Goal: Task Accomplishment & Management: Manage account settings

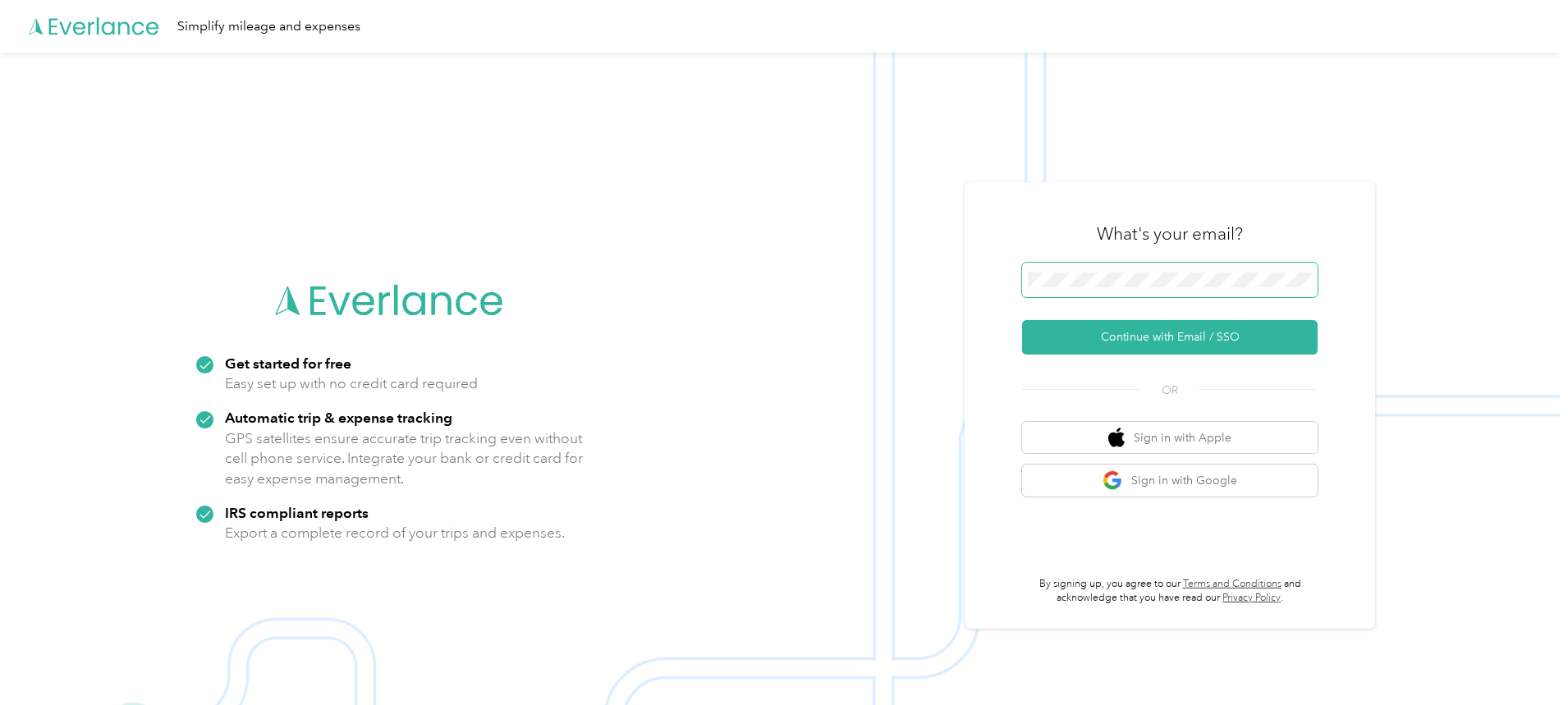
click at [1063, 272] on span at bounding box center [1170, 279] width 296 height 34
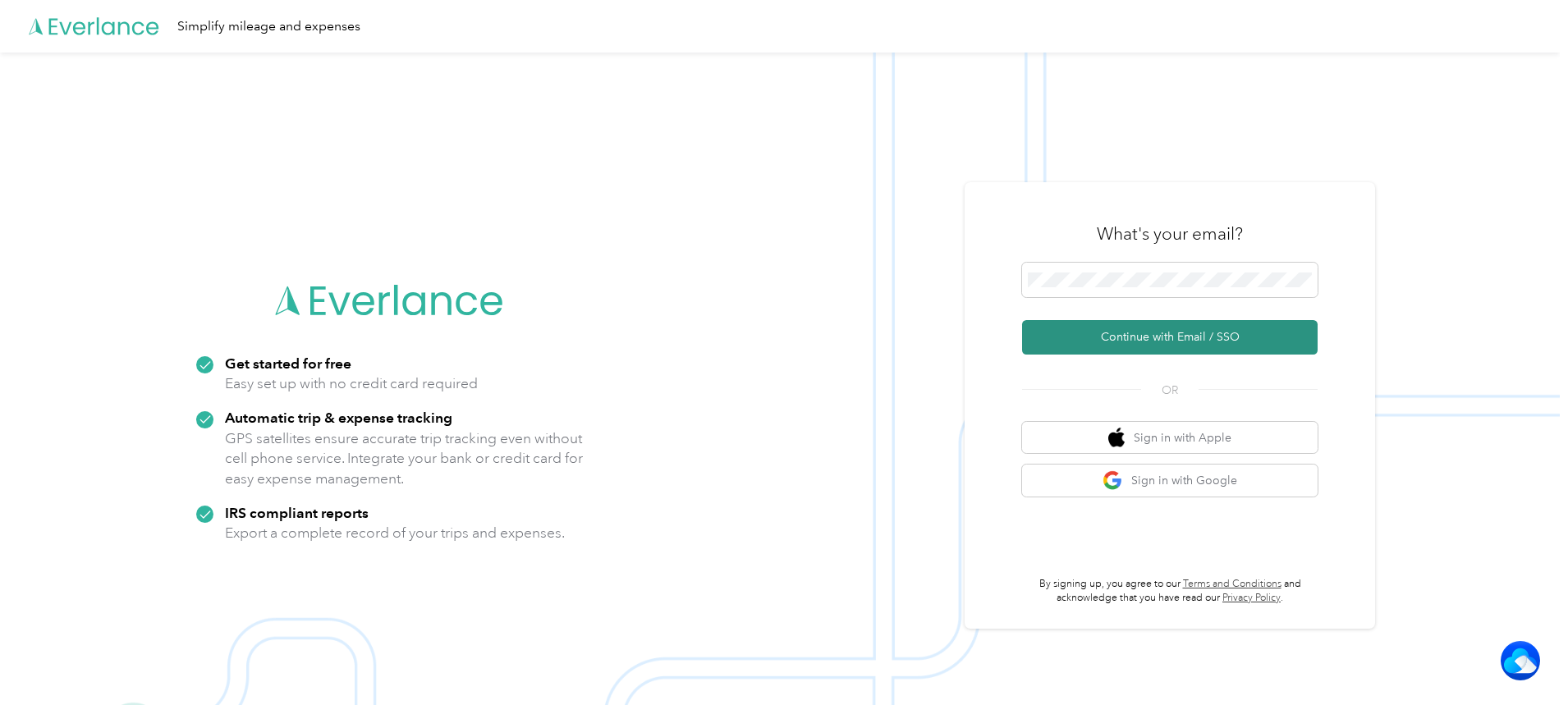
click at [1134, 337] on button "Continue with Email / SSO" at bounding box center [1170, 337] width 296 height 34
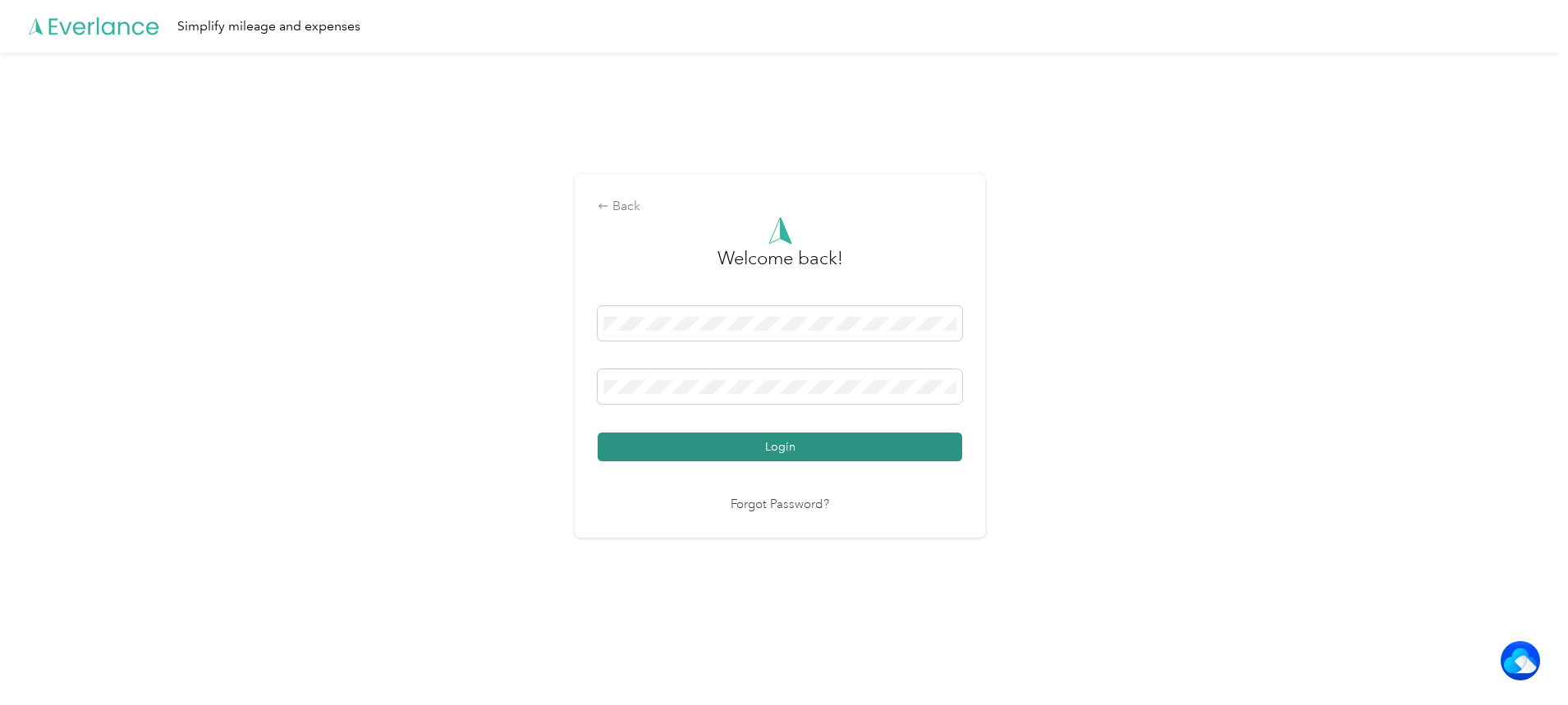
click at [776, 452] on button "Login" at bounding box center [780, 446] width 365 height 28
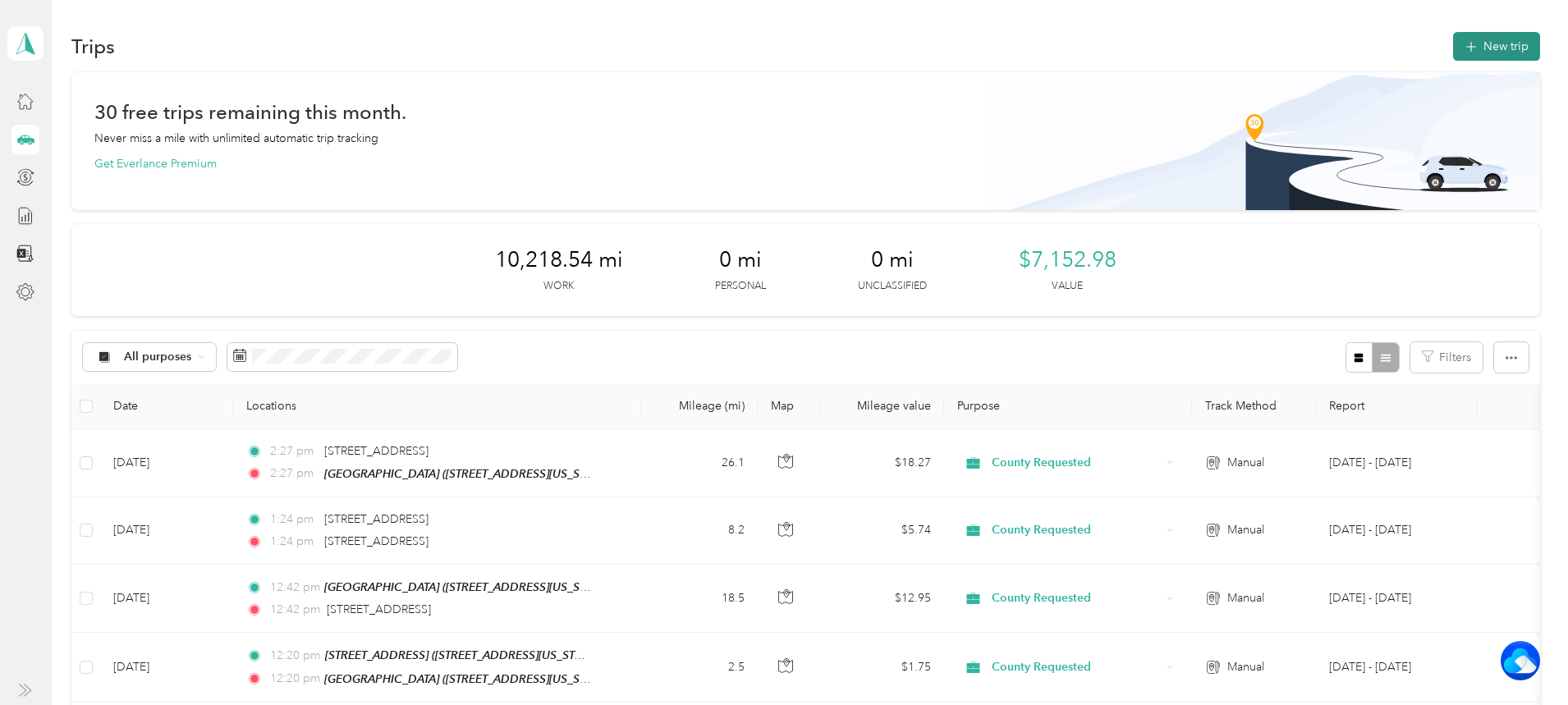
click at [1452, 51] on button "New trip" at bounding box center [1495, 46] width 87 height 28
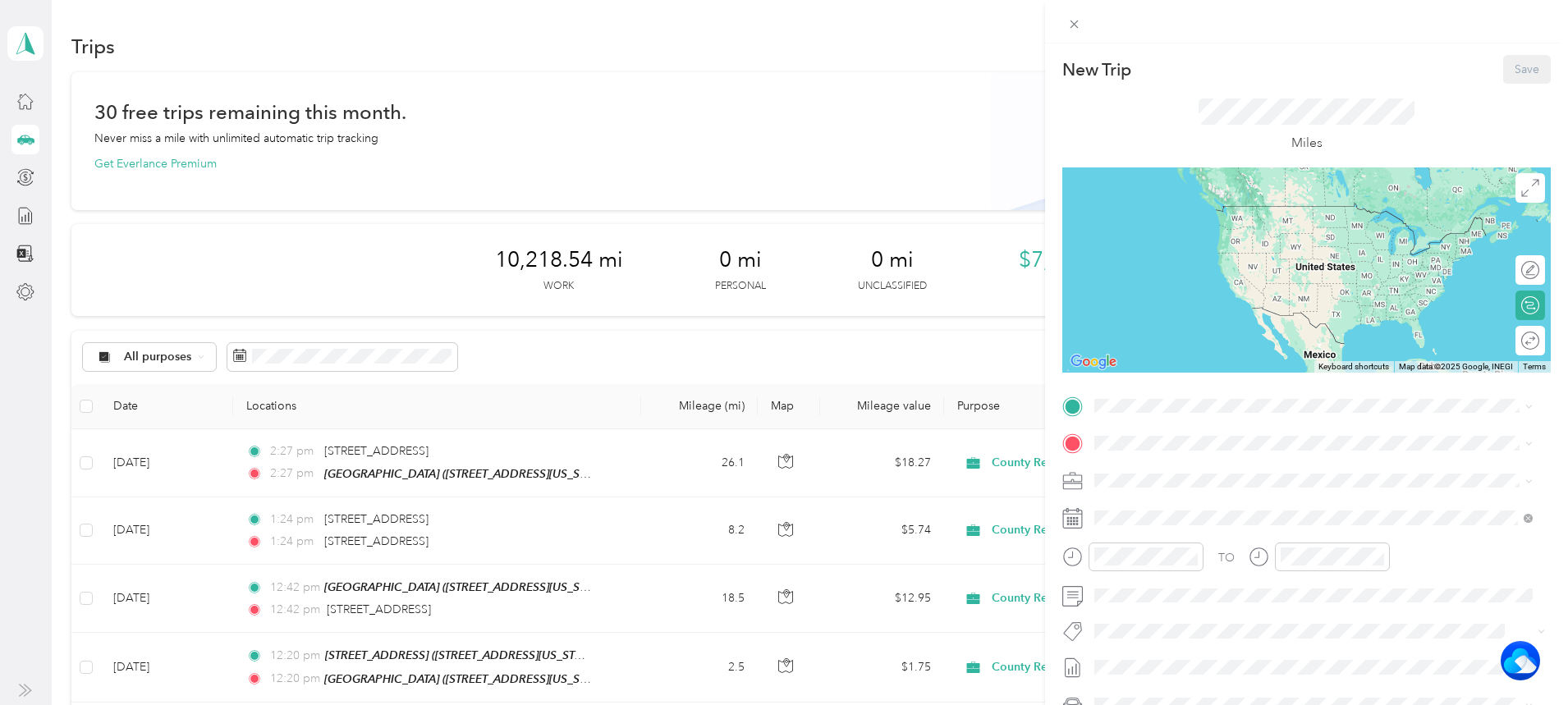
click at [1174, 471] on button "TEAM" at bounding box center [1151, 472] width 51 height 21
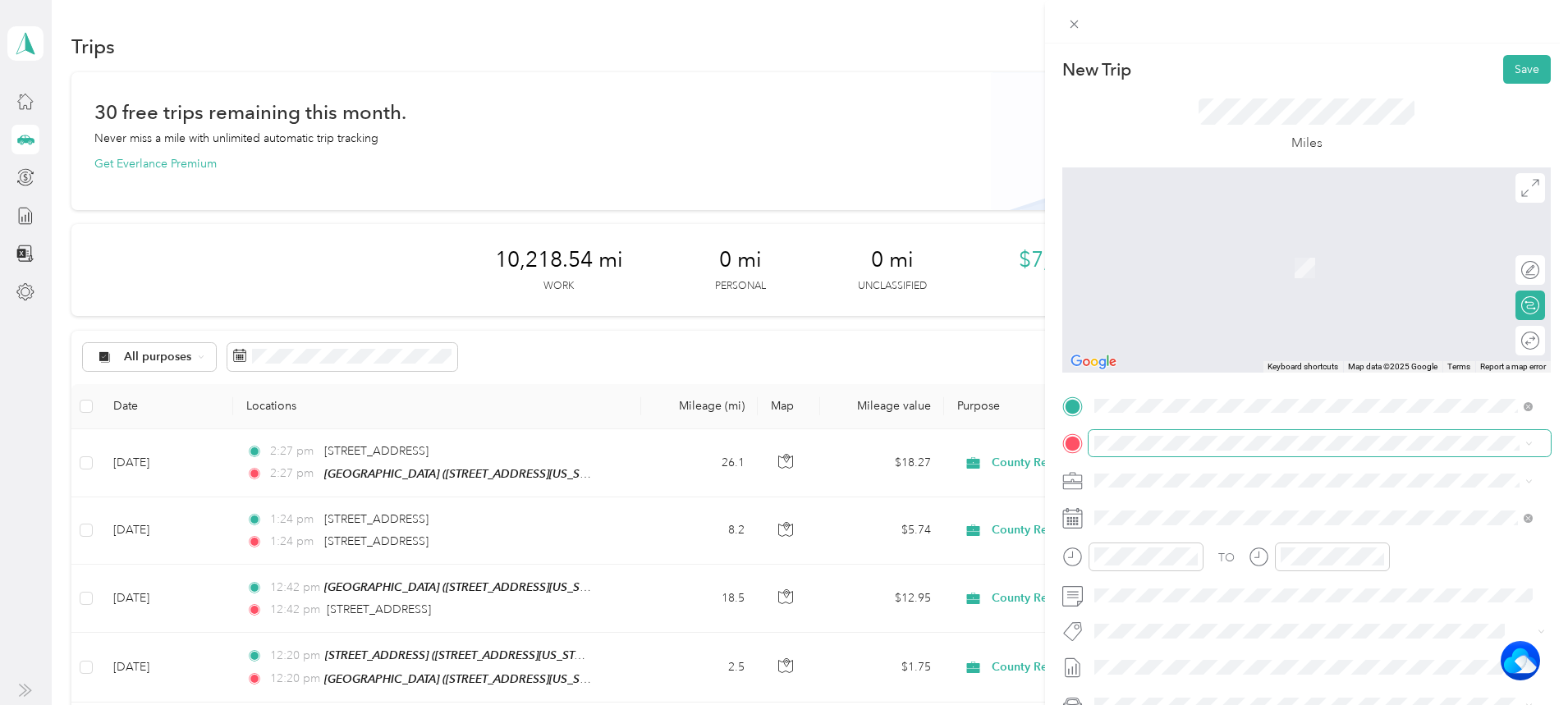
click at [1134, 442] on span at bounding box center [1320, 443] width 463 height 26
click at [1242, 677] on strong "[STREET_ADDRESS]" at bounding box center [1237, 683] width 110 height 15
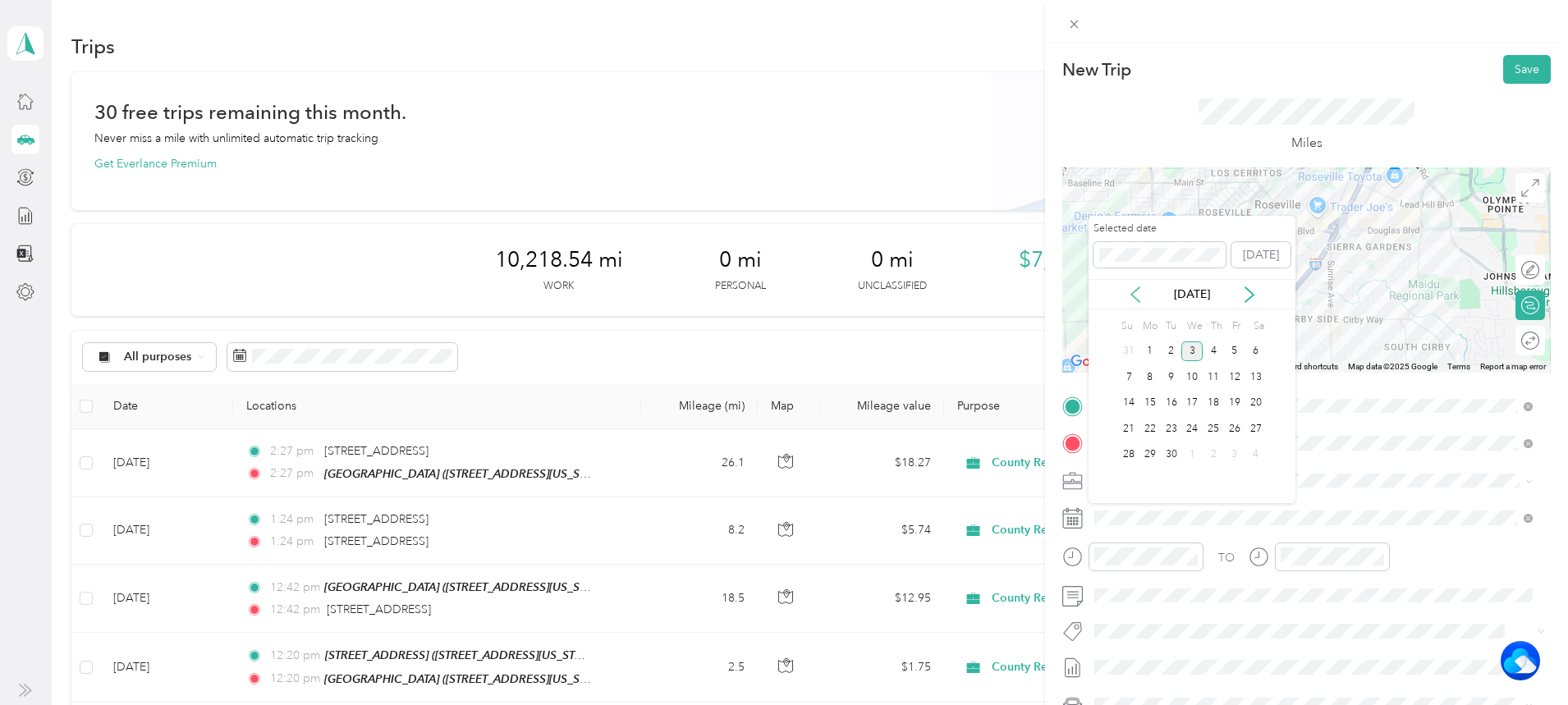
click at [1139, 296] on icon at bounding box center [1135, 294] width 17 height 17
click at [1230, 452] on div "29" at bounding box center [1235, 455] width 22 height 21
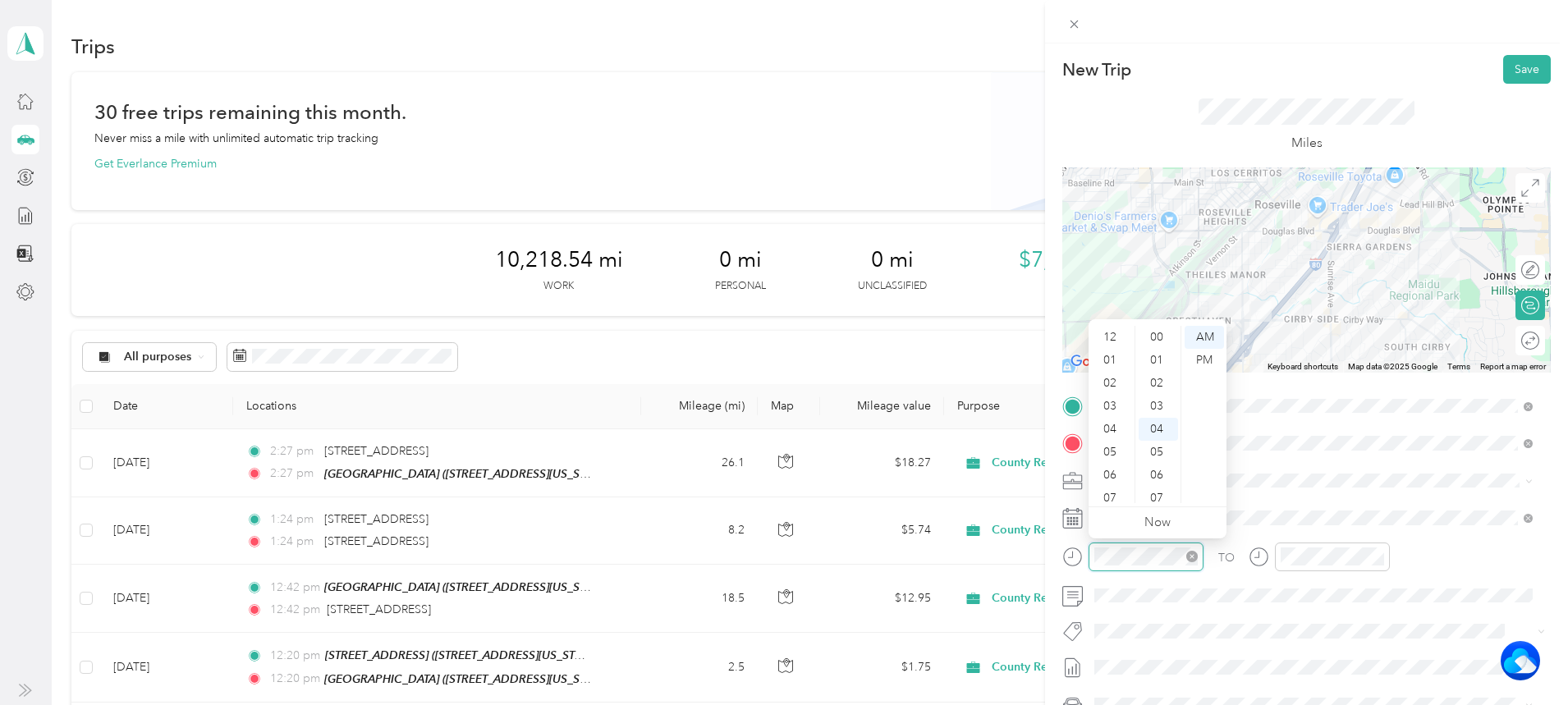
scroll to position [99, 0]
click at [1112, 418] on div "08" at bounding box center [1111, 423] width 39 height 23
click at [1149, 445] on div "57" at bounding box center [1158, 445] width 39 height 23
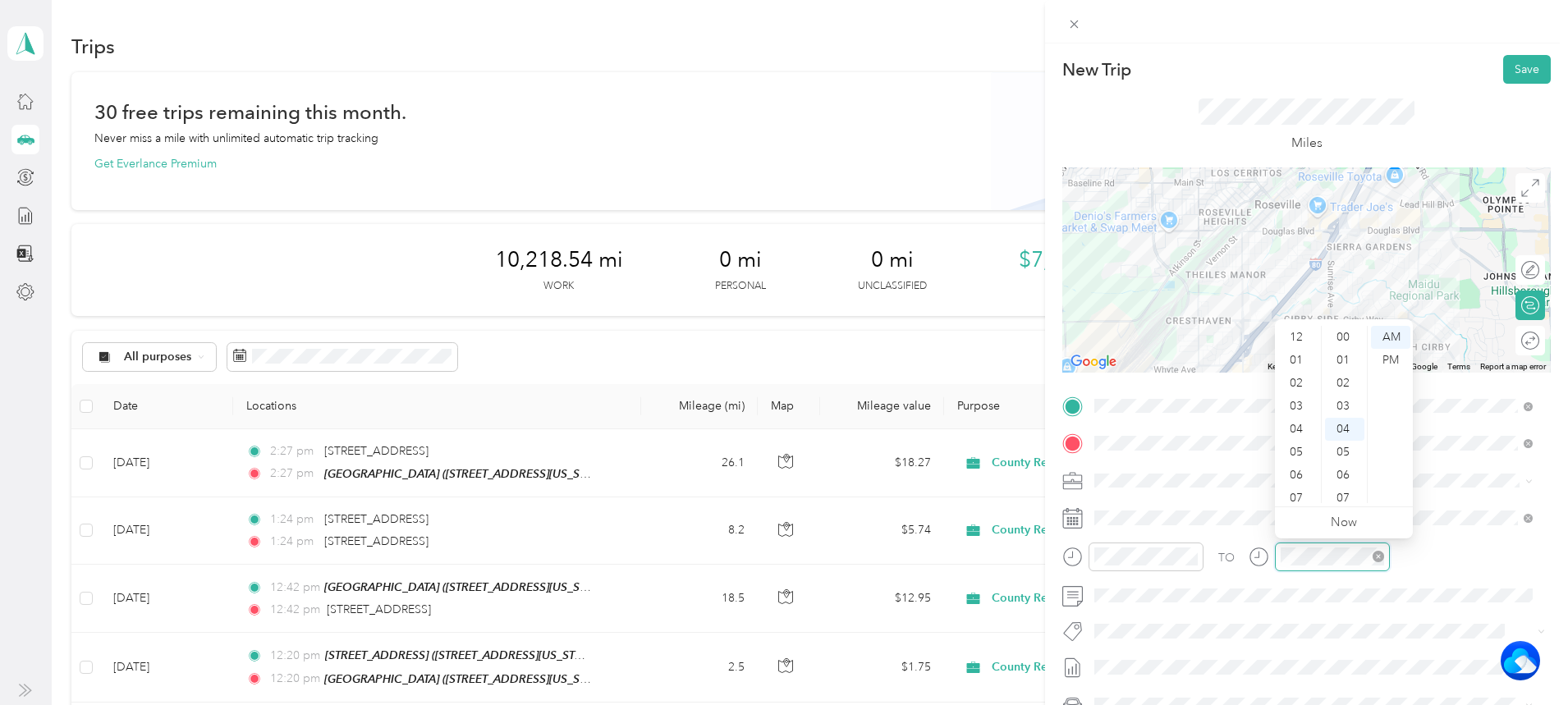
scroll to position [99, 0]
click at [1291, 422] on div "08" at bounding box center [1298, 423] width 39 height 23
click at [1348, 440] on div "57" at bounding box center [1345, 445] width 39 height 23
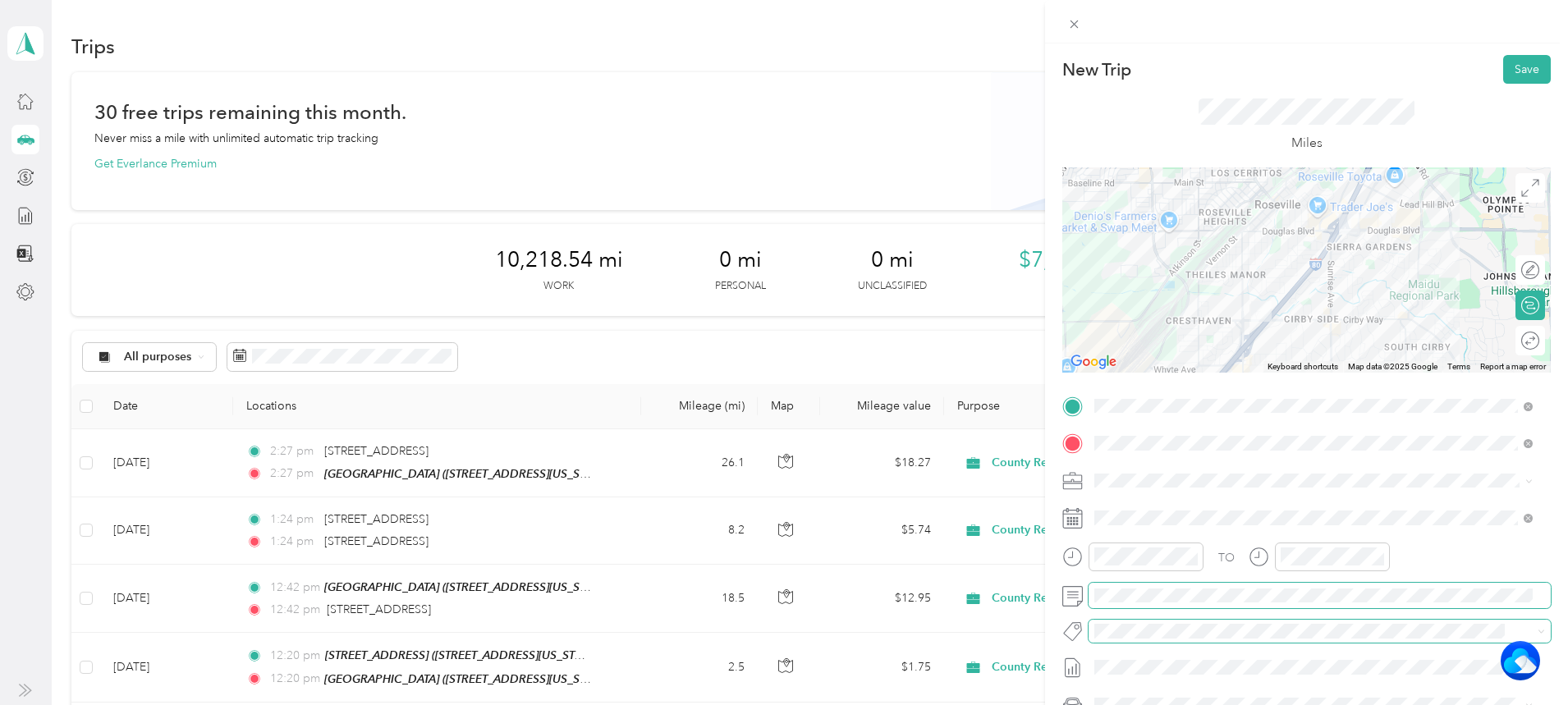
click at [1170, 622] on div "TO Add photo" at bounding box center [1306, 591] width 488 height 397
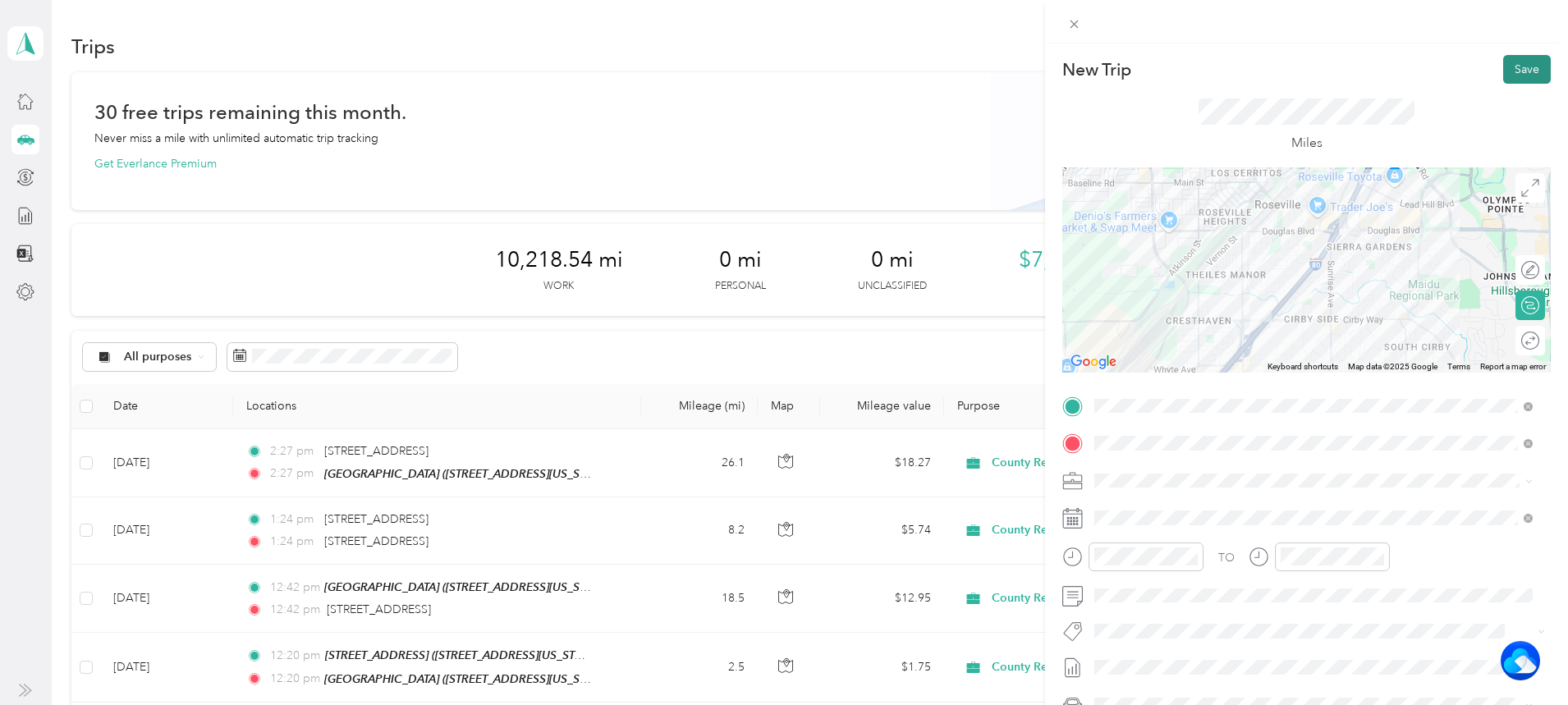
click at [1524, 74] on button "Save" at bounding box center [1526, 69] width 48 height 28
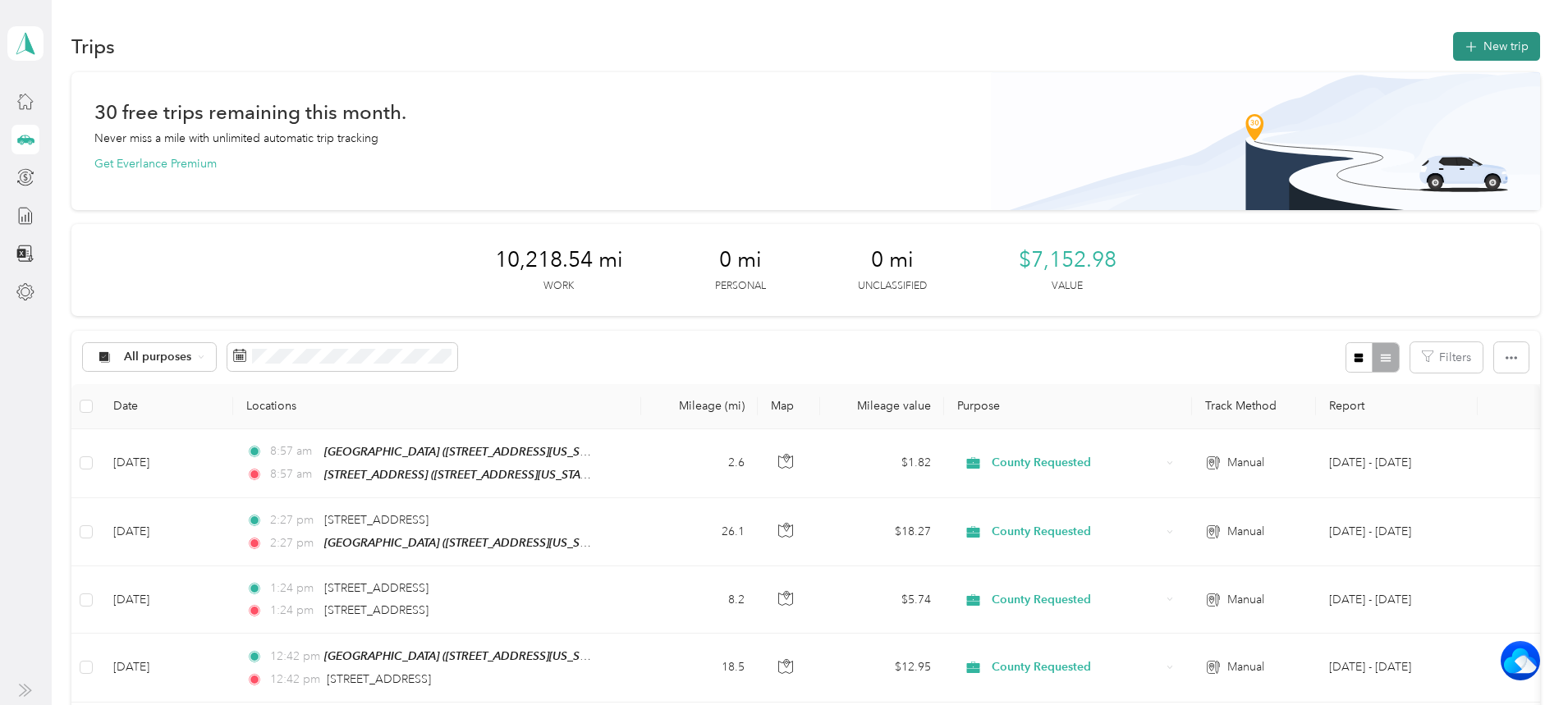
click at [1452, 46] on button "New trip" at bounding box center [1495, 46] width 87 height 28
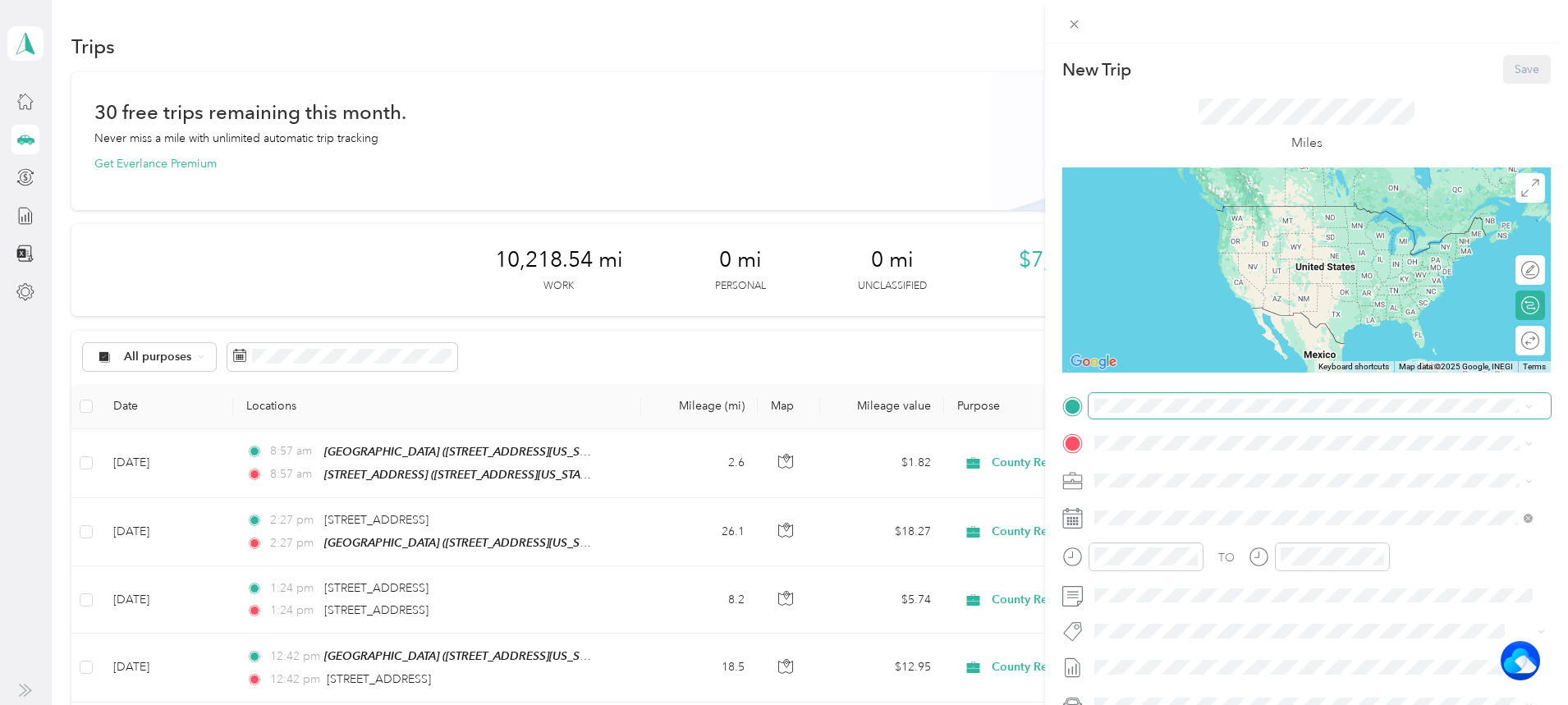
click at [1170, 397] on span at bounding box center [1320, 406] width 463 height 26
click at [1217, 640] on strong "[STREET_ADDRESS]" at bounding box center [1237, 646] width 110 height 15
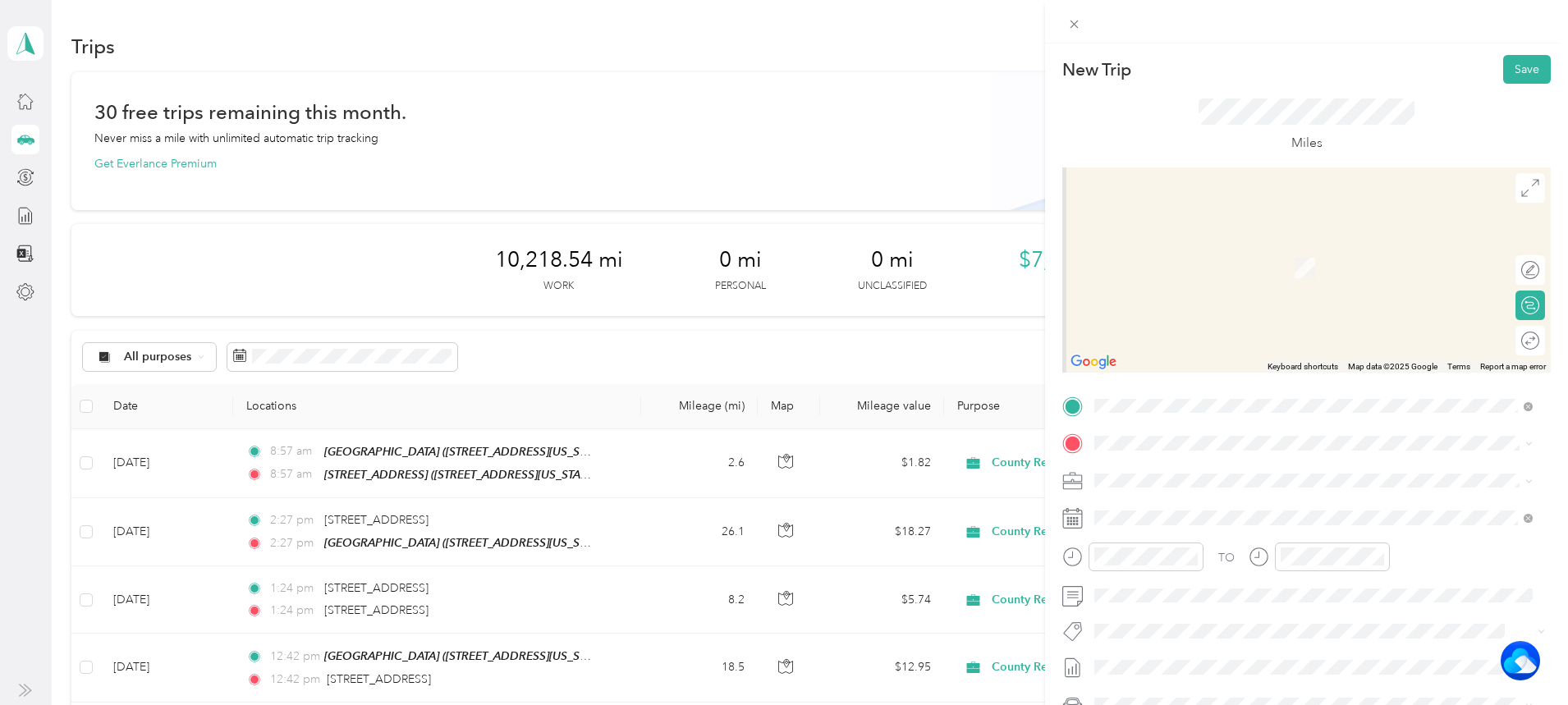
click at [1203, 504] on span "[STREET_ADDRESS][PERSON_NAME][US_STATE]" at bounding box center [1252, 496] width 255 height 15
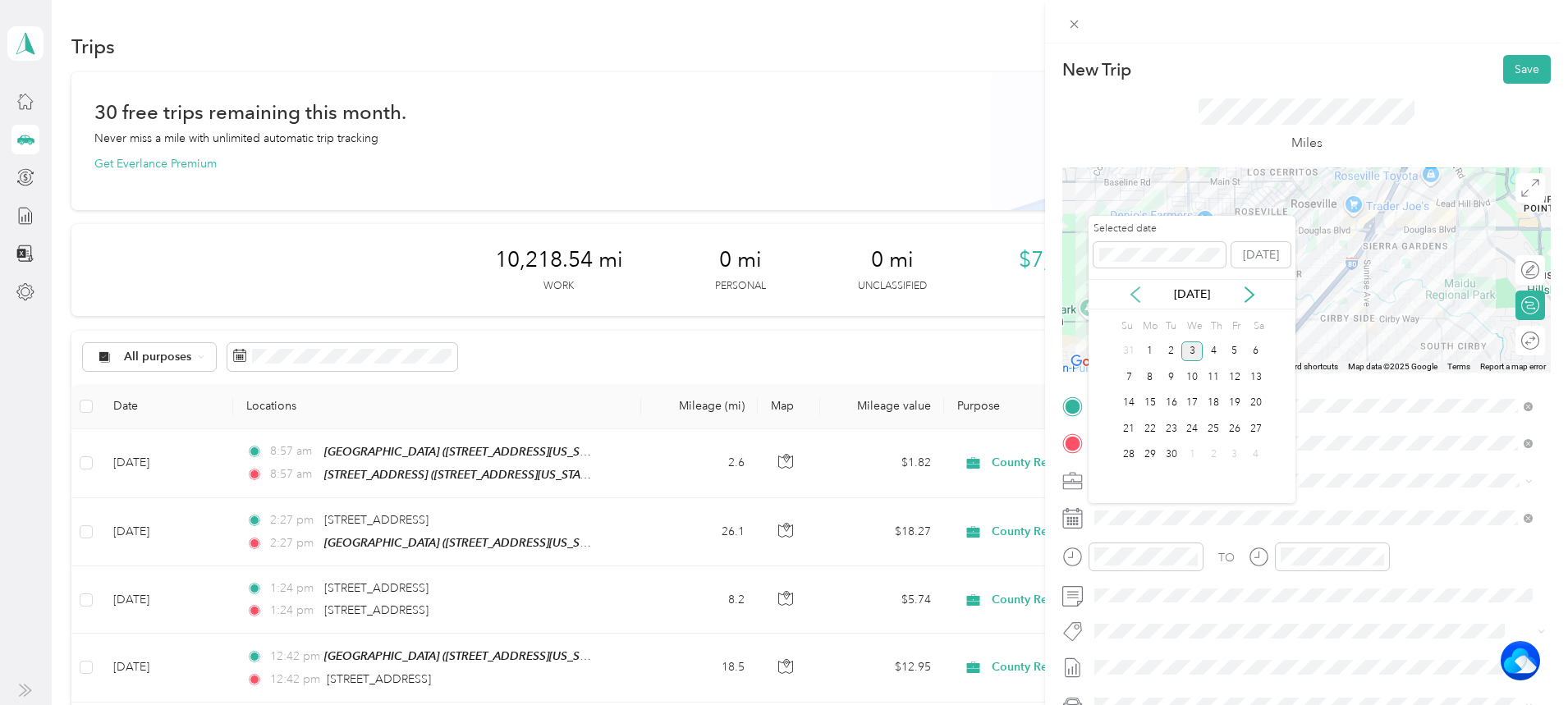
click at [1134, 288] on icon at bounding box center [1135, 294] width 17 height 17
click at [1230, 457] on div "29" at bounding box center [1235, 455] width 22 height 21
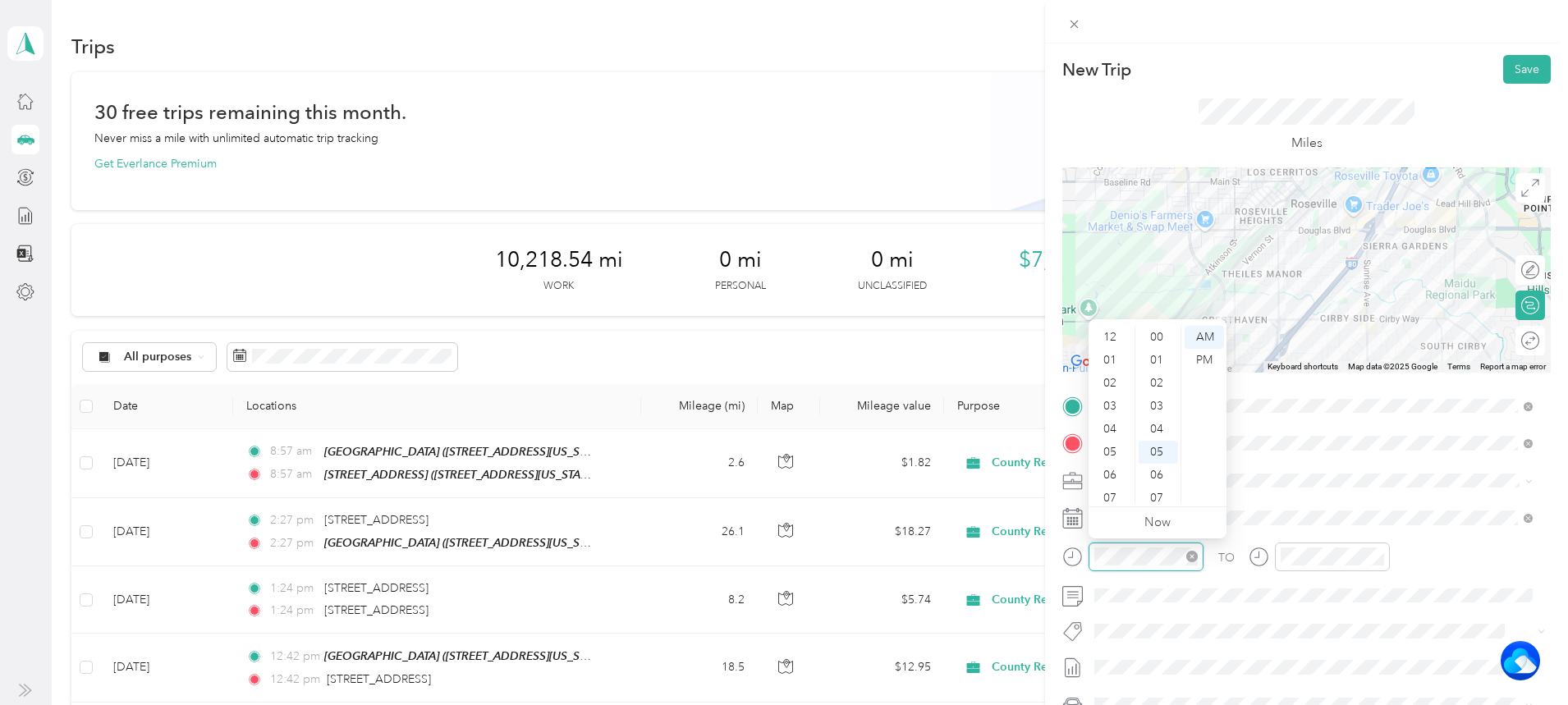
scroll to position [99, 0]
click at [1119, 439] on div "09" at bounding box center [1111, 445] width 39 height 23
drag, startPoint x: 1159, startPoint y: 472, endPoint x: 1179, endPoint y: 407, distance: 68.0
click at [1159, 463] on ul "00 01 02 03 04 05 06 07 08 09 10 11 12 13 14 15 16 17 18 19 20 21 22 23 24 25 2…" at bounding box center [1156, 414] width 46 height 177
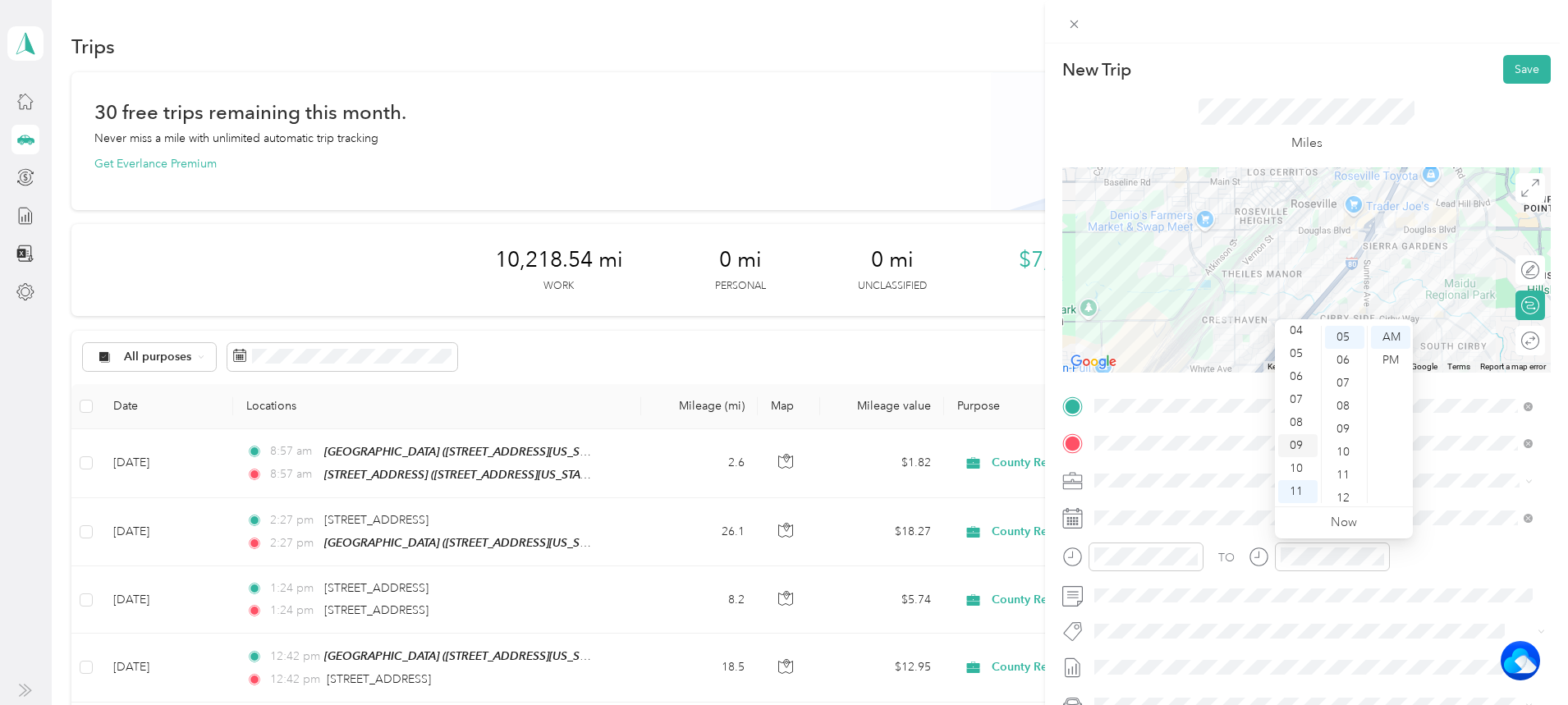
click at [1294, 447] on div "09" at bounding box center [1298, 445] width 39 height 23
click at [1342, 468] on div "11" at bounding box center [1345, 475] width 39 height 23
click at [1505, 76] on button "Save" at bounding box center [1526, 69] width 48 height 28
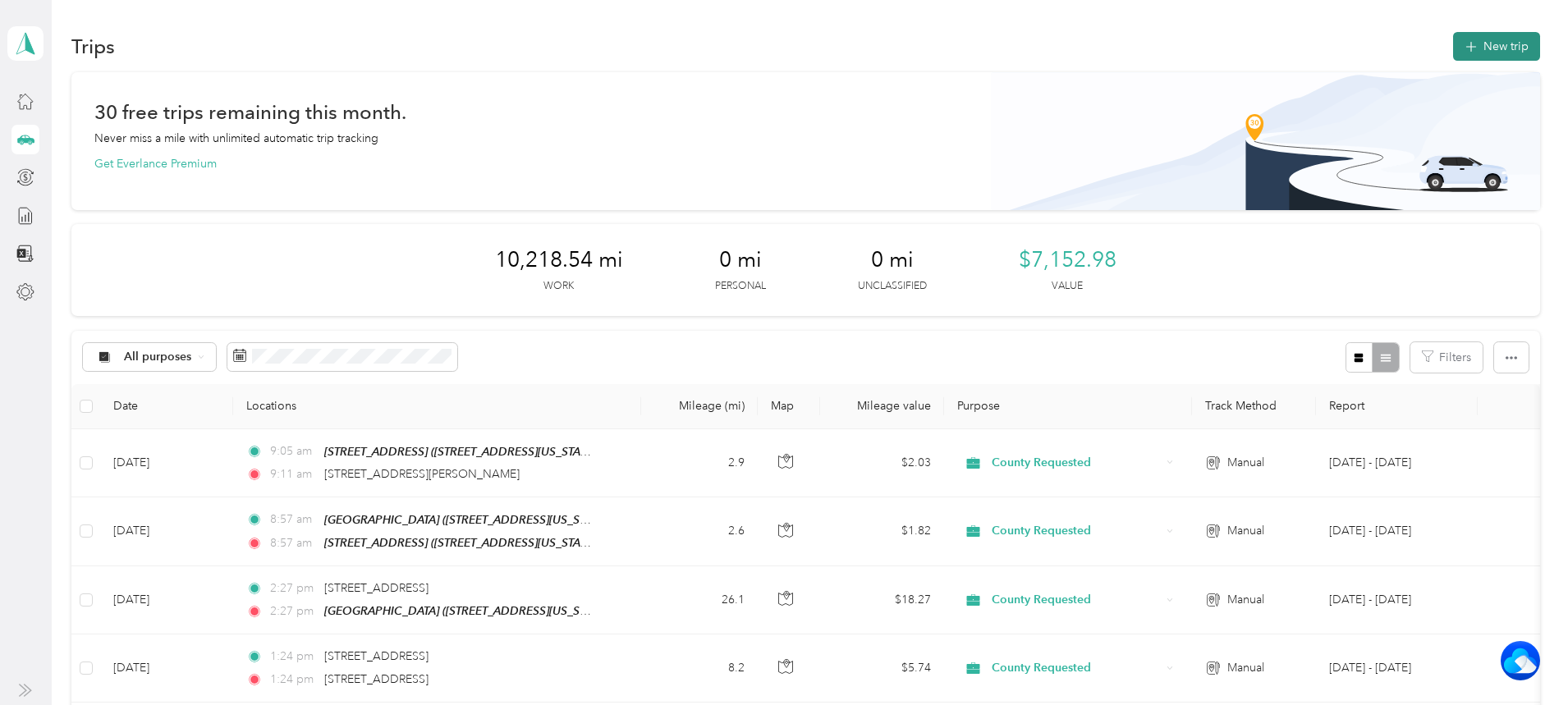
click at [1452, 43] on button "New trip" at bounding box center [1495, 46] width 87 height 28
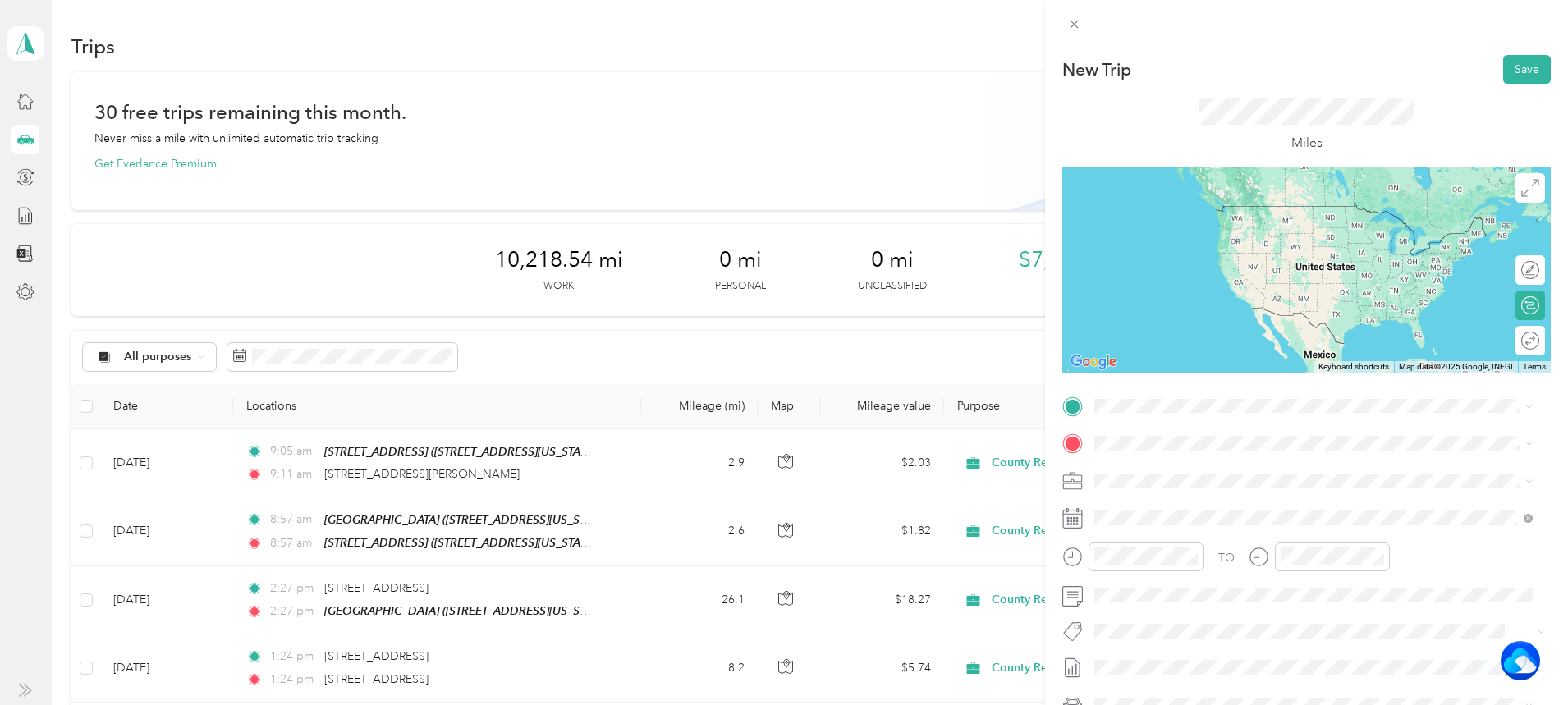
click at [1196, 467] on span "[STREET_ADDRESS][PERSON_NAME][US_STATE]" at bounding box center [1252, 464] width 255 height 15
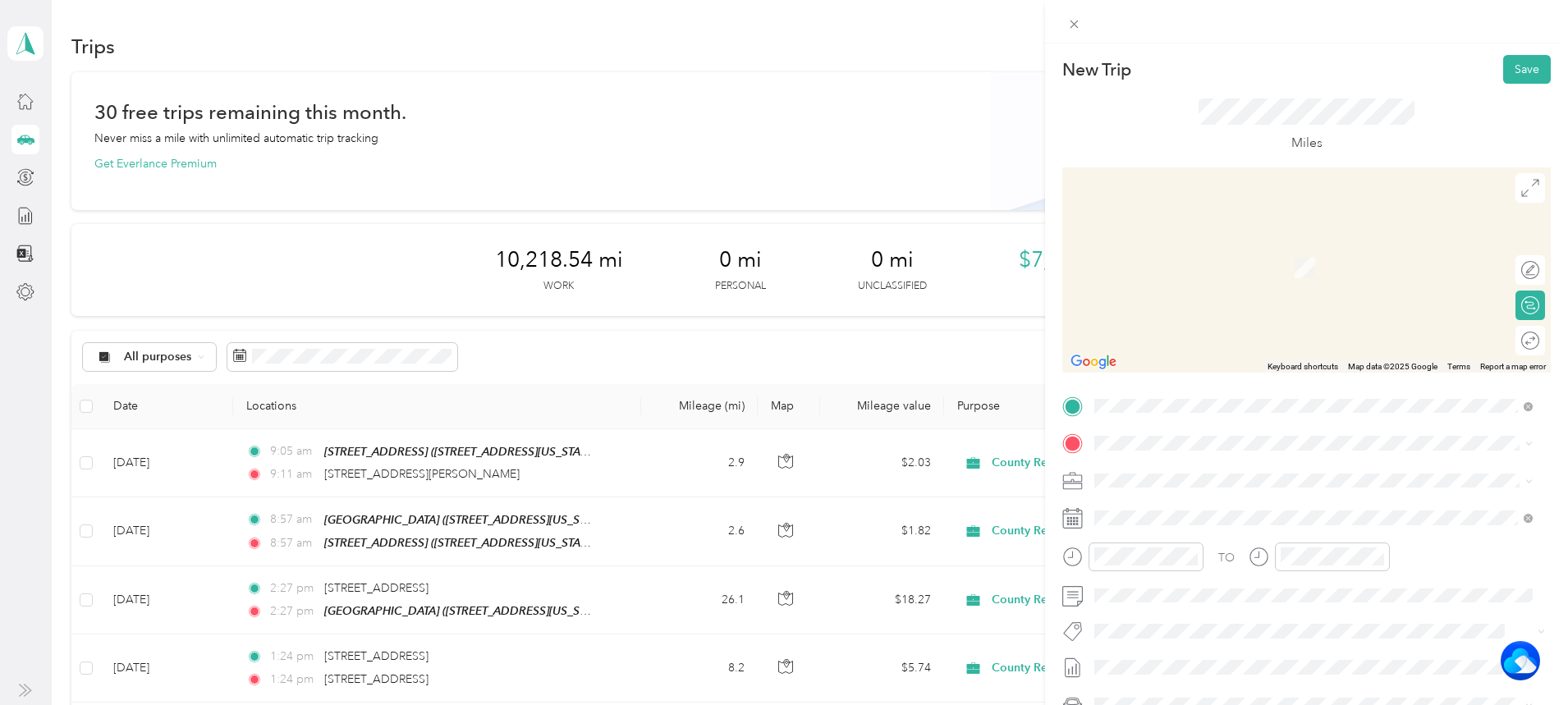
click at [1180, 671] on div "TEAM [STREET_ADDRESS][GEOGRAPHIC_DATA][STREET_ADDRESS][US_STATE][GEOGRAPHIC_DAT…" at bounding box center [1313, 684] width 427 height 46
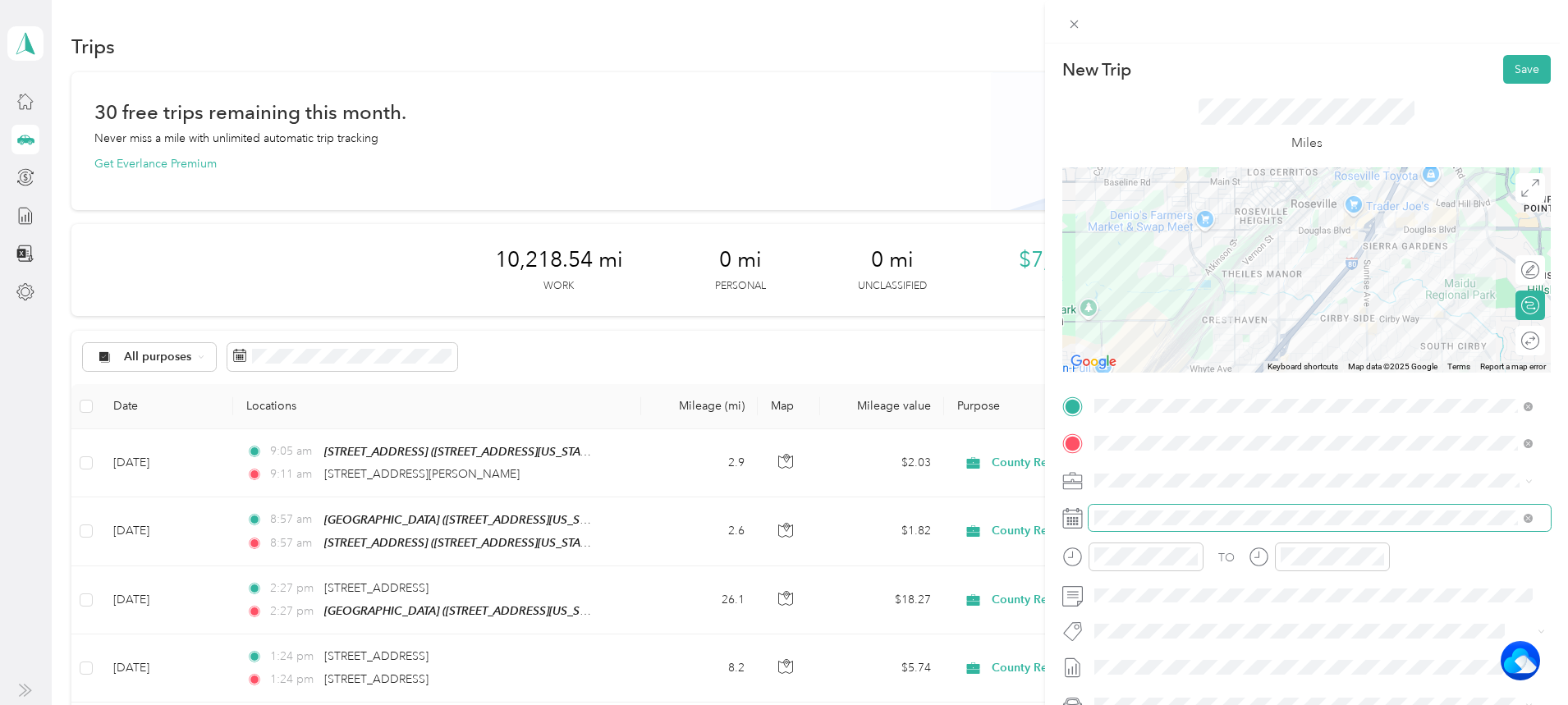
click at [1160, 509] on span at bounding box center [1320, 518] width 463 height 26
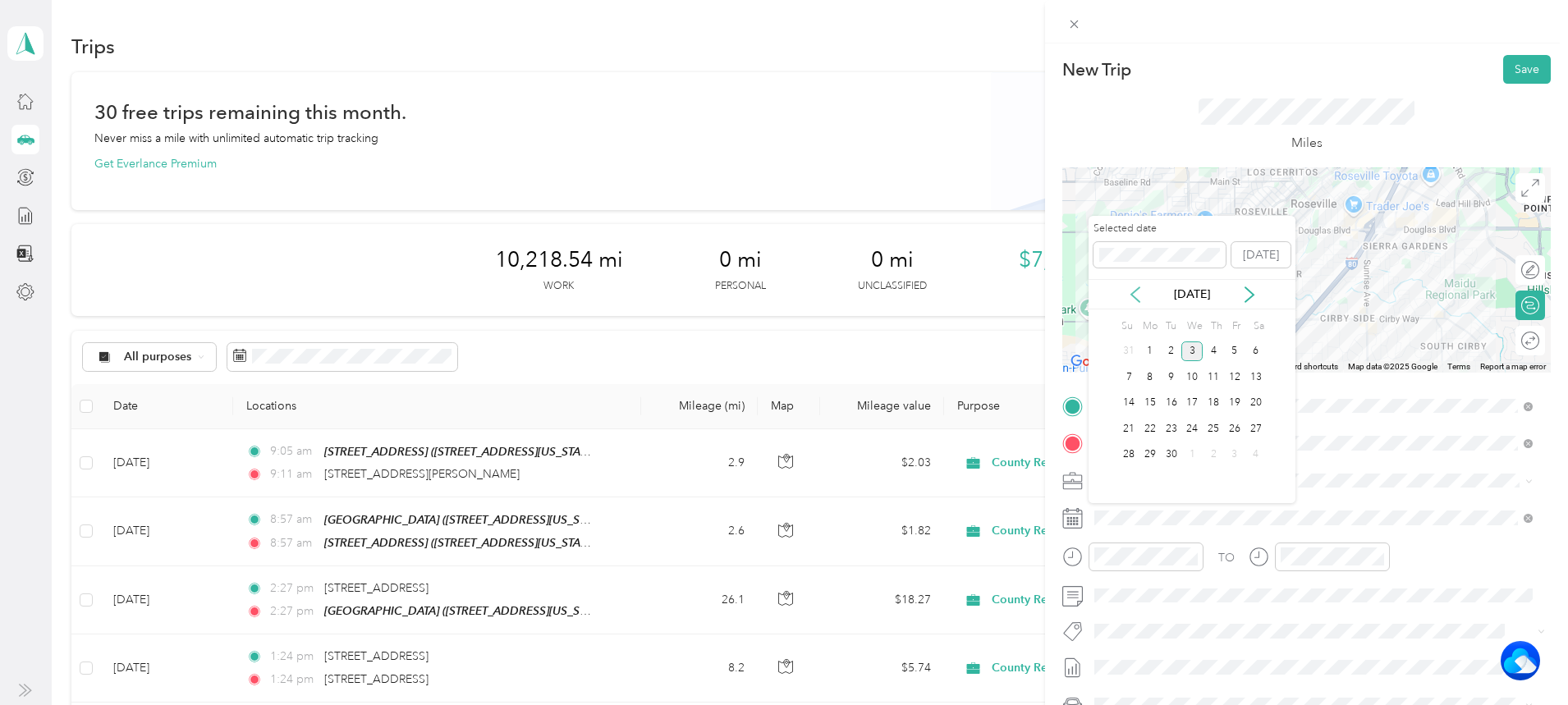
click at [1138, 293] on icon at bounding box center [1135, 294] width 17 height 17
click at [1233, 447] on div "29" at bounding box center [1235, 455] width 22 height 21
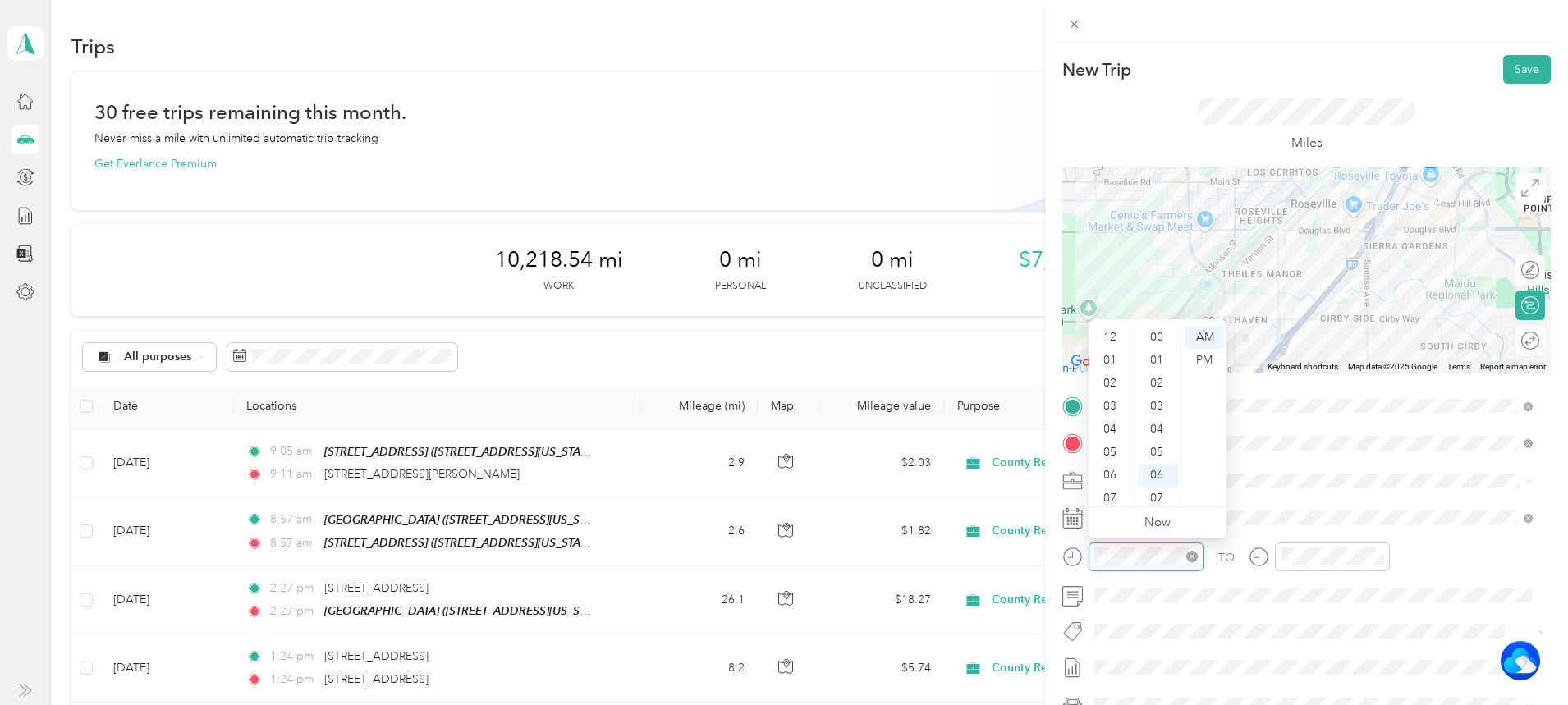
scroll to position [138, 0]
click at [1119, 444] on div "09" at bounding box center [1111, 445] width 39 height 23
click at [1164, 462] on div "33" at bounding box center [1158, 465] width 39 height 23
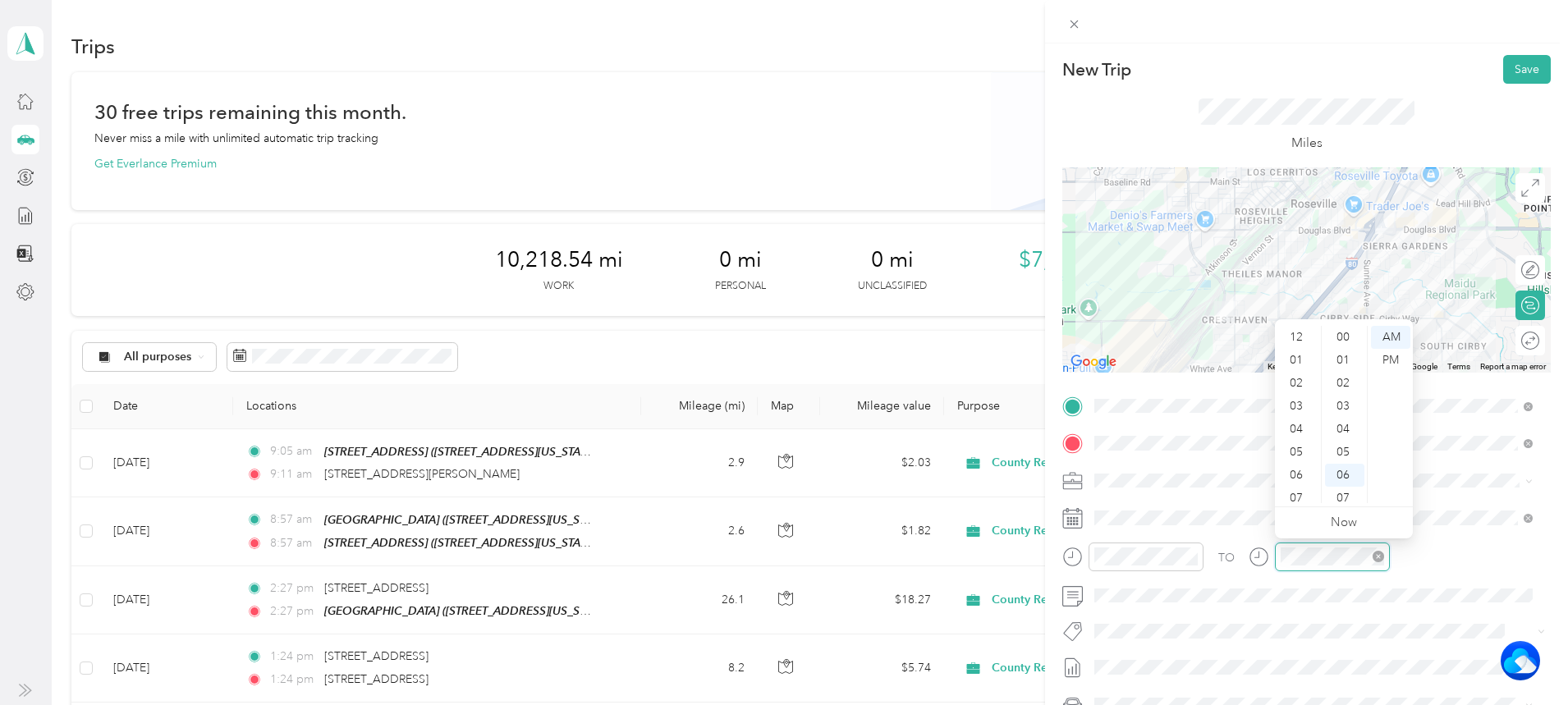
scroll to position [99, 0]
click at [1305, 440] on div "09" at bounding box center [1298, 445] width 39 height 23
click at [1341, 379] on div "33" at bounding box center [1345, 382] width 39 height 23
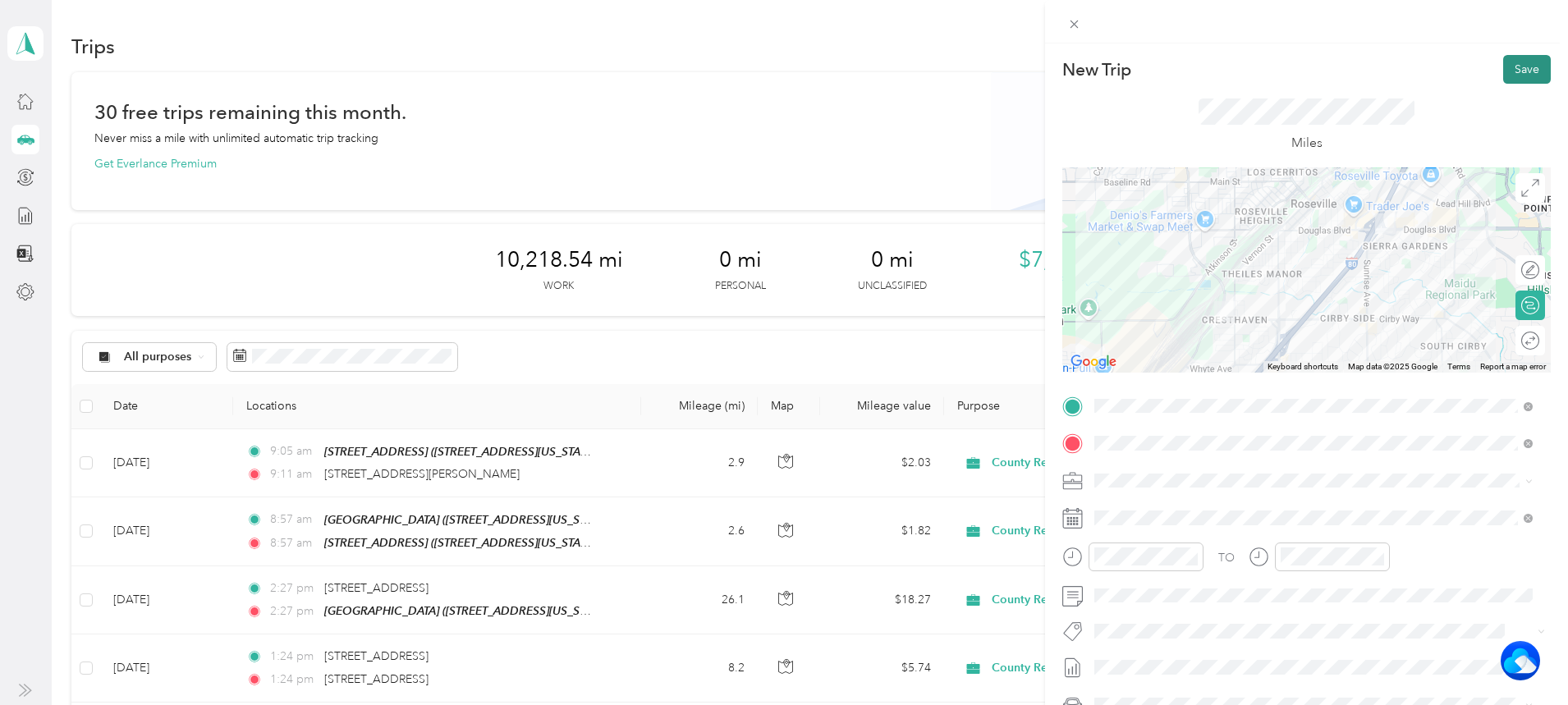
click at [1502, 64] on button "Save" at bounding box center [1526, 69] width 48 height 28
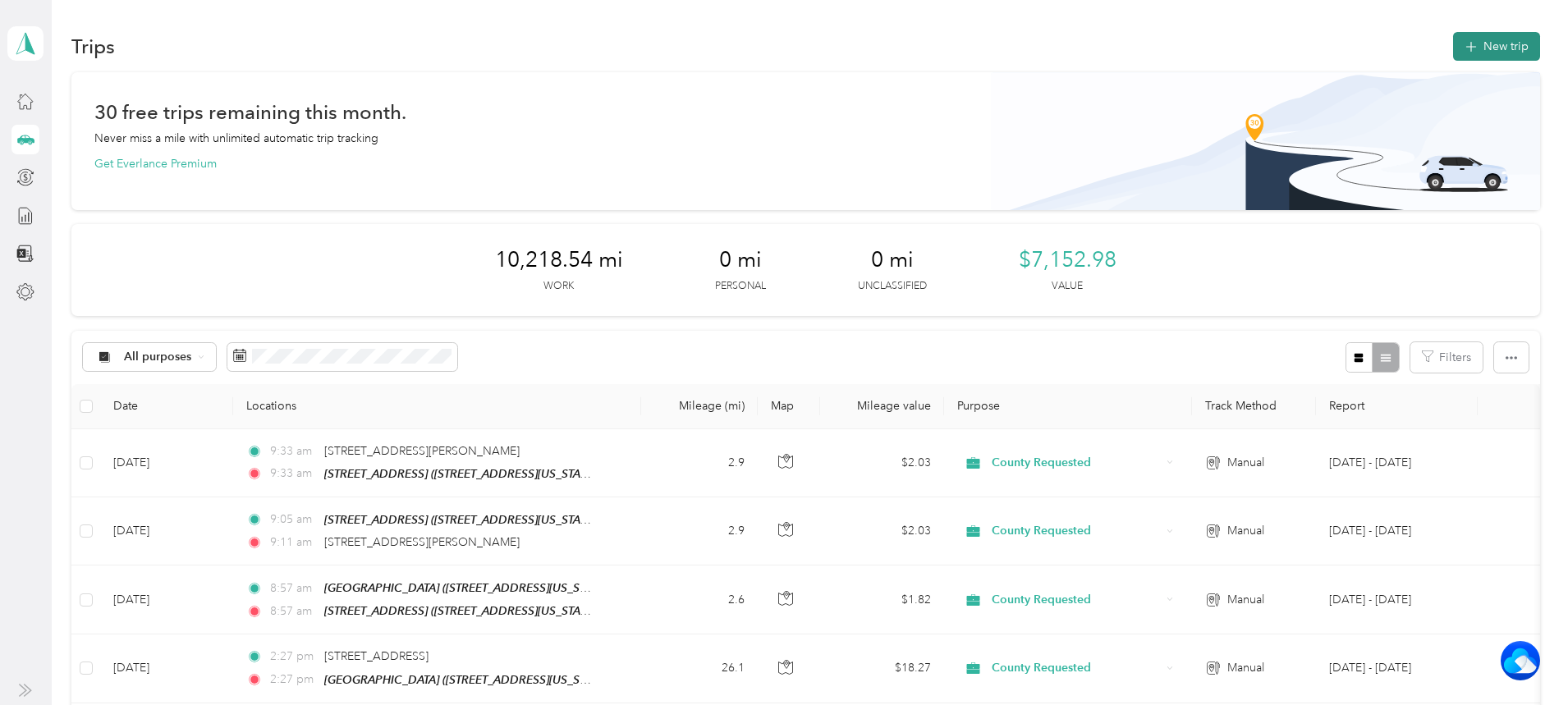
click at [1452, 38] on button "New trip" at bounding box center [1495, 46] width 87 height 28
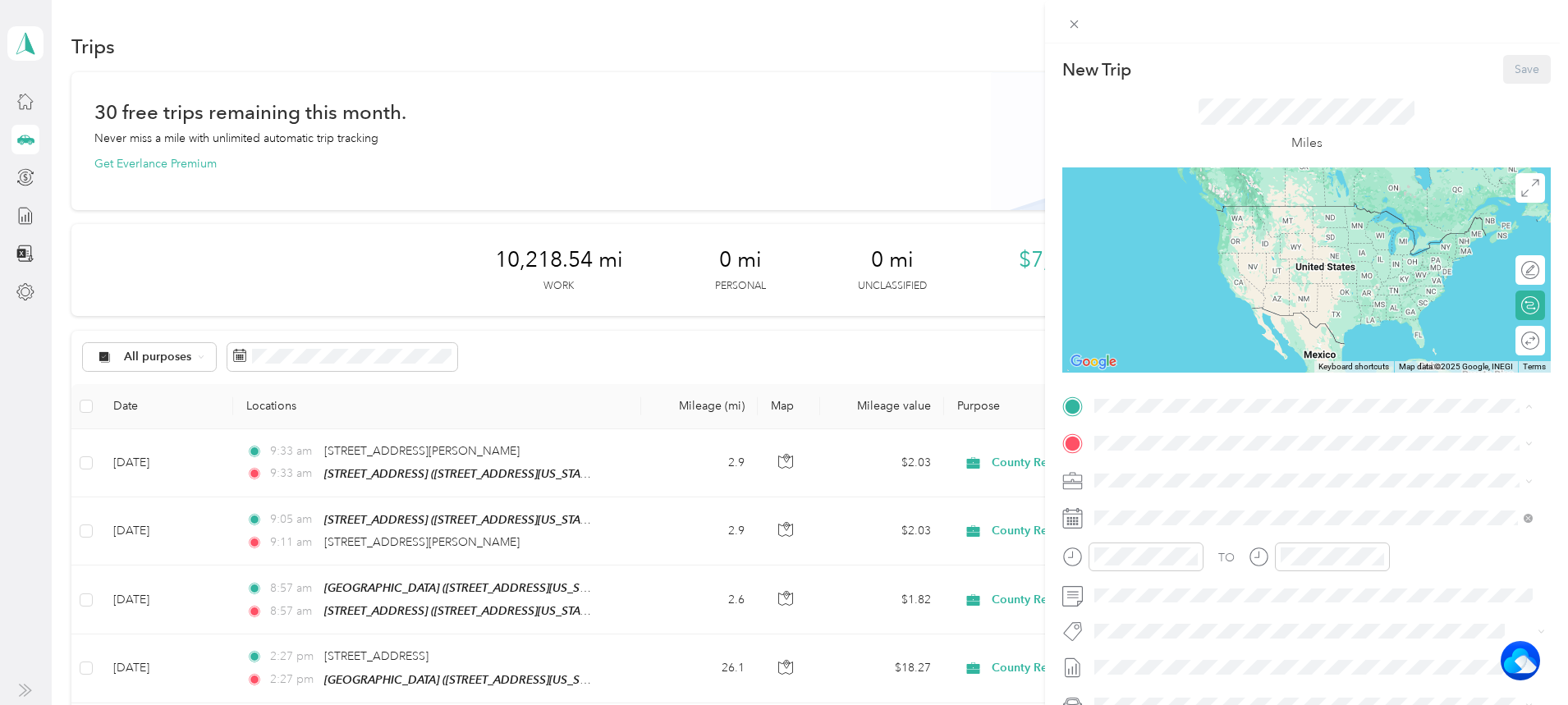
click at [1199, 629] on li "TEAM [STREET_ADDRESS][GEOGRAPHIC_DATA][STREET_ADDRESS][US_STATE][GEOGRAPHIC_DAT…" at bounding box center [1313, 656] width 450 height 58
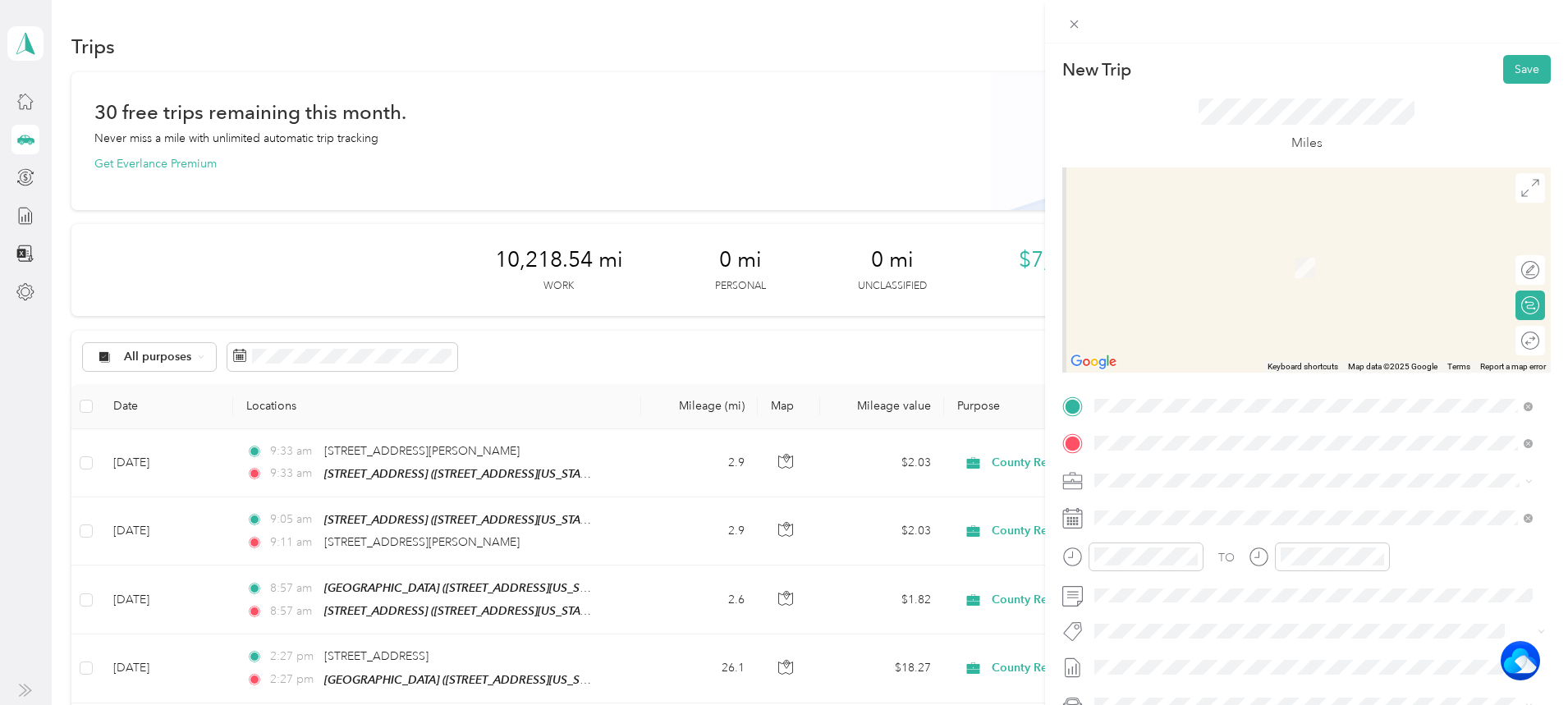
click at [1230, 515] on div "[STREET_ADDRESS][US_STATE]" at bounding box center [1313, 504] width 427 height 23
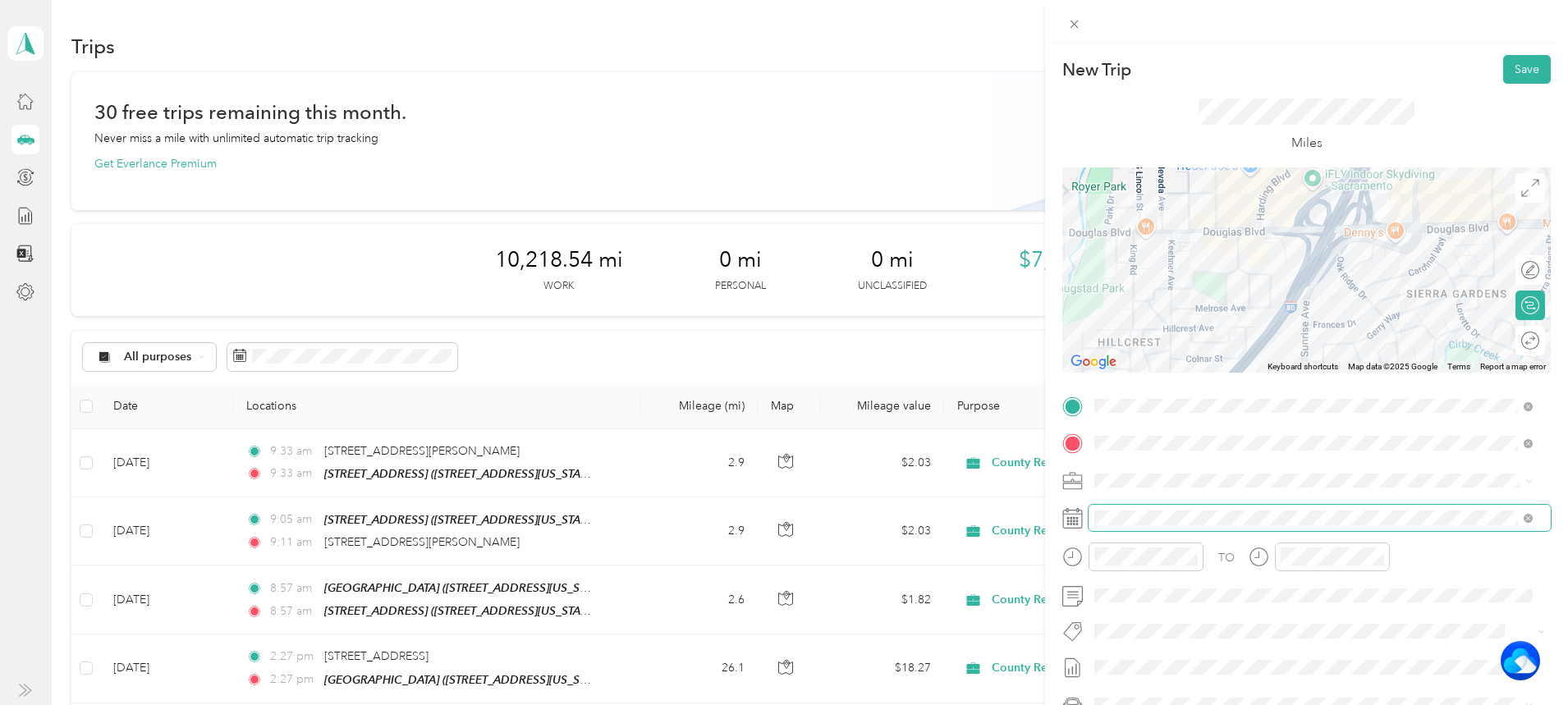
click at [1177, 528] on span at bounding box center [1320, 518] width 463 height 26
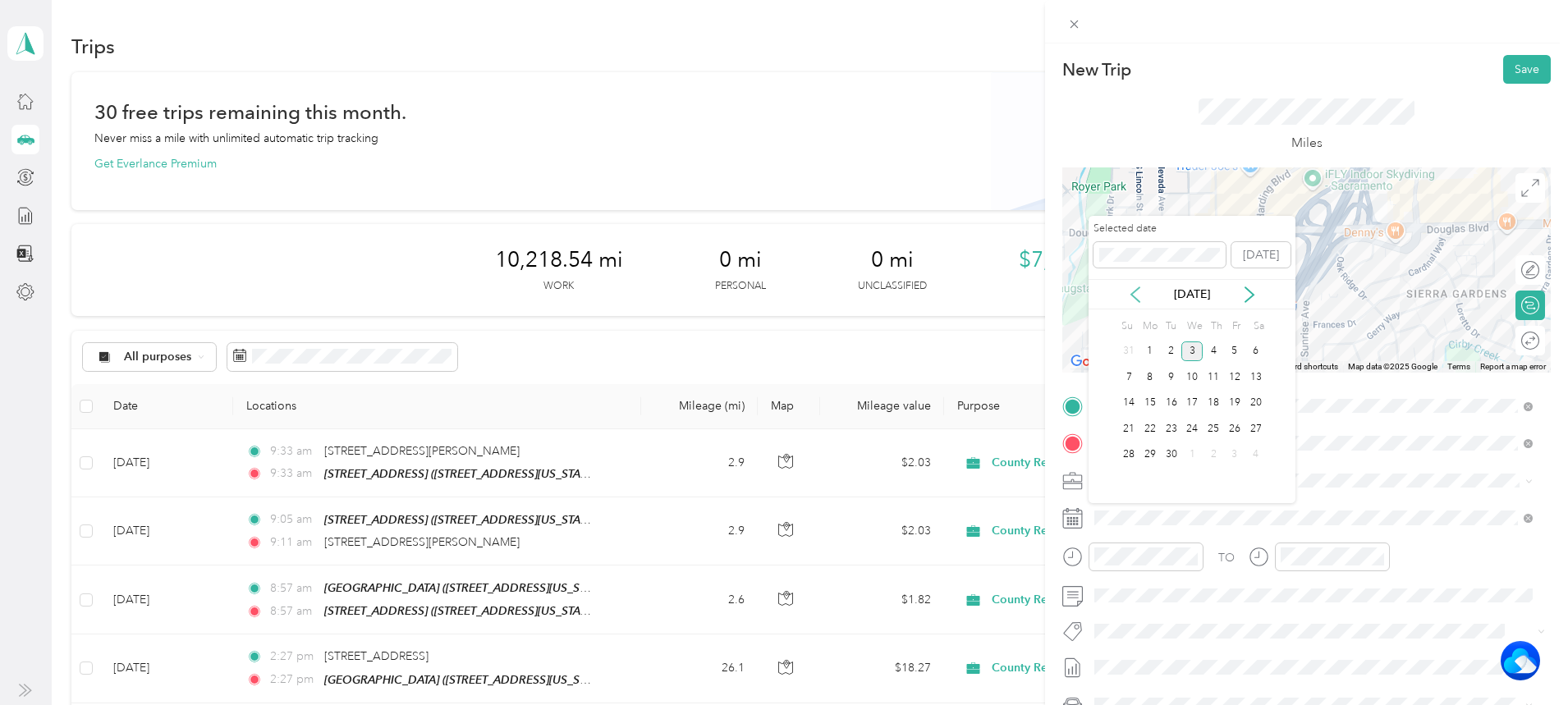
click at [1134, 294] on icon at bounding box center [1135, 294] width 17 height 17
click at [1234, 459] on div "29" at bounding box center [1235, 455] width 22 height 21
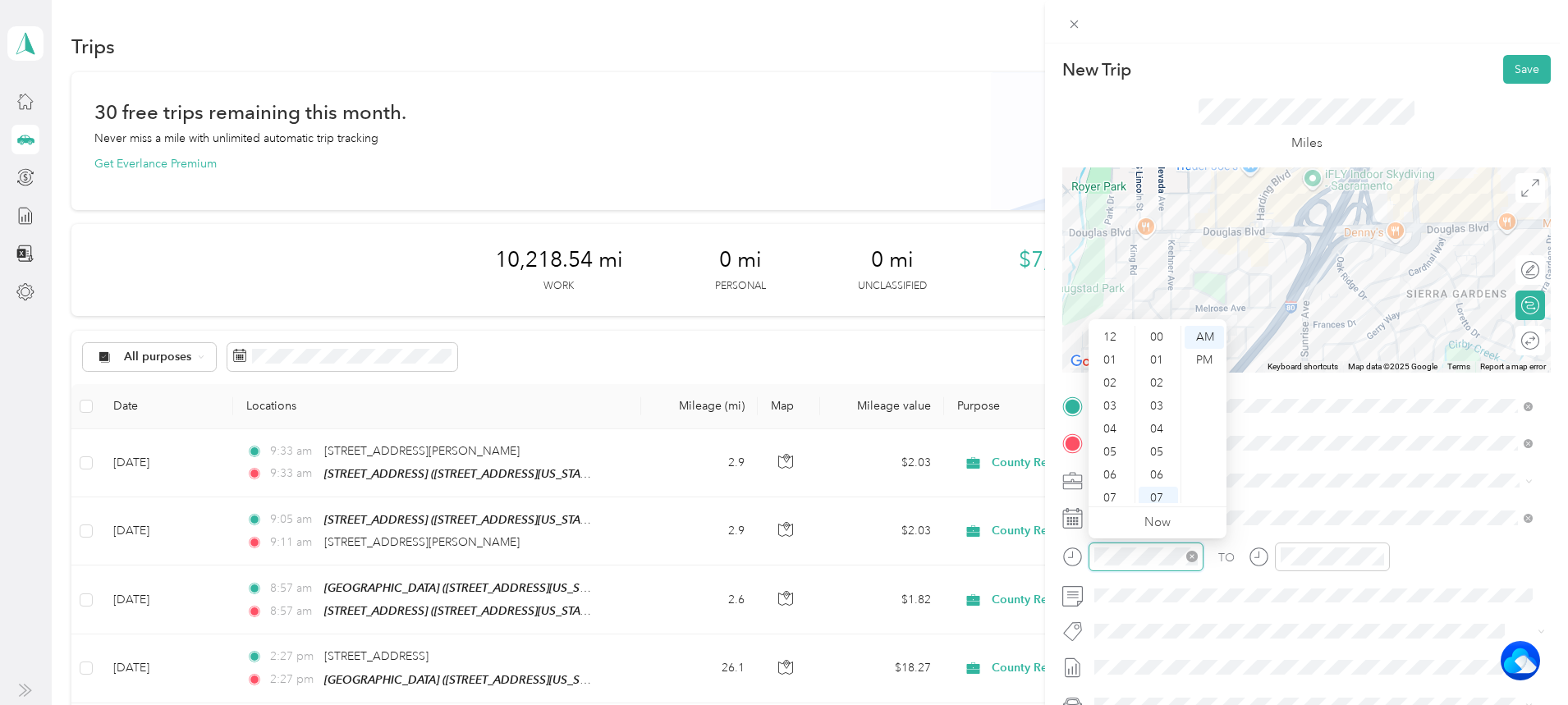
scroll to position [99, 0]
click at [1114, 444] on div "09" at bounding box center [1111, 445] width 39 height 23
click at [1159, 427] on div "36" at bounding box center [1158, 428] width 39 height 23
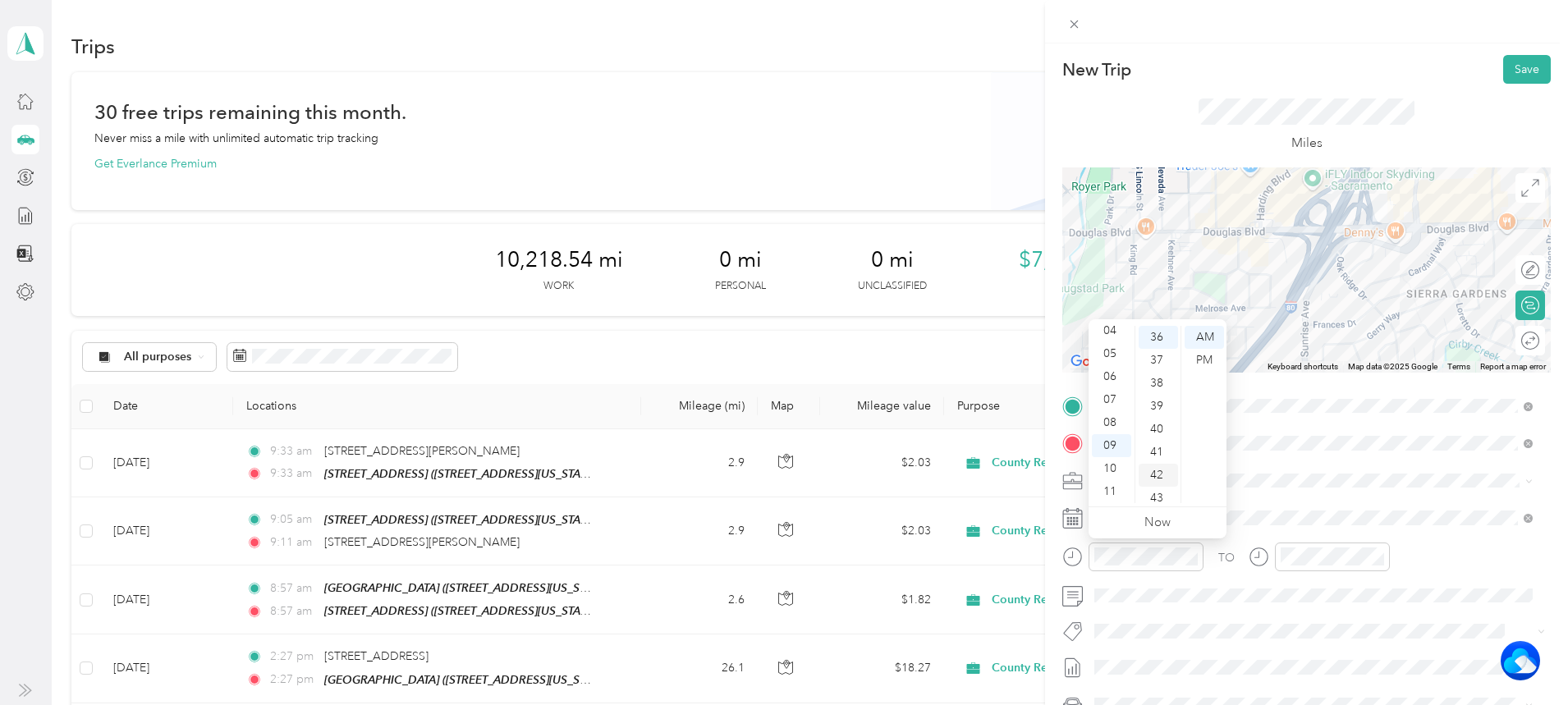
click at [1152, 478] on div "42" at bounding box center [1158, 475] width 39 height 23
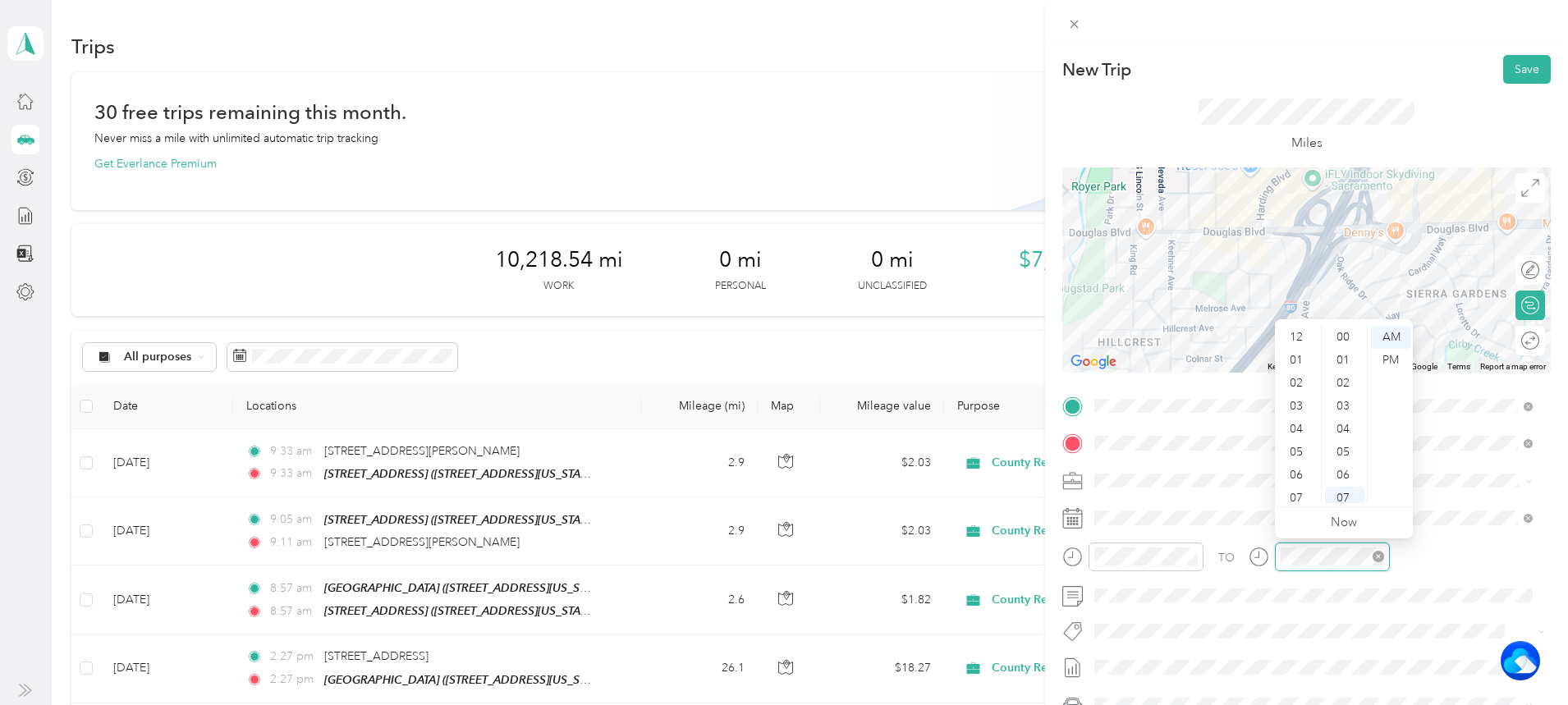
scroll to position [99, 0]
click at [1298, 447] on div "09" at bounding box center [1298, 445] width 39 height 23
click at [1342, 402] on div "42" at bounding box center [1345, 402] width 39 height 23
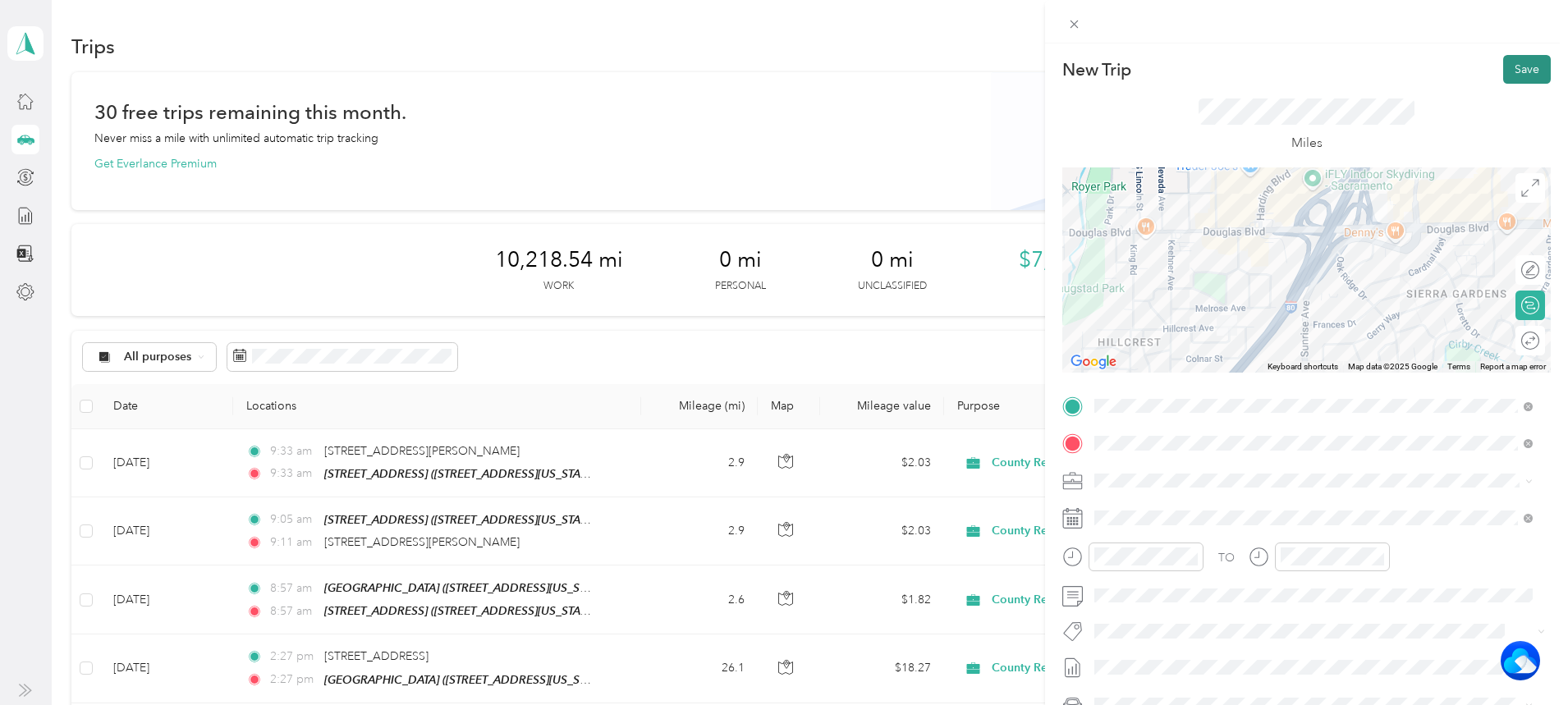
click at [1521, 63] on button "Save" at bounding box center [1526, 69] width 48 height 28
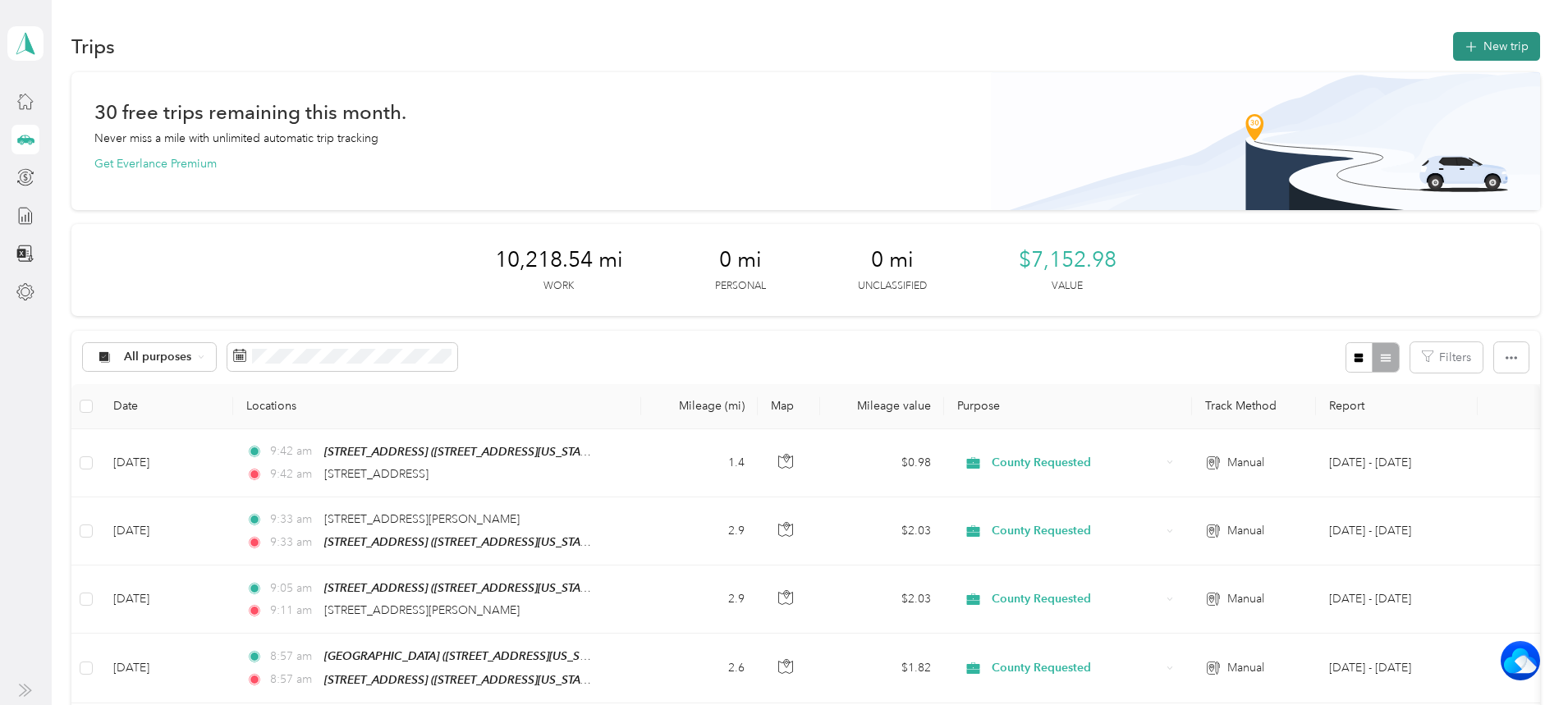
click at [1452, 37] on button "New trip" at bounding box center [1495, 46] width 87 height 28
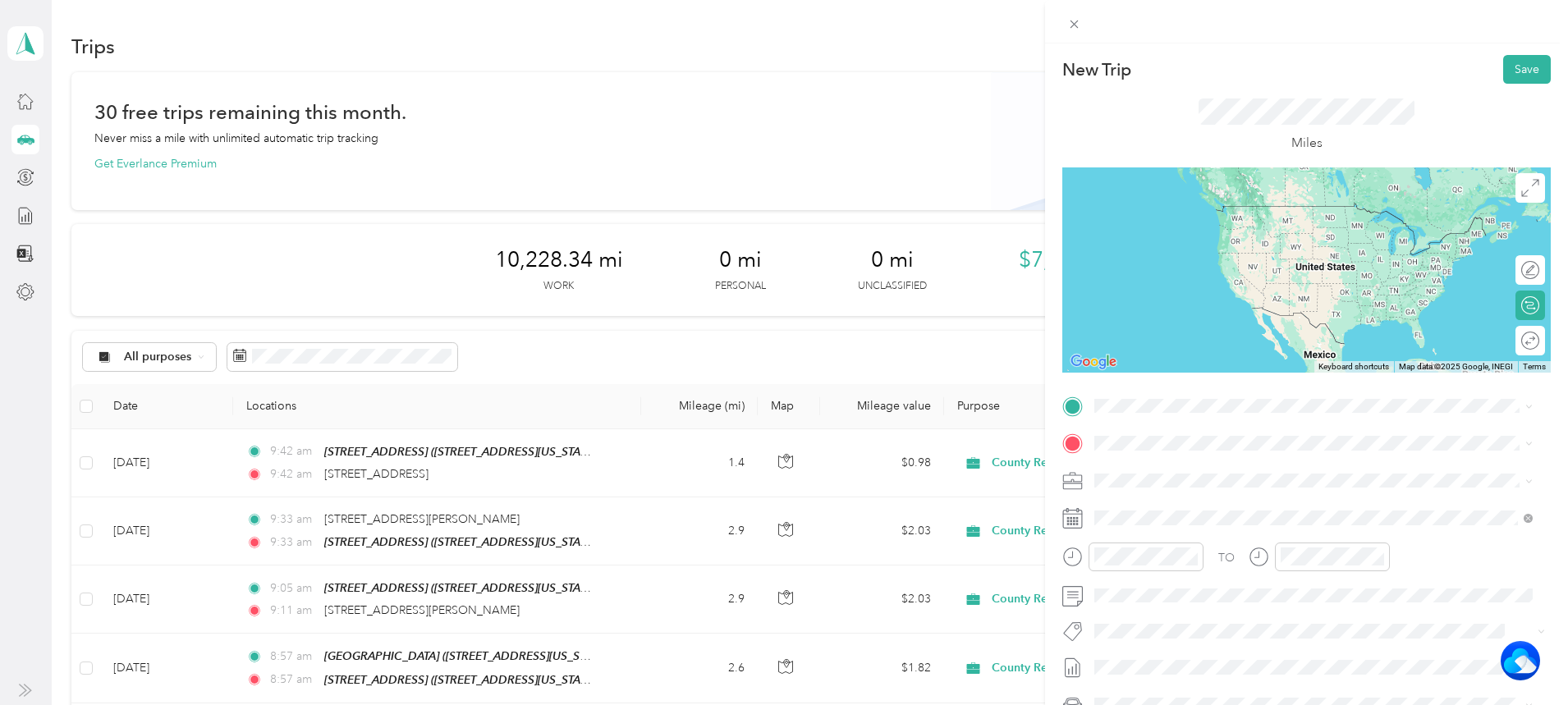
click at [1197, 498] on li "[STREET_ADDRESS][US_STATE]" at bounding box center [1313, 494] width 450 height 33
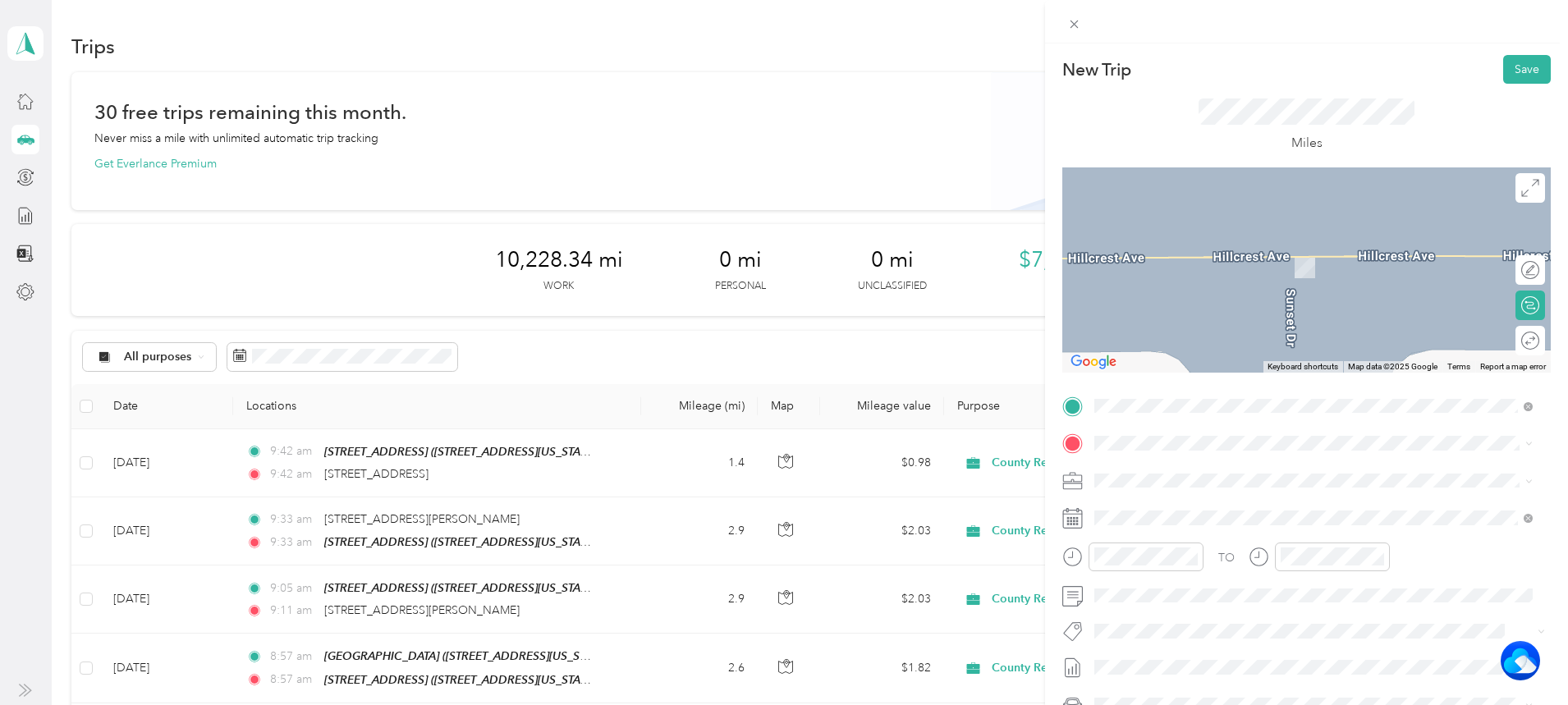
click at [1167, 505] on span "[STREET_ADDRESS][PERSON_NAME][US_STATE]" at bounding box center [1252, 497] width 255 height 15
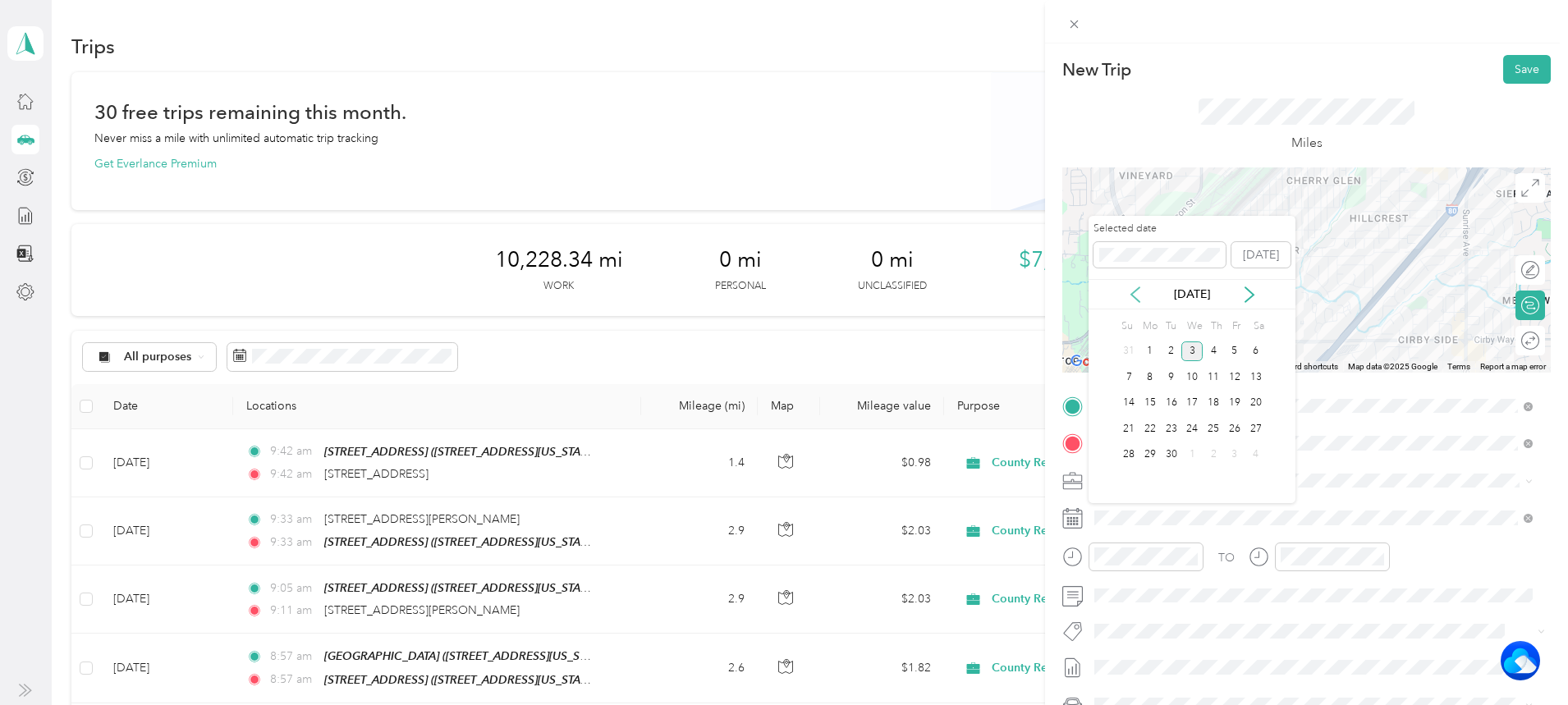
click at [1139, 291] on icon at bounding box center [1135, 294] width 17 height 17
click at [1230, 457] on div "29" at bounding box center [1235, 455] width 22 height 21
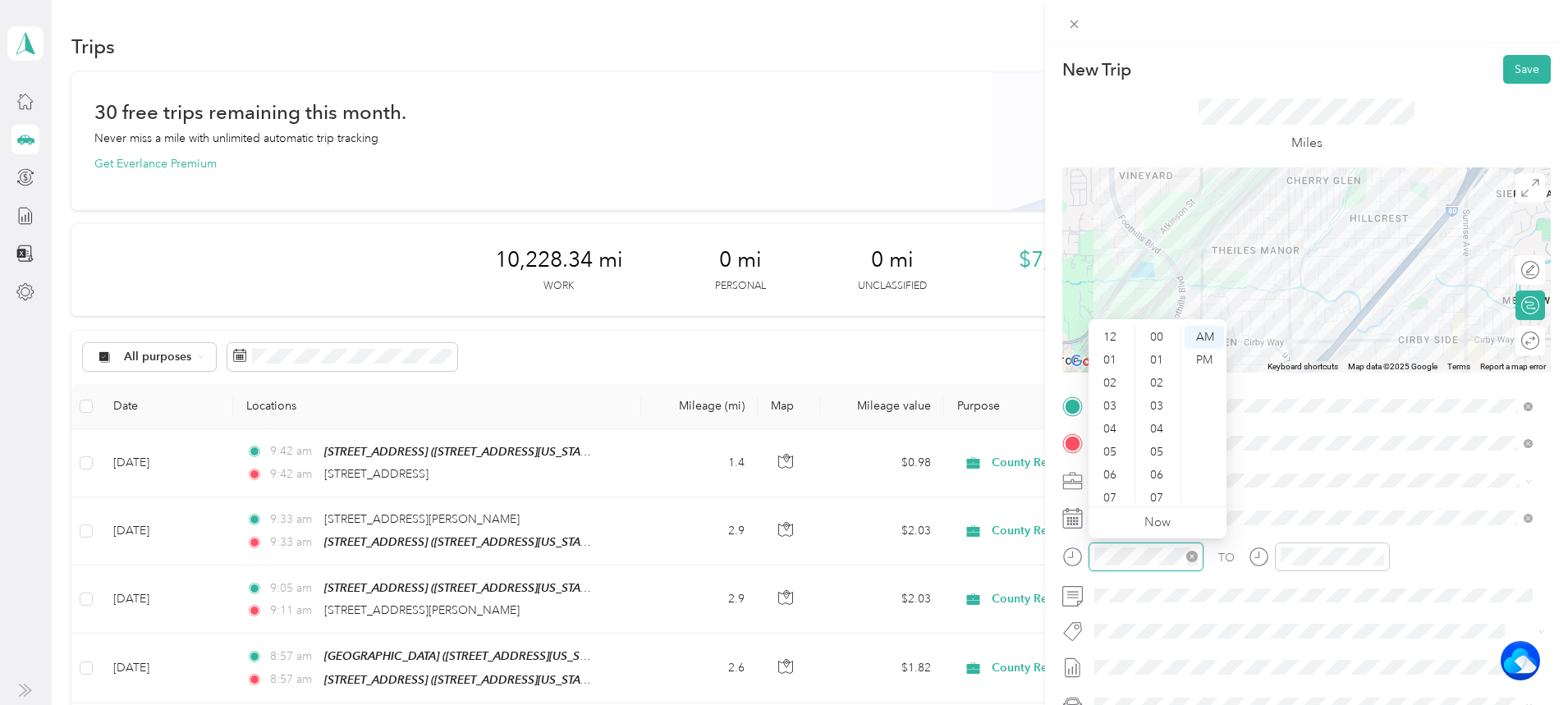
scroll to position [99, 0]
click at [1113, 449] on div "09" at bounding box center [1111, 445] width 39 height 23
click at [1157, 451] on div "56" at bounding box center [1158, 455] width 39 height 23
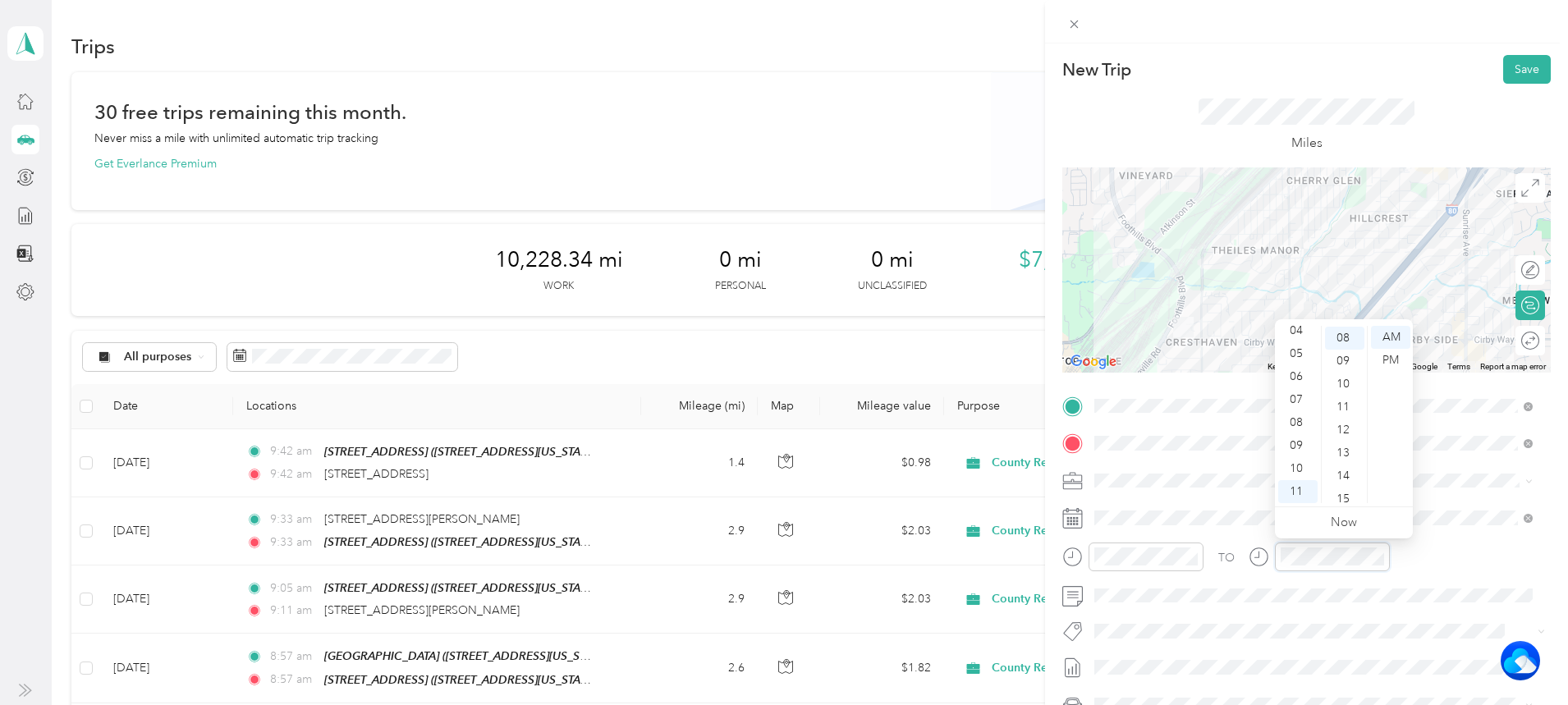
scroll to position [184, 0]
click at [1294, 443] on div "09" at bounding box center [1298, 445] width 39 height 23
click at [1349, 448] on div "56" at bounding box center [1345, 455] width 39 height 23
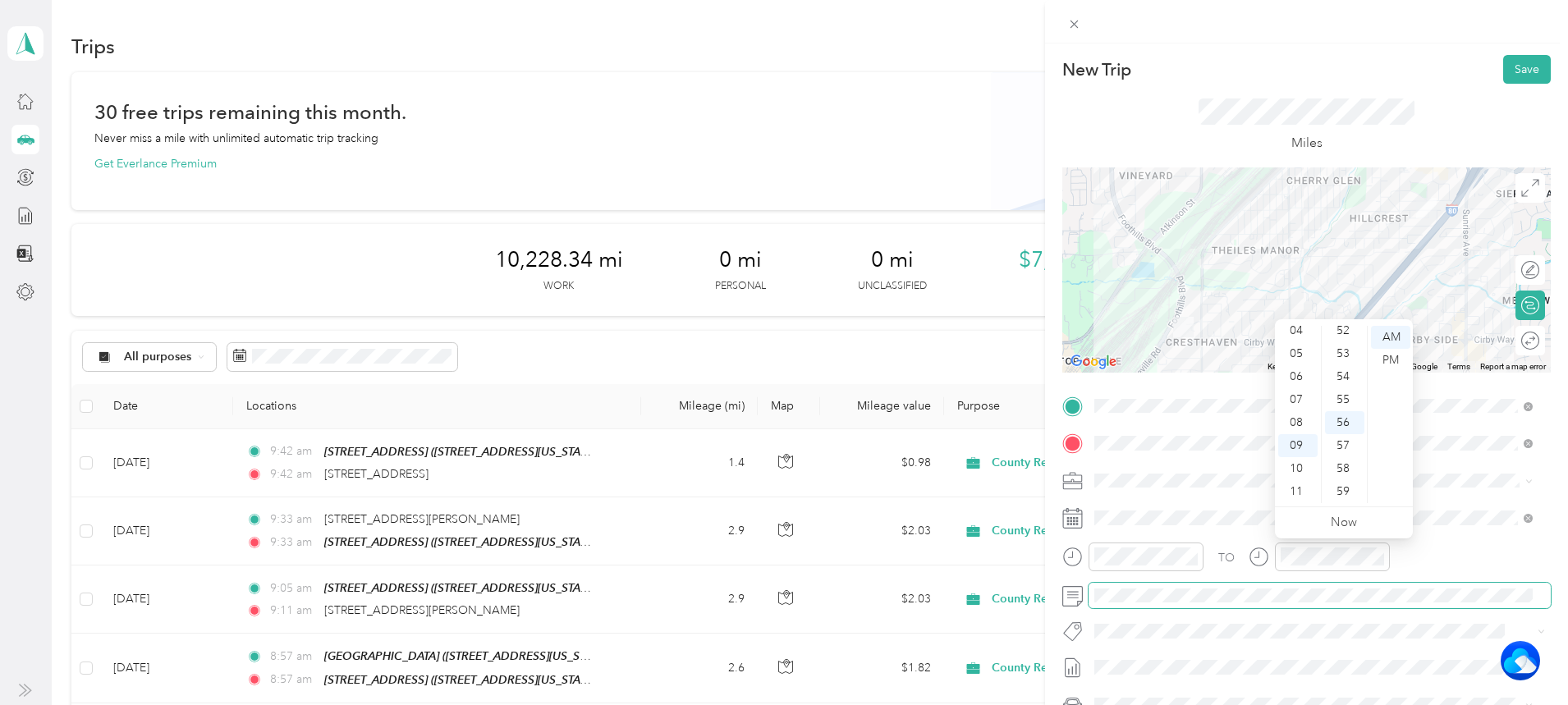
click at [1163, 585] on span at bounding box center [1320, 596] width 463 height 26
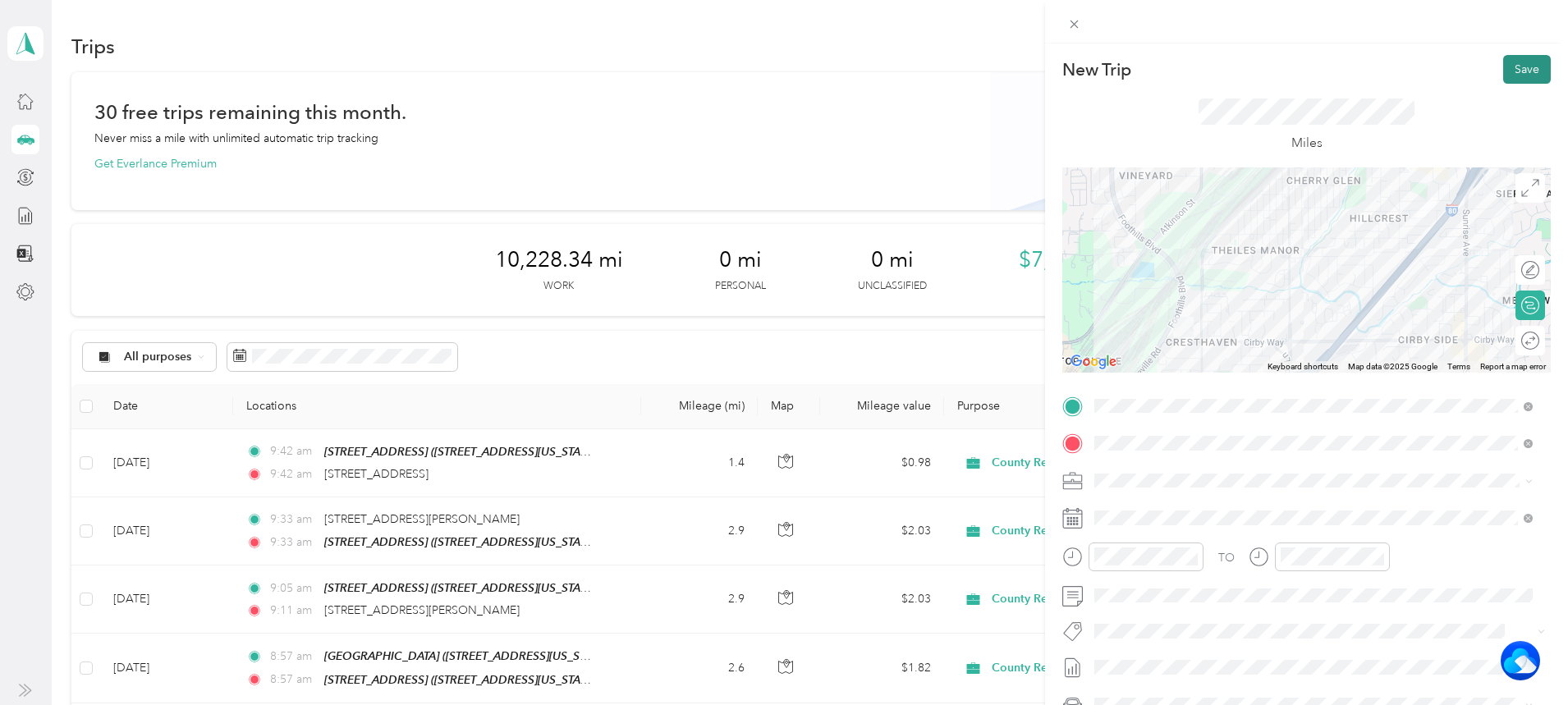
click at [1514, 58] on button "Save" at bounding box center [1526, 69] width 48 height 28
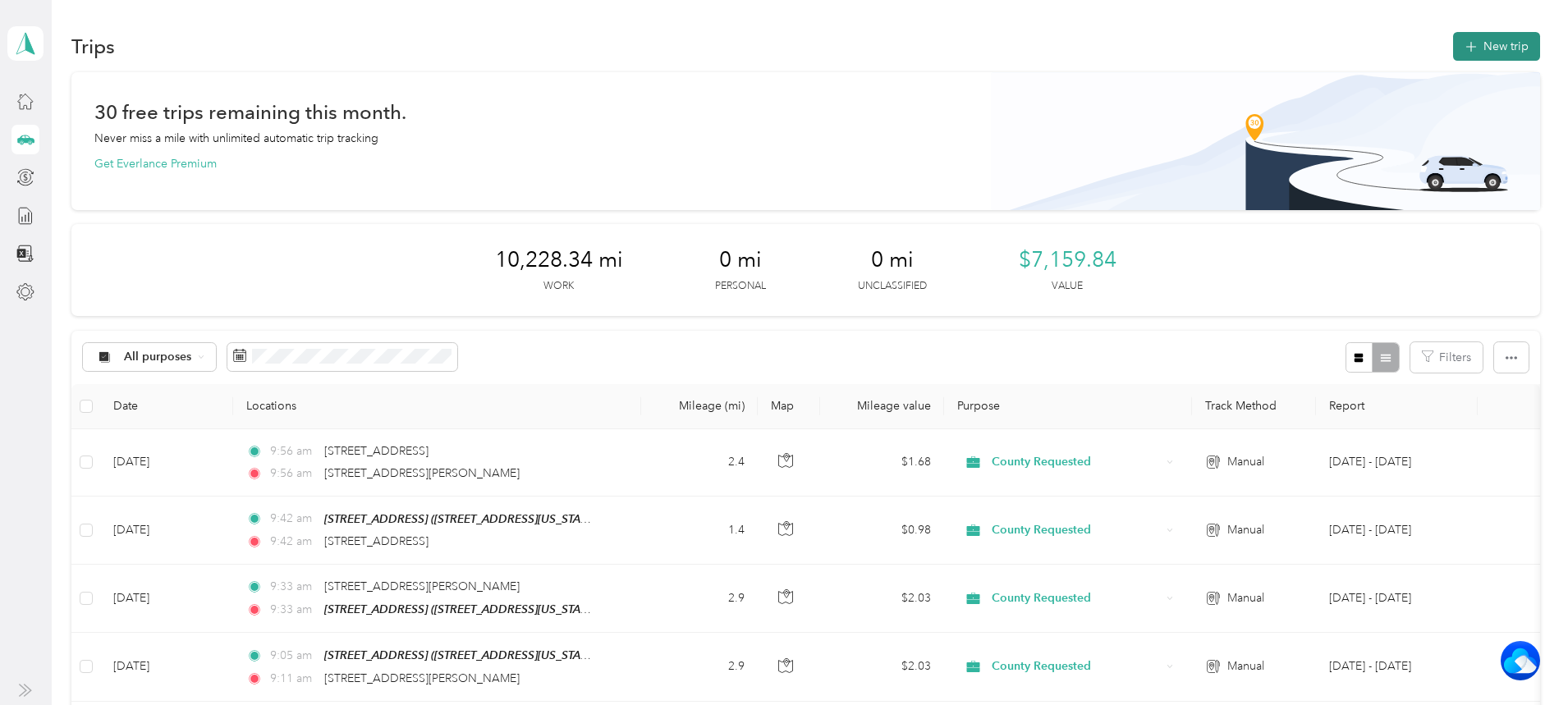
click at [1452, 39] on button "New trip" at bounding box center [1495, 46] width 87 height 28
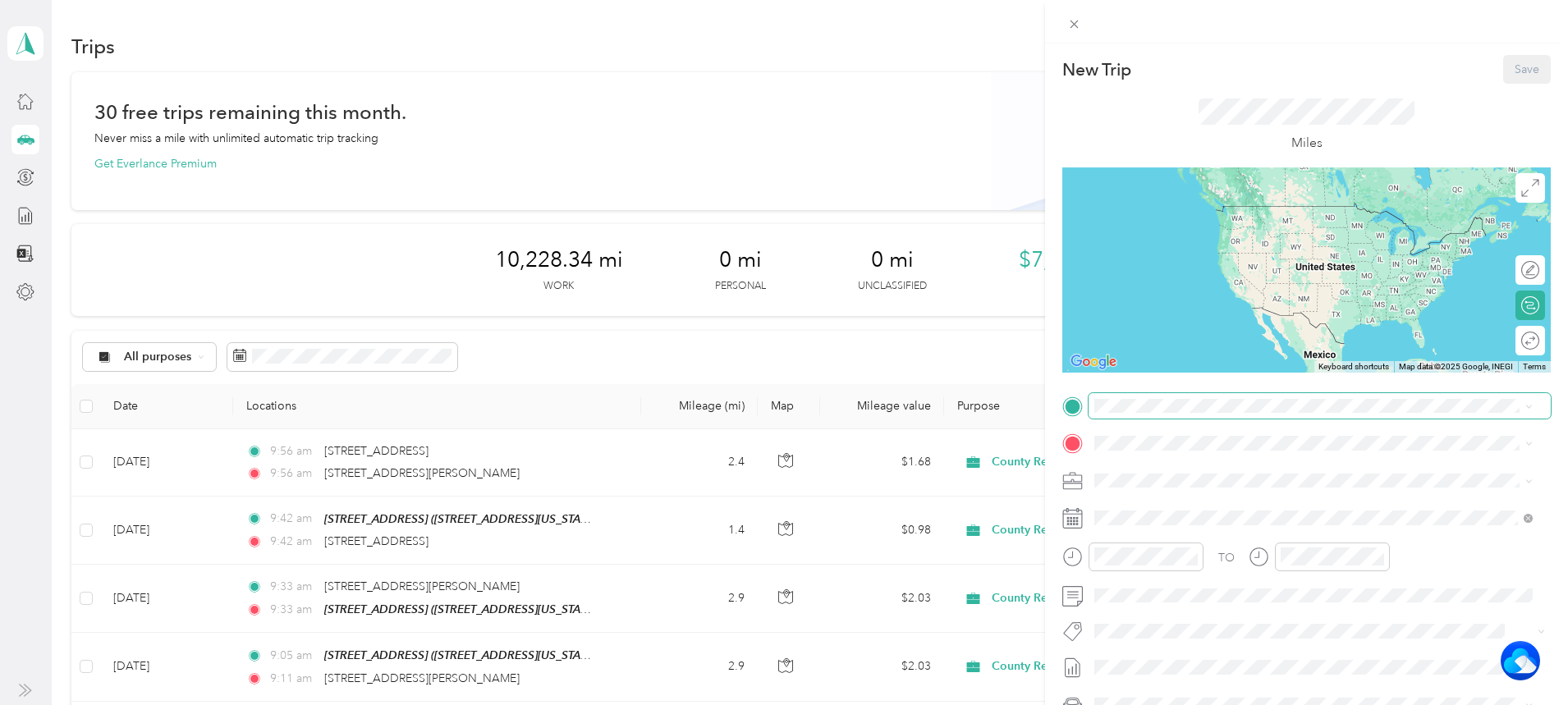
click at [1163, 397] on span at bounding box center [1320, 406] width 463 height 26
click at [1180, 458] on span "[STREET_ADDRESS][PERSON_NAME][US_STATE]" at bounding box center [1252, 464] width 255 height 15
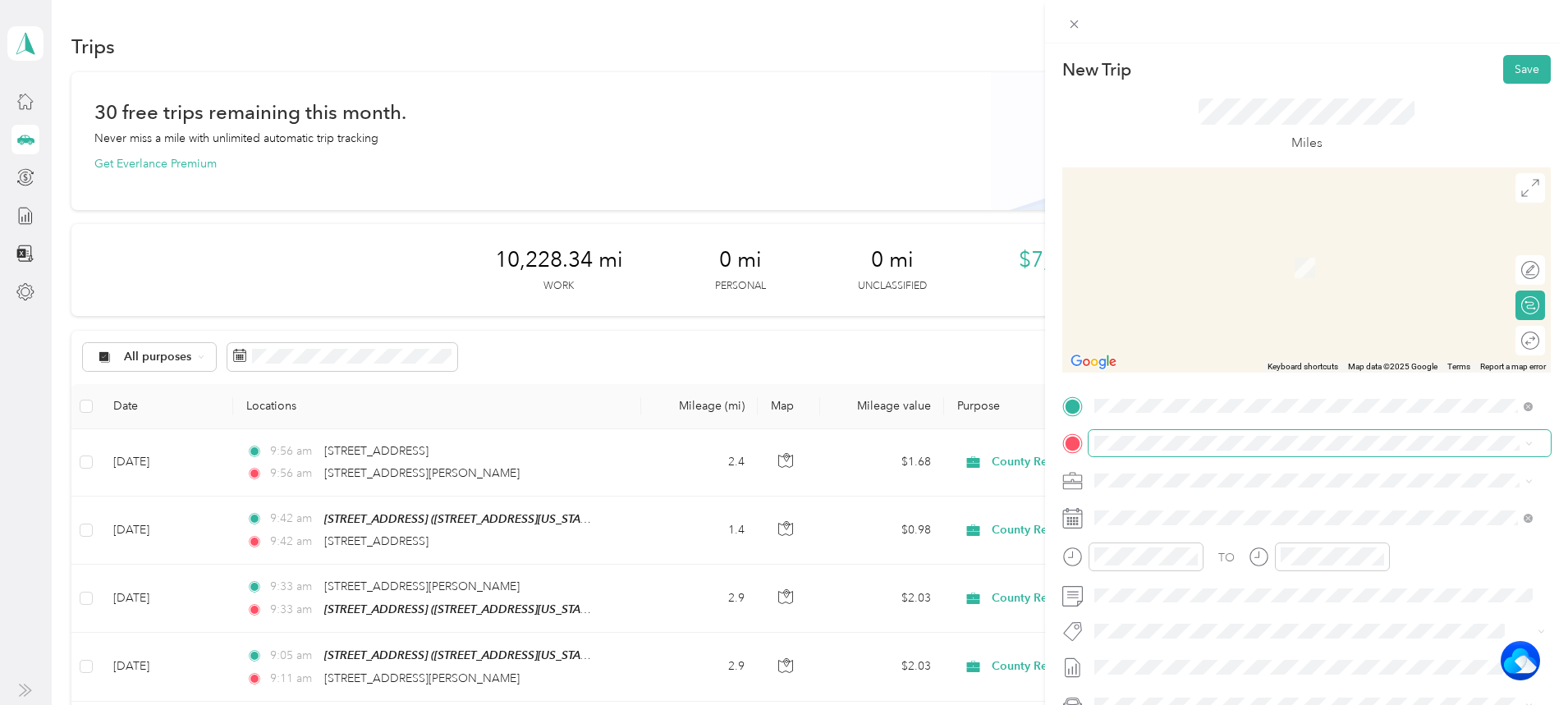
click at [1173, 430] on span at bounding box center [1320, 443] width 463 height 26
click at [1218, 543] on span "[STREET_ADDRESS][US_STATE]" at bounding box center [1207, 535] width 165 height 15
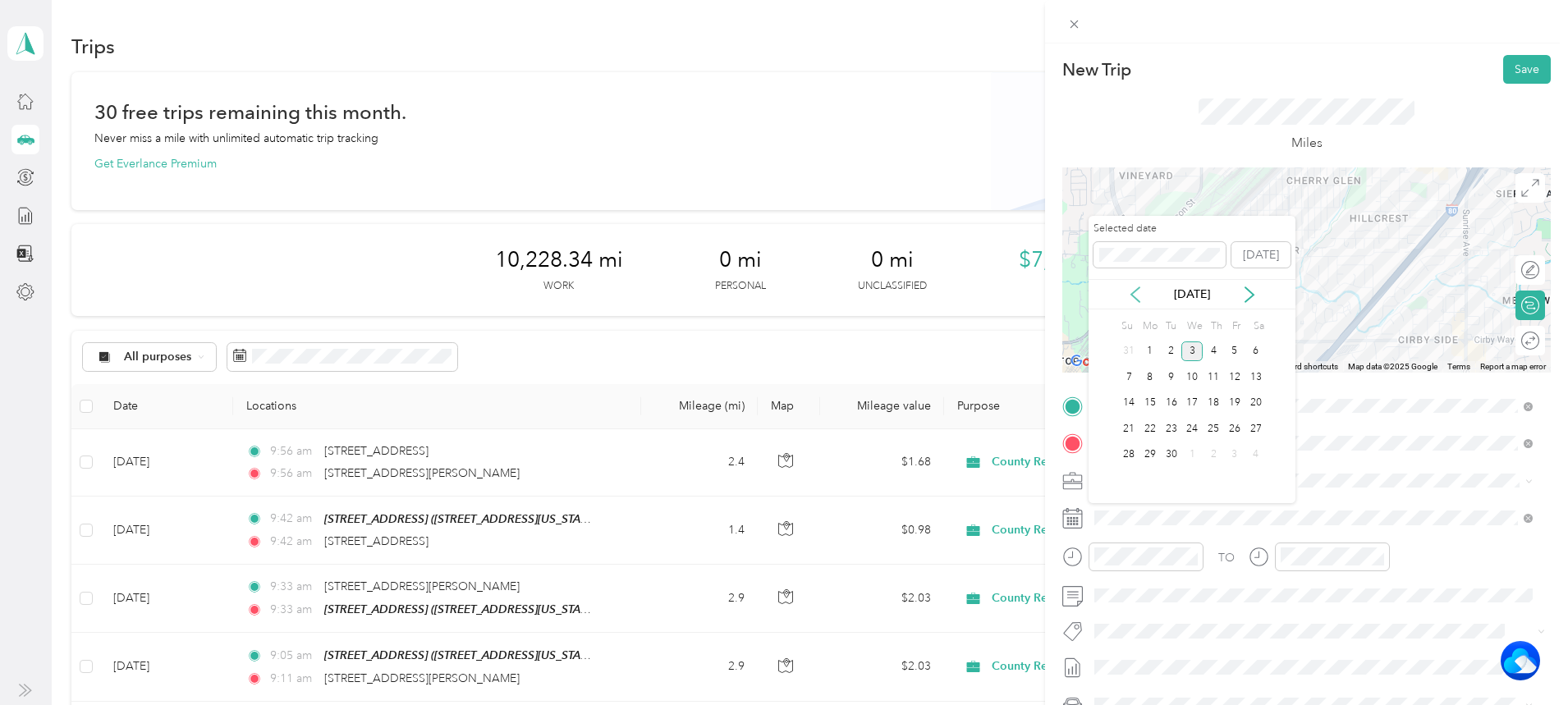
click at [1138, 290] on icon at bounding box center [1135, 294] width 17 height 17
click at [1237, 449] on div "29" at bounding box center [1235, 455] width 22 height 21
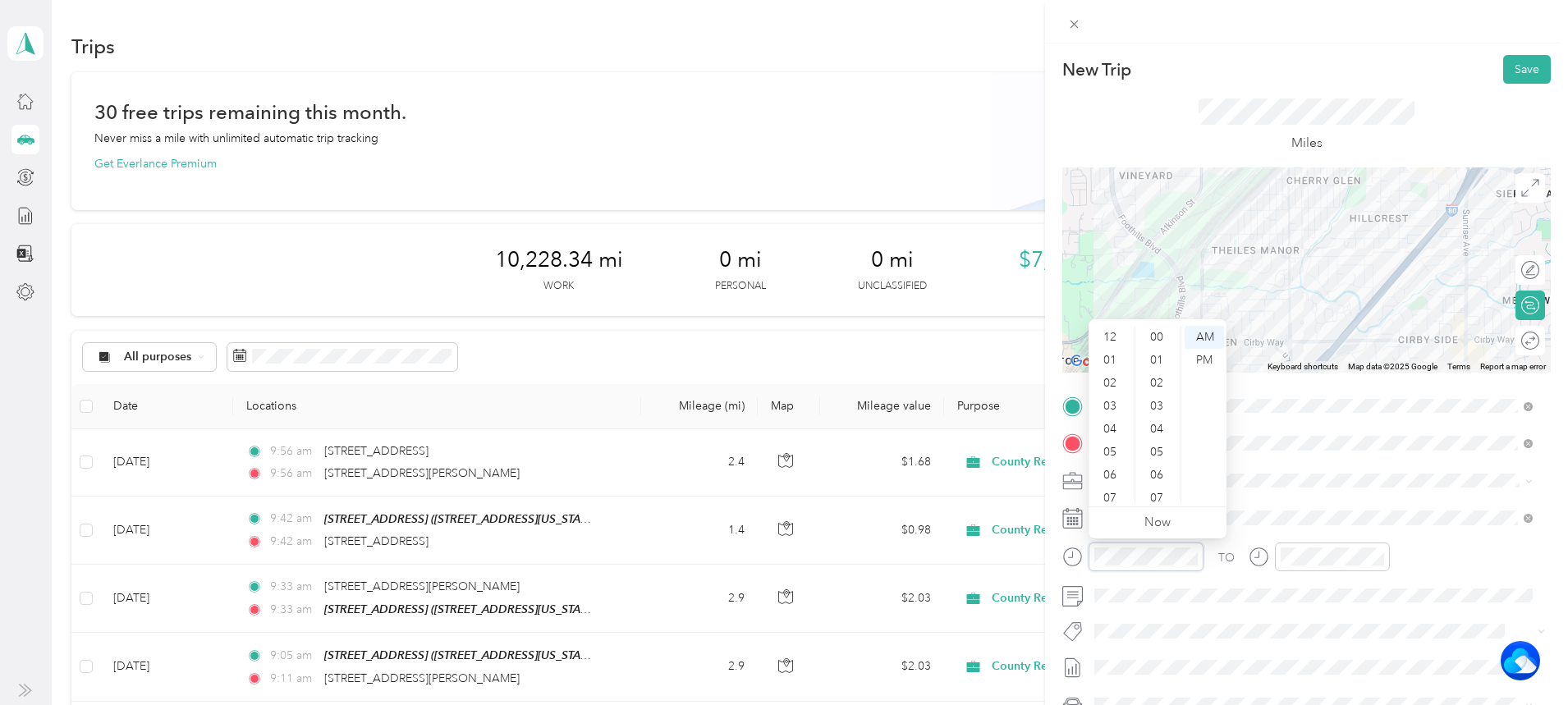
scroll to position [99, 0]
click at [1102, 473] on div "10" at bounding box center [1111, 468] width 39 height 23
click at [1159, 397] on div "03" at bounding box center [1158, 406] width 39 height 23
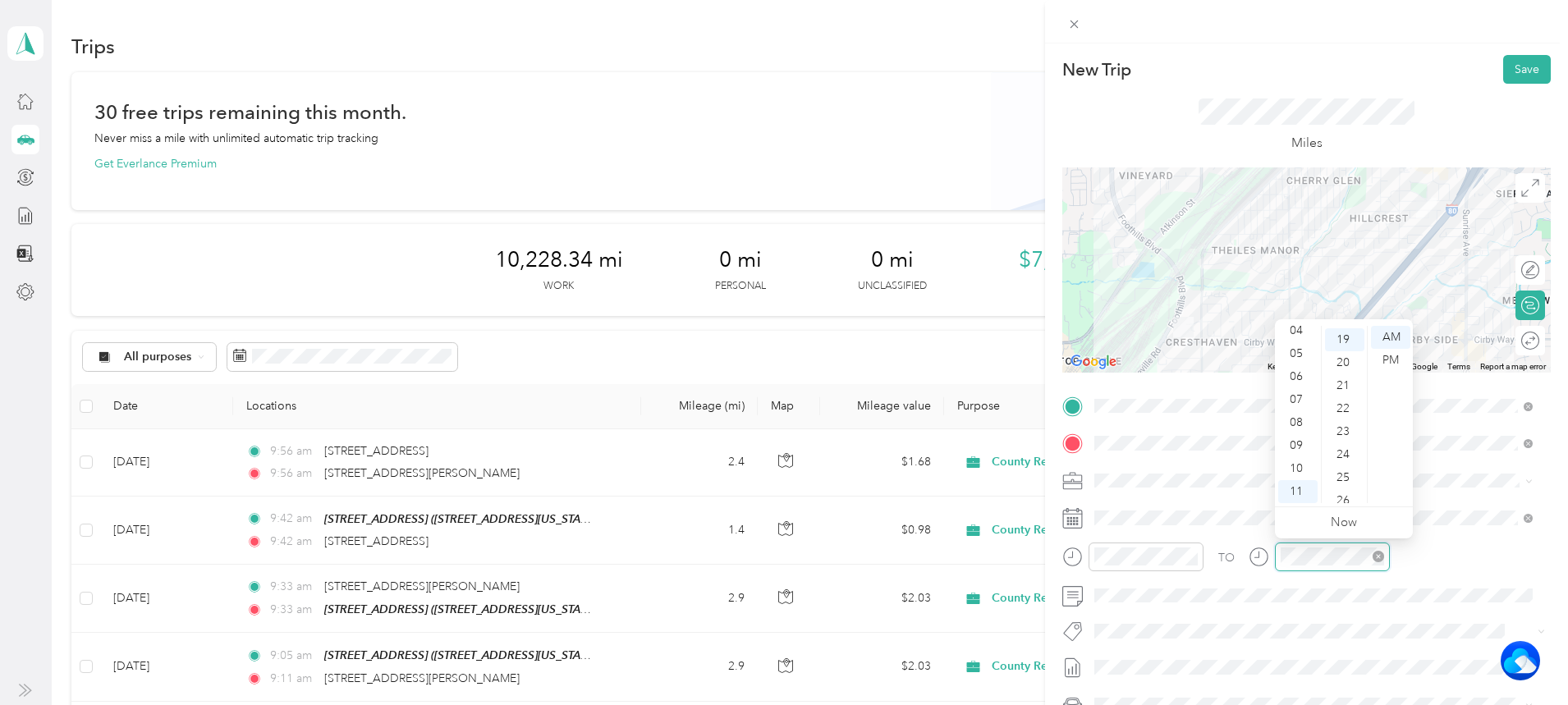
scroll to position [437, 0]
click at [1306, 467] on div "10" at bounding box center [1298, 468] width 39 height 23
click at [1342, 404] on div "03" at bounding box center [1345, 406] width 39 height 23
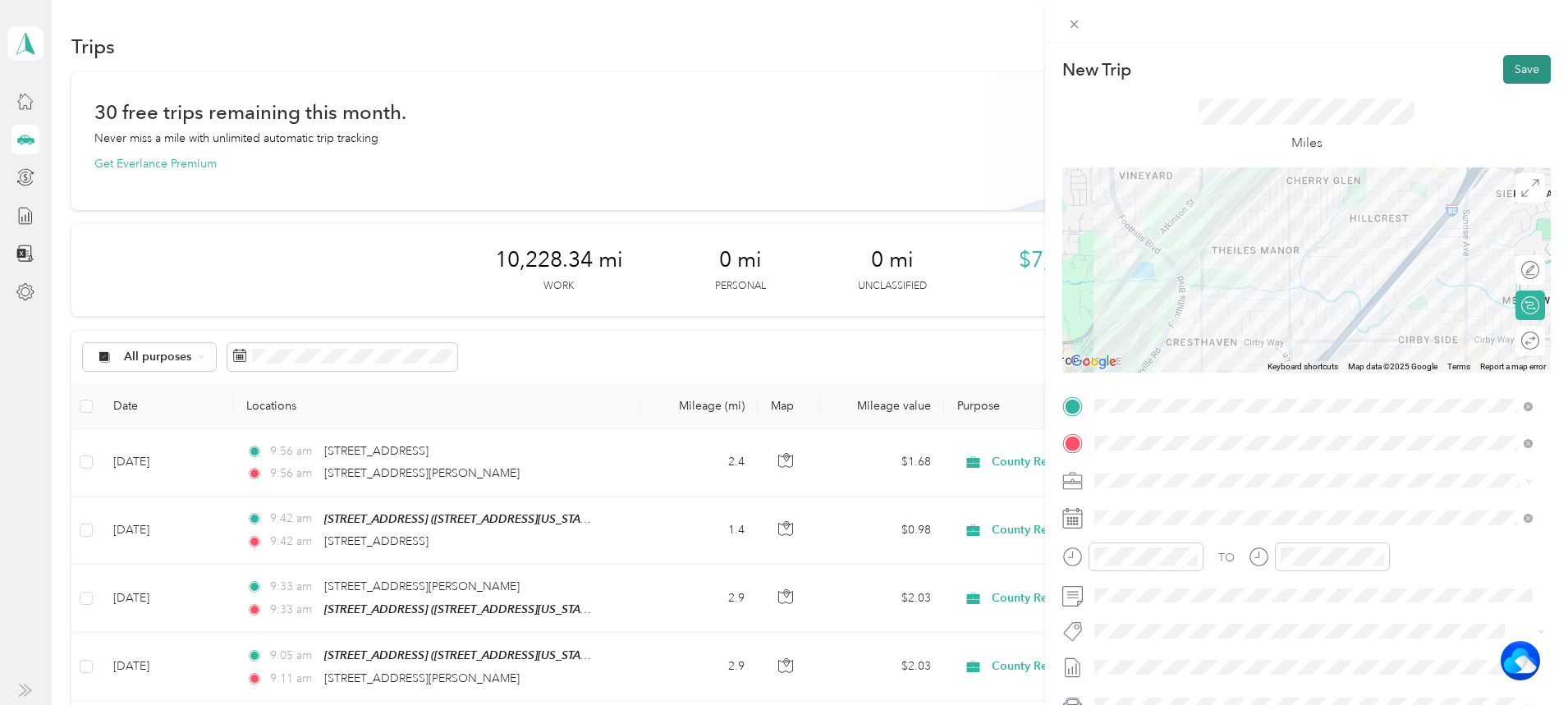
click at [1520, 65] on button "Save" at bounding box center [1526, 69] width 48 height 28
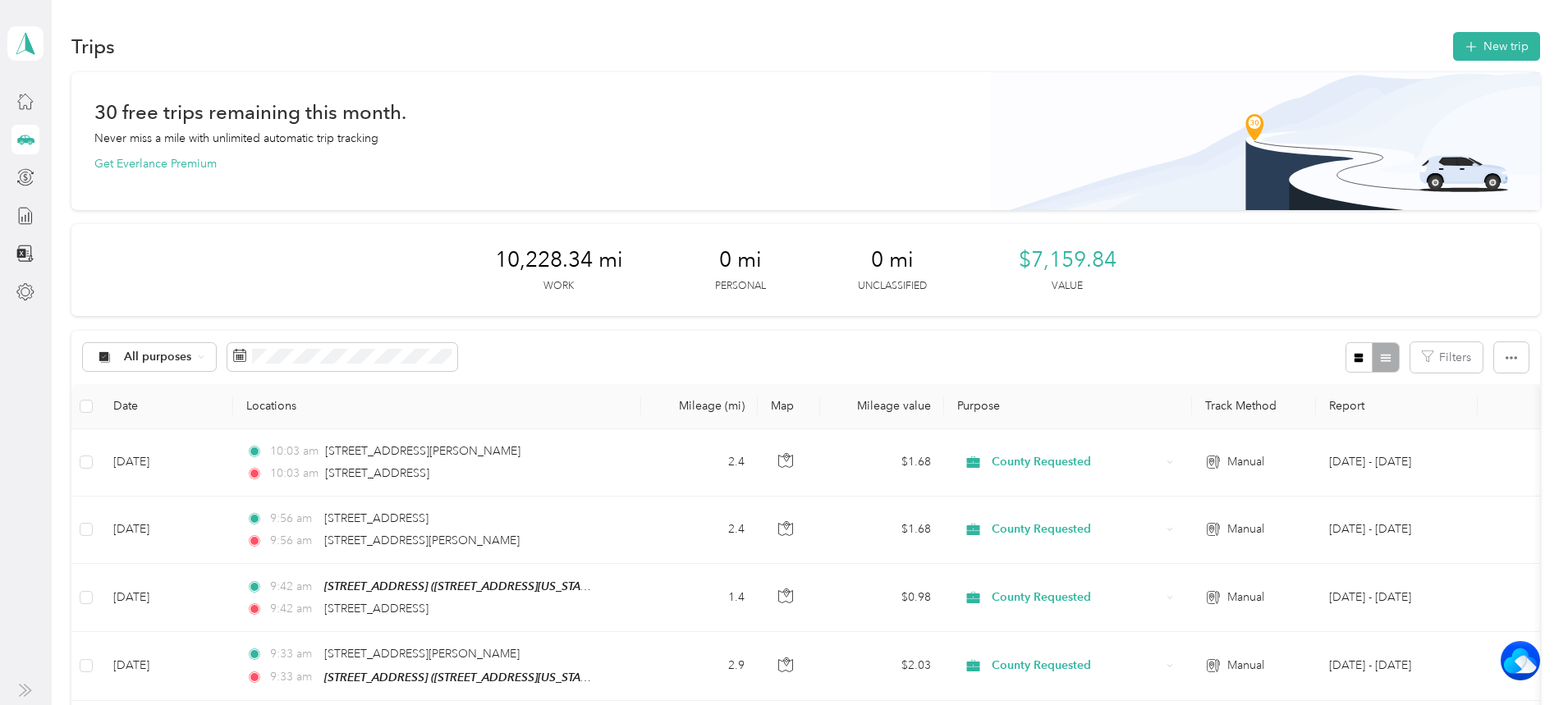
click at [1385, 30] on div "Trips New trip" at bounding box center [805, 45] width 1467 height 34
click at [1452, 48] on button "New trip" at bounding box center [1495, 46] width 87 height 28
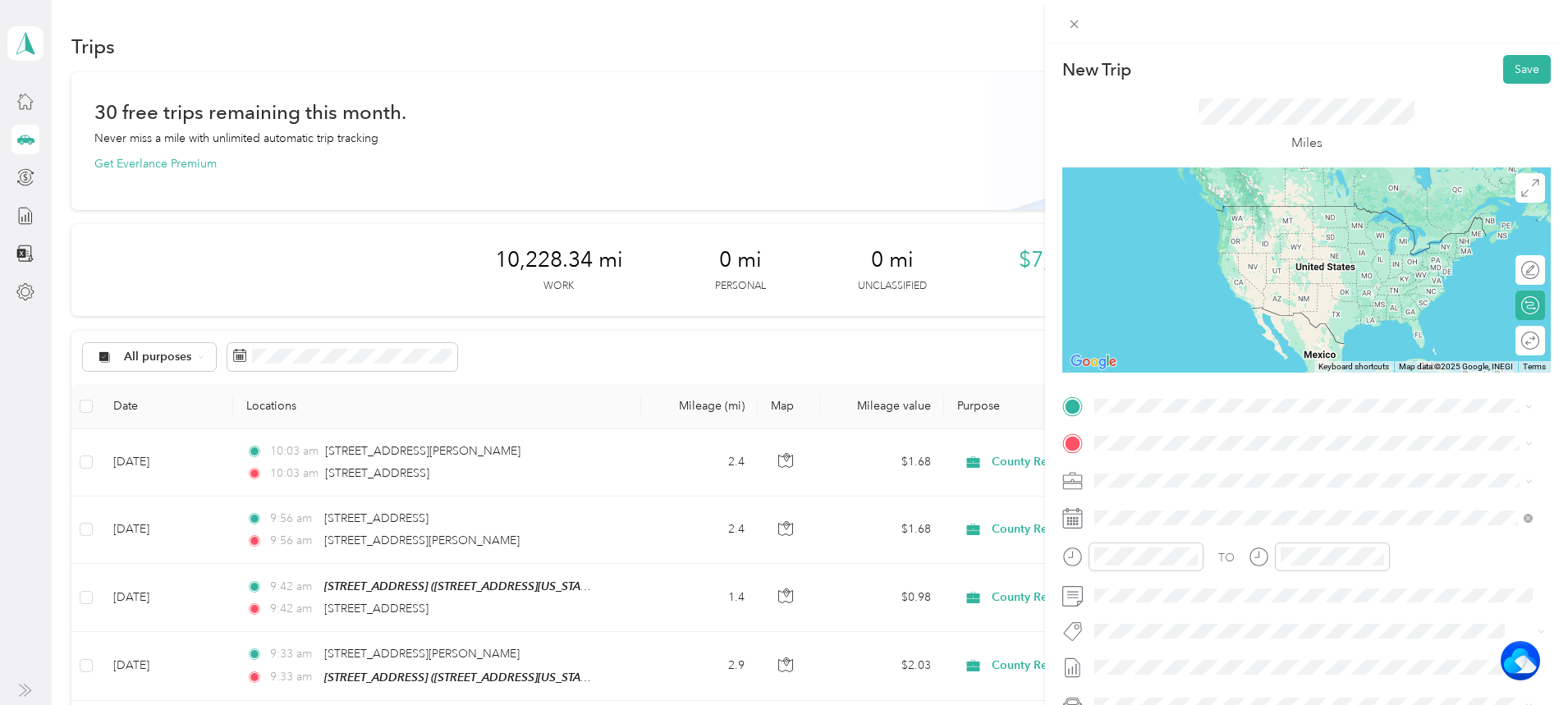
click at [1201, 470] on div "[STREET_ADDRESS][US_STATE]" at bounding box center [1313, 458] width 427 height 23
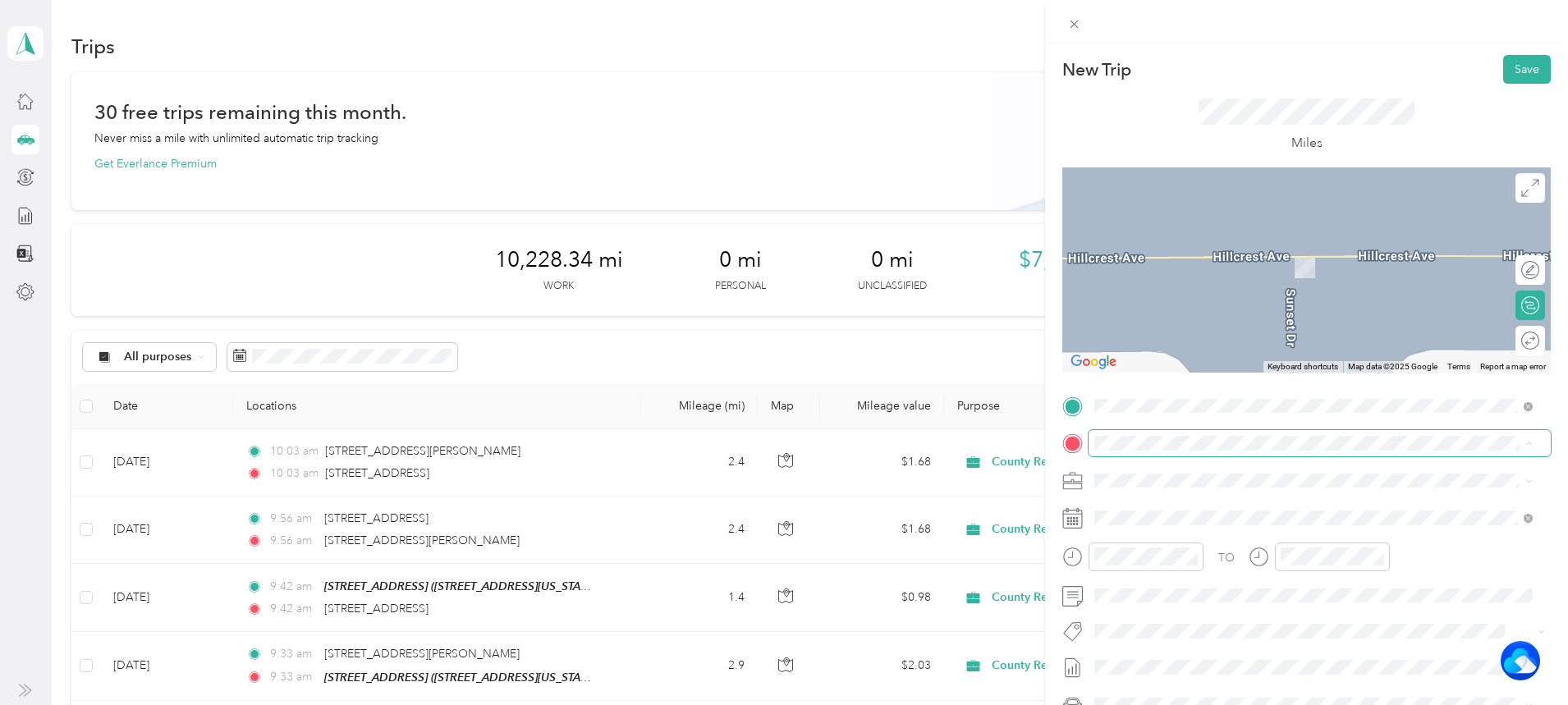
click at [1155, 457] on div "TO Add photo" at bounding box center [1306, 591] width 488 height 397
click at [1204, 564] on strong "[STREET_ADDRESS]" at bounding box center [1237, 562] width 110 height 15
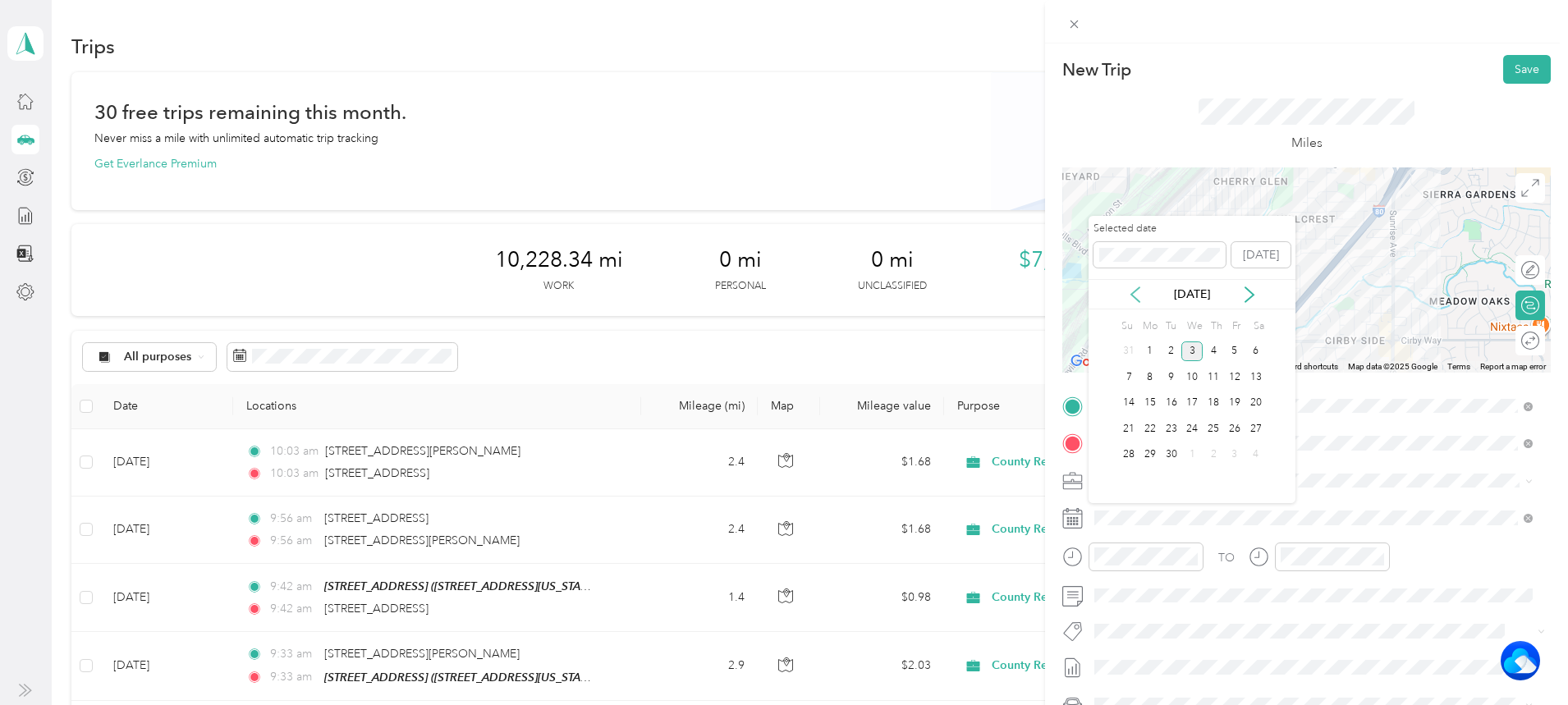
click at [1134, 295] on icon at bounding box center [1135, 294] width 17 height 17
click at [1229, 448] on div "29" at bounding box center [1235, 455] width 22 height 21
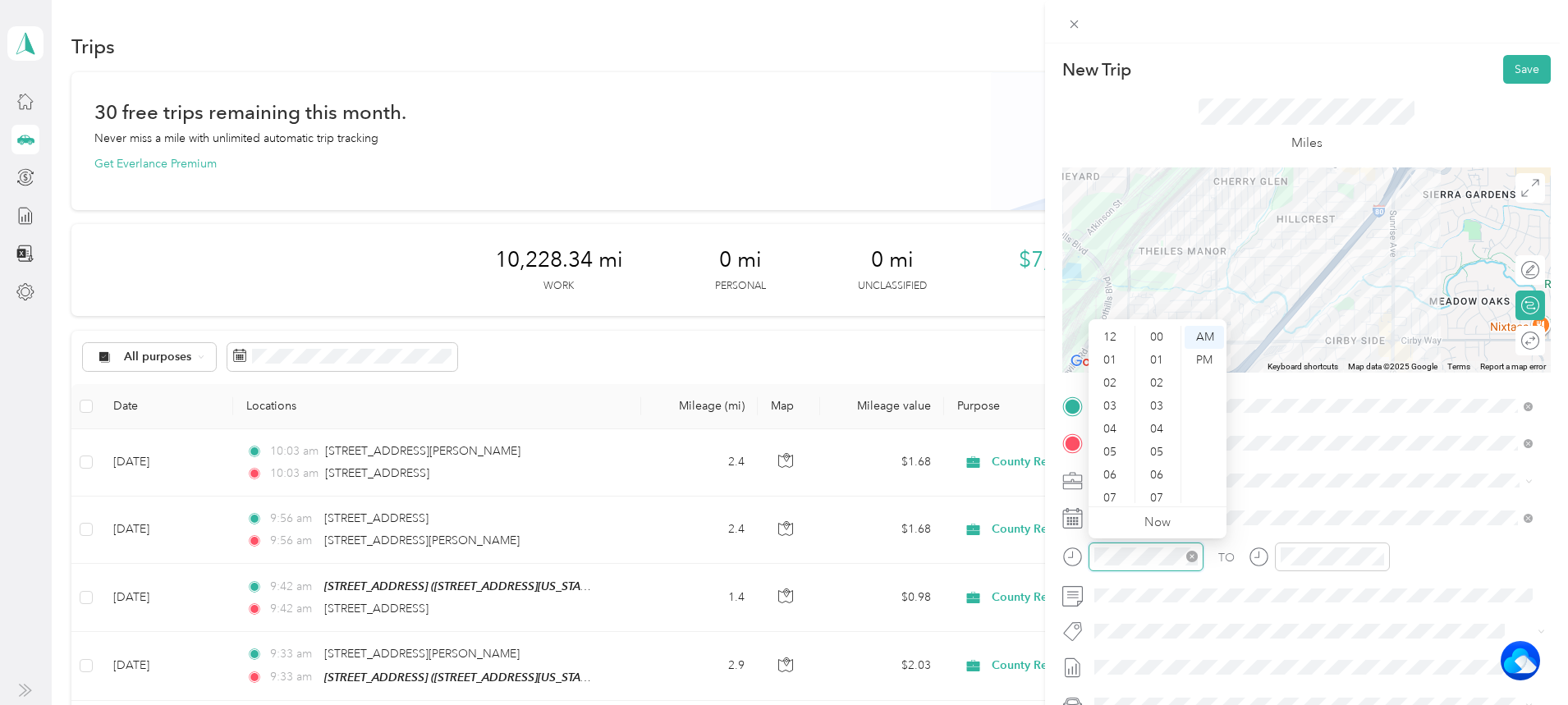
scroll to position [99, 0]
click at [1108, 468] on div "10" at bounding box center [1111, 468] width 39 height 23
click at [1158, 484] on div "06" at bounding box center [1158, 475] width 39 height 23
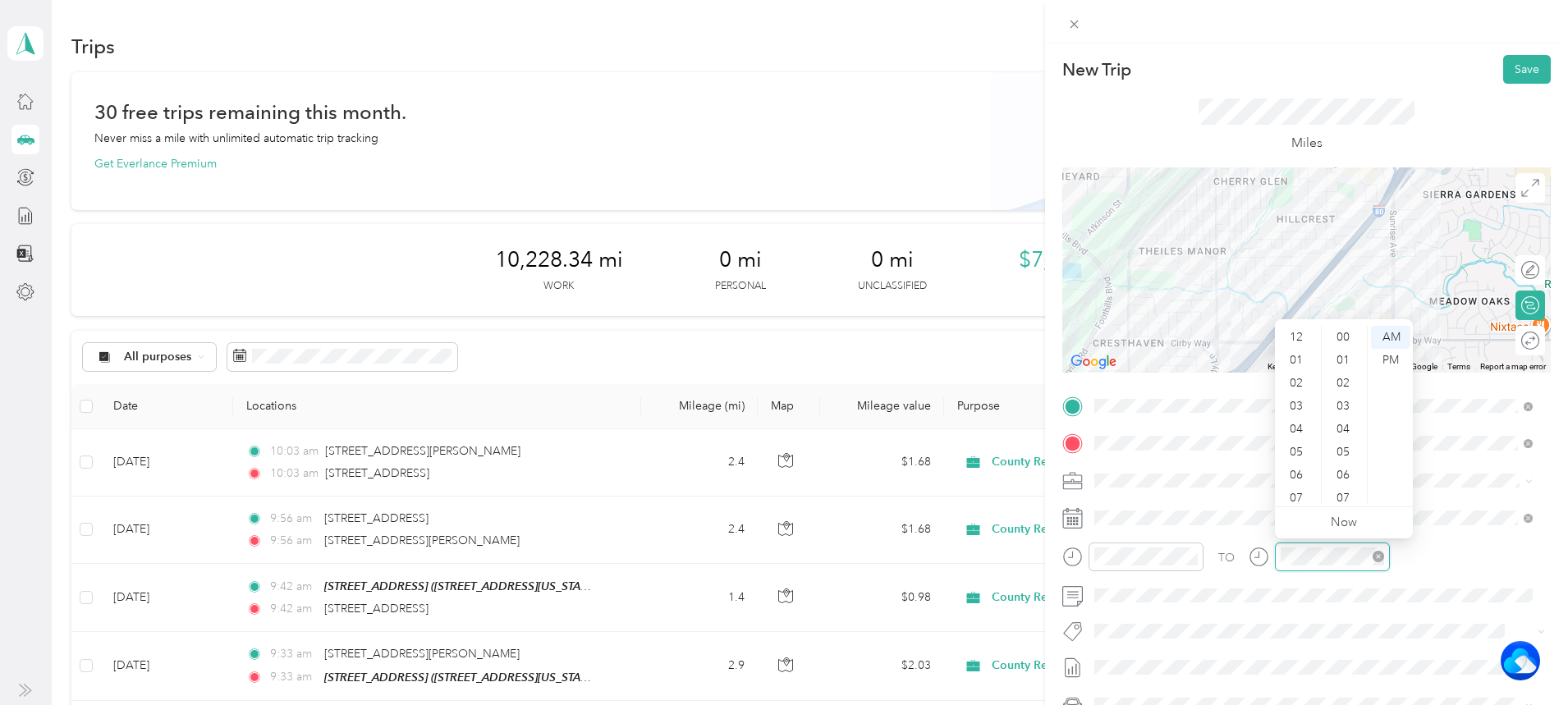
scroll to position [99, 0]
click at [1292, 463] on div "10" at bounding box center [1298, 468] width 39 height 23
click at [1339, 422] on div "06" at bounding box center [1345, 426] width 39 height 23
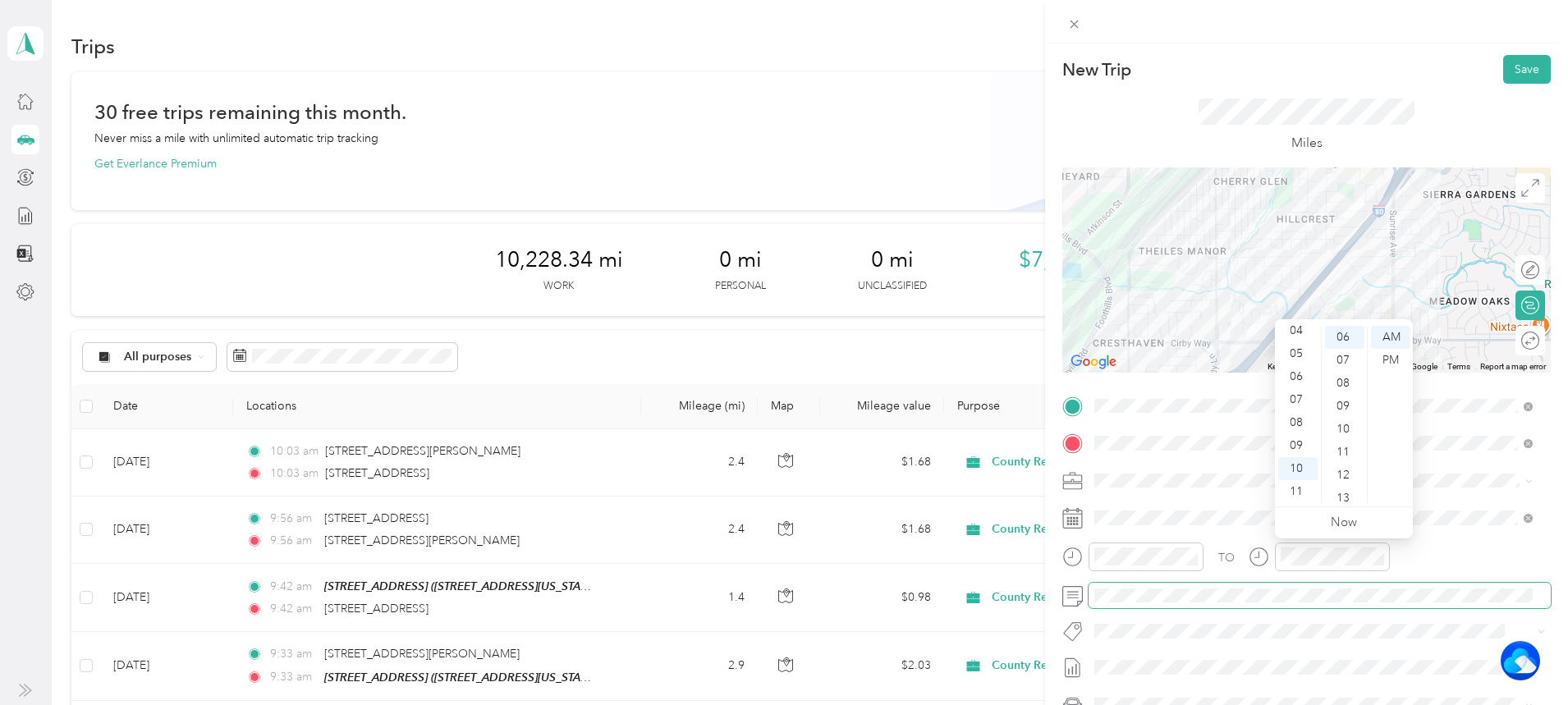
click at [1162, 587] on span at bounding box center [1320, 596] width 463 height 26
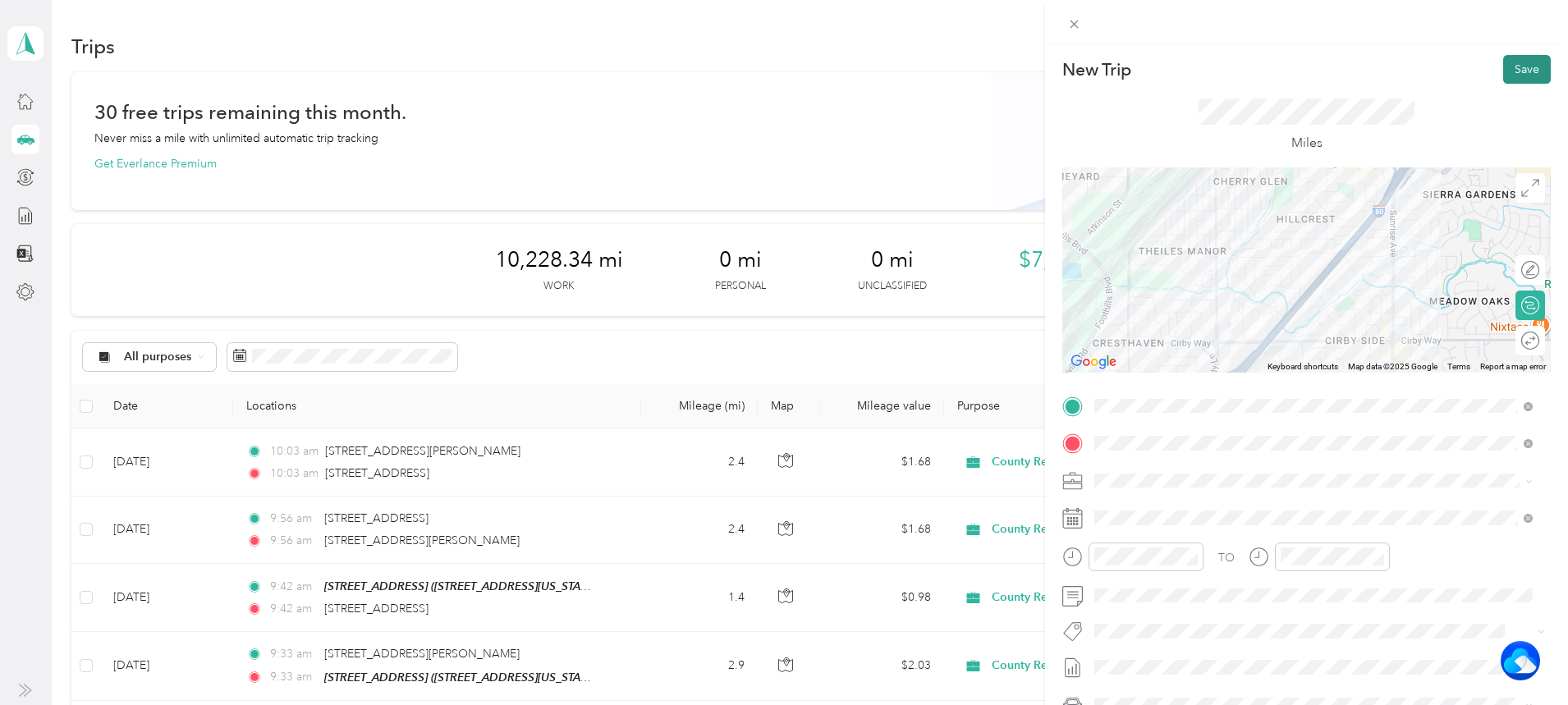
click at [1529, 69] on button "Save" at bounding box center [1526, 69] width 48 height 28
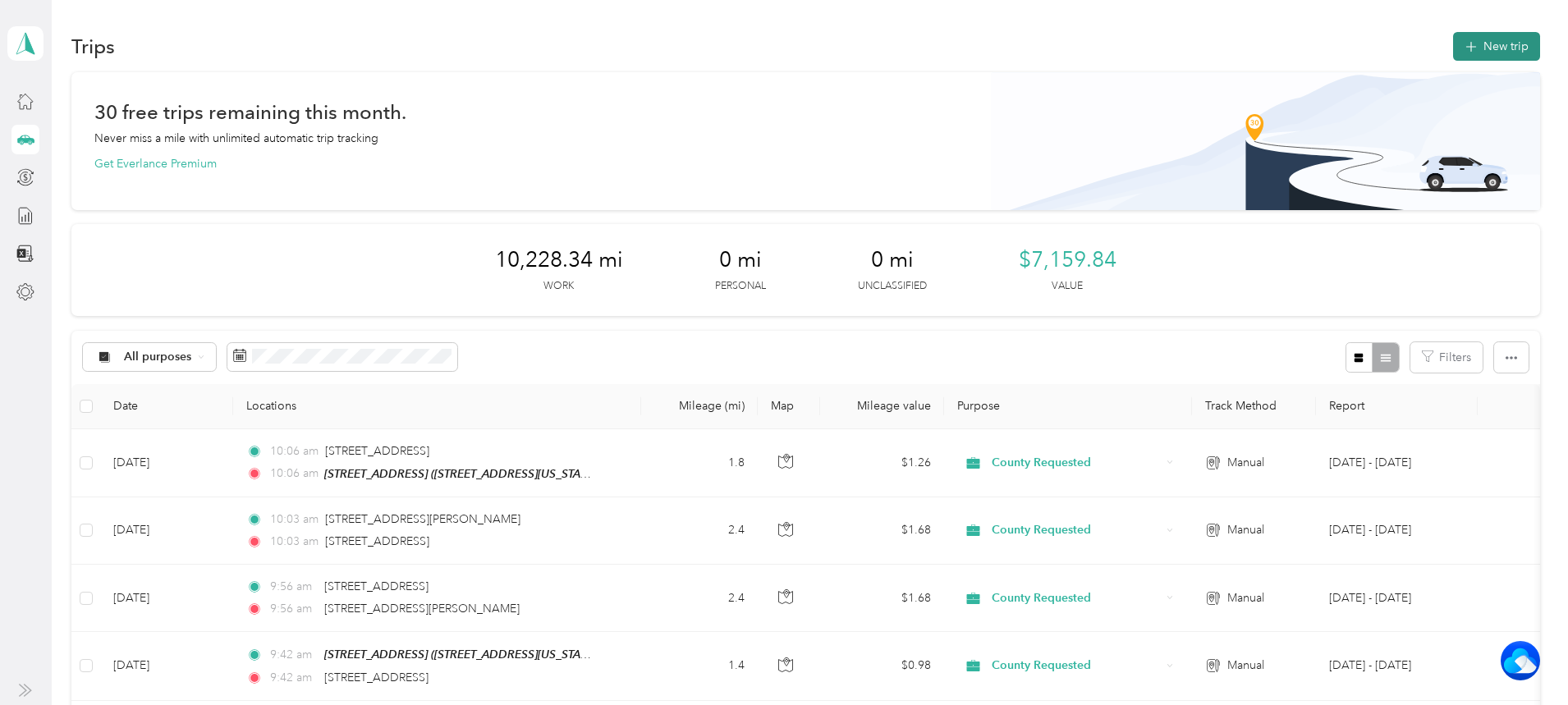
click at [1452, 48] on button "New trip" at bounding box center [1495, 46] width 87 height 28
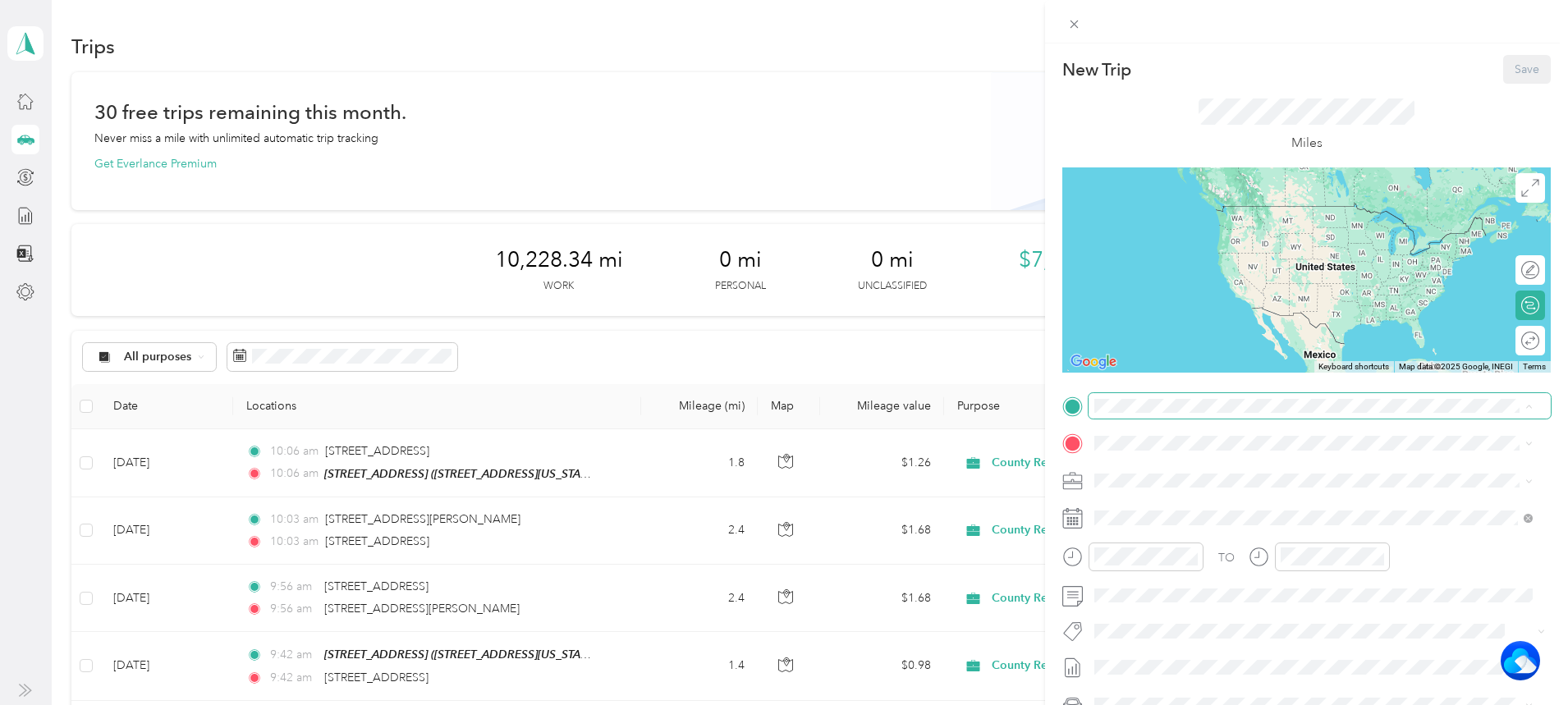
click at [1195, 705] on div "New Trip Save This trip cannot be edited because it is either under review, app…" at bounding box center [779, 705] width 1559 height 0
click at [1174, 481] on div "TEAM Cirby Hills [STREET_ADDRESS][US_STATE]" at bounding box center [1207, 482] width 165 height 40
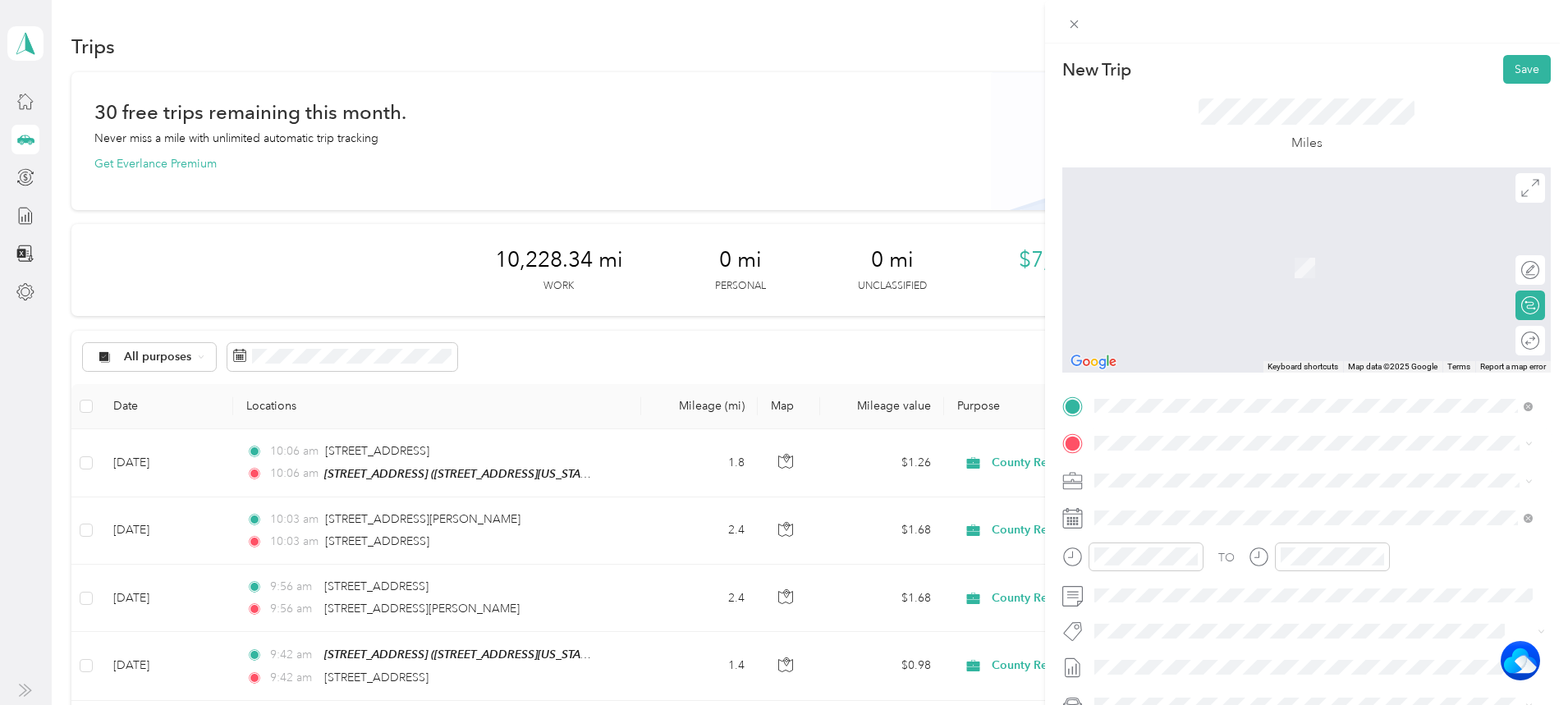
click at [1258, 540] on span "[STREET_ADDRESS][US_STATE]" at bounding box center [1207, 532] width 165 height 15
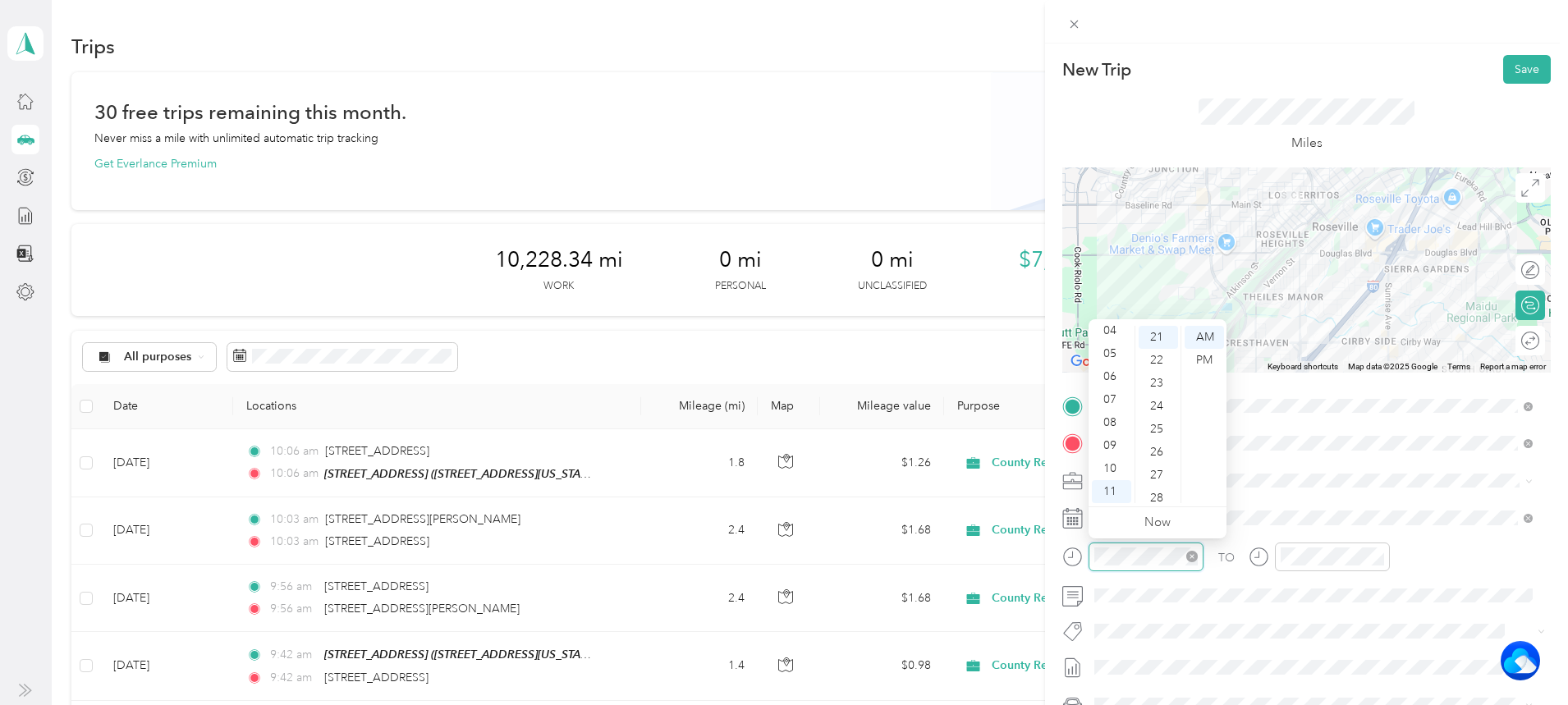
scroll to position [482, 0]
click at [1119, 464] on div "10" at bounding box center [1111, 468] width 39 height 23
click at [1155, 407] on div "24" at bounding box center [1158, 406] width 39 height 23
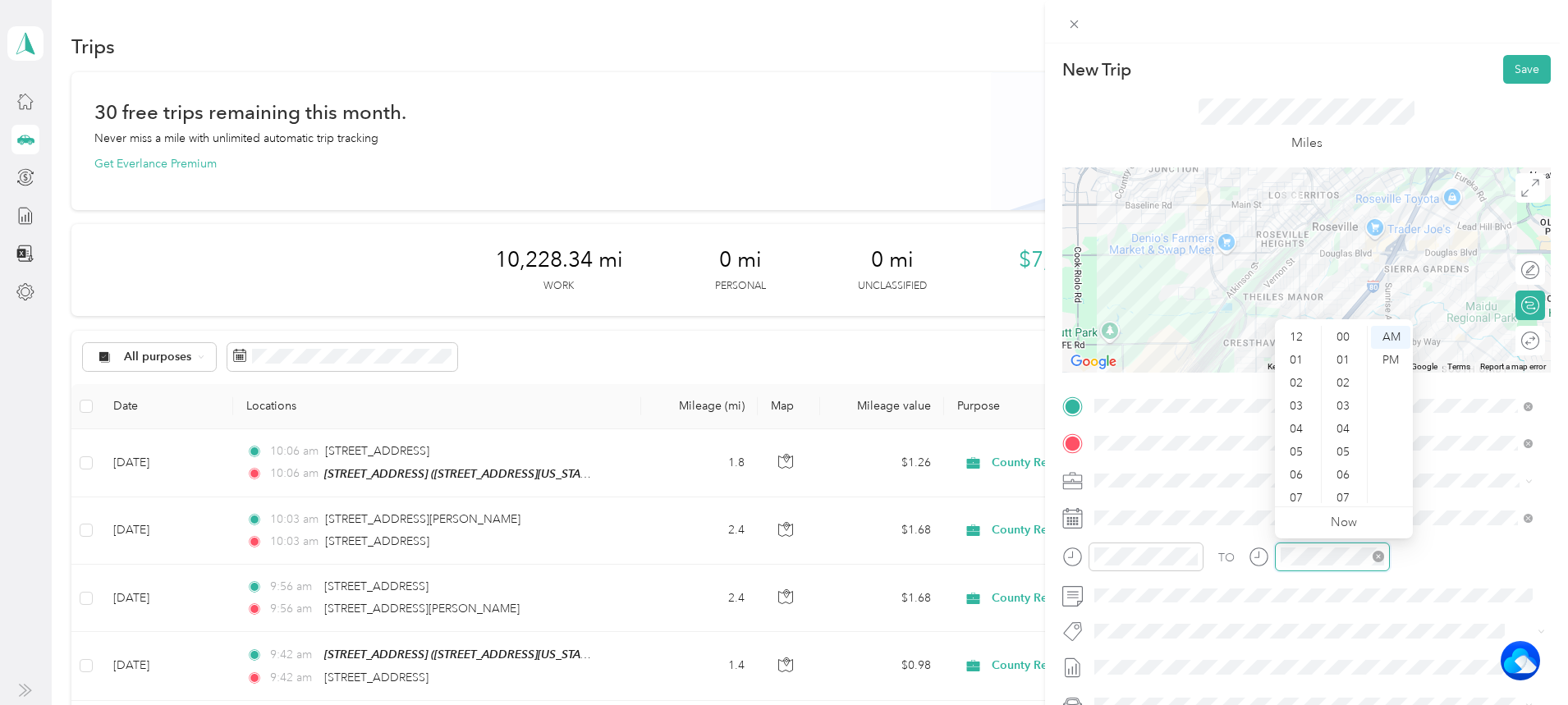
scroll to position [99, 0]
drag, startPoint x: 1292, startPoint y: 469, endPoint x: 1312, endPoint y: 446, distance: 30.5
click at [1295, 468] on div "10" at bounding box center [1298, 468] width 39 height 23
click at [1343, 403] on div "24" at bounding box center [1345, 406] width 39 height 23
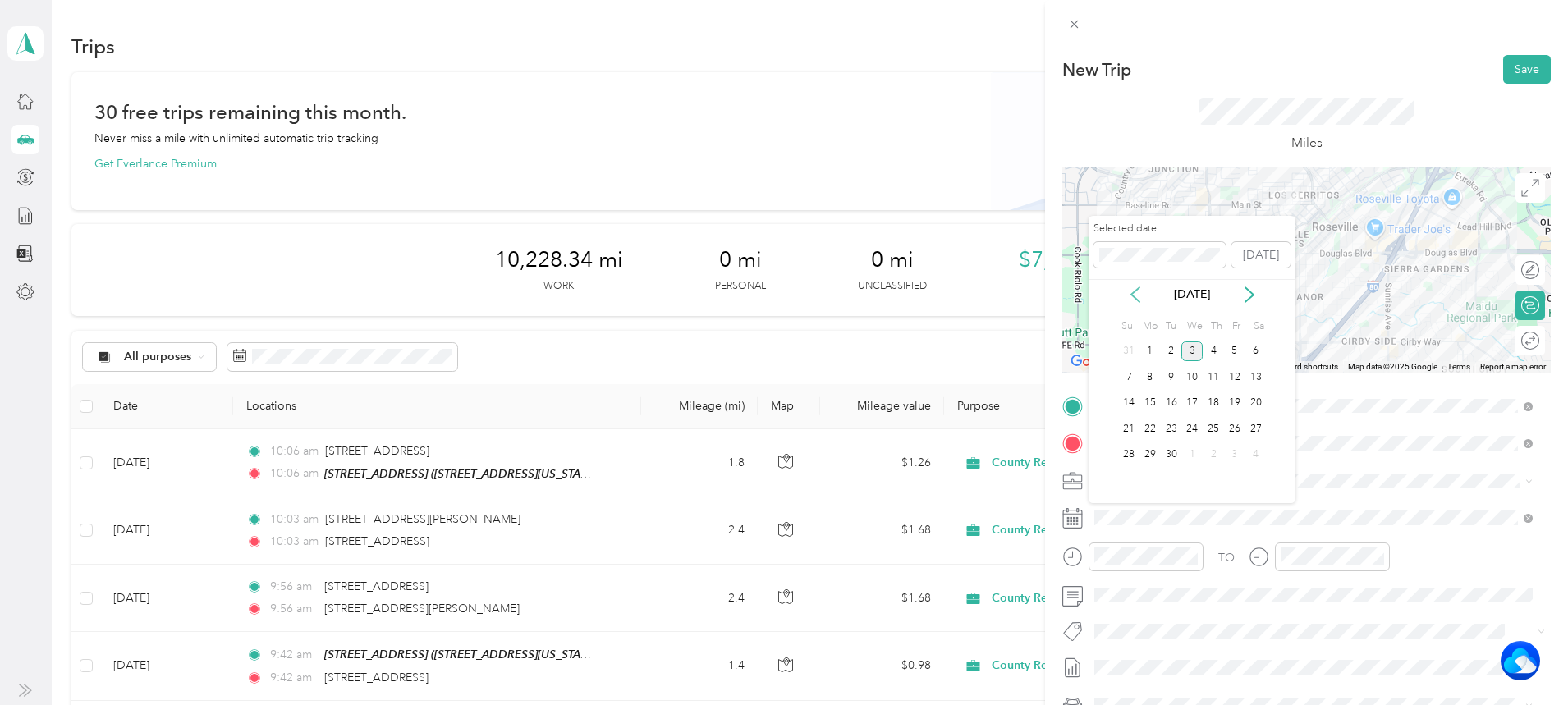
click at [1137, 297] on icon at bounding box center [1135, 294] width 17 height 17
click at [1236, 456] on div "29" at bounding box center [1235, 455] width 22 height 21
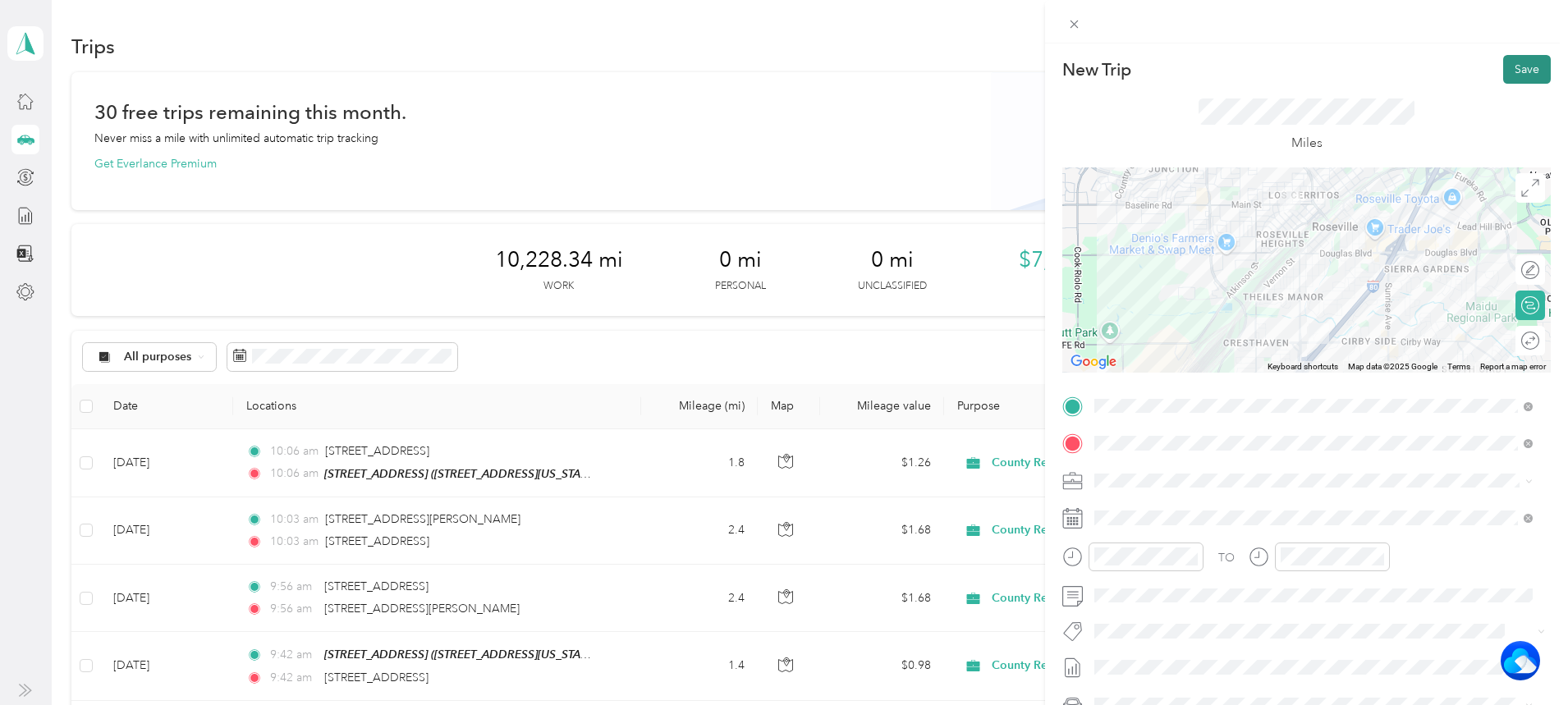
click at [1502, 59] on button "Save" at bounding box center [1526, 69] width 48 height 28
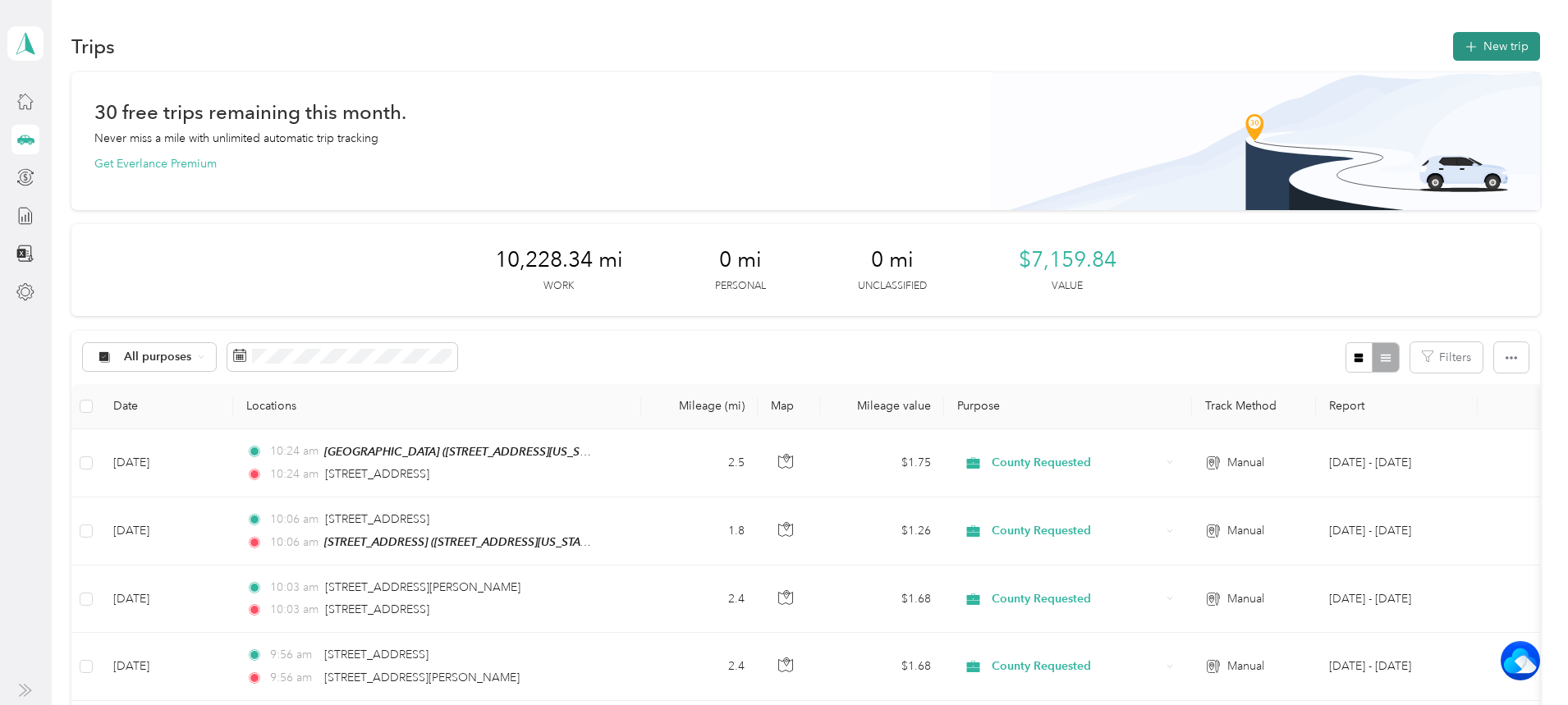
click at [1452, 44] on button "New trip" at bounding box center [1495, 46] width 87 height 28
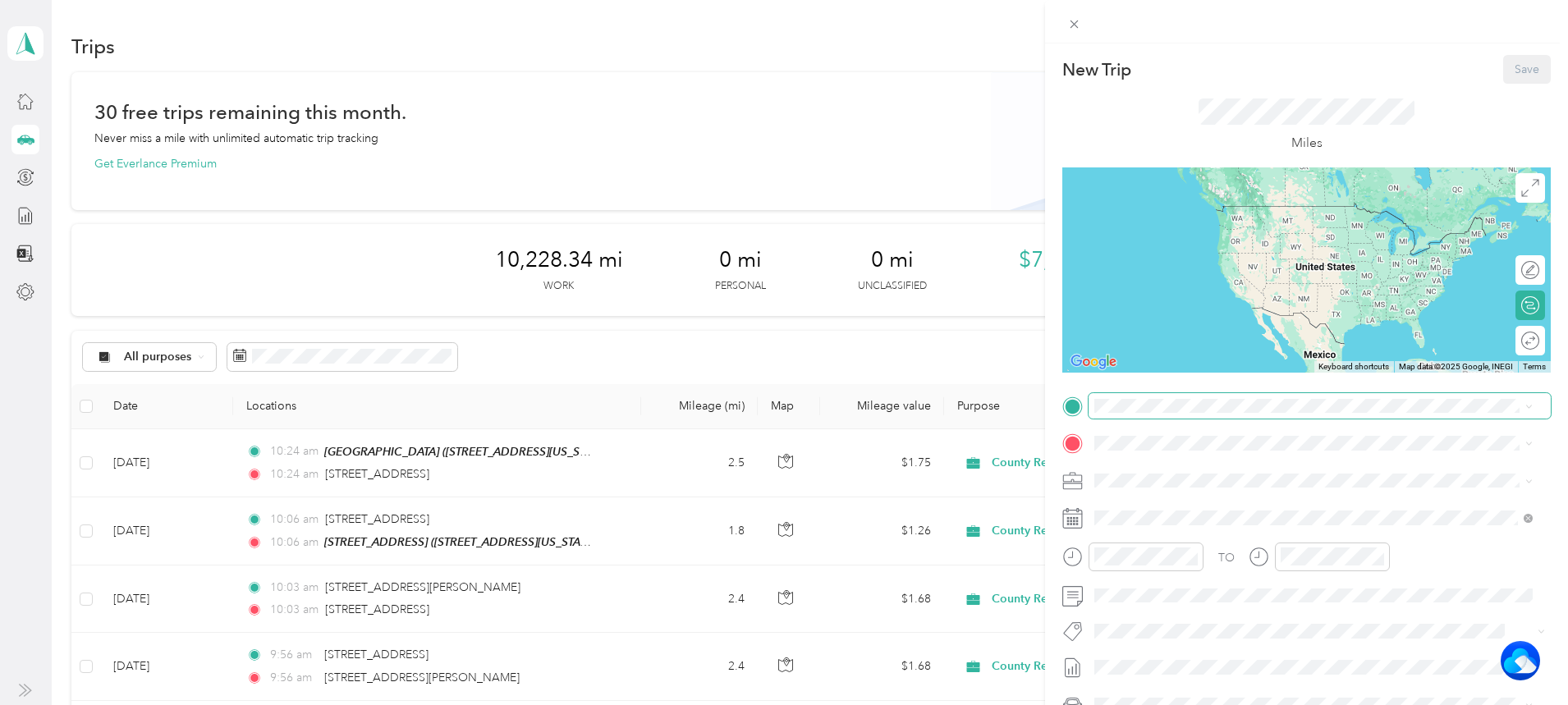
click at [1169, 393] on span at bounding box center [1320, 406] width 463 height 26
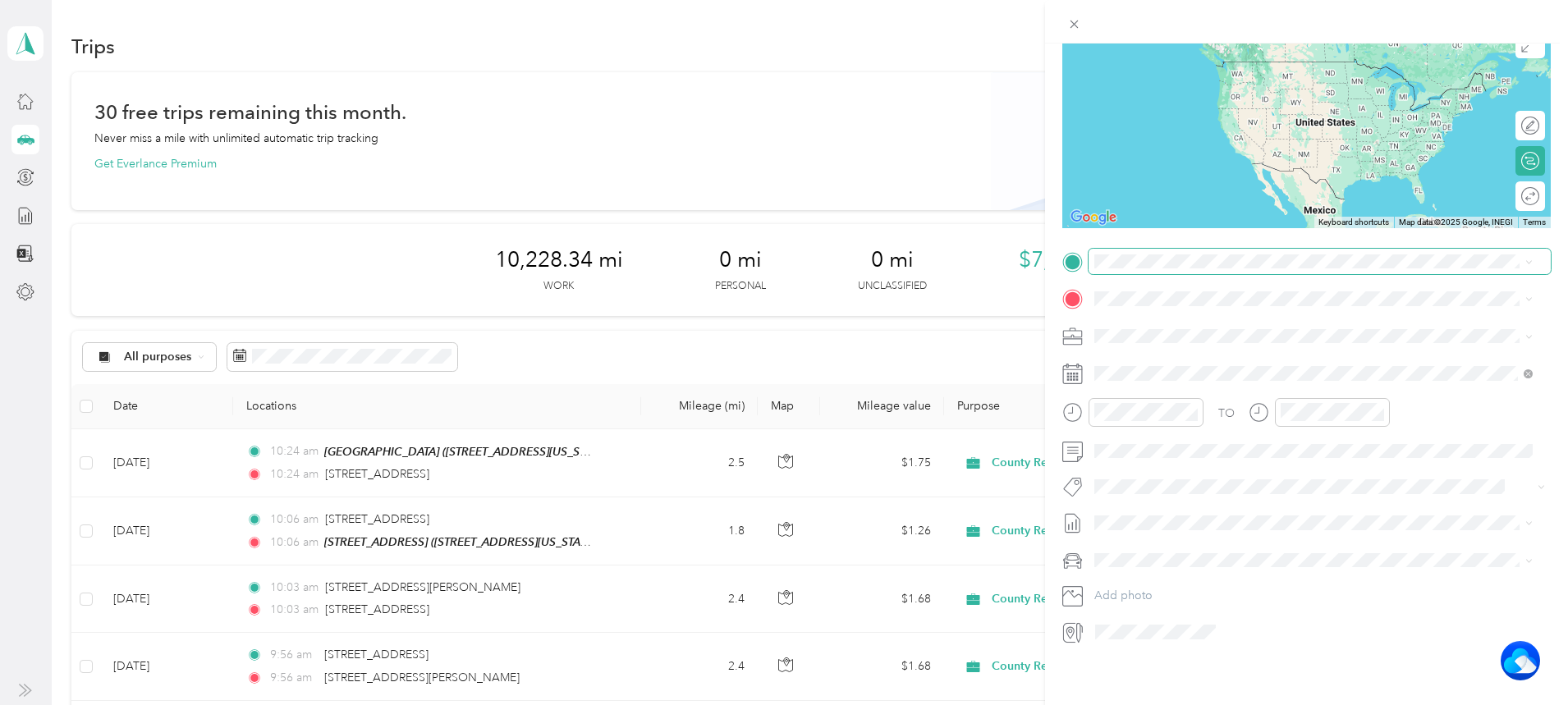
scroll to position [157, 0]
click at [1176, 340] on span "[STREET_ADDRESS][US_STATE]" at bounding box center [1207, 332] width 165 height 15
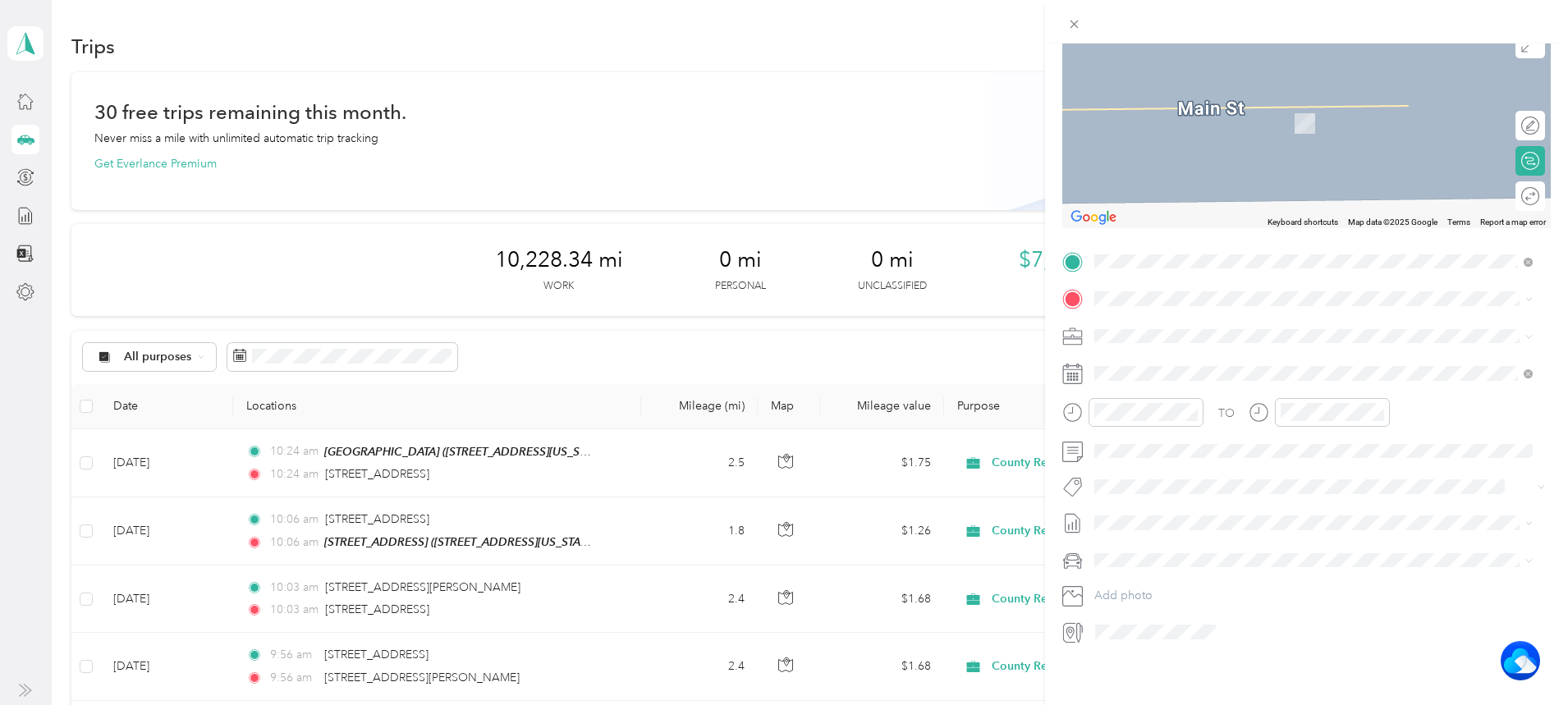
click at [1189, 344] on span "[STREET_ADDRESS][PERSON_NAME][US_STATE]" at bounding box center [1252, 336] width 255 height 15
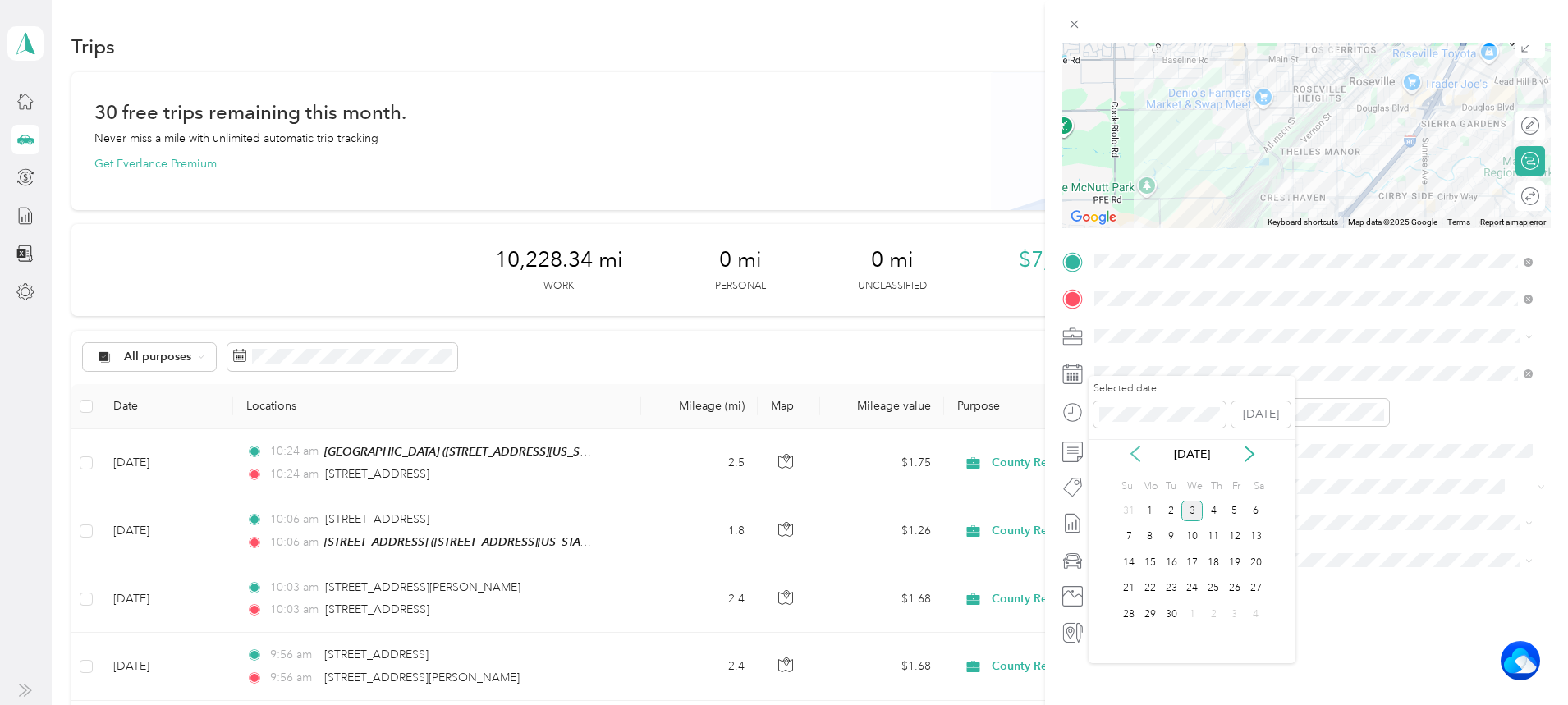
click at [1137, 446] on icon at bounding box center [1135, 454] width 17 height 17
click at [1233, 613] on div "29" at bounding box center [1235, 614] width 22 height 21
click at [1107, 565] on div "10" at bounding box center [1111, 567] width 39 height 23
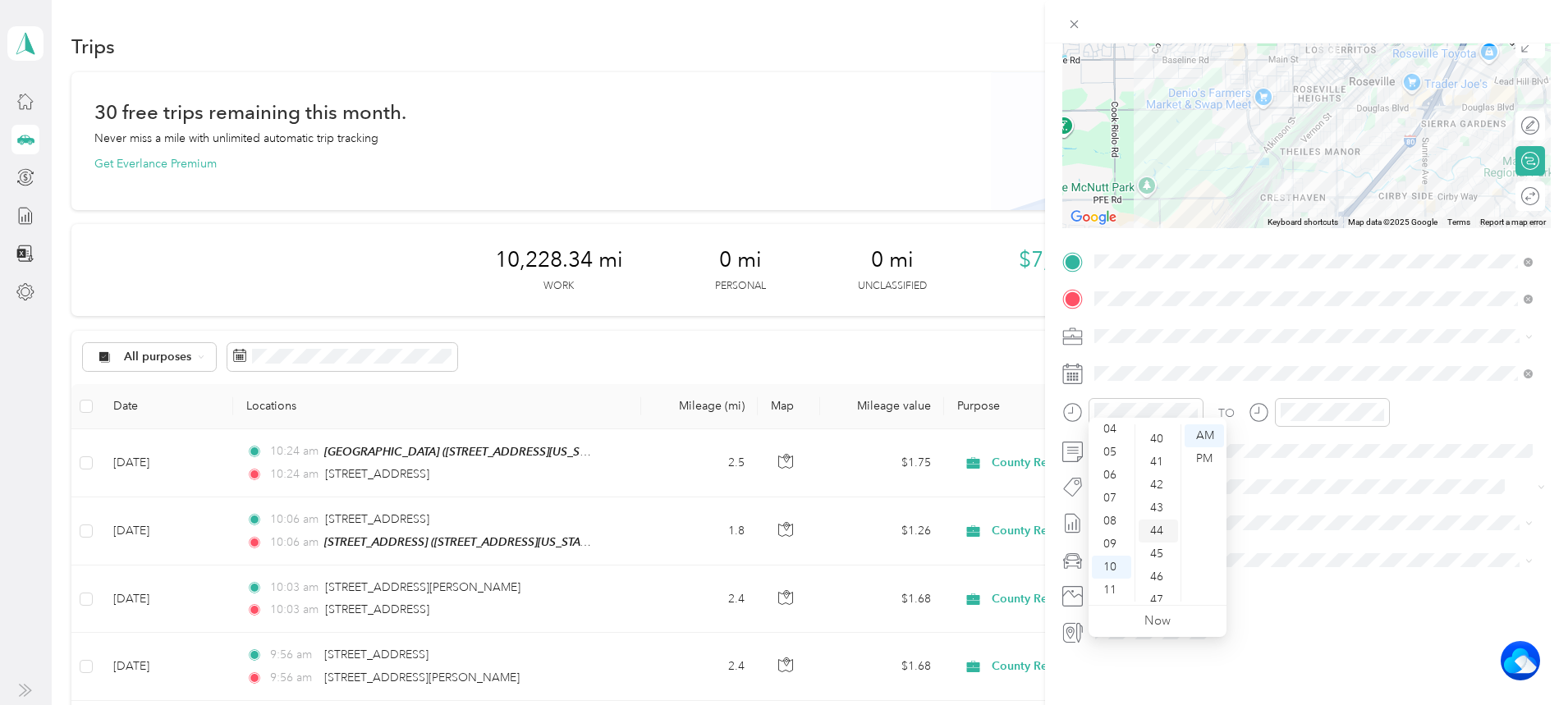
click at [1154, 523] on div "44" at bounding box center [1158, 530] width 39 height 23
click at [1291, 565] on div "10" at bounding box center [1298, 567] width 39 height 23
click at [1344, 518] on div "43" at bounding box center [1345, 508] width 39 height 23
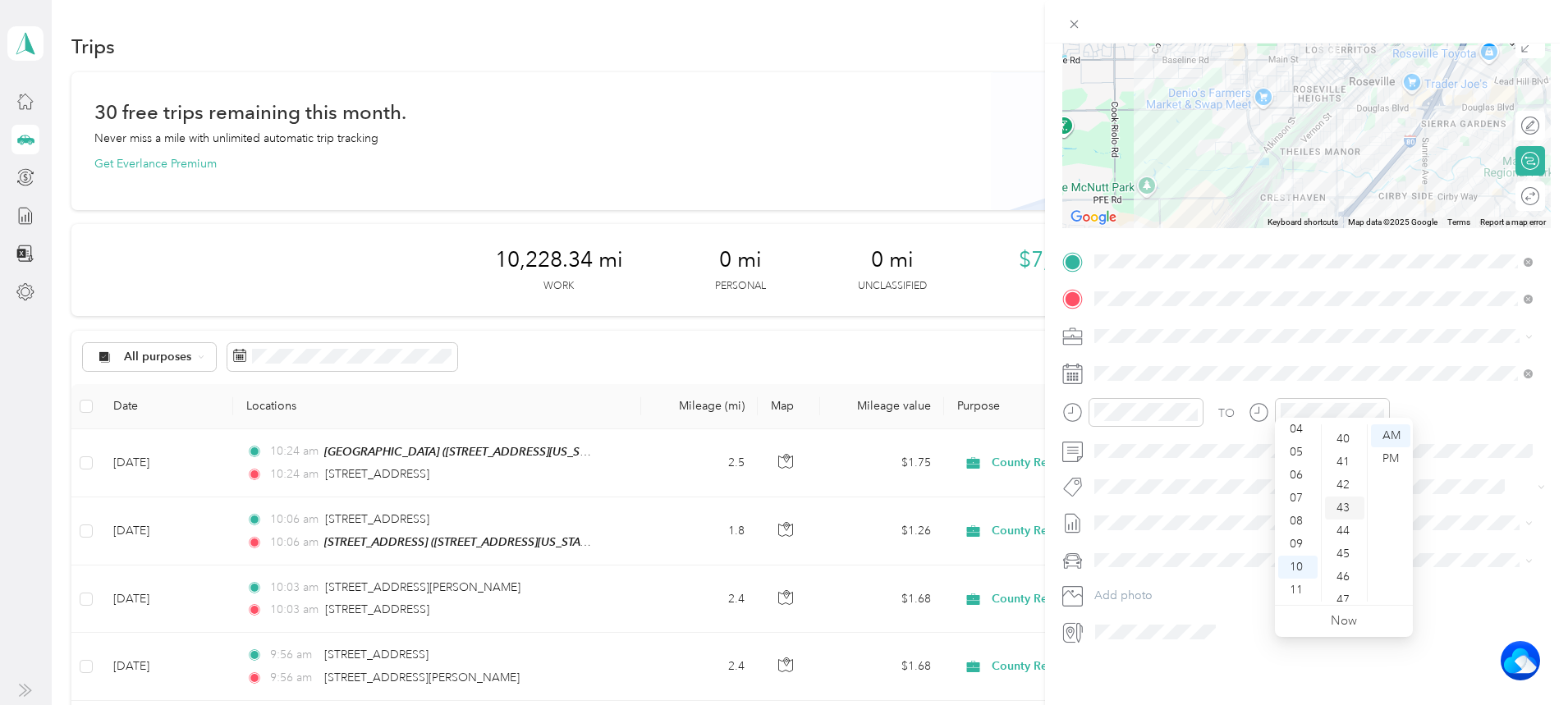
scroll to position [988, 0]
click at [1338, 459] on div "44" at bounding box center [1345, 458] width 39 height 23
click at [1435, 21] on div at bounding box center [1305, 22] width 522 height 43
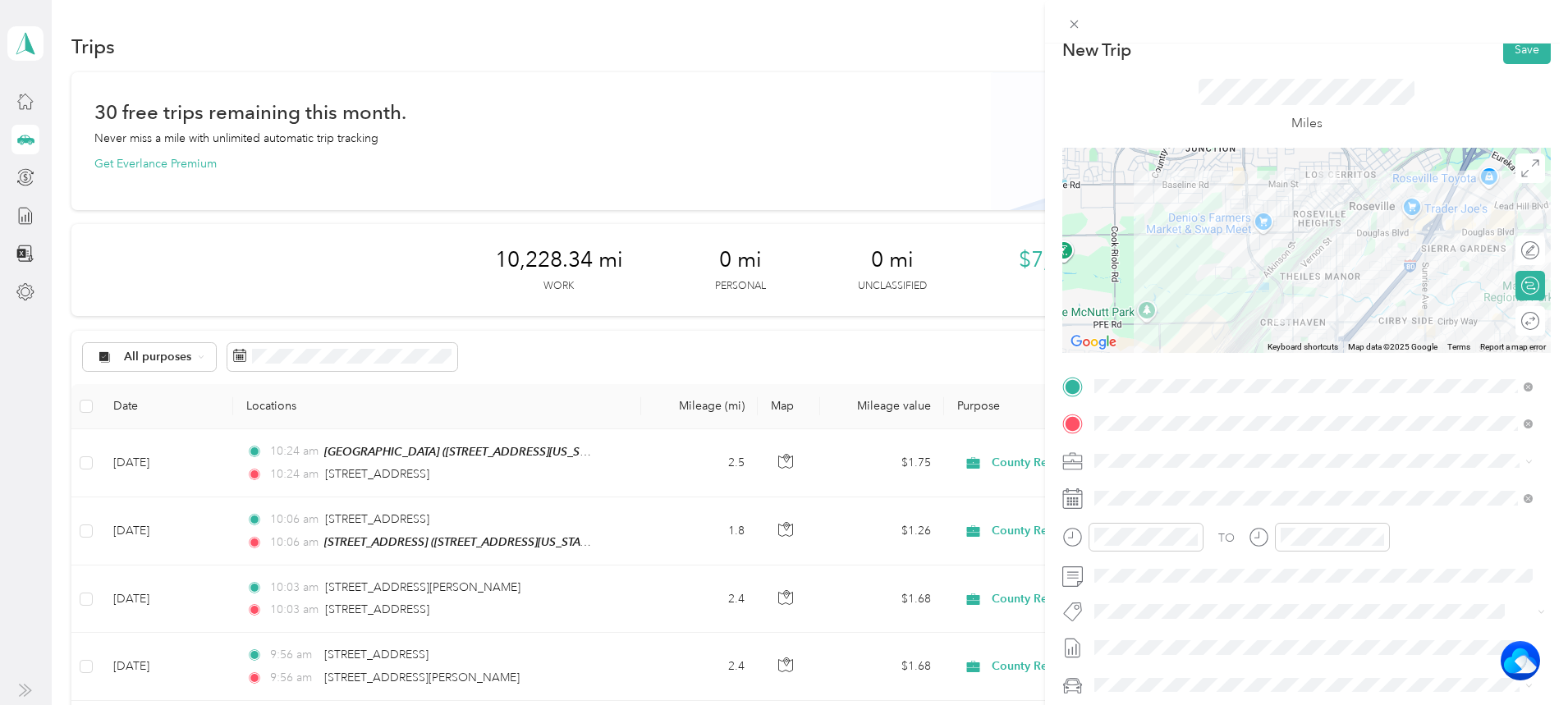
scroll to position [0, 0]
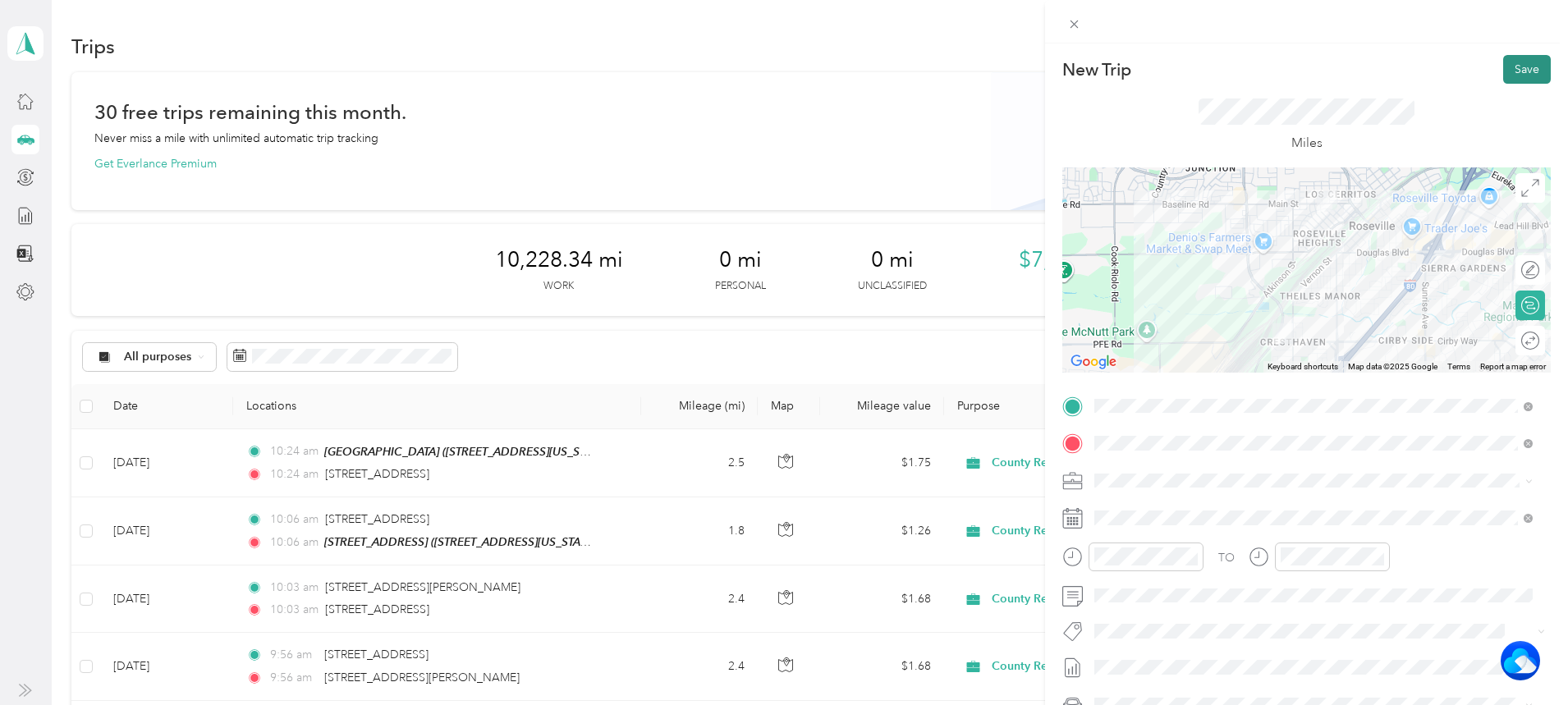
click at [1519, 71] on button "Save" at bounding box center [1526, 69] width 48 height 28
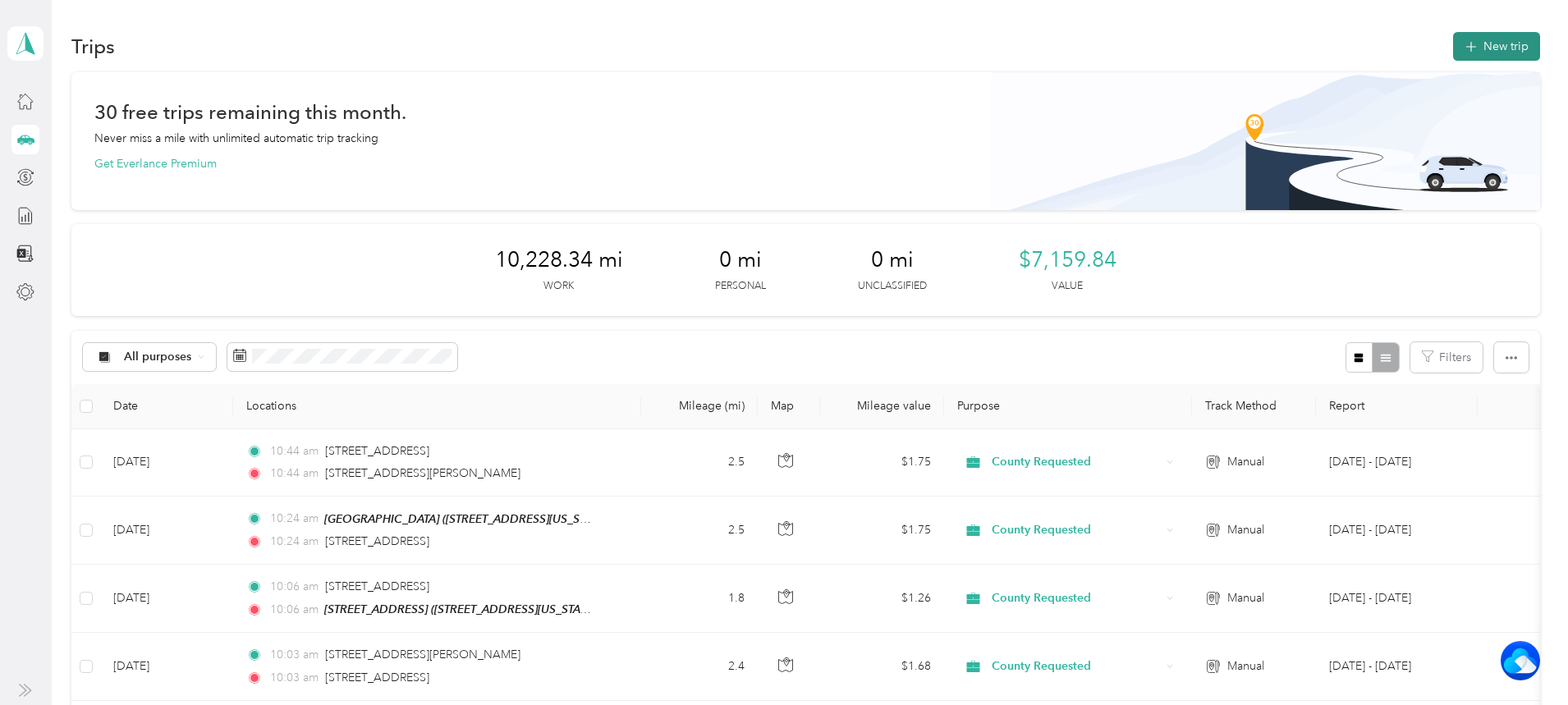
click at [1452, 47] on button "New trip" at bounding box center [1495, 46] width 87 height 28
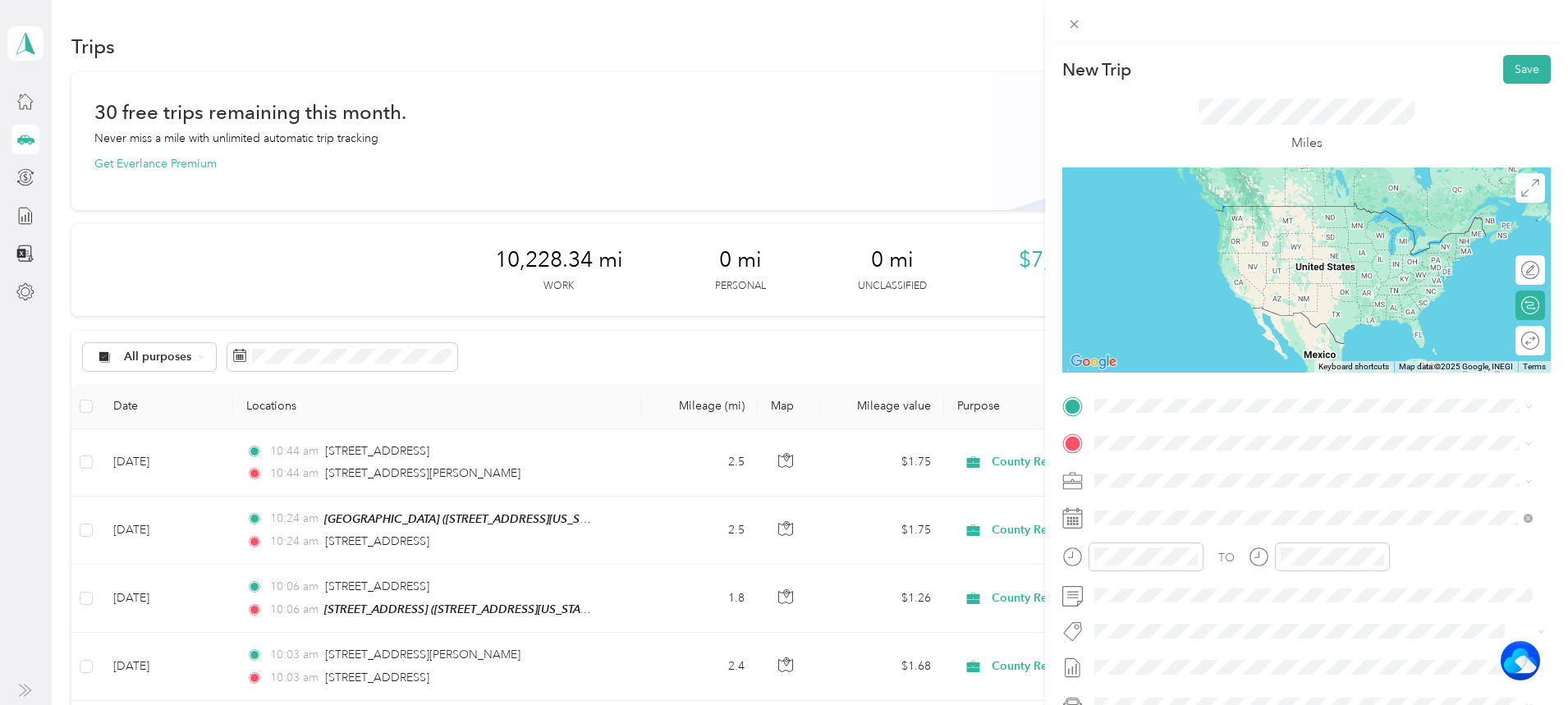
click at [1162, 467] on span "[STREET_ADDRESS][PERSON_NAME][US_STATE]" at bounding box center [1252, 460] width 255 height 15
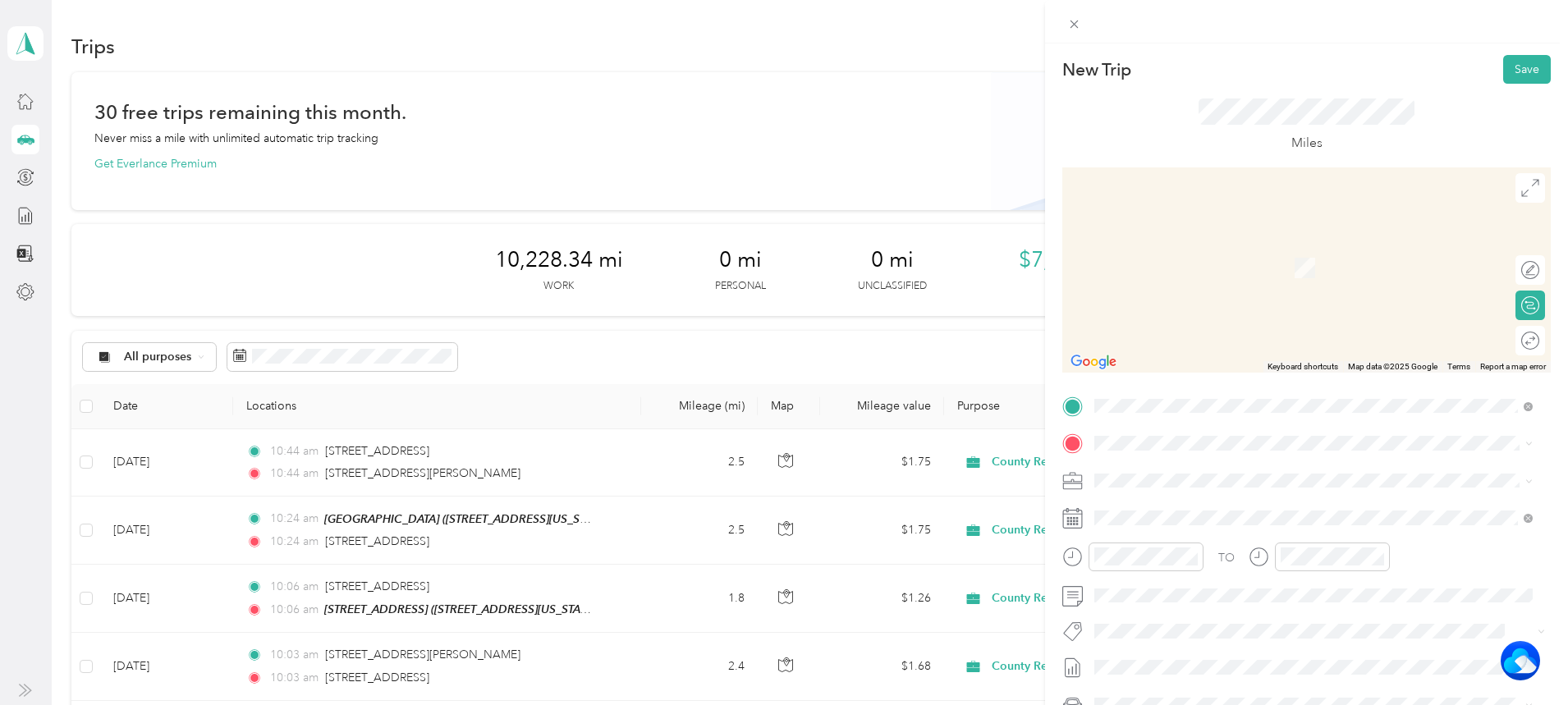
click at [1187, 525] on div "TEAM Cirby Hills [STREET_ADDRESS][US_STATE]" at bounding box center [1207, 516] width 165 height 40
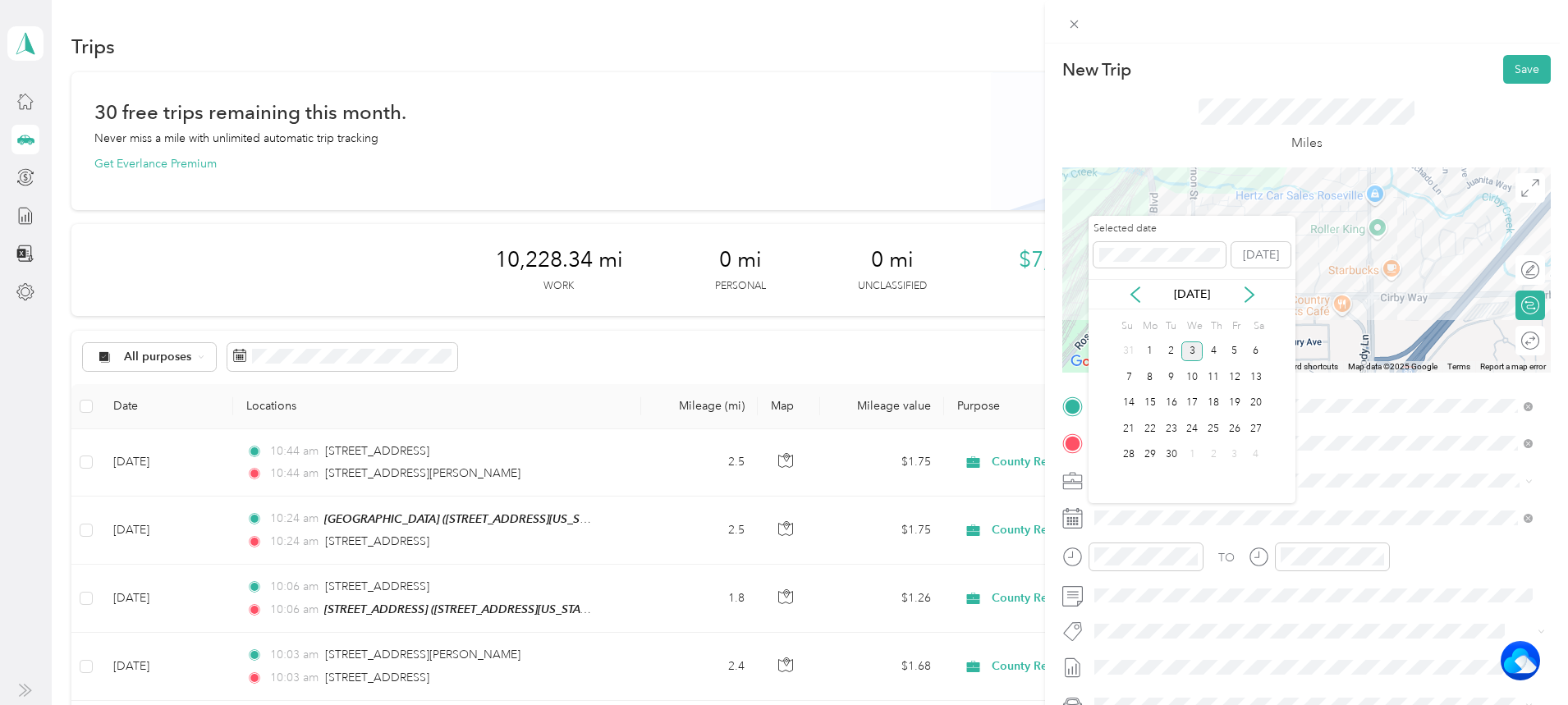
click at [1144, 294] on div "[DATE]" at bounding box center [1192, 294] width 207 height 18
click at [1134, 291] on icon at bounding box center [1135, 294] width 8 height 15
click at [1235, 452] on div "29" at bounding box center [1235, 455] width 22 height 21
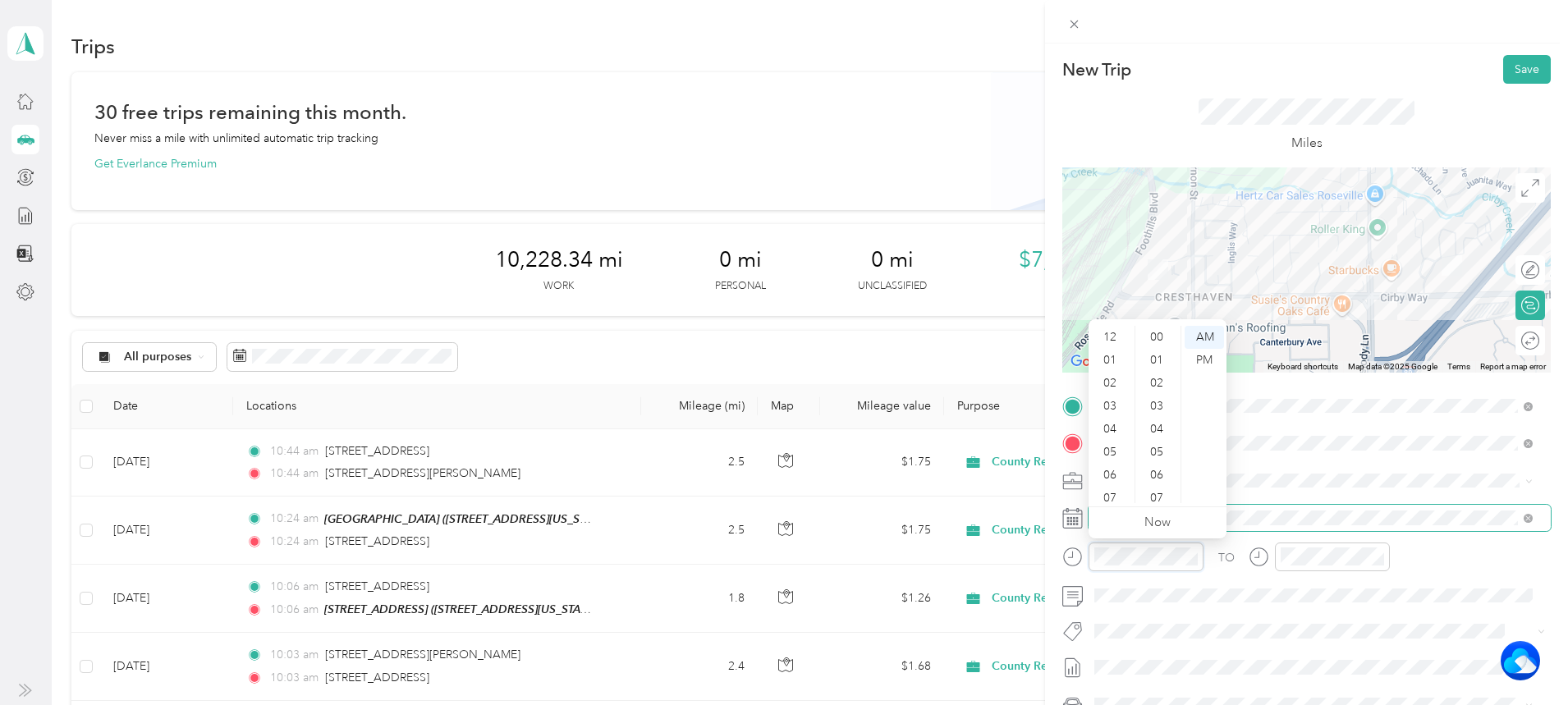
scroll to position [99, 0]
click at [1115, 465] on div "10" at bounding box center [1111, 468] width 39 height 23
click at [1153, 483] on div "51" at bounding box center [1158, 488] width 39 height 23
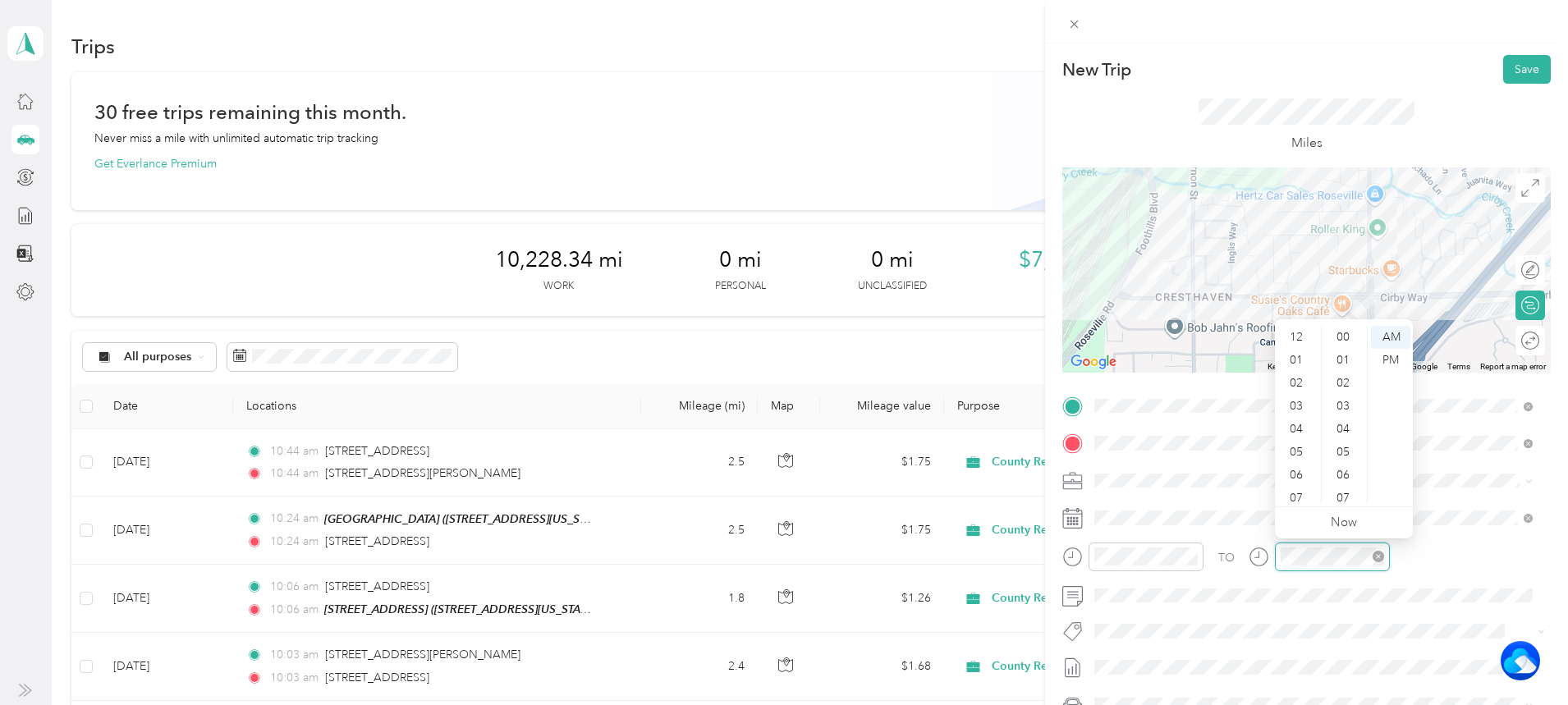
scroll to position [99, 0]
click at [1305, 463] on div "10" at bounding box center [1298, 468] width 39 height 23
click at [1342, 403] on div "51" at bounding box center [1345, 406] width 39 height 23
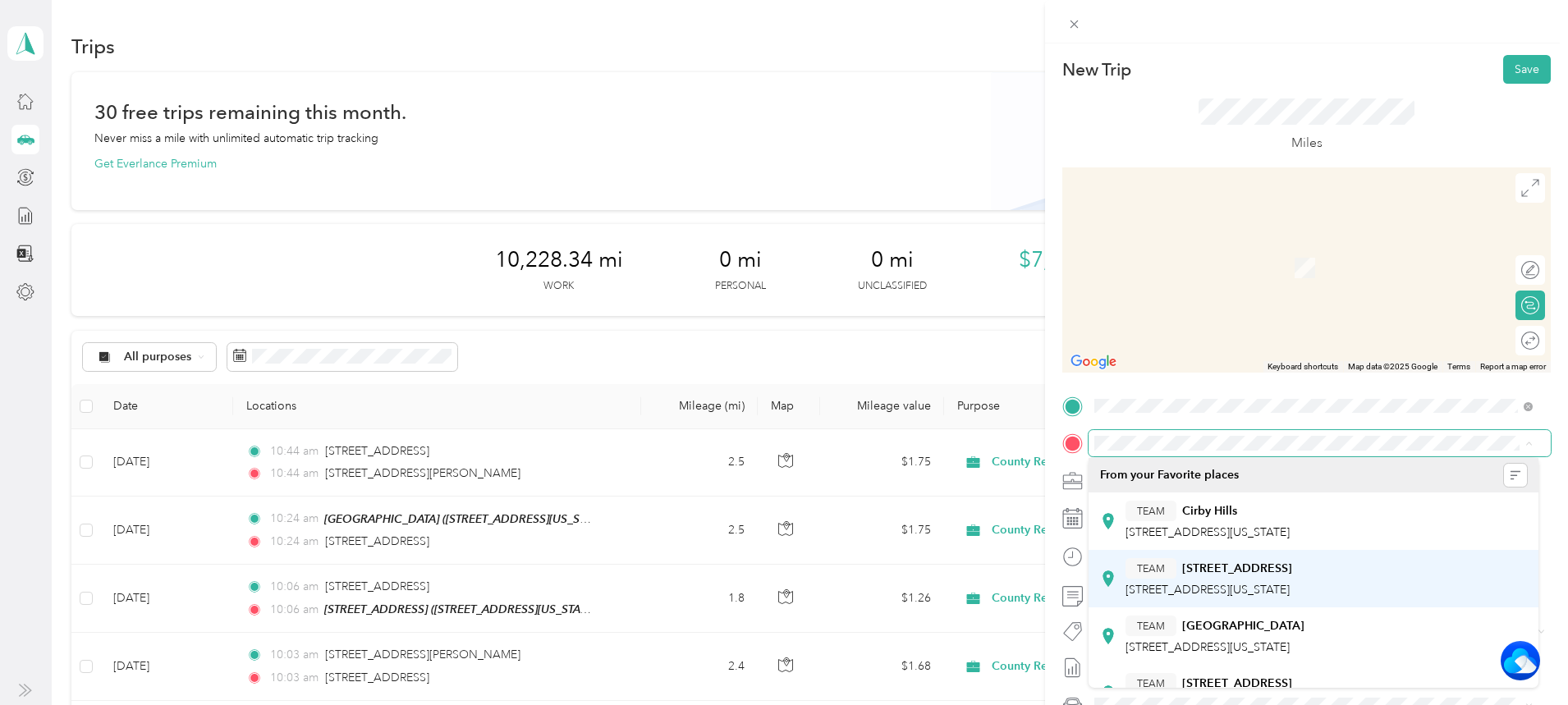
scroll to position [157, 0]
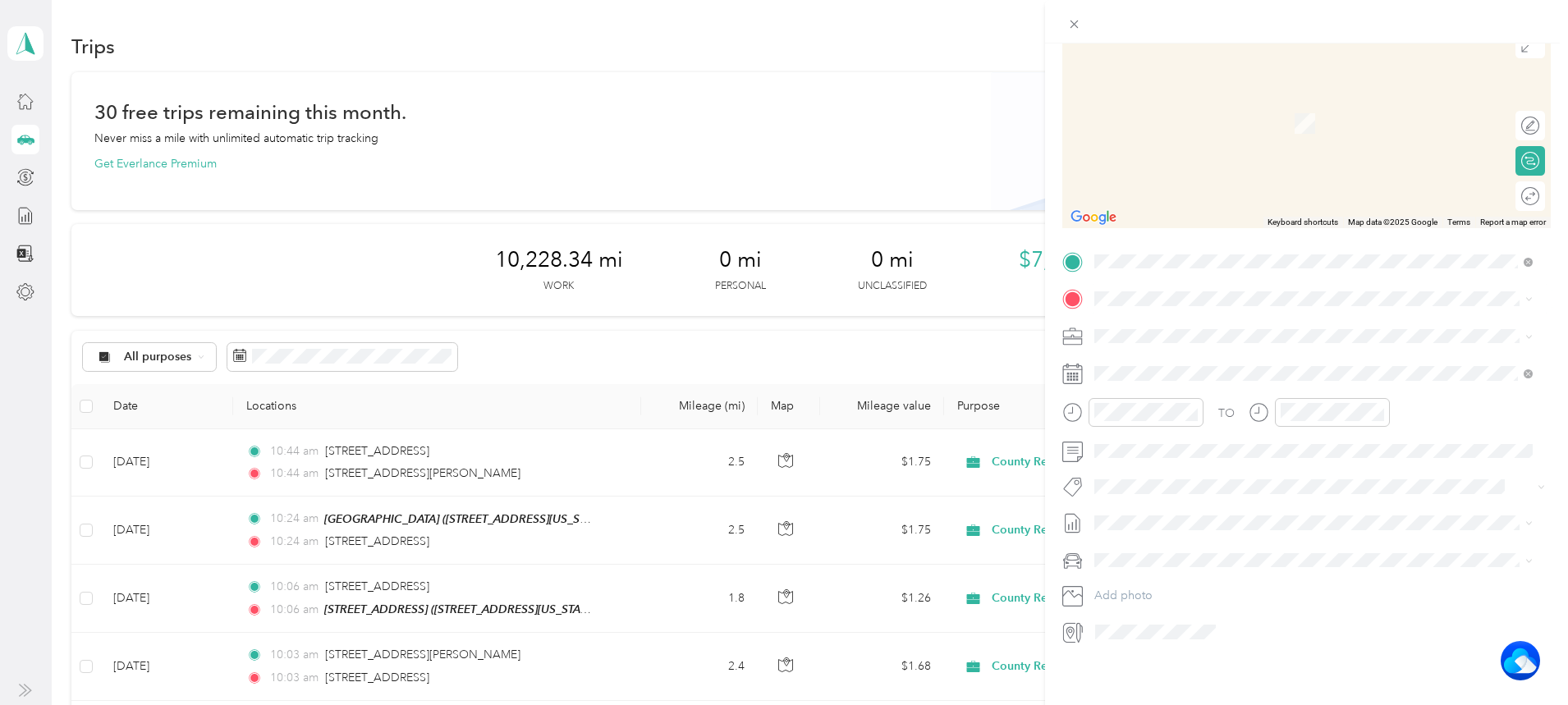
click at [1180, 386] on div "[STREET_ADDRESS][US_STATE]" at bounding box center [1313, 376] width 427 height 23
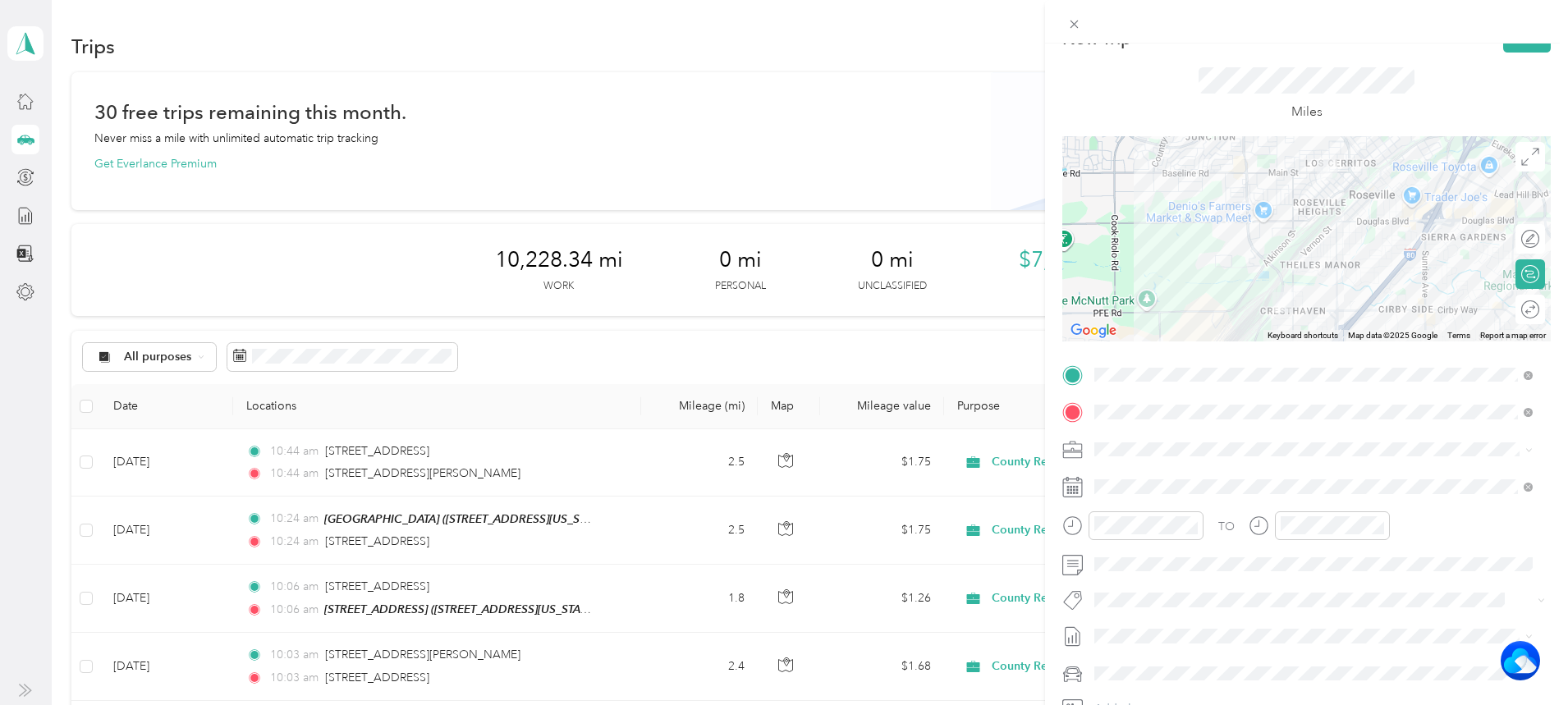
scroll to position [30, 0]
click at [1510, 43] on div at bounding box center [1305, 22] width 522 height 43
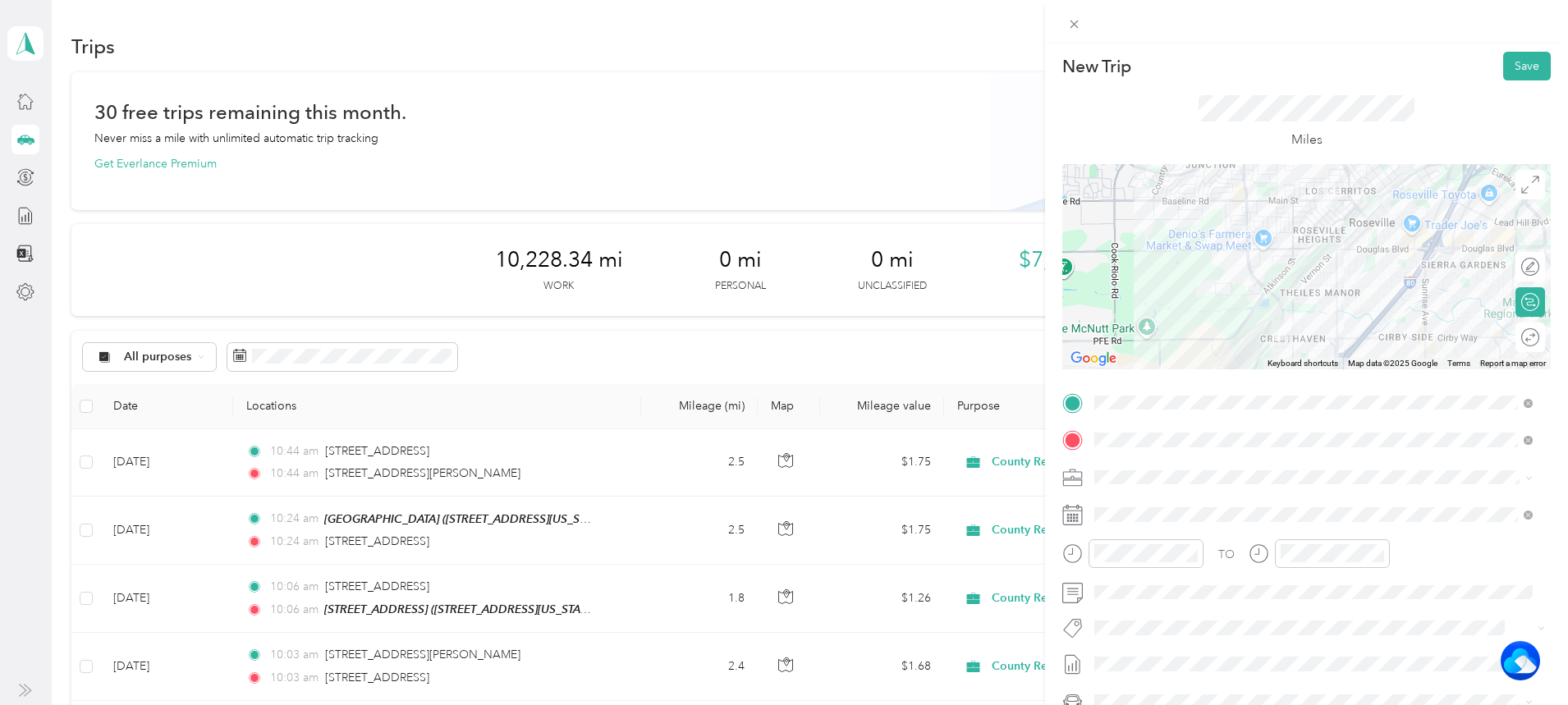
scroll to position [3, 0]
click at [1522, 58] on button "Save" at bounding box center [1526, 67] width 48 height 28
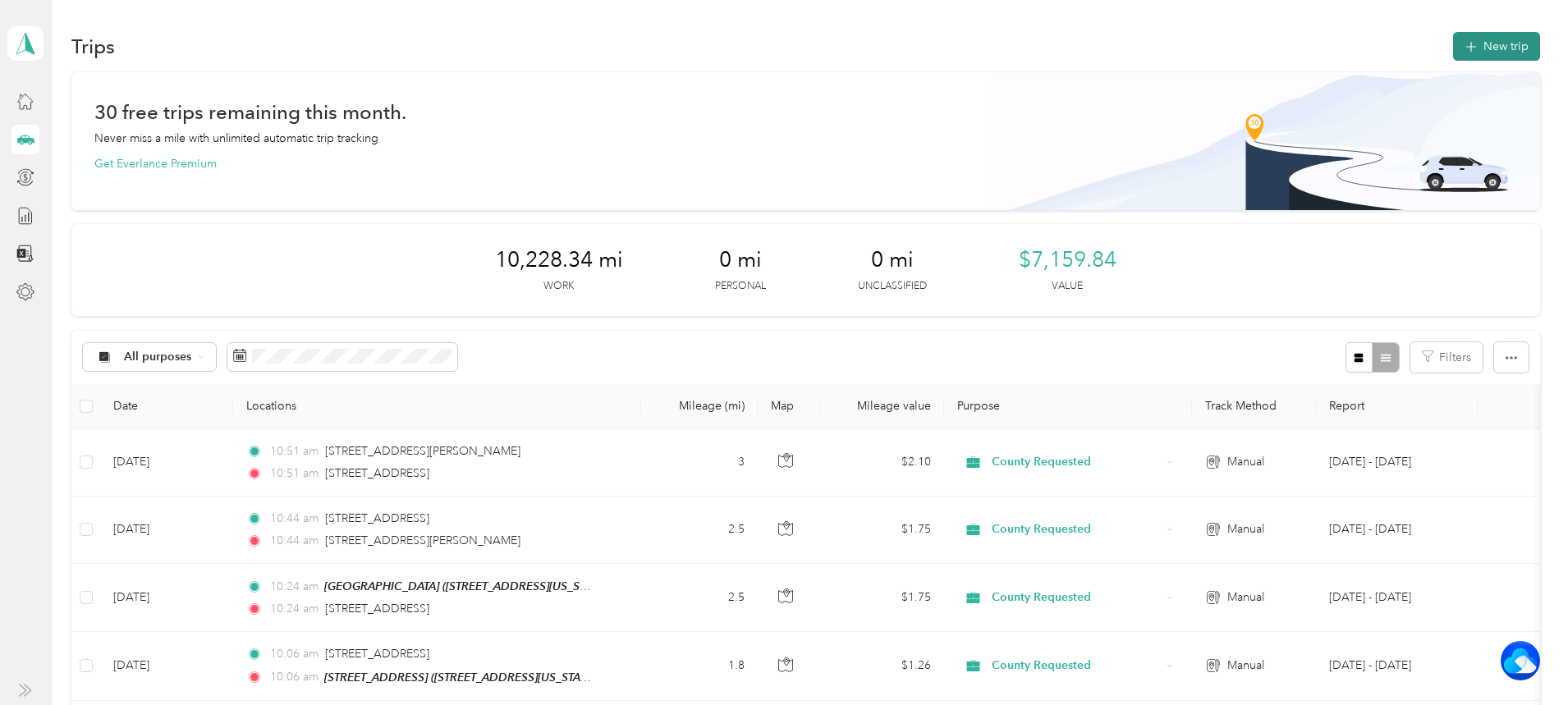
click at [1452, 53] on button "New trip" at bounding box center [1495, 46] width 87 height 28
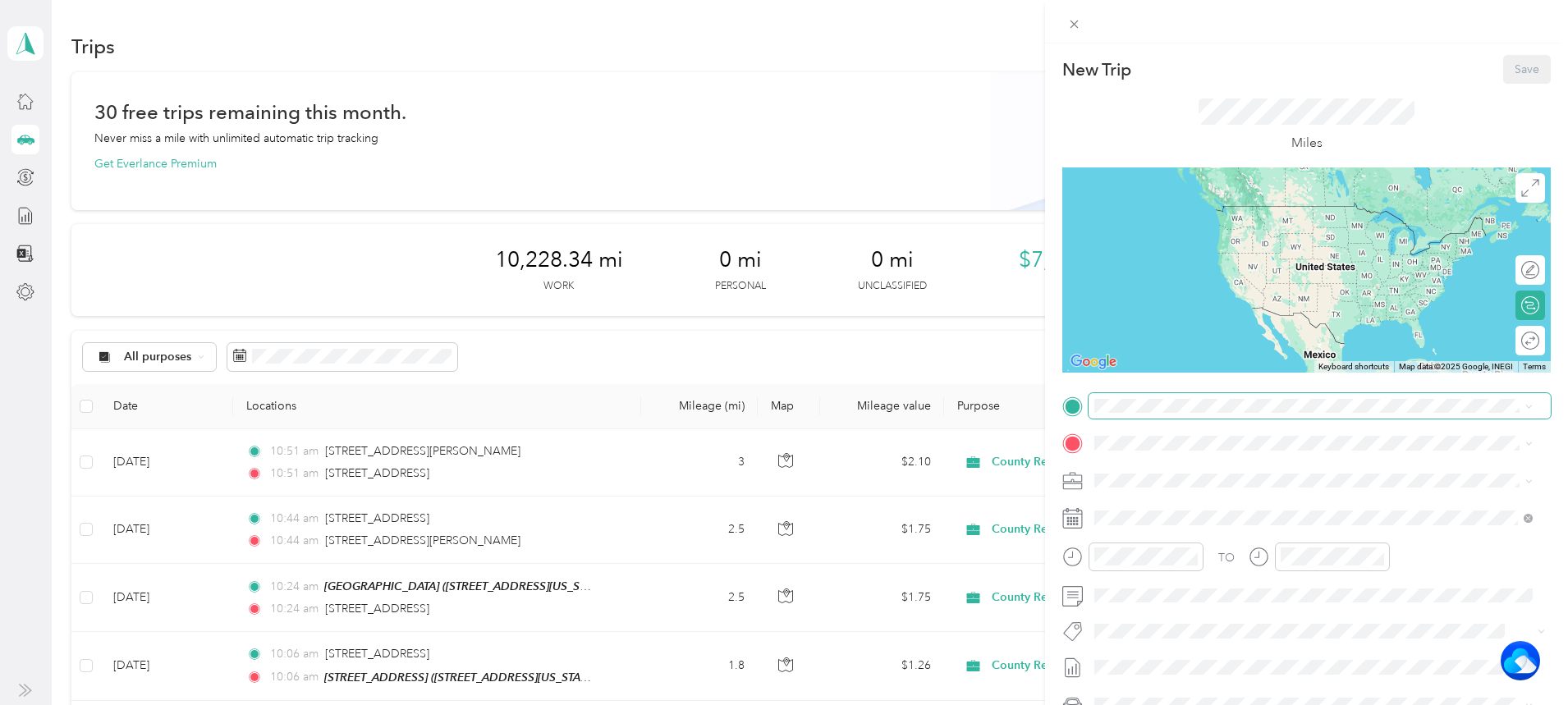
click at [1182, 399] on span at bounding box center [1320, 406] width 463 height 26
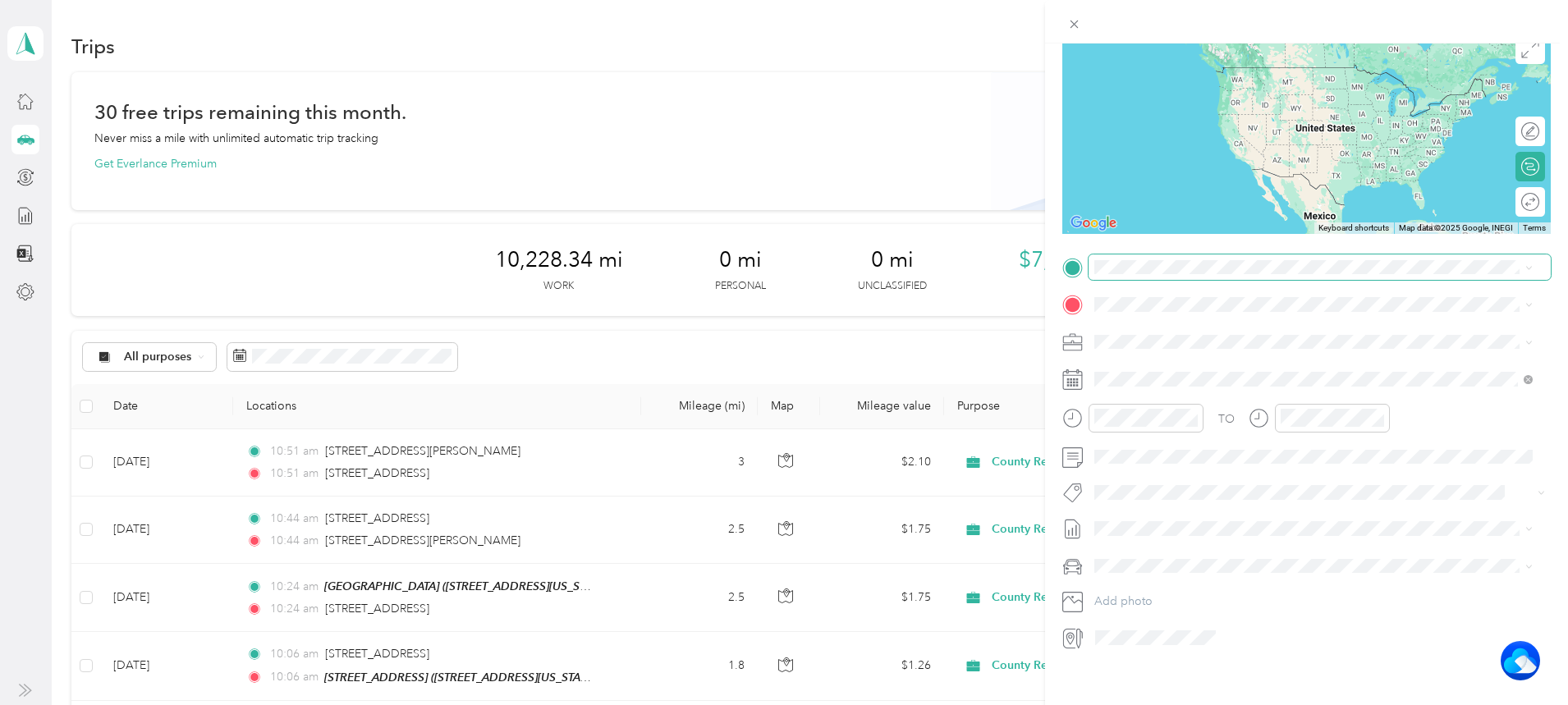
scroll to position [157, 0]
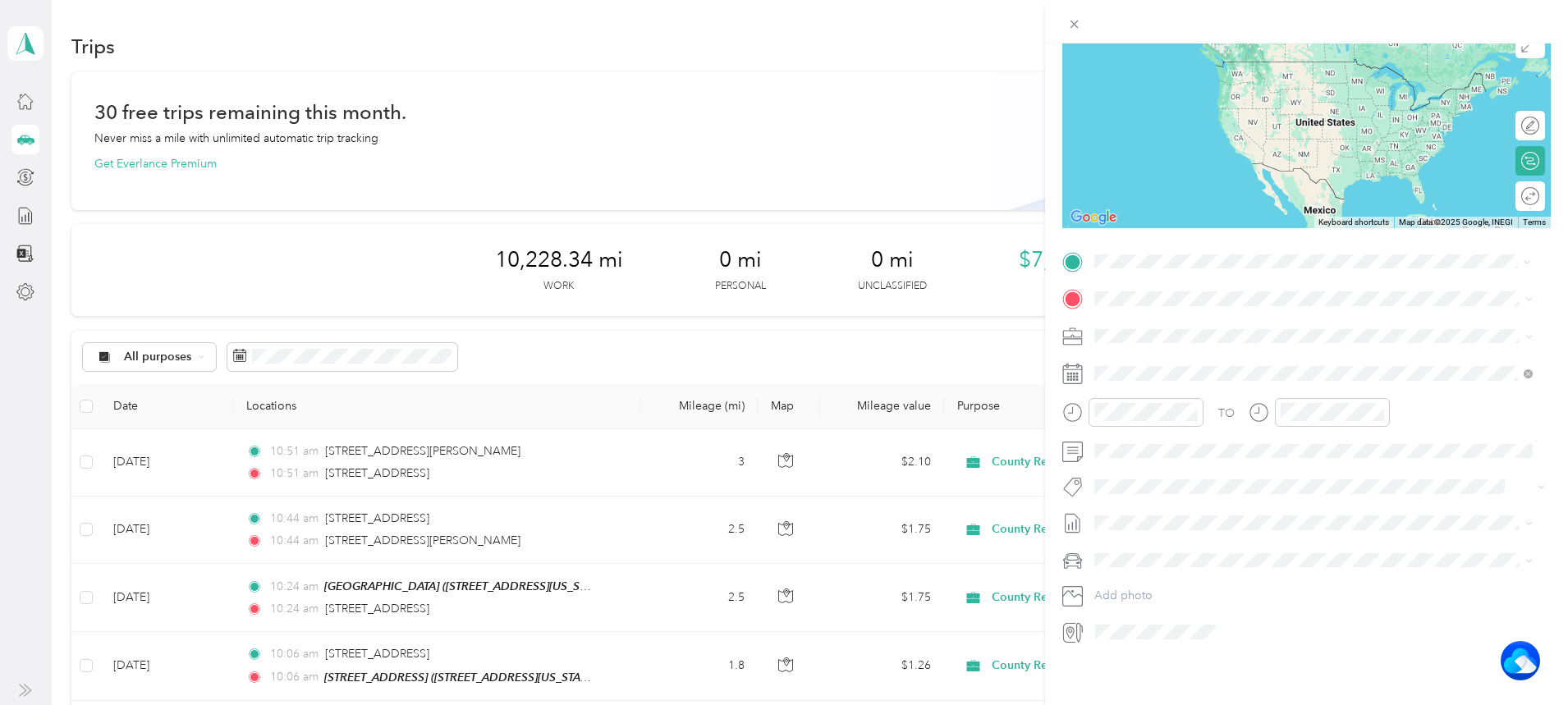
click at [1180, 383] on span "[STREET_ADDRESS][US_STATE]" at bounding box center [1207, 376] width 165 height 15
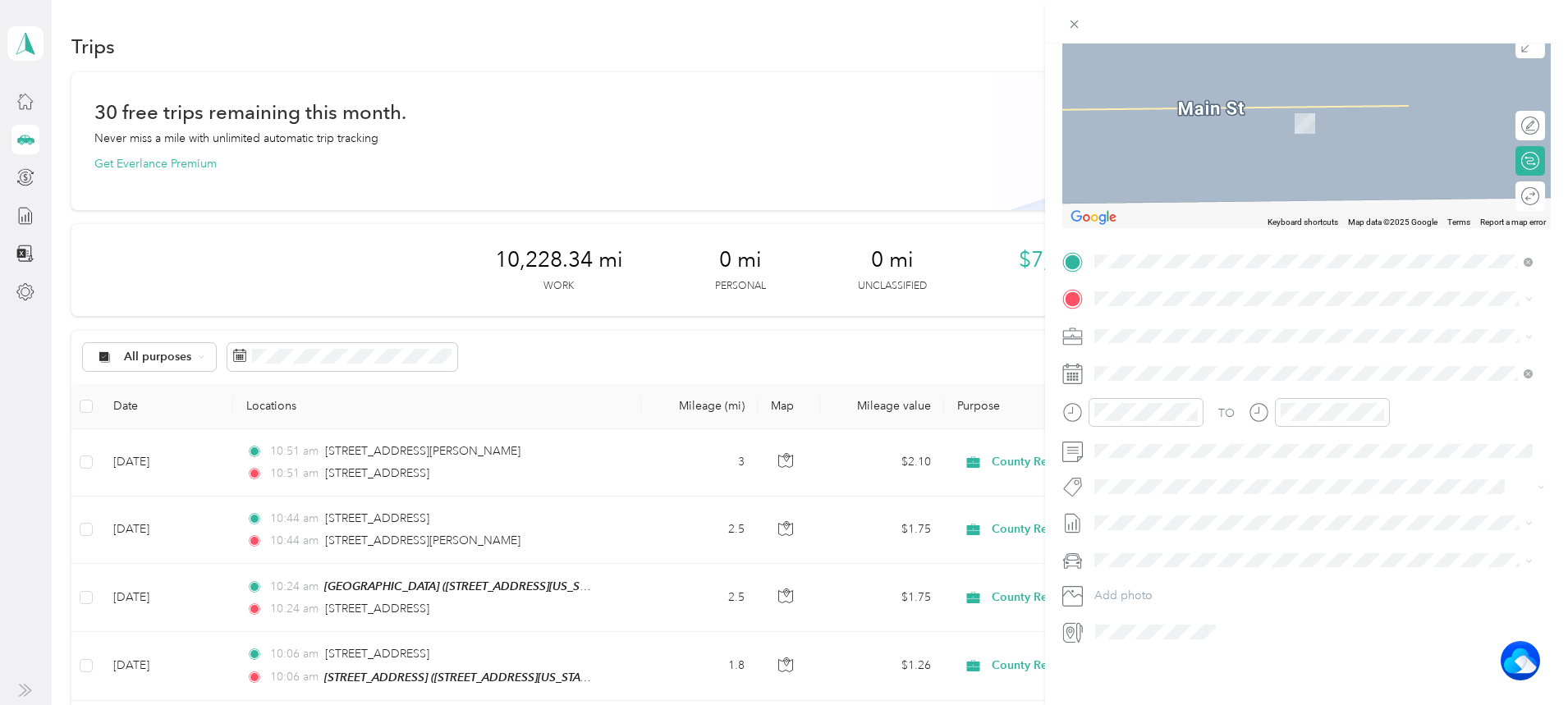
click at [1171, 346] on button "TEAM" at bounding box center [1151, 354] width 51 height 21
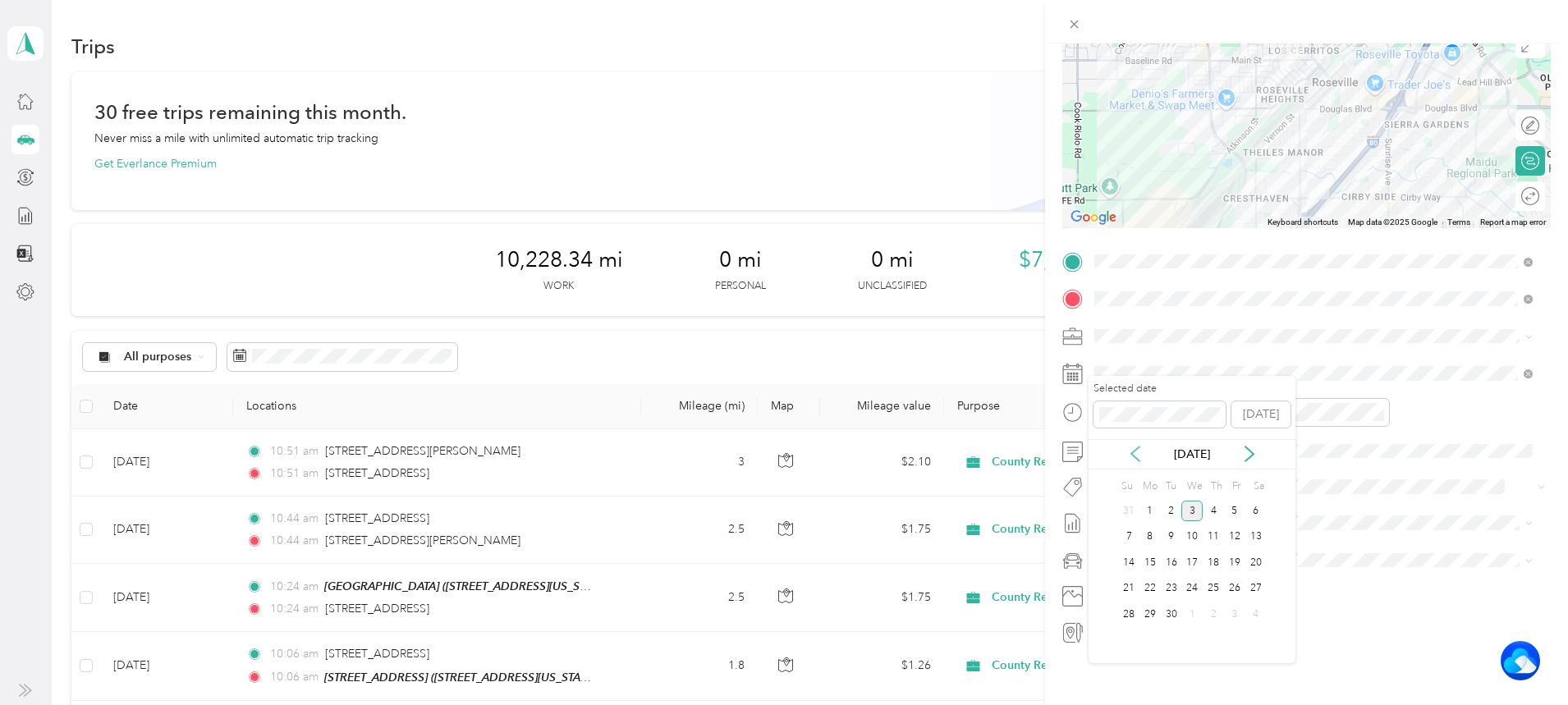
click at [1133, 457] on icon at bounding box center [1135, 454] width 17 height 17
click at [1240, 614] on div "29" at bounding box center [1235, 614] width 22 height 21
click at [1108, 597] on div "11" at bounding box center [1111, 589] width 39 height 23
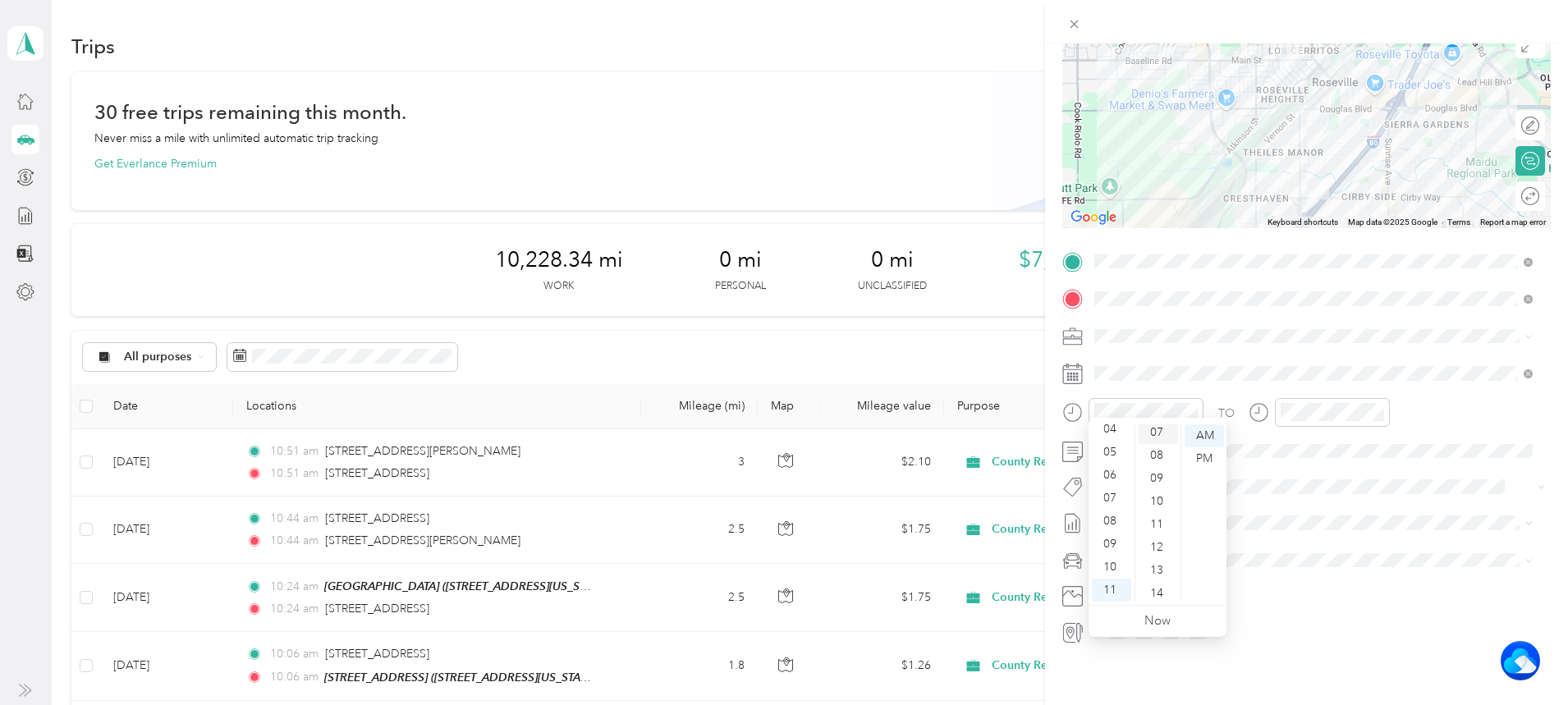
click at [1153, 435] on div "07" at bounding box center [1158, 432] width 39 height 23
click at [1298, 588] on div "11" at bounding box center [1298, 589] width 39 height 23
click at [1338, 511] on div "07" at bounding box center [1345, 514] width 39 height 23
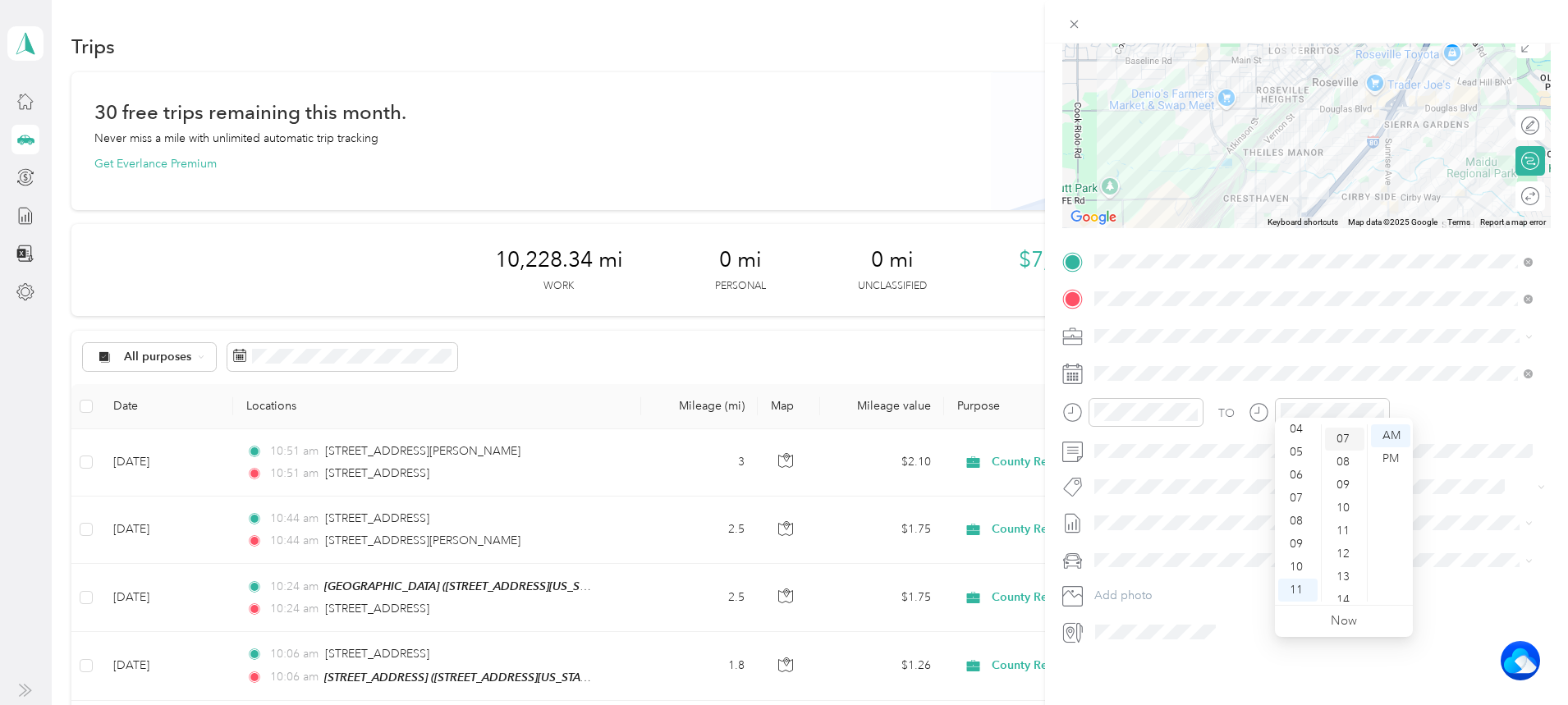
scroll to position [161, 0]
click at [1546, 203] on form "New Trip Save This trip cannot be edited because it is either under review, app…" at bounding box center [1305, 278] width 522 height 735
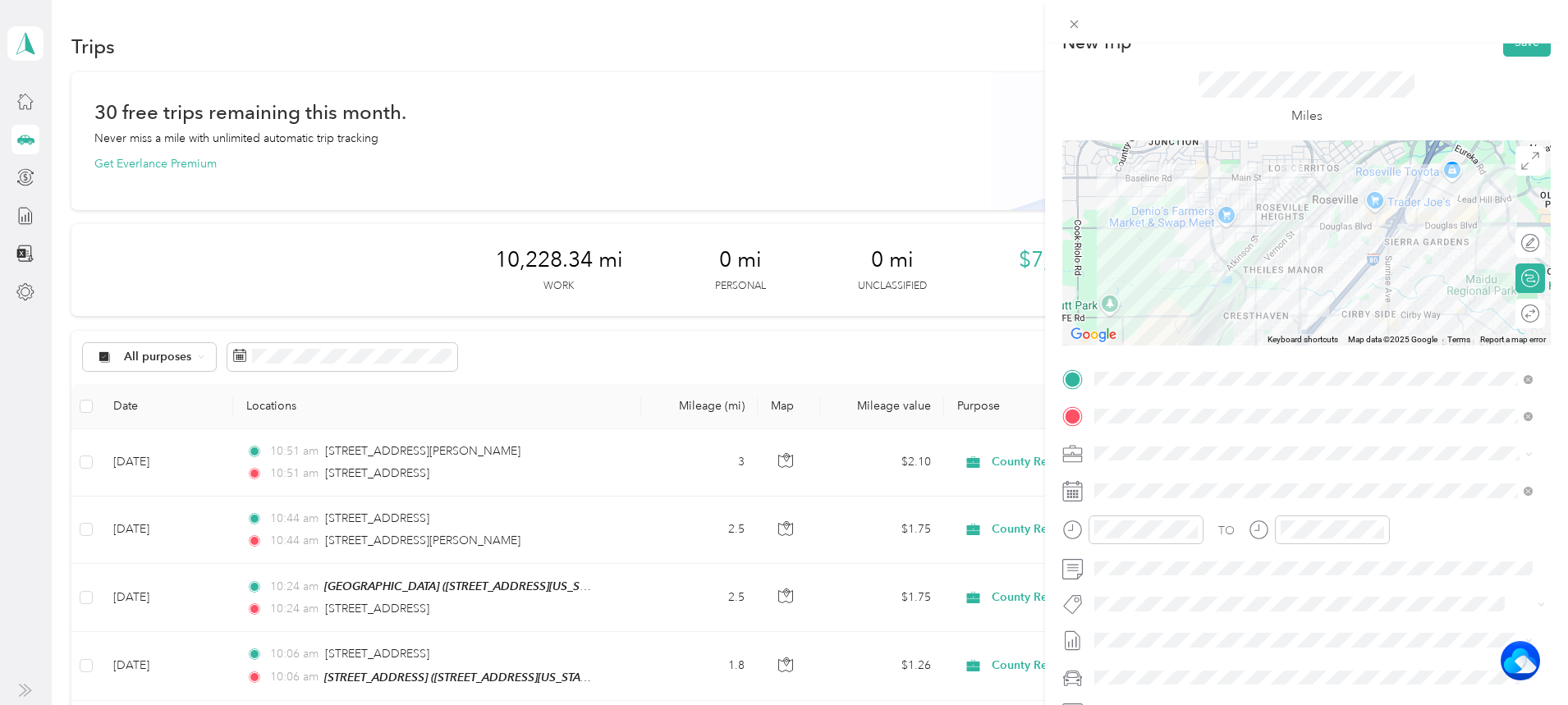
scroll to position [0, 0]
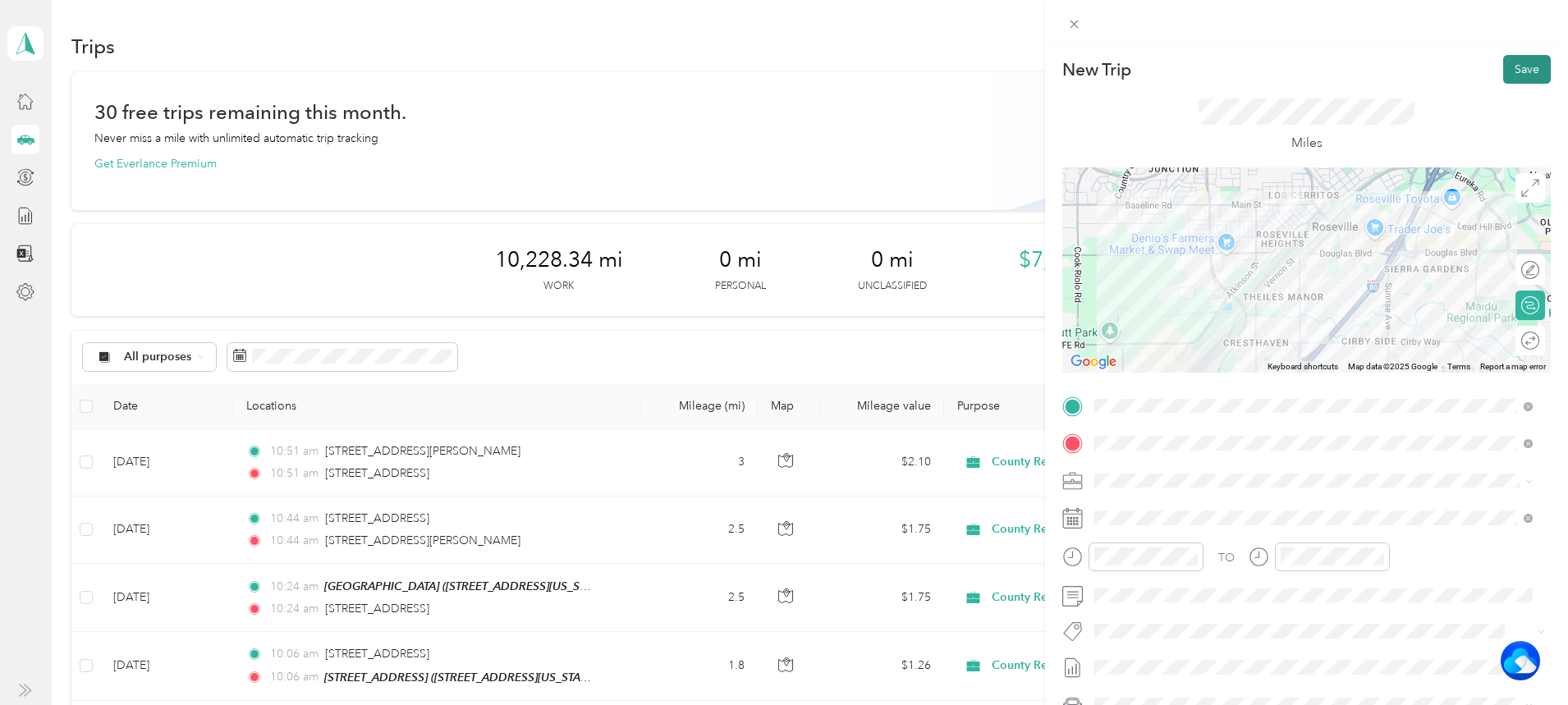
click at [1509, 76] on button "Save" at bounding box center [1526, 69] width 48 height 28
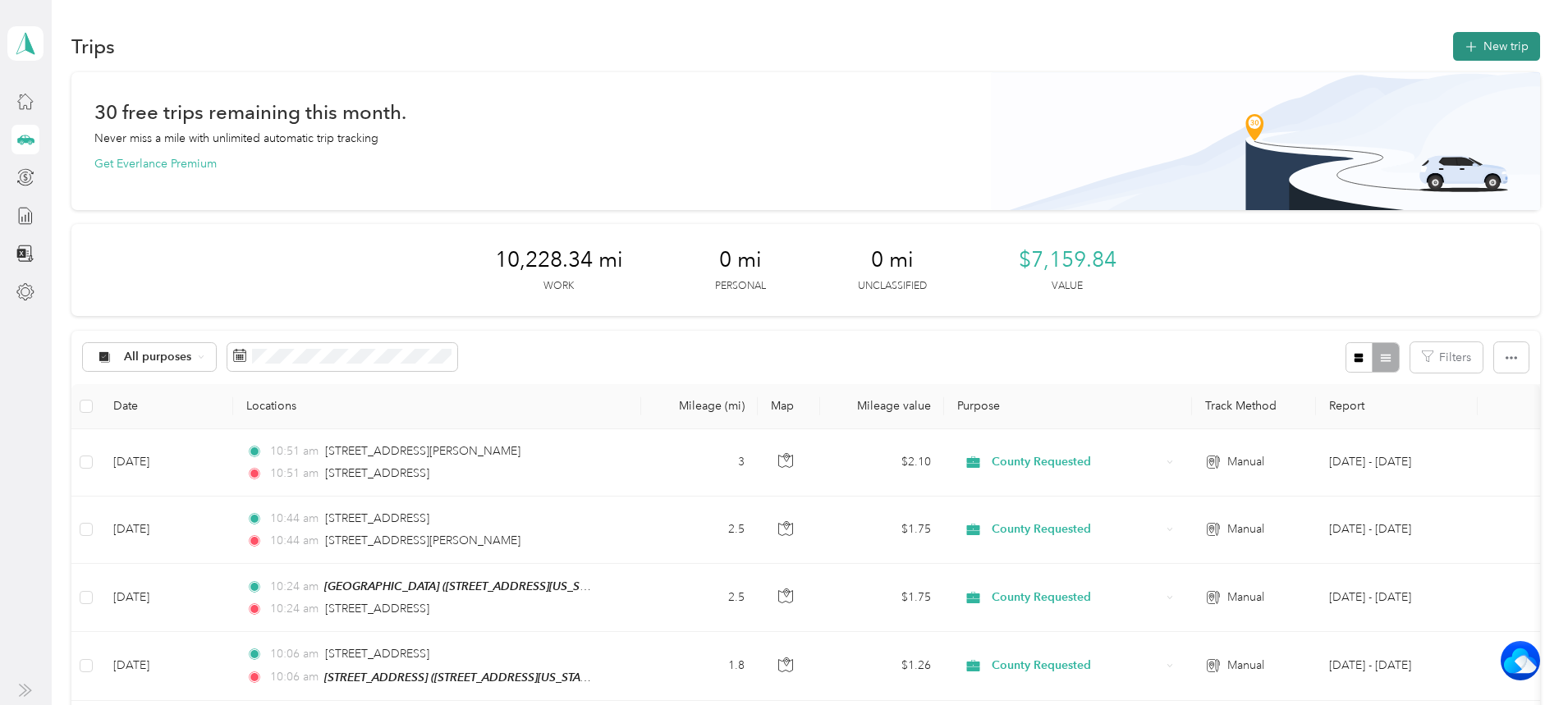
click at [1452, 51] on button "New trip" at bounding box center [1495, 46] width 87 height 28
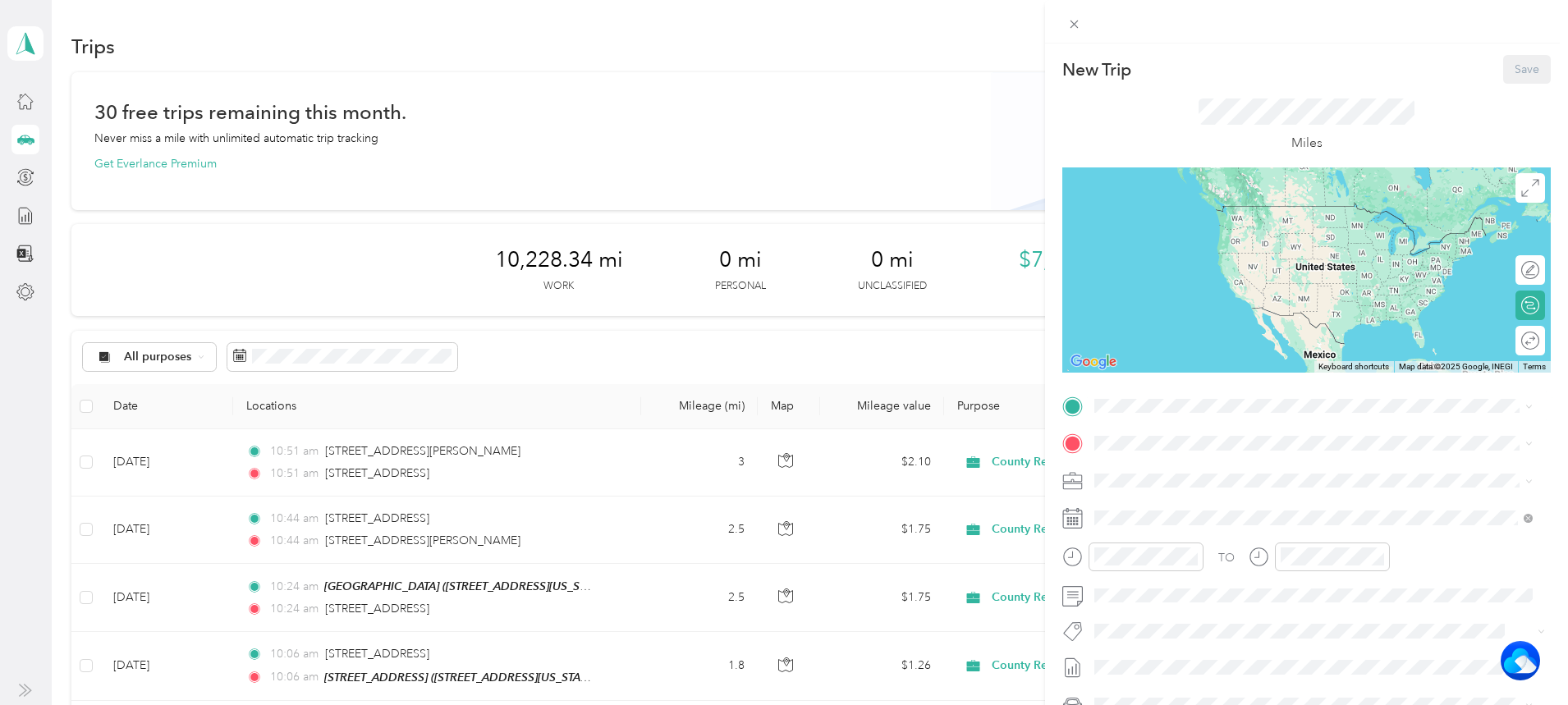
click at [1199, 487] on span "[STREET_ADDRESS][US_STATE]" at bounding box center [1207, 485] width 165 height 14
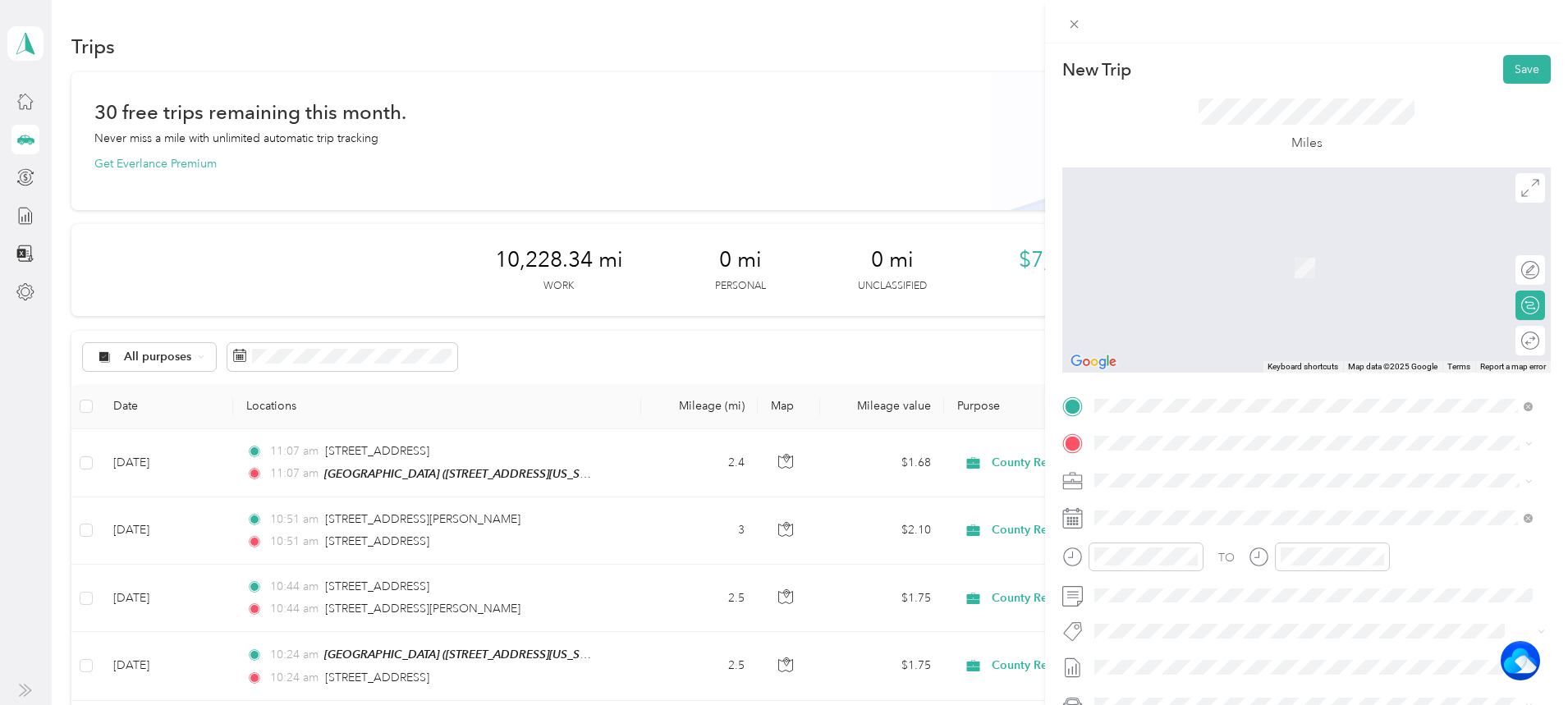
click at [1213, 505] on span "[STREET_ADDRESS][US_STATE]" at bounding box center [1207, 497] width 165 height 15
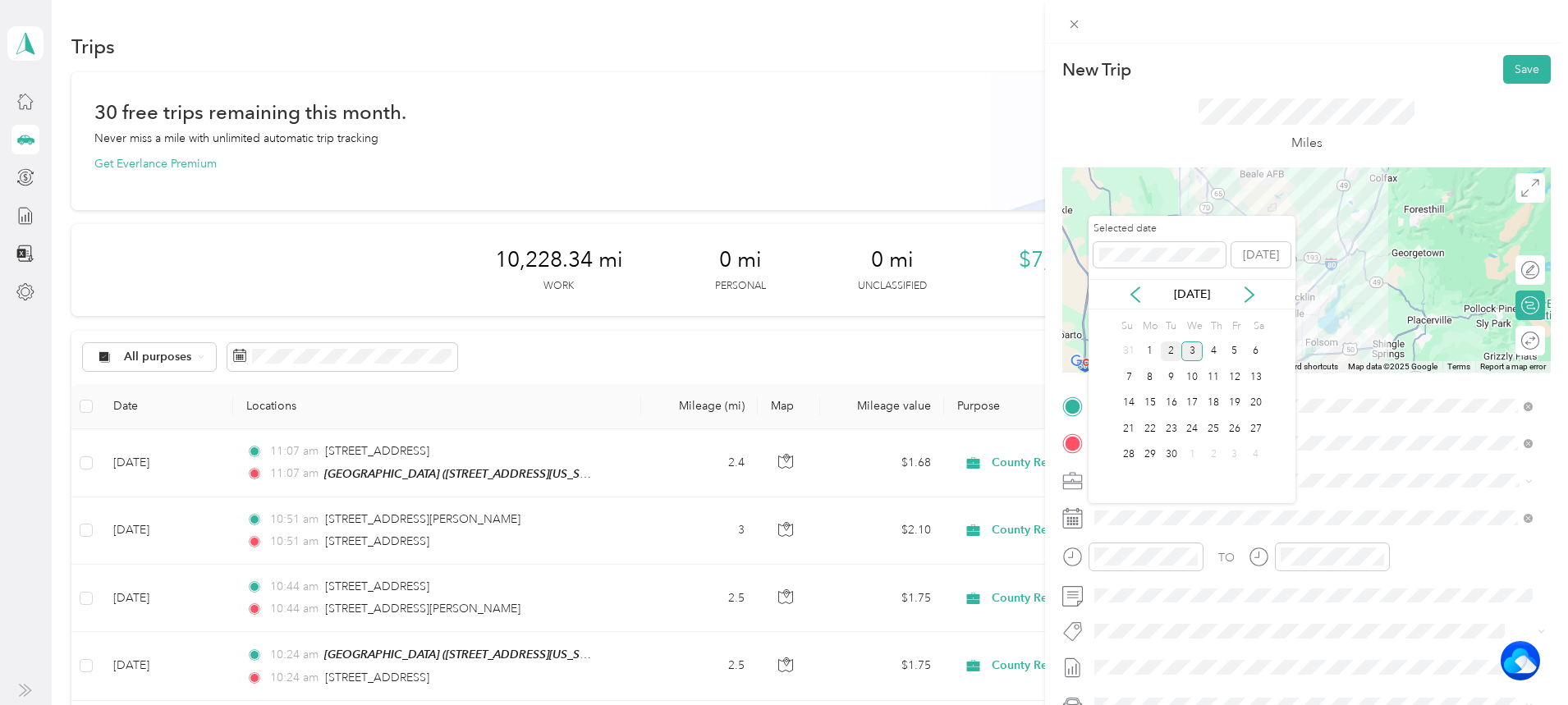
click at [1167, 350] on div "2" at bounding box center [1171, 351] width 22 height 21
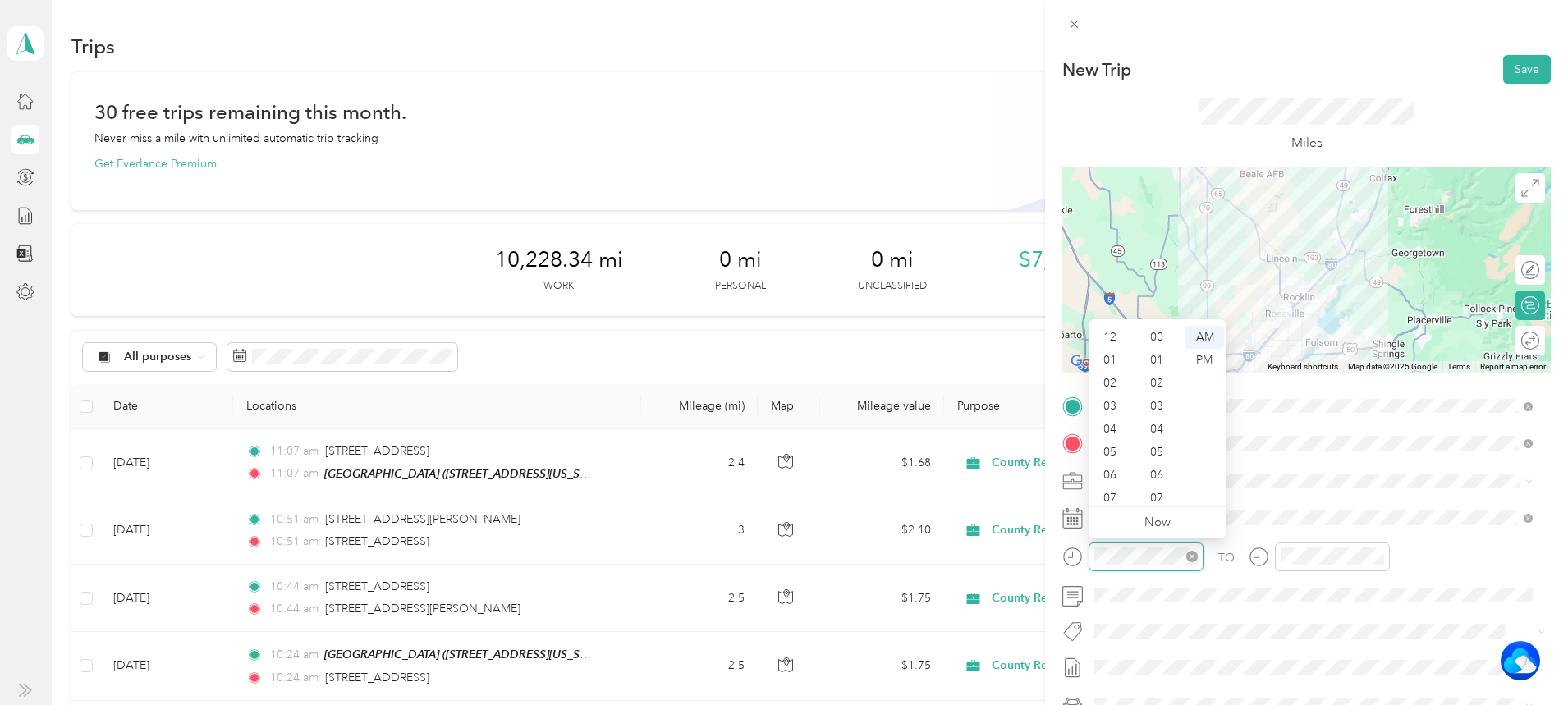
scroll to position [99, 0]
click at [1108, 398] on div "07" at bounding box center [1111, 399] width 39 height 23
click at [1160, 408] on div "36" at bounding box center [1158, 402] width 39 height 23
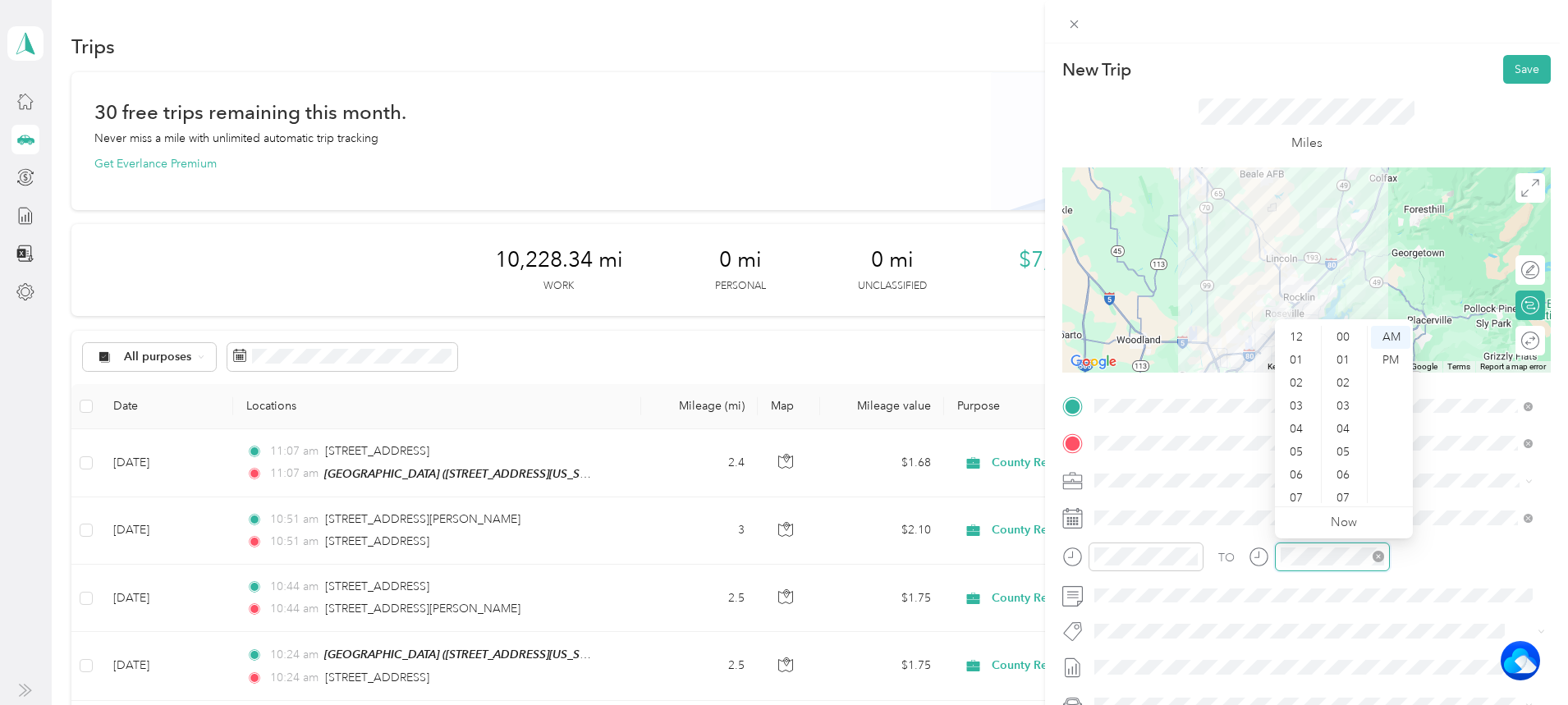
scroll to position [99, 0]
click at [1290, 402] on div "07" at bounding box center [1298, 399] width 39 height 23
click at [1347, 401] on div "36" at bounding box center [1345, 402] width 39 height 23
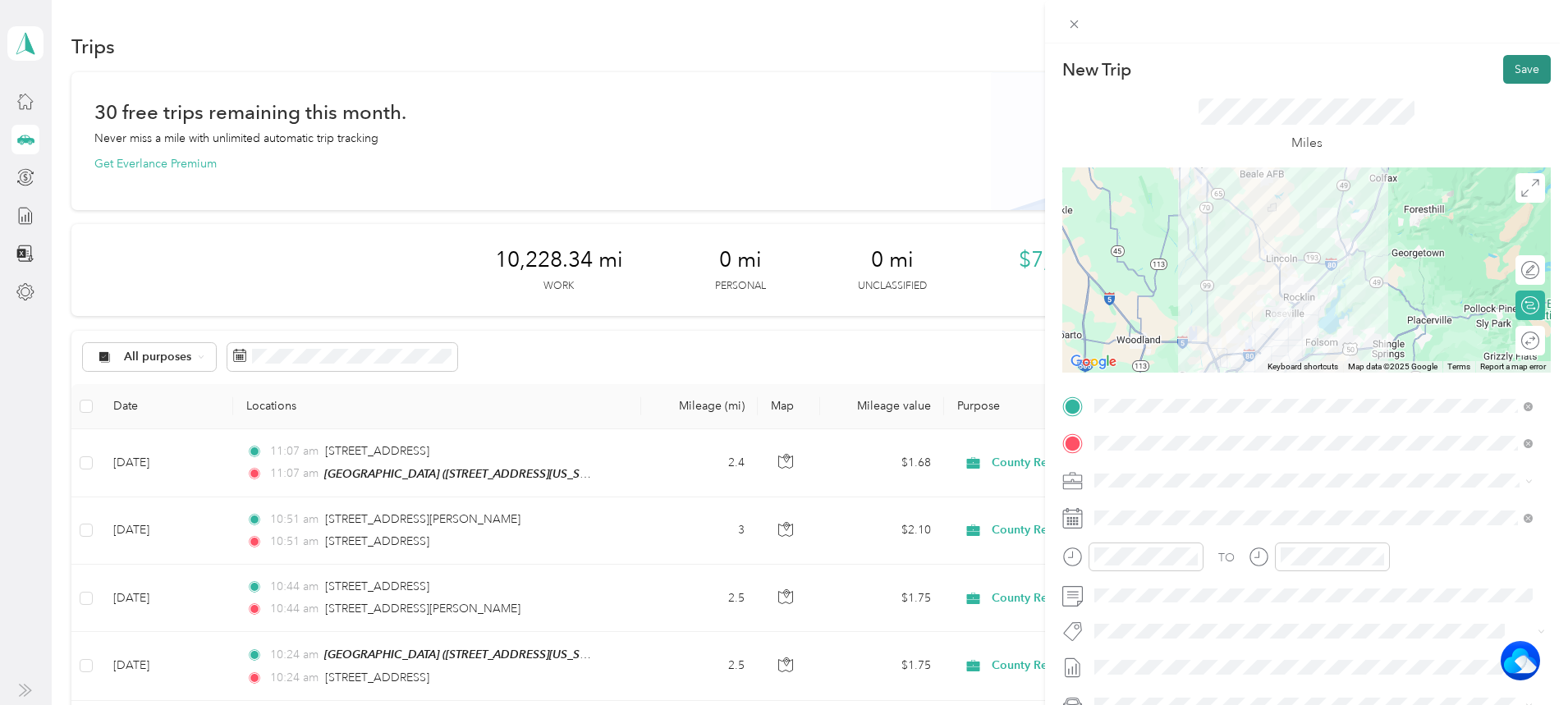
click at [1508, 63] on button "Save" at bounding box center [1526, 69] width 48 height 28
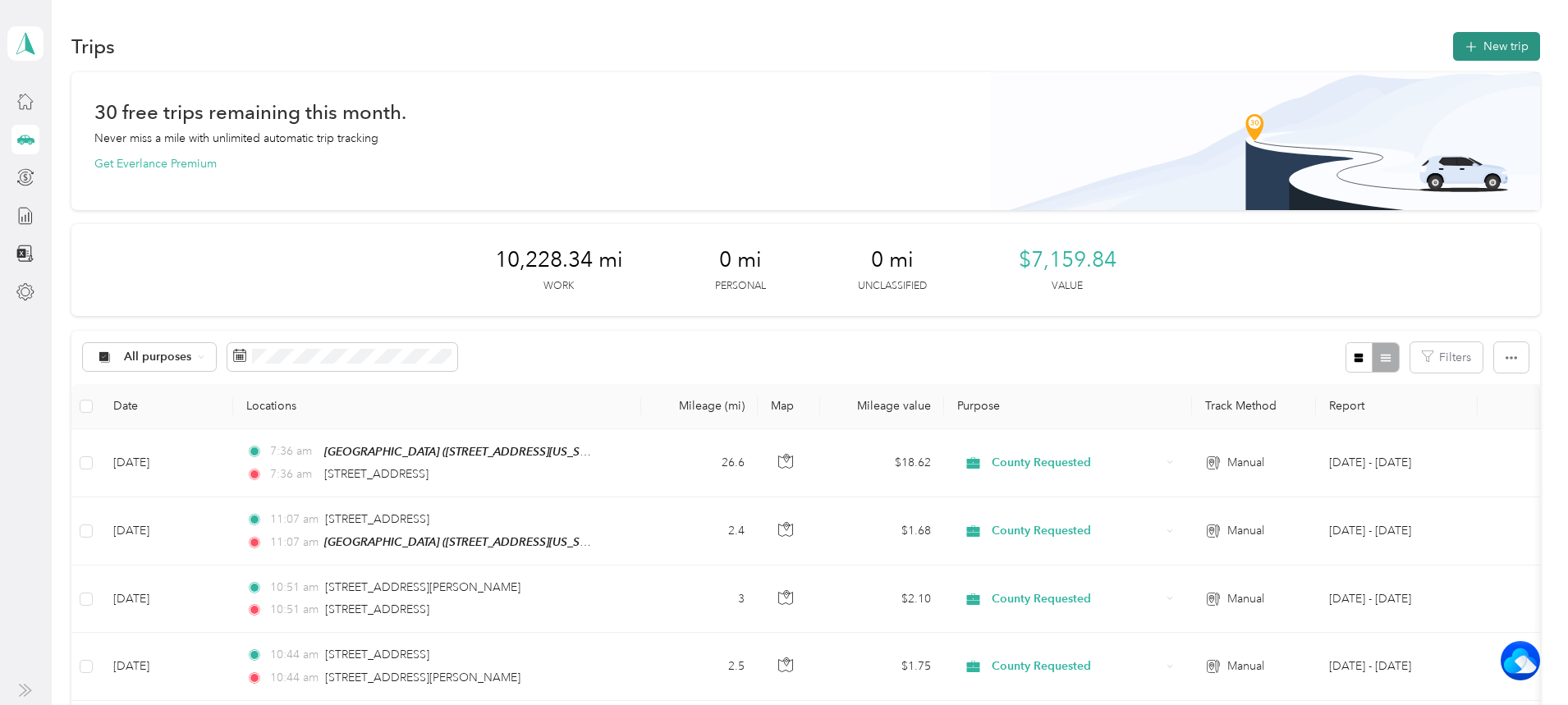
click at [1452, 39] on button "New trip" at bounding box center [1495, 46] width 87 height 28
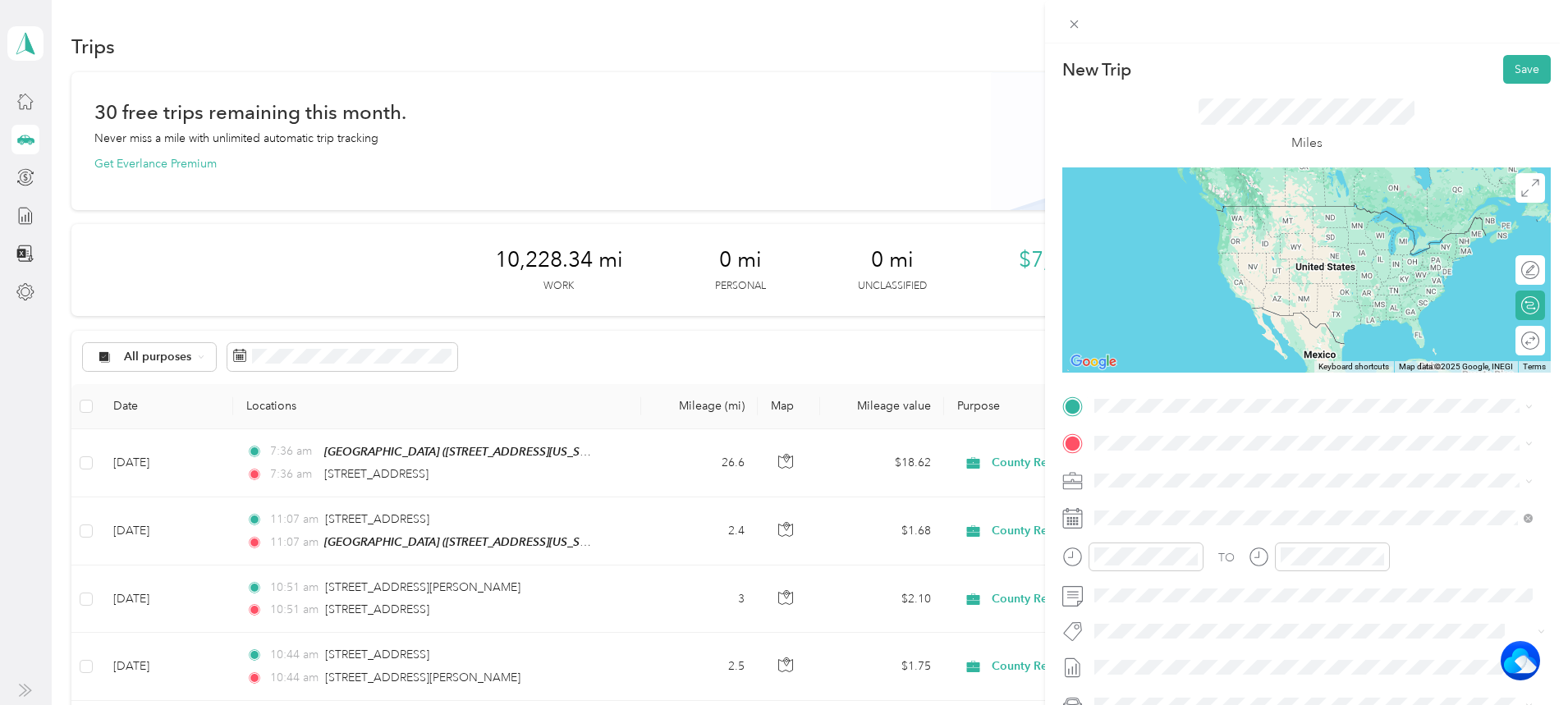
click at [1167, 463] on span "[STREET_ADDRESS][US_STATE]" at bounding box center [1207, 460] width 165 height 15
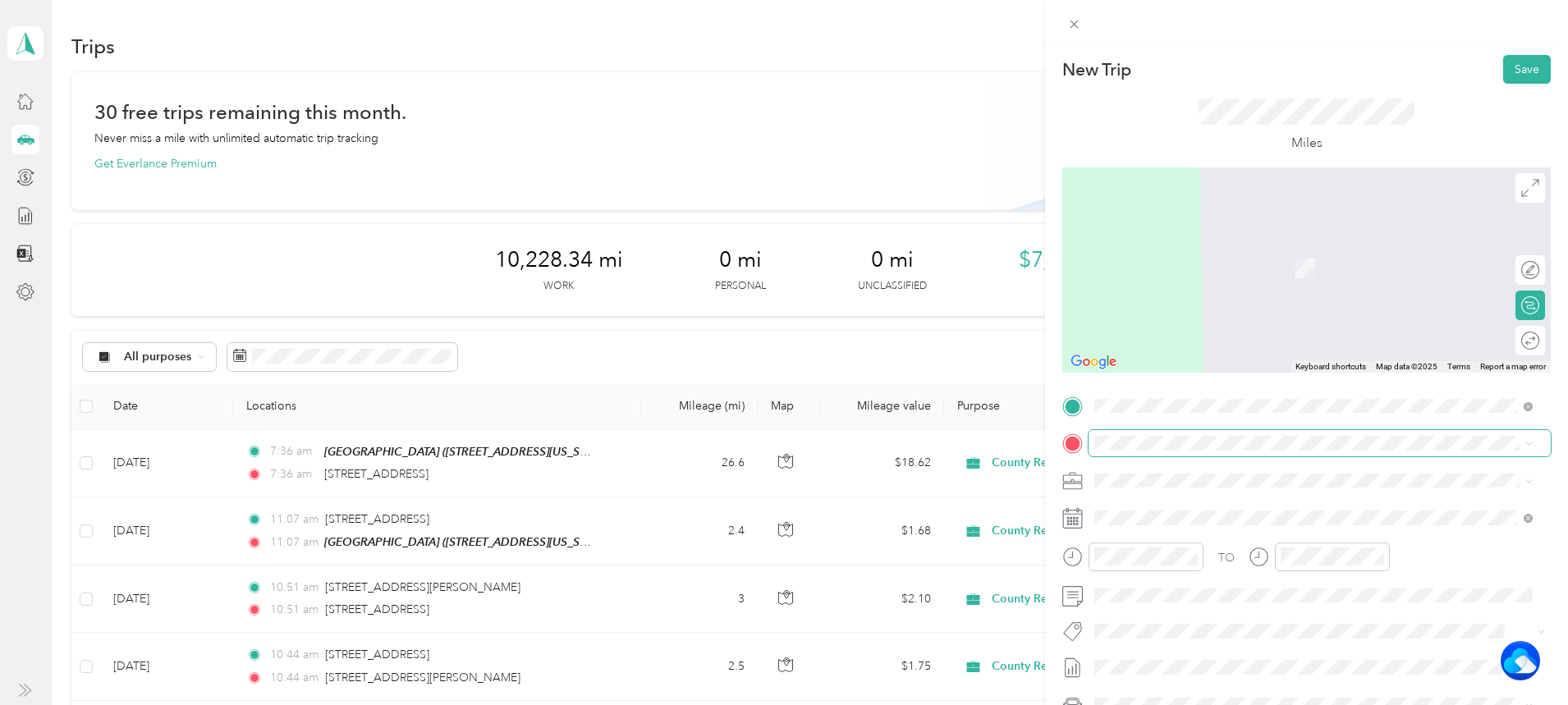
click at [1163, 438] on span at bounding box center [1320, 443] width 463 height 26
click at [1249, 498] on span "[STREET_ADDRESS][US_STATE]" at bounding box center [1207, 502] width 165 height 15
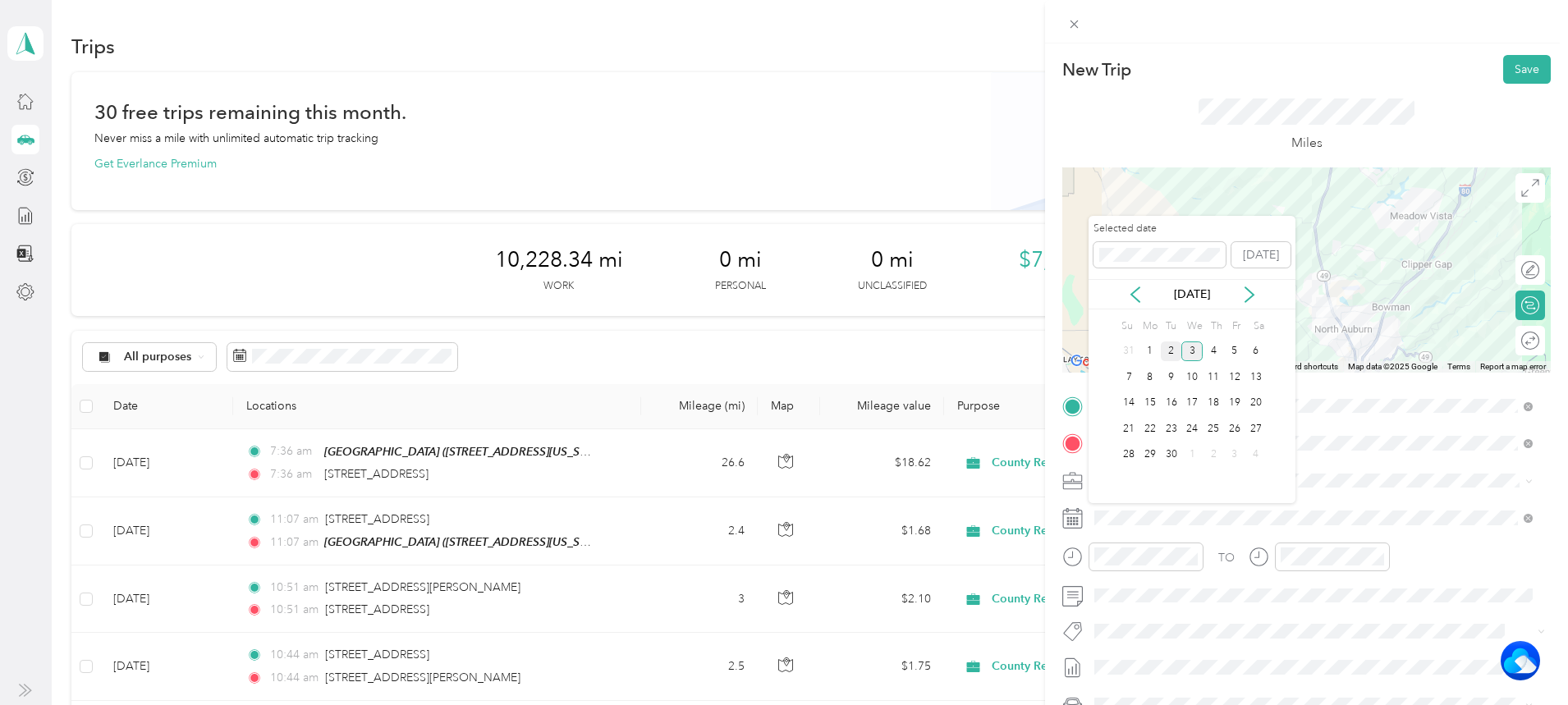
click at [1161, 343] on div "2" at bounding box center [1171, 351] width 22 height 21
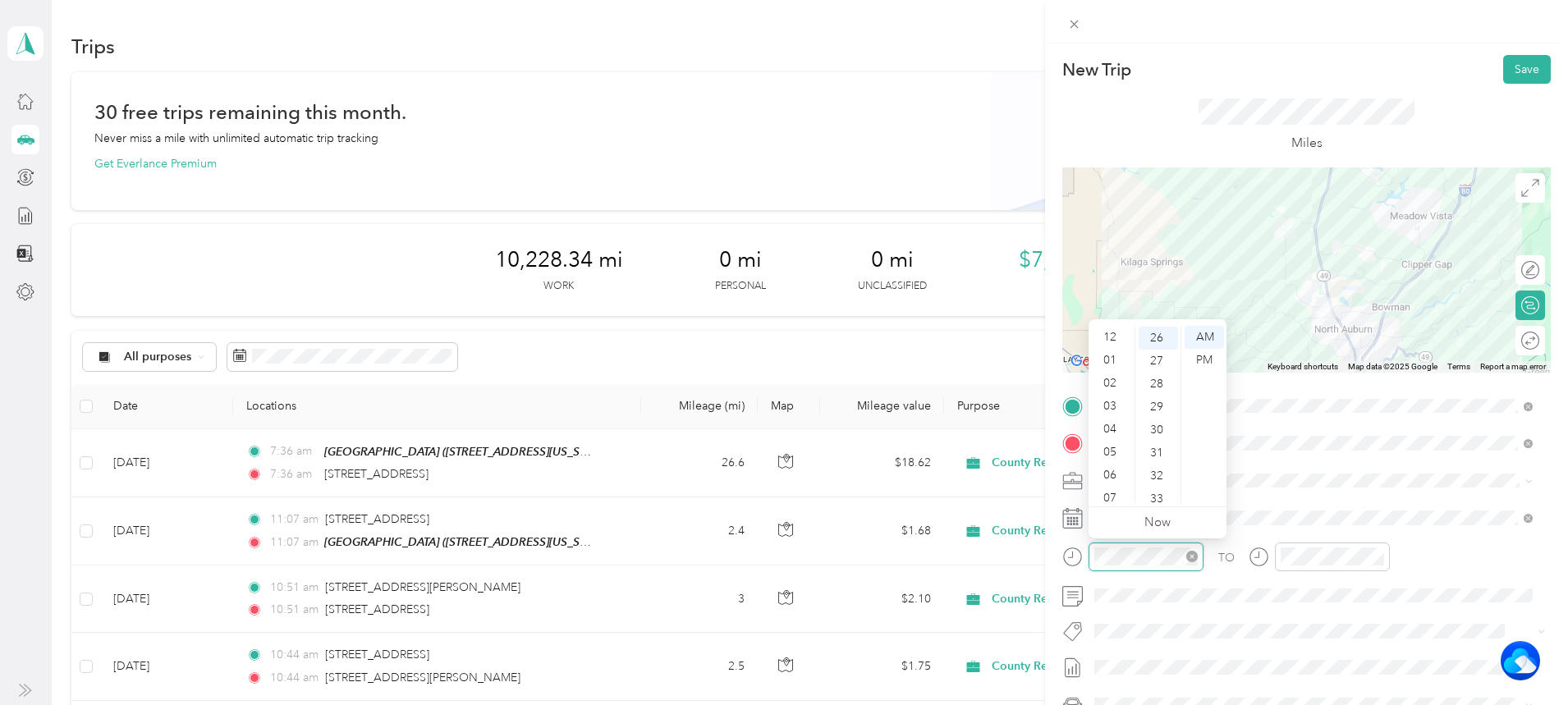
scroll to position [99, 0]
click at [1114, 416] on div "08" at bounding box center [1111, 423] width 39 height 23
click at [1153, 420] on div "08" at bounding box center [1158, 416] width 39 height 23
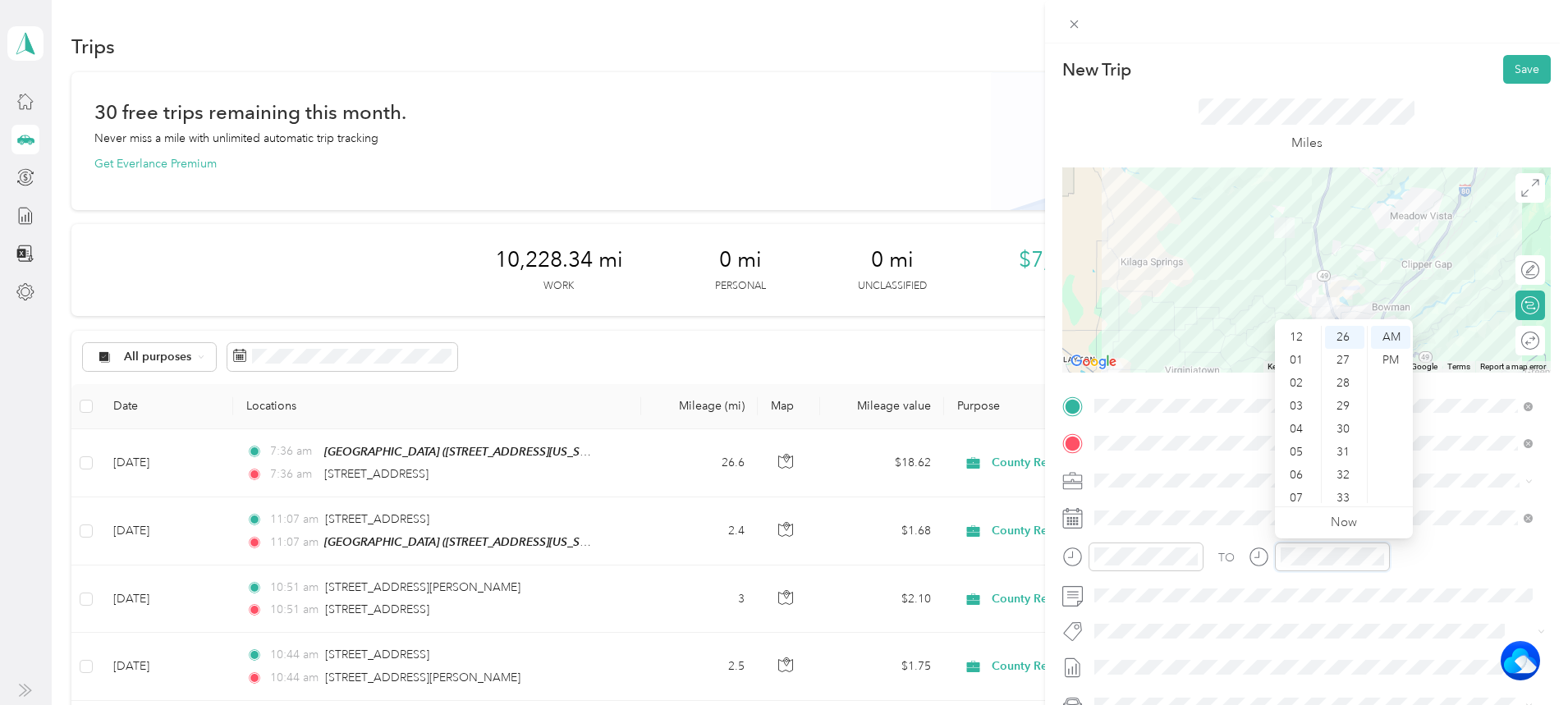
scroll to position [99, 0]
click at [1296, 415] on div "08" at bounding box center [1298, 423] width 39 height 23
click at [1339, 414] on div "08" at bounding box center [1345, 416] width 39 height 23
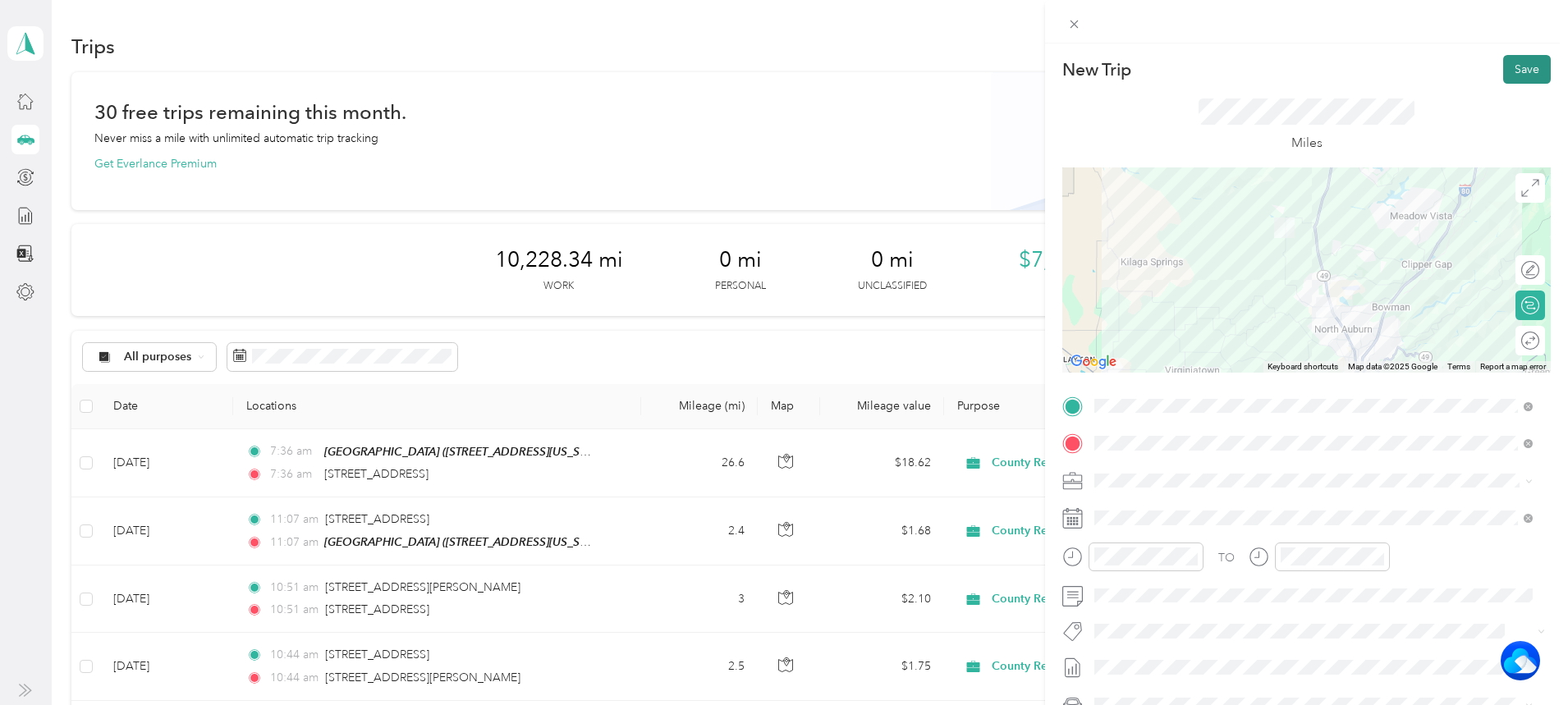
click at [1528, 69] on button "Save" at bounding box center [1526, 69] width 48 height 28
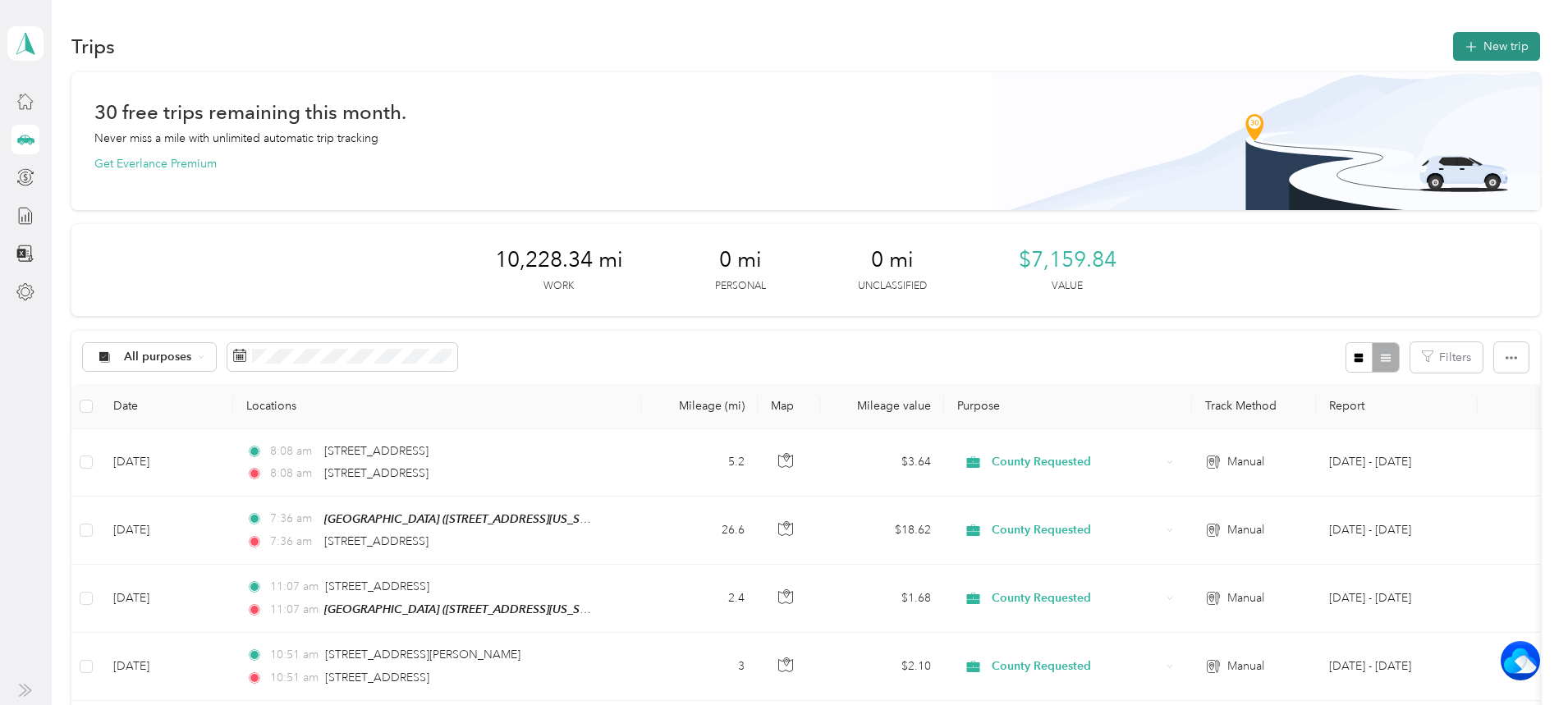
click at [1452, 43] on button "New trip" at bounding box center [1495, 46] width 87 height 28
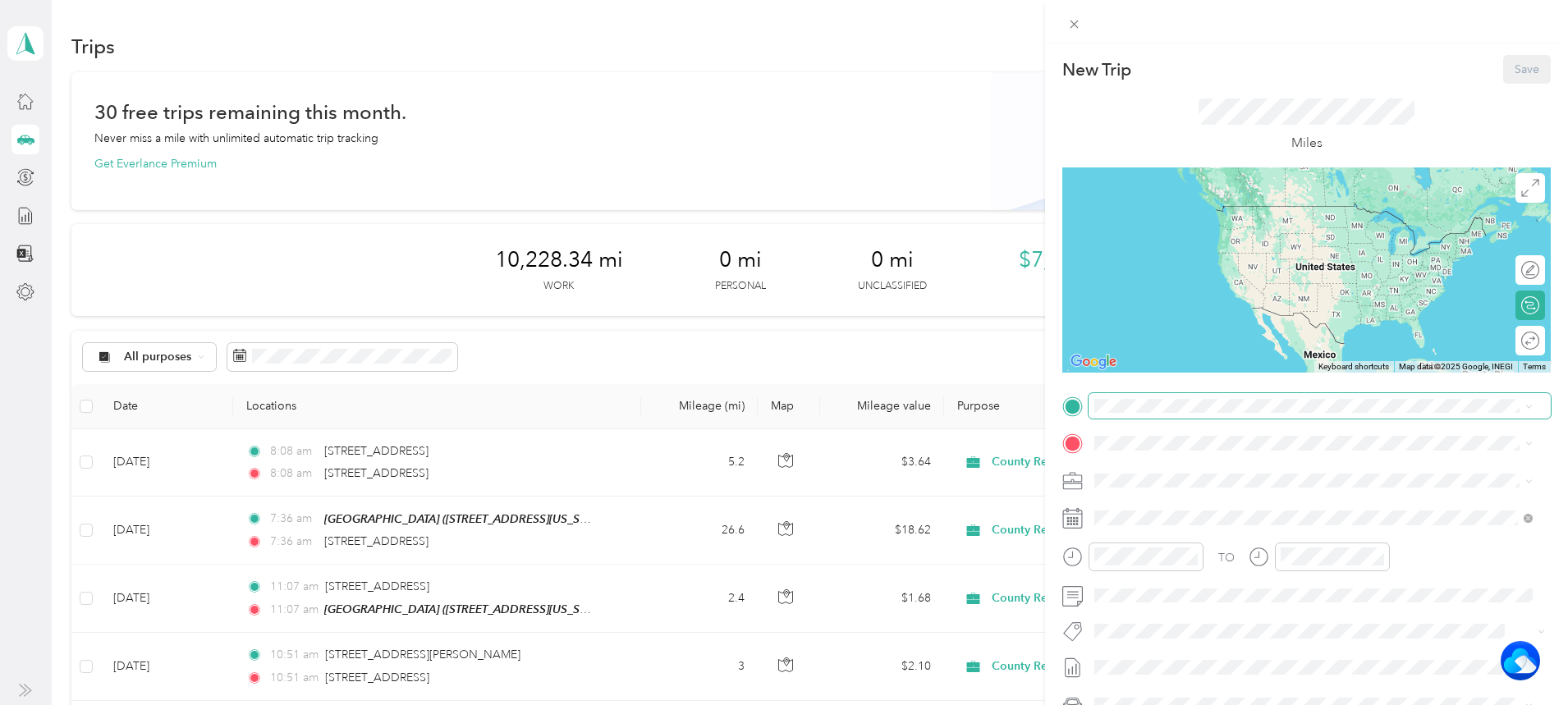
click at [1188, 393] on span at bounding box center [1320, 406] width 463 height 26
click at [1217, 456] on div "[STREET_ADDRESS][US_STATE]" at bounding box center [1313, 461] width 427 height 23
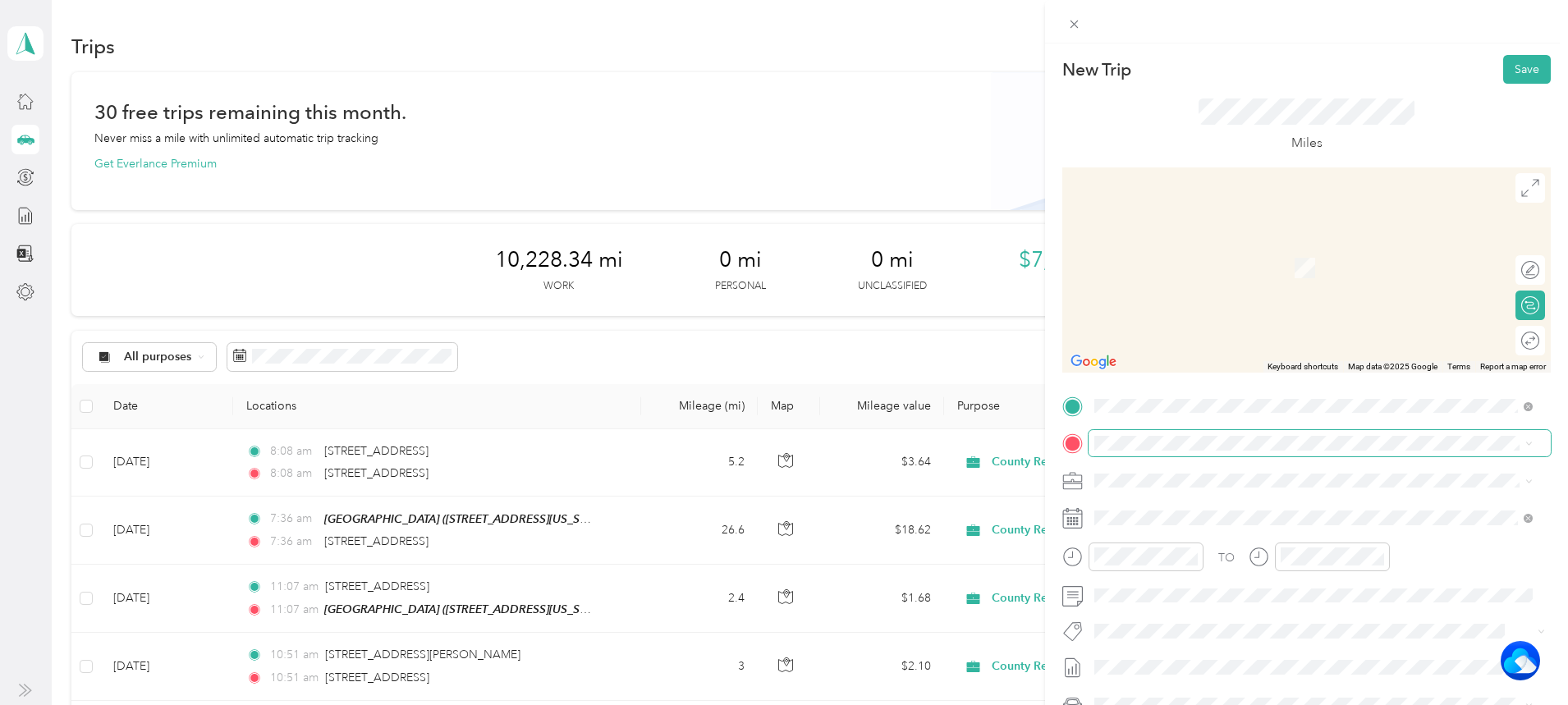
click at [1165, 437] on span at bounding box center [1320, 443] width 463 height 26
click at [1204, 496] on span "[STREET_ADDRESS][US_STATE]" at bounding box center [1207, 494] width 165 height 15
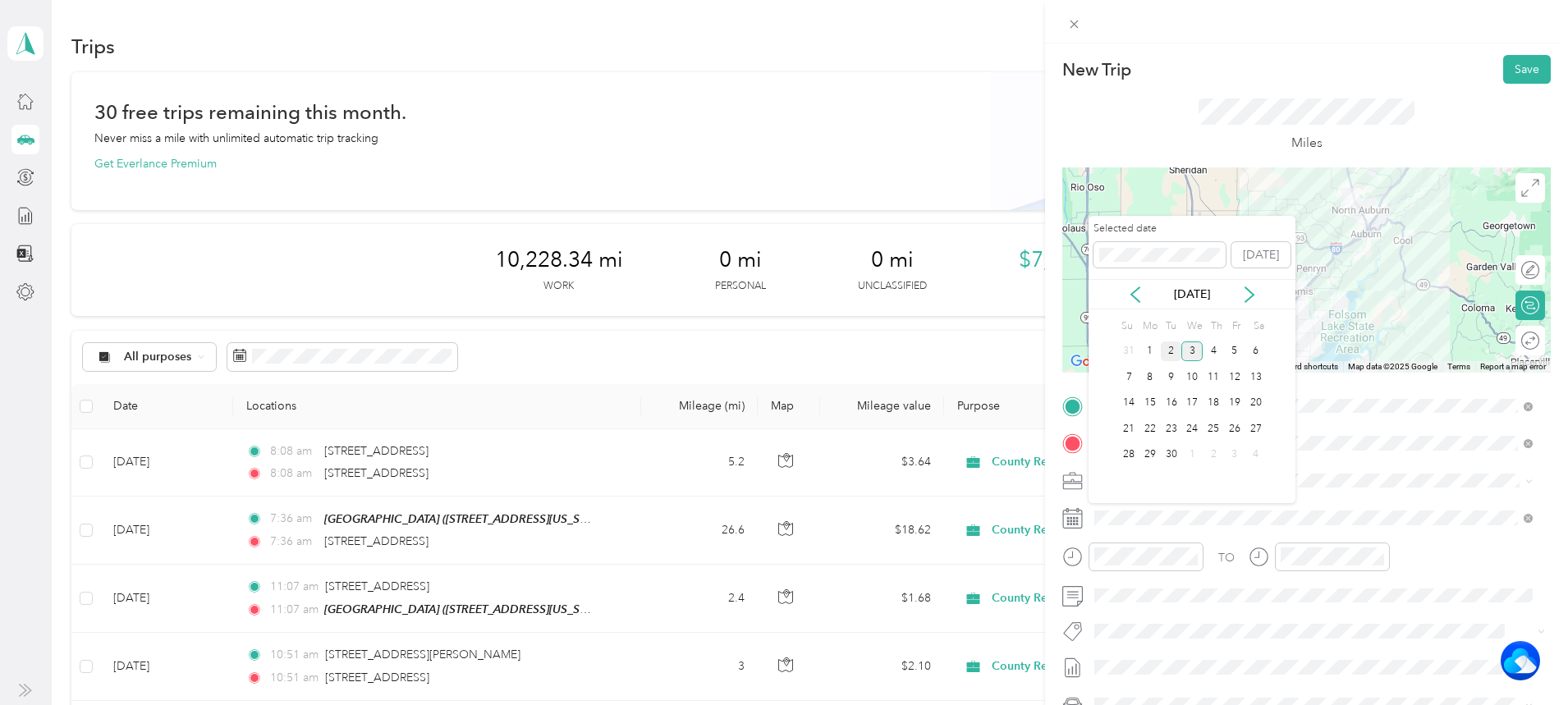
click at [1173, 345] on div "2" at bounding box center [1171, 351] width 22 height 21
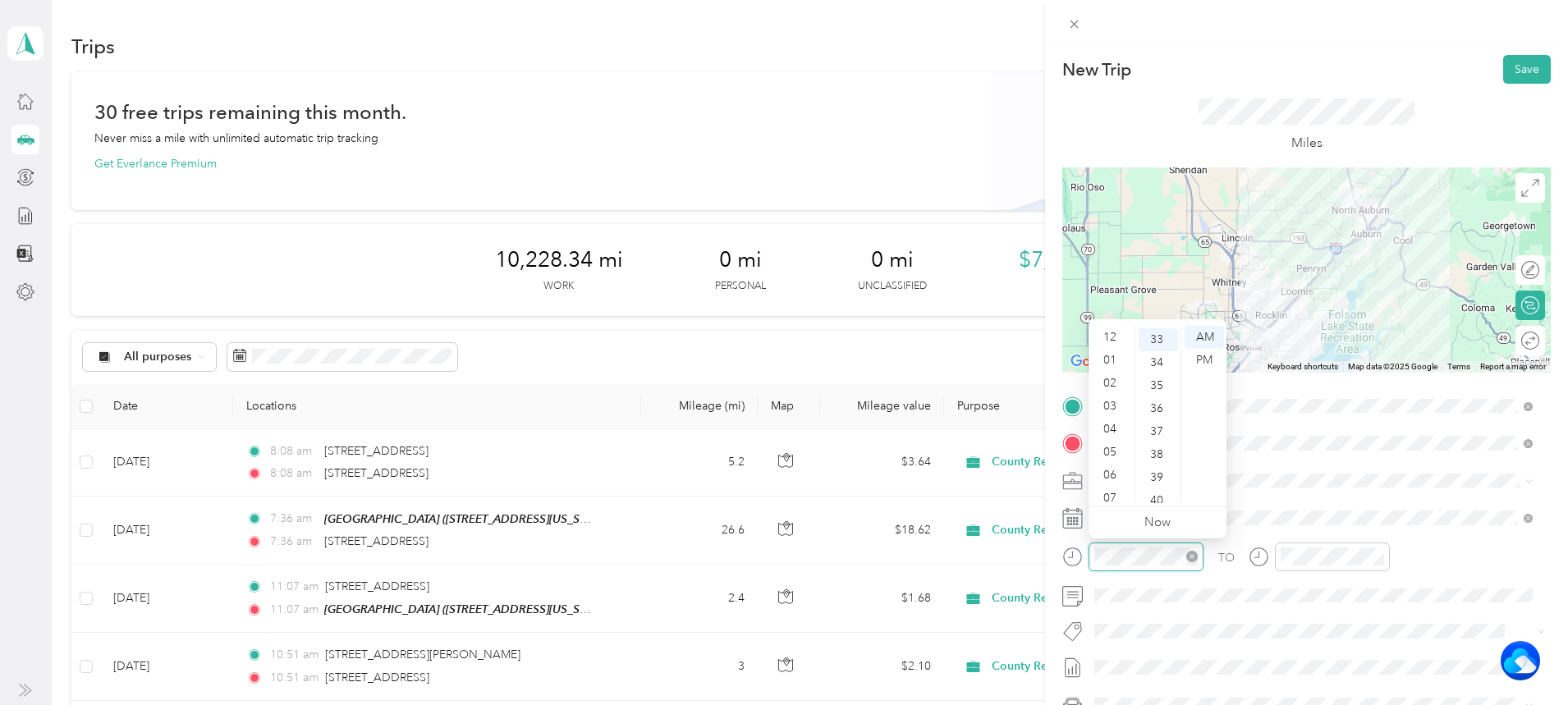
scroll to position [99, 0]
click at [1112, 423] on div "08" at bounding box center [1111, 423] width 39 height 23
click at [1151, 403] on div "36" at bounding box center [1158, 406] width 39 height 23
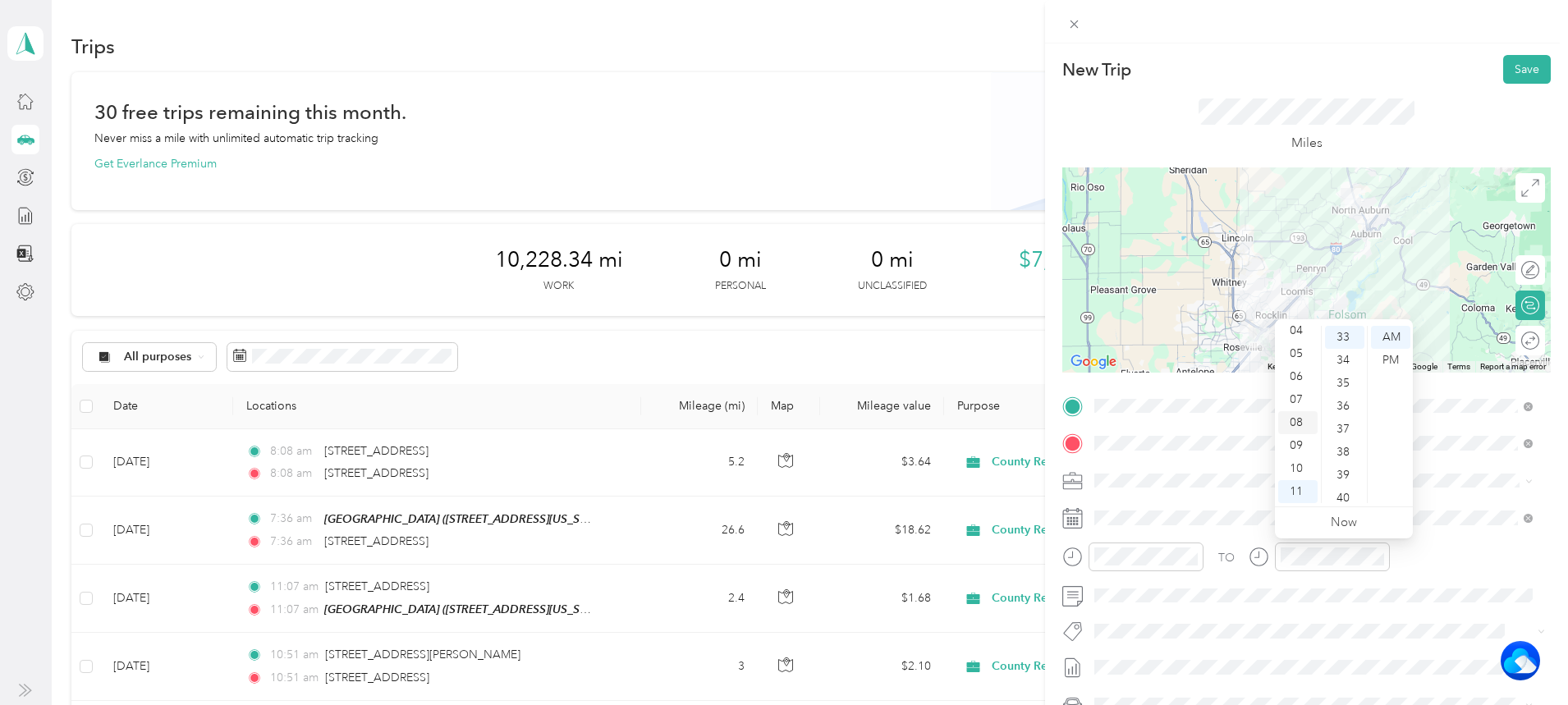
click at [1296, 413] on div "08" at bounding box center [1298, 423] width 39 height 23
click at [1352, 398] on div "36" at bounding box center [1345, 406] width 39 height 23
click at [1507, 63] on button "Save" at bounding box center [1526, 69] width 48 height 28
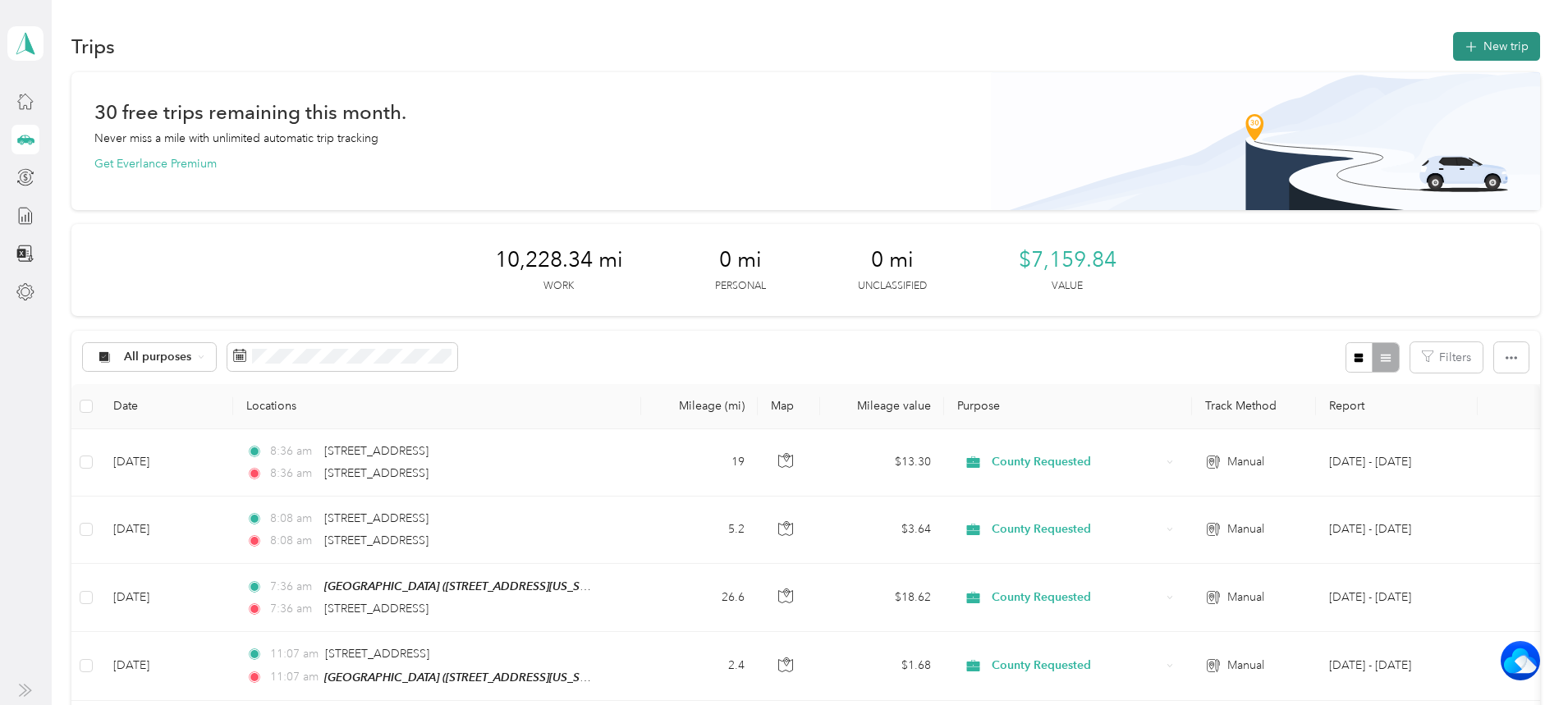
click at [1452, 48] on button "New trip" at bounding box center [1495, 46] width 87 height 28
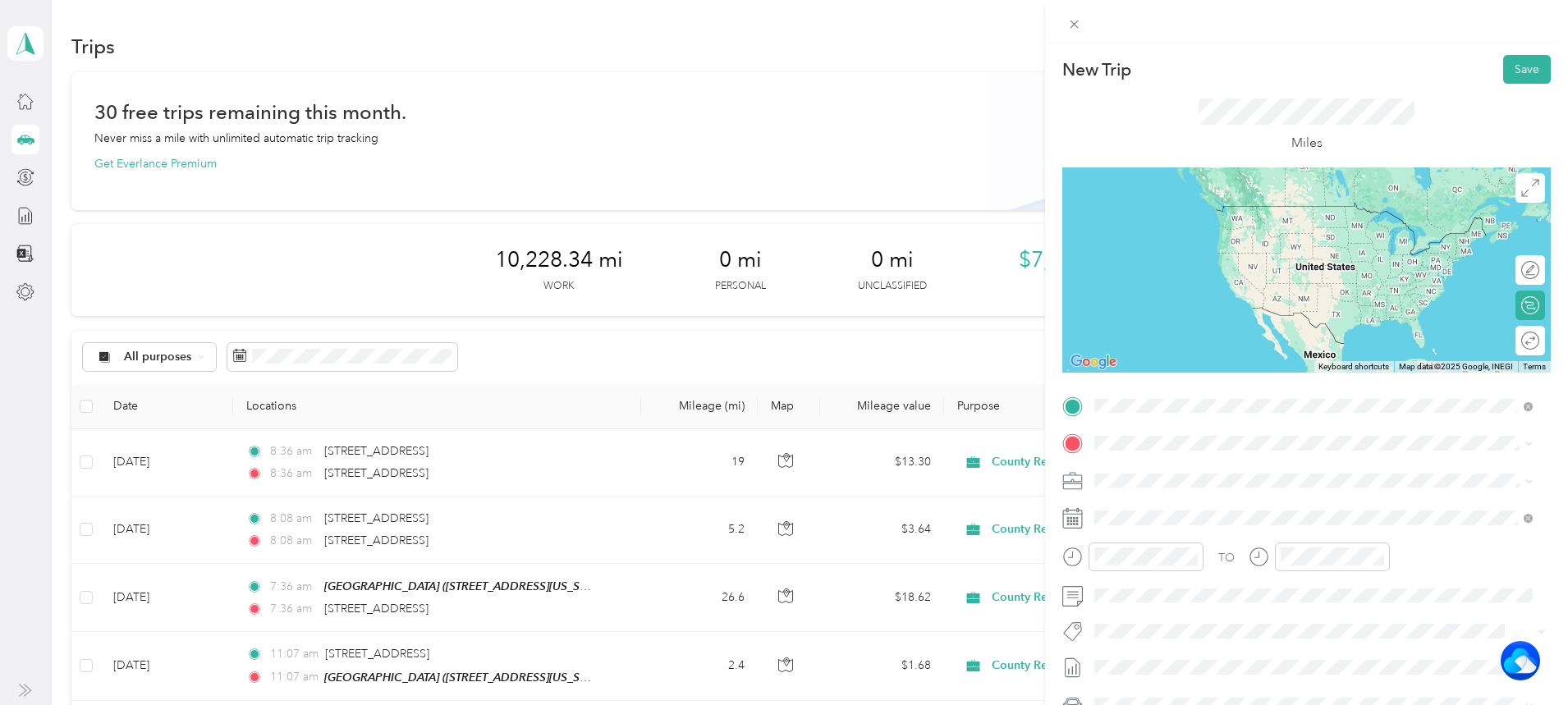
click at [1186, 470] on span "[STREET_ADDRESS][US_STATE]" at bounding box center [1207, 465] width 165 height 15
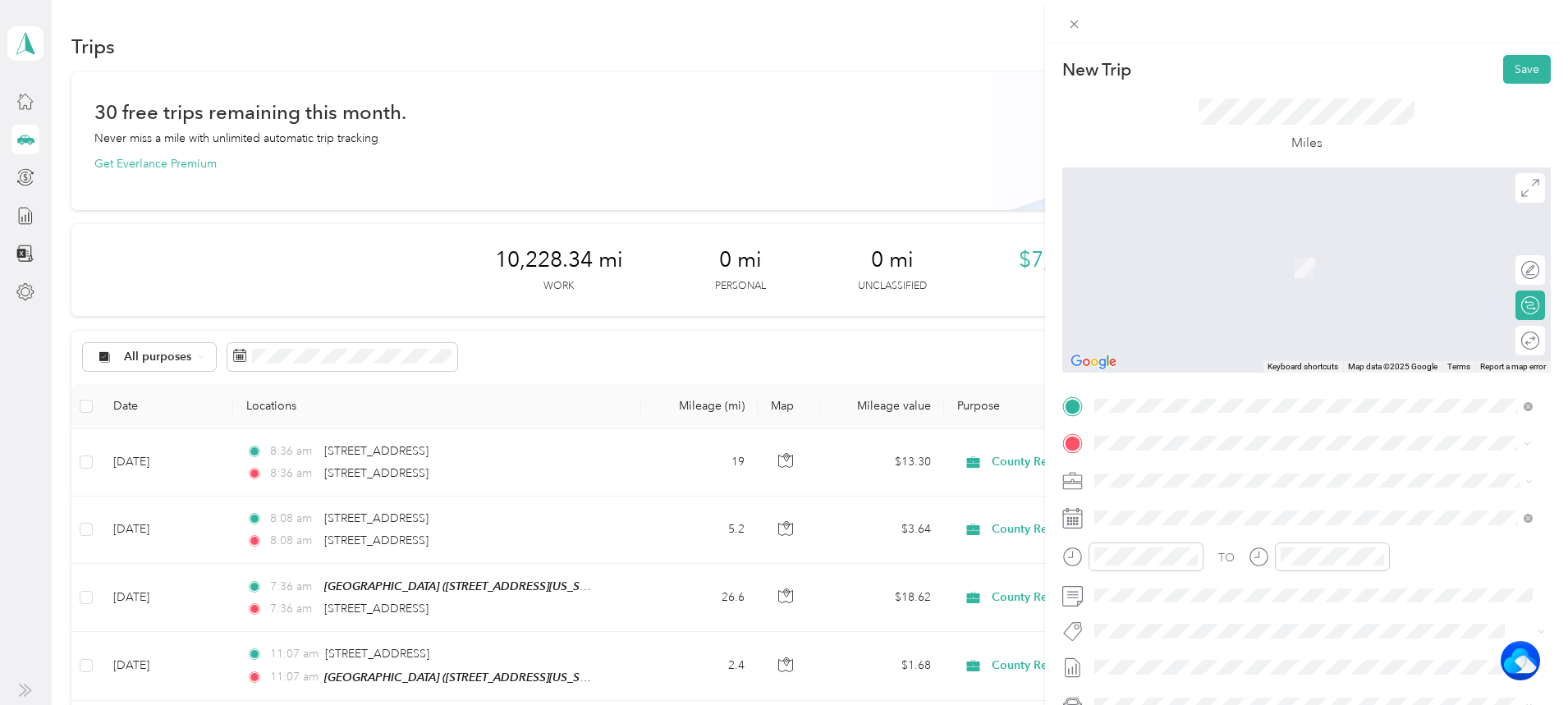
click at [1207, 501] on span "[STREET_ADDRESS][PERSON_NAME][US_STATE]" at bounding box center [1252, 501] width 255 height 15
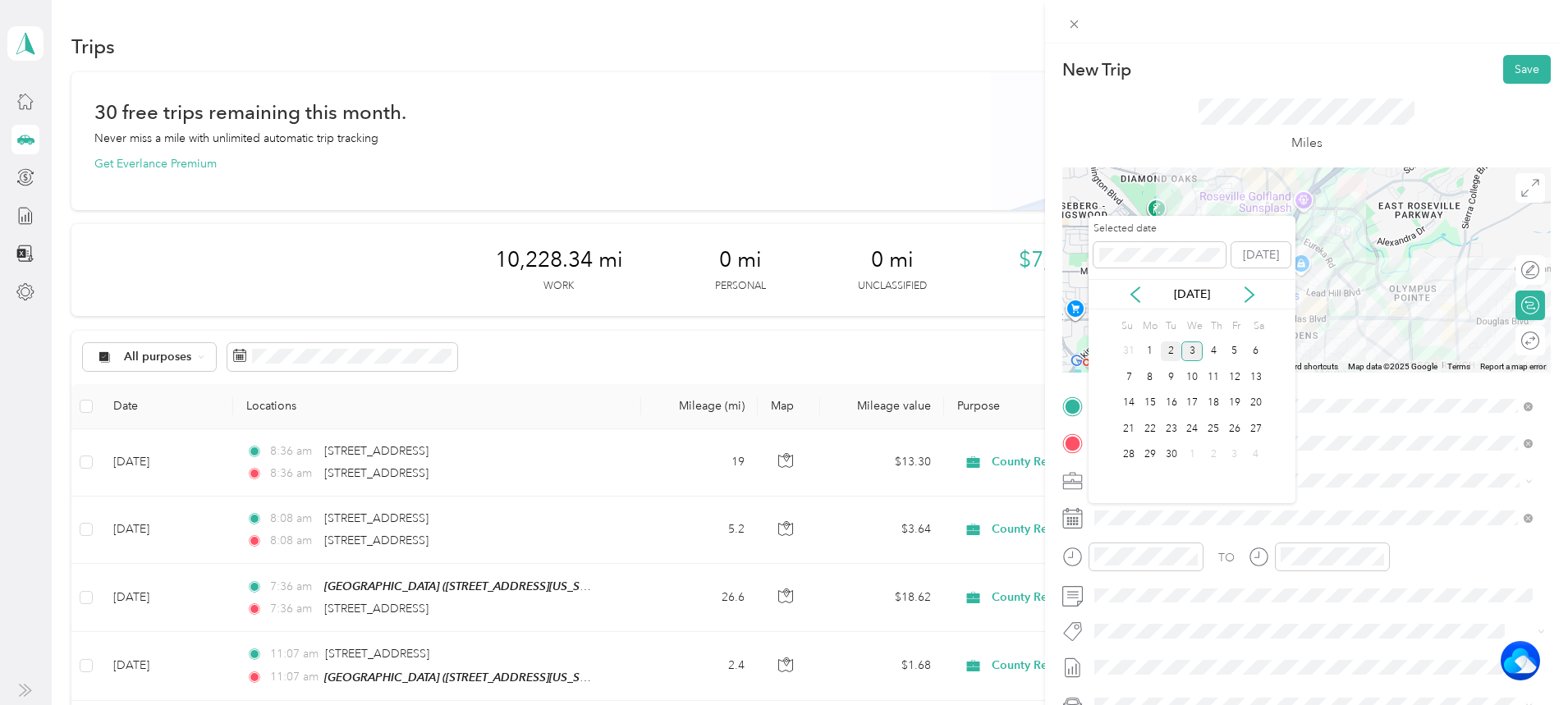
click at [1168, 358] on div "2" at bounding box center [1171, 351] width 22 height 21
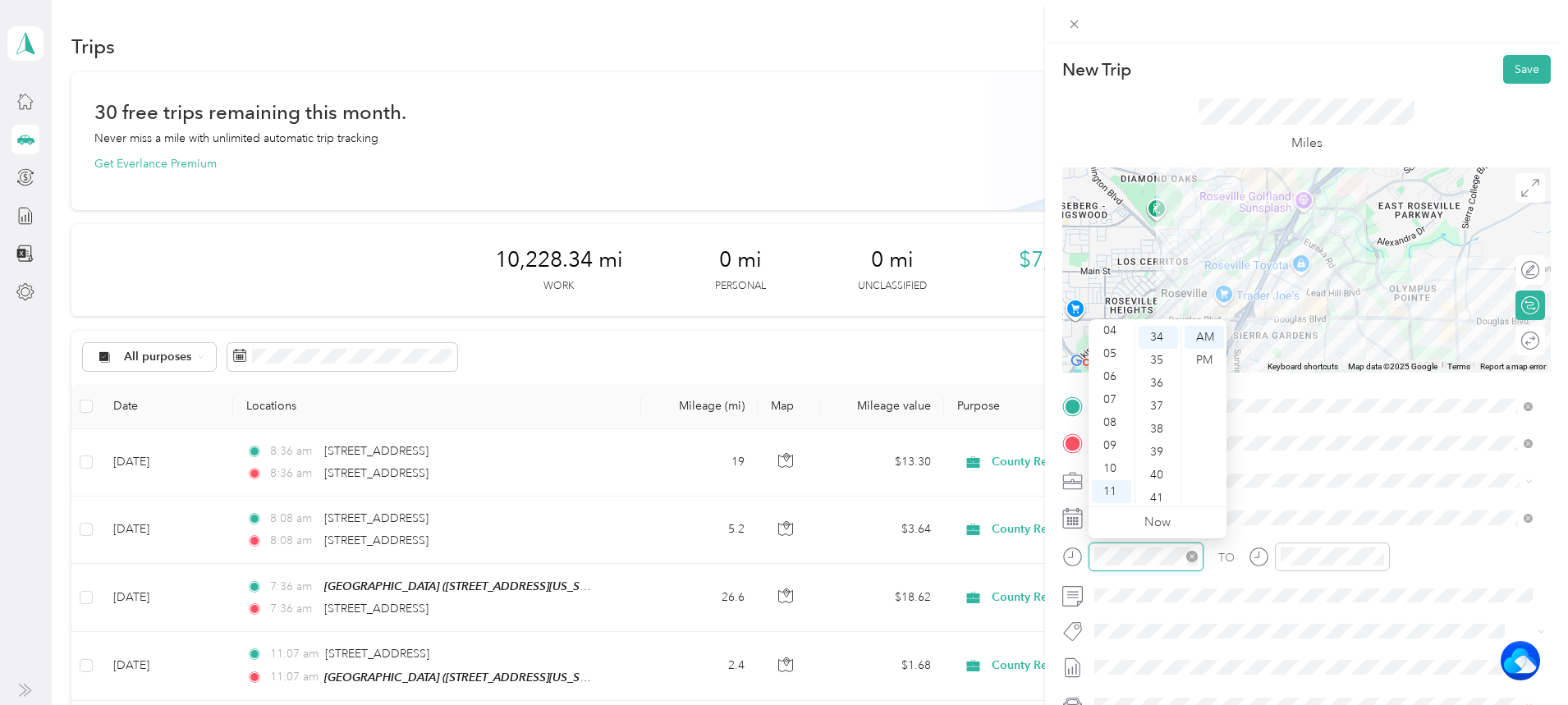
scroll to position [781, 0]
click at [1105, 427] on div "08" at bounding box center [1111, 423] width 39 height 23
click at [1152, 499] on div "41" at bounding box center [1158, 498] width 39 height 23
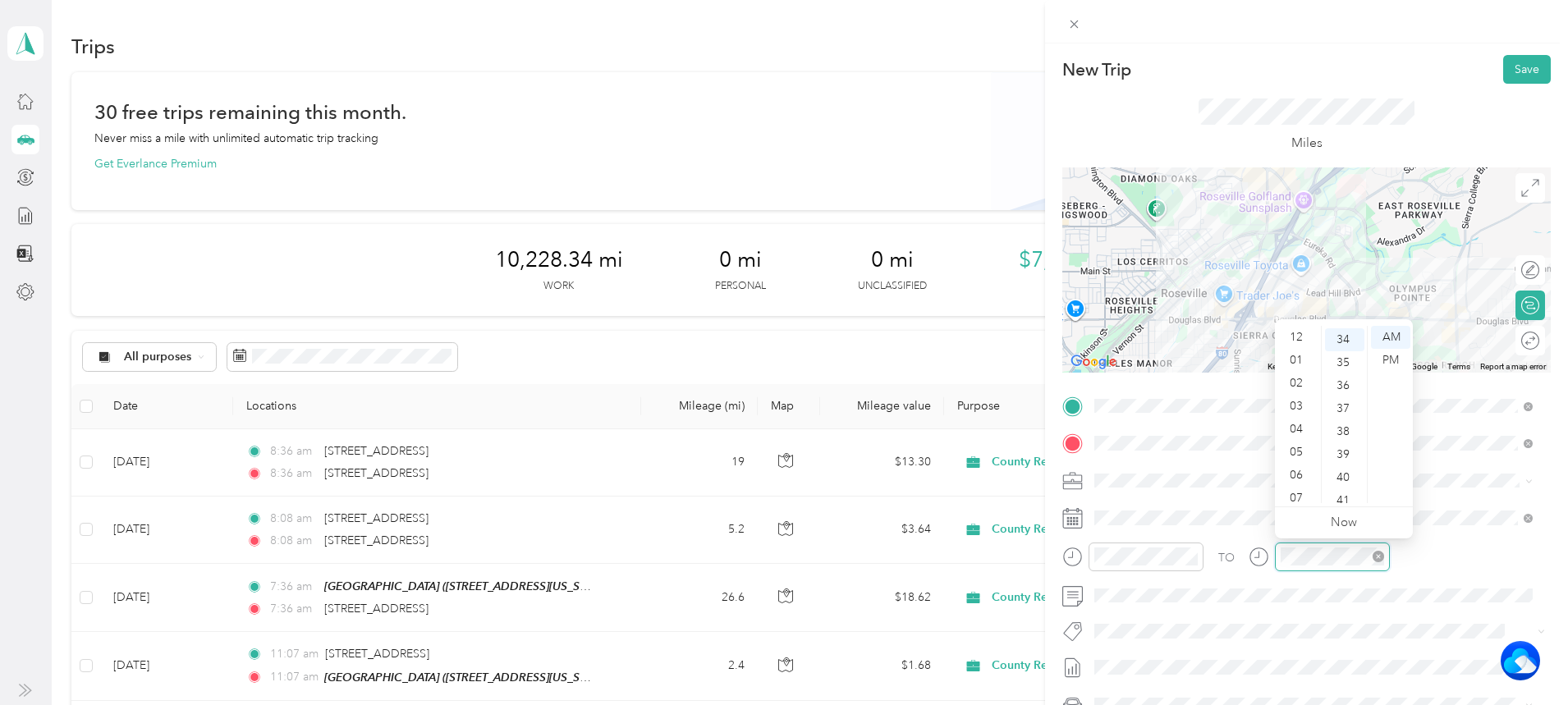
scroll to position [99, 0]
click at [1297, 417] on div "08" at bounding box center [1298, 423] width 39 height 23
click at [1340, 491] on div "41" at bounding box center [1345, 498] width 39 height 23
click at [1513, 69] on button "Save" at bounding box center [1526, 69] width 48 height 28
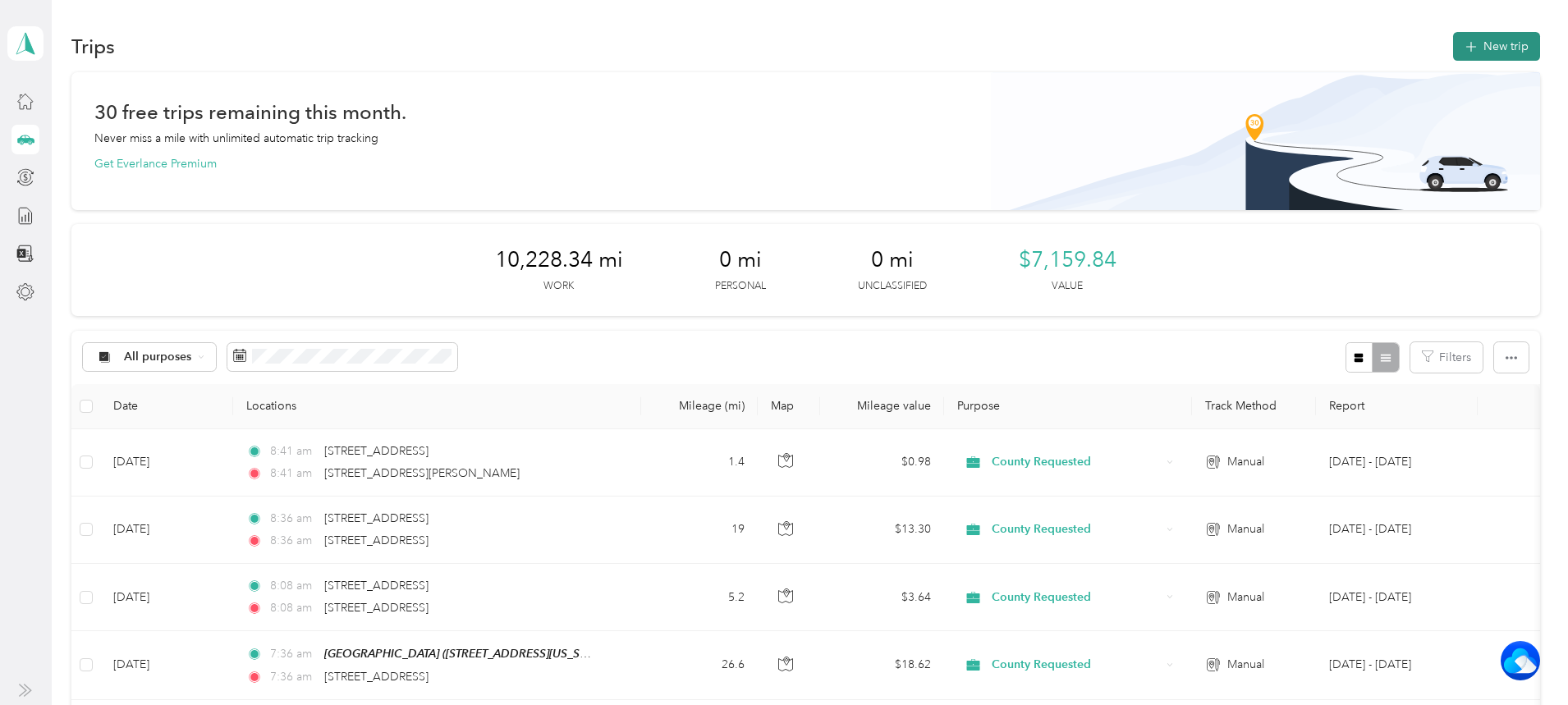
click at [1461, 47] on icon "button" at bounding box center [1470, 47] width 19 height 19
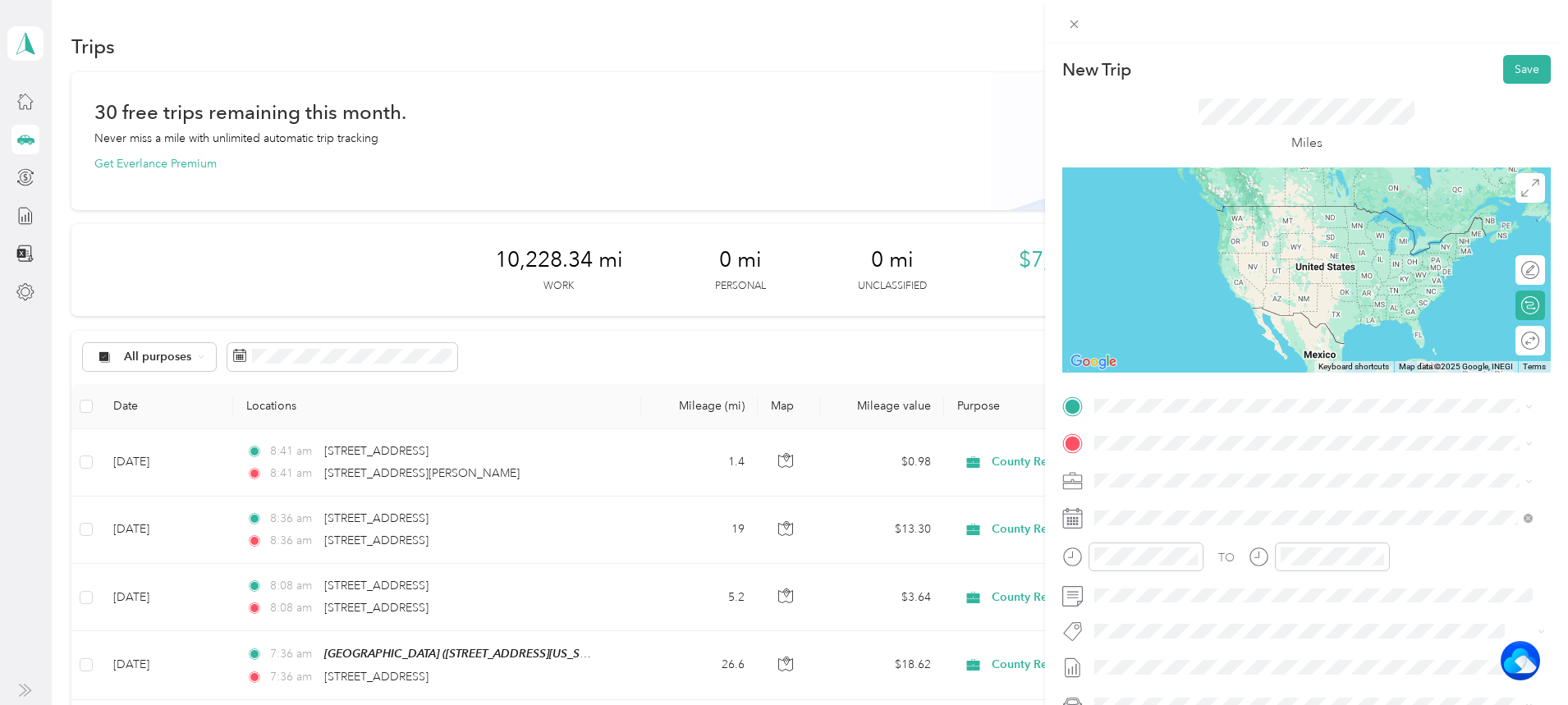
click at [1253, 468] on span "[STREET_ADDRESS][PERSON_NAME][US_STATE]" at bounding box center [1252, 460] width 255 height 15
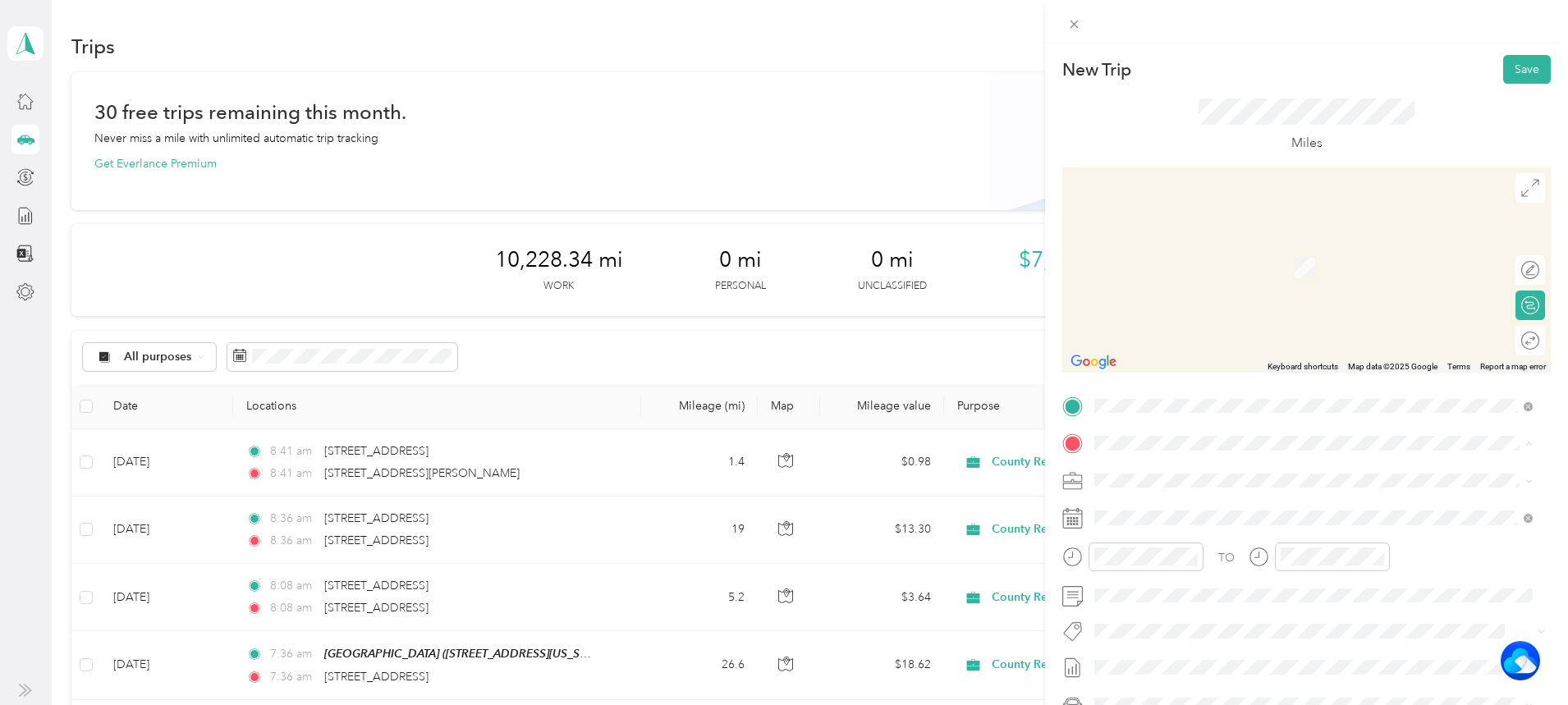
click at [1217, 513] on div "TEAM Cirby Hills [STREET_ADDRESS][US_STATE]" at bounding box center [1207, 521] width 165 height 40
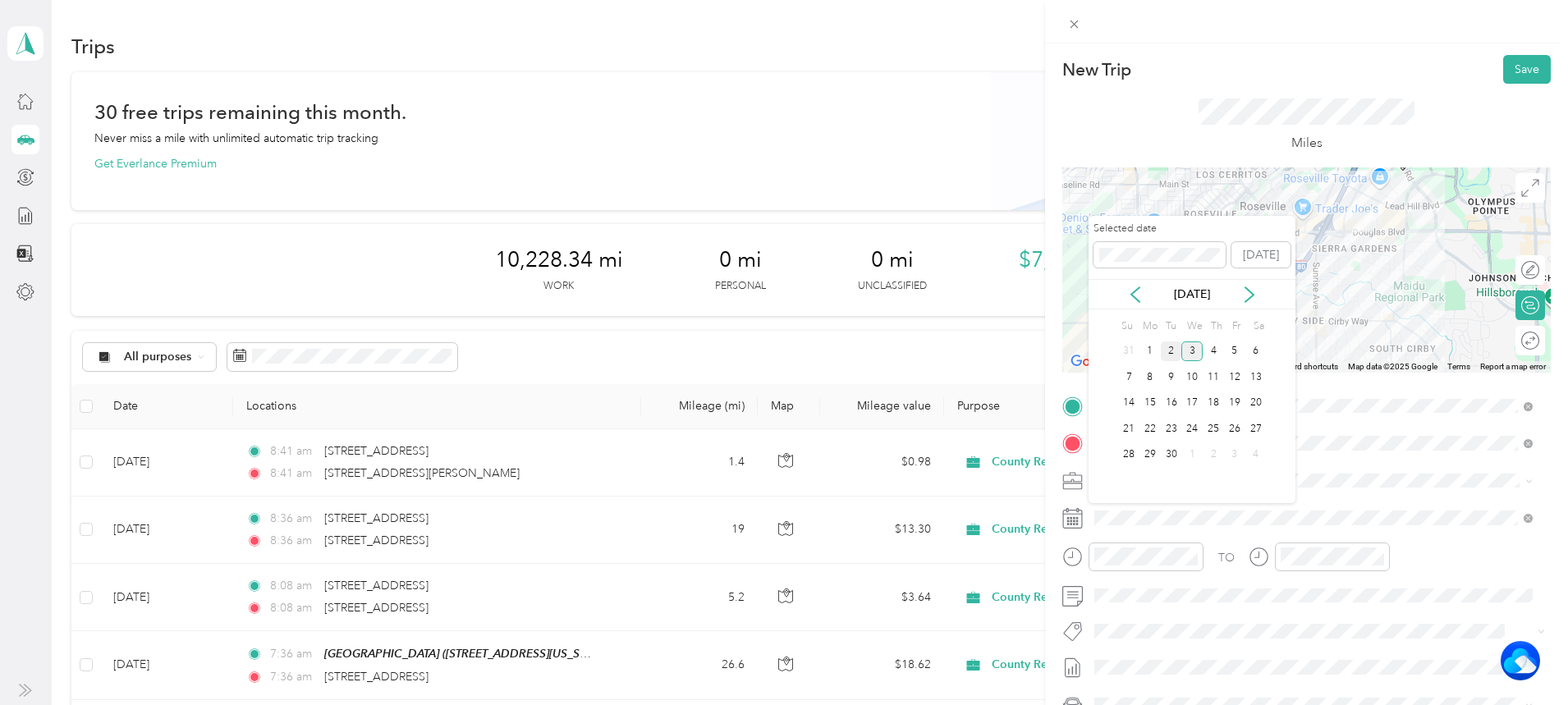
click at [1171, 352] on div "2" at bounding box center [1171, 351] width 22 height 21
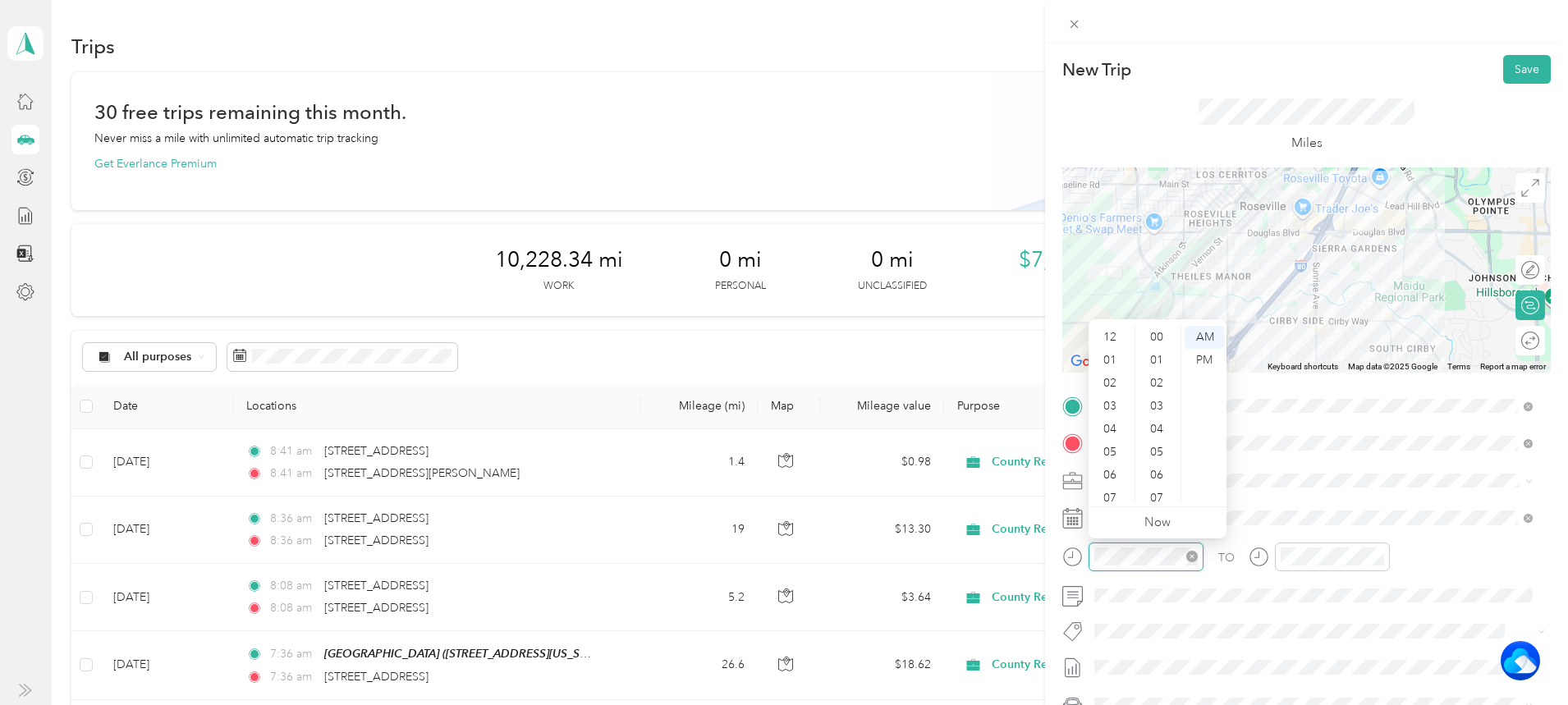
scroll to position [99, 0]
click at [1115, 439] on div "09" at bounding box center [1111, 445] width 39 height 23
click at [1153, 378] on div "38" at bounding box center [1158, 382] width 39 height 23
click at [1355, 544] on div at bounding box center [1332, 557] width 115 height 28
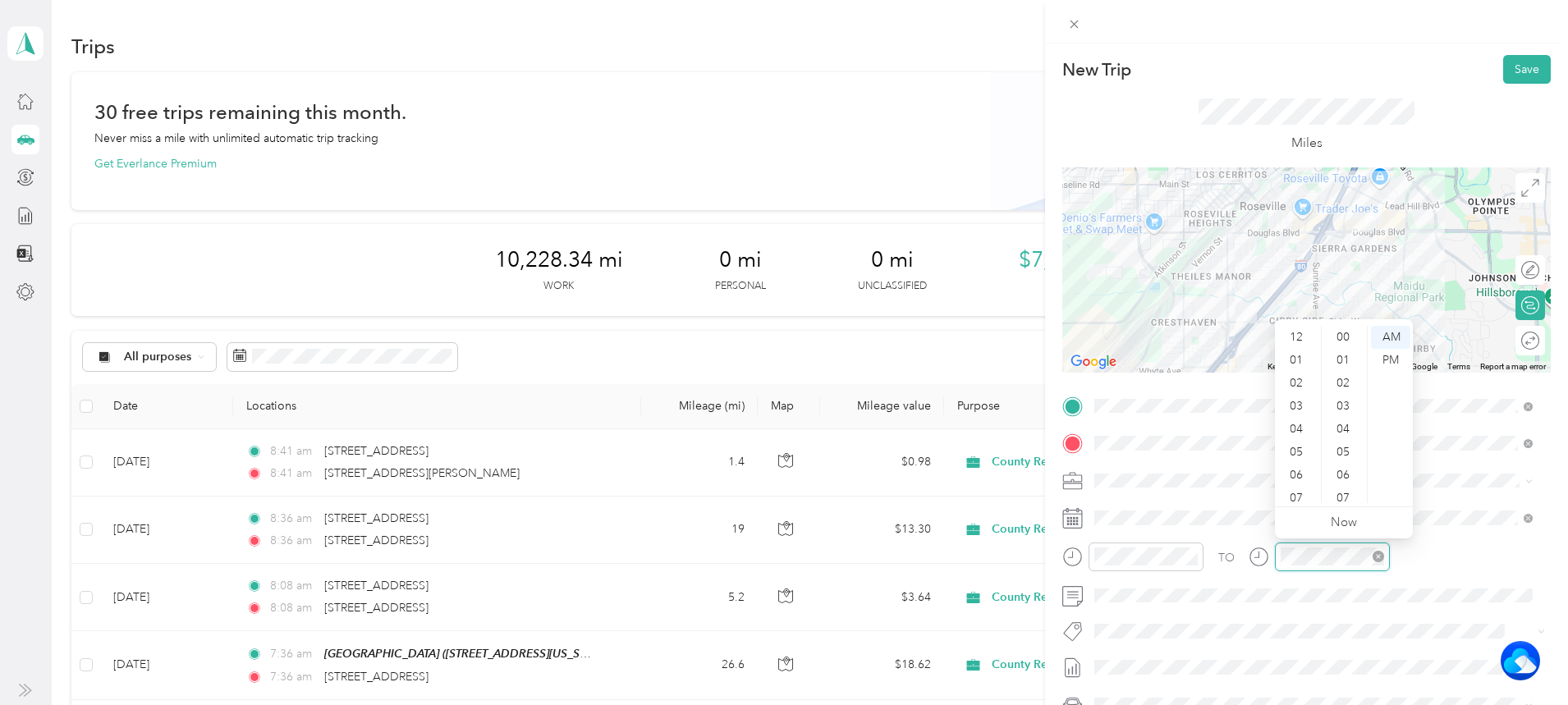
scroll to position [99, 0]
click at [1307, 447] on div "09" at bounding box center [1298, 445] width 39 height 23
click at [1355, 390] on div "38" at bounding box center [1345, 382] width 39 height 23
click at [1185, 585] on span at bounding box center [1320, 596] width 463 height 26
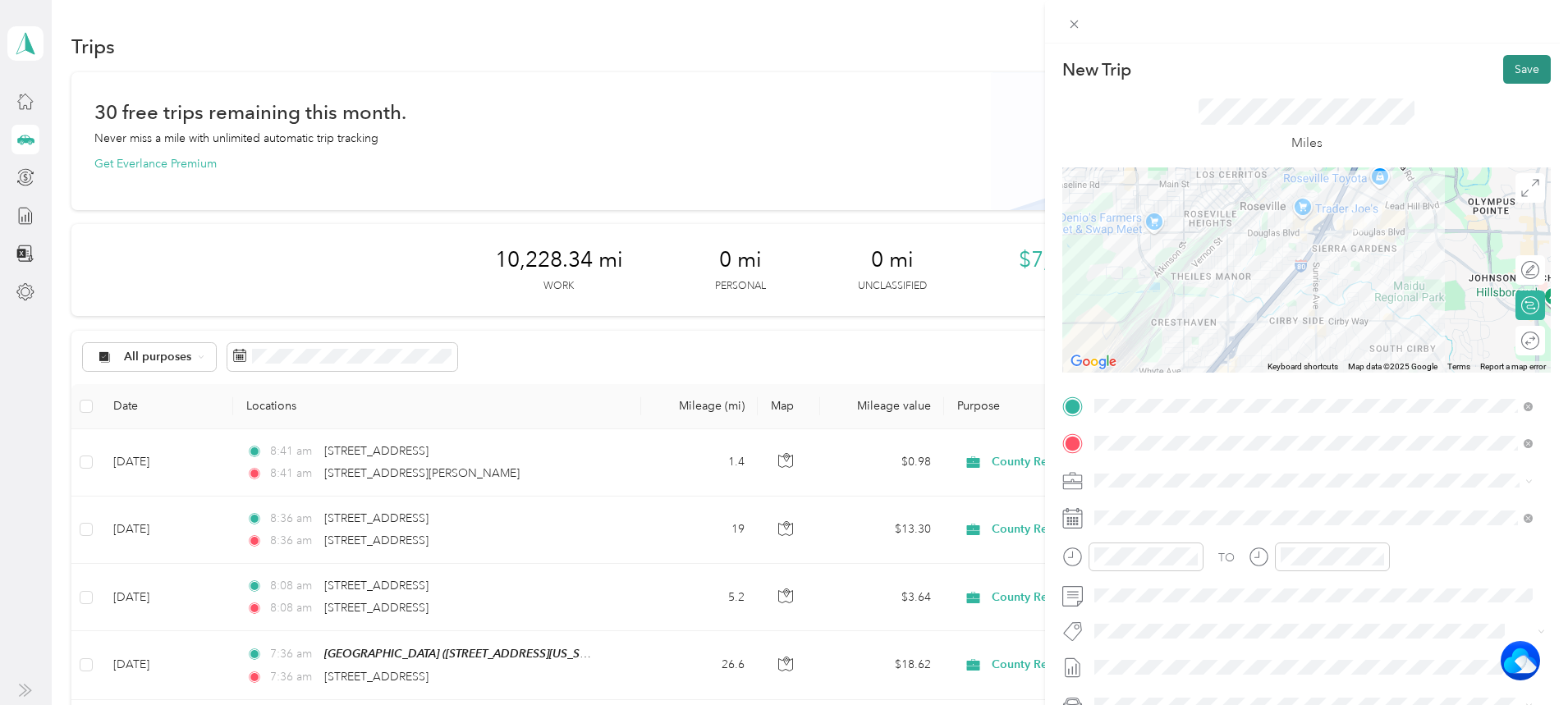
click at [1502, 65] on button "Save" at bounding box center [1526, 69] width 48 height 28
